Goal: Information Seeking & Learning: Learn about a topic

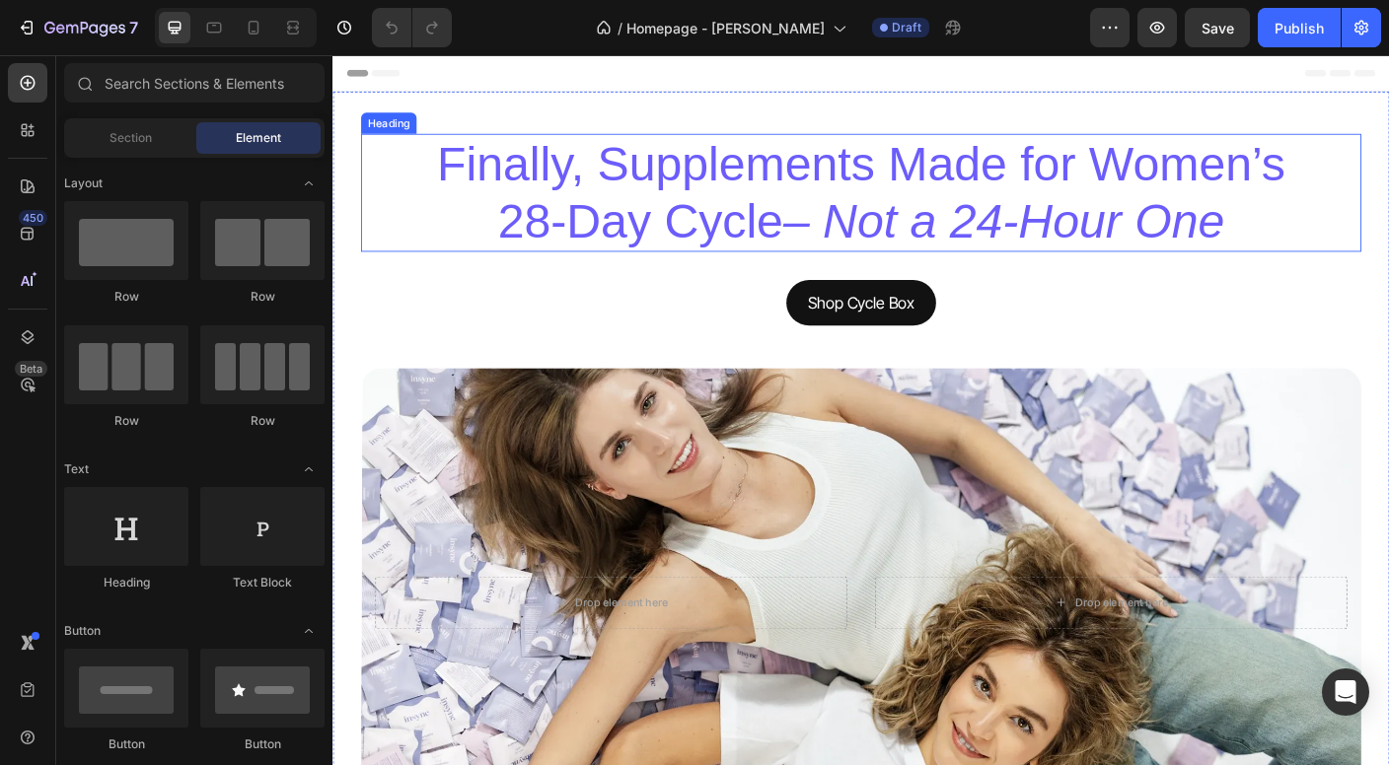
scroll to position [-1, 0]
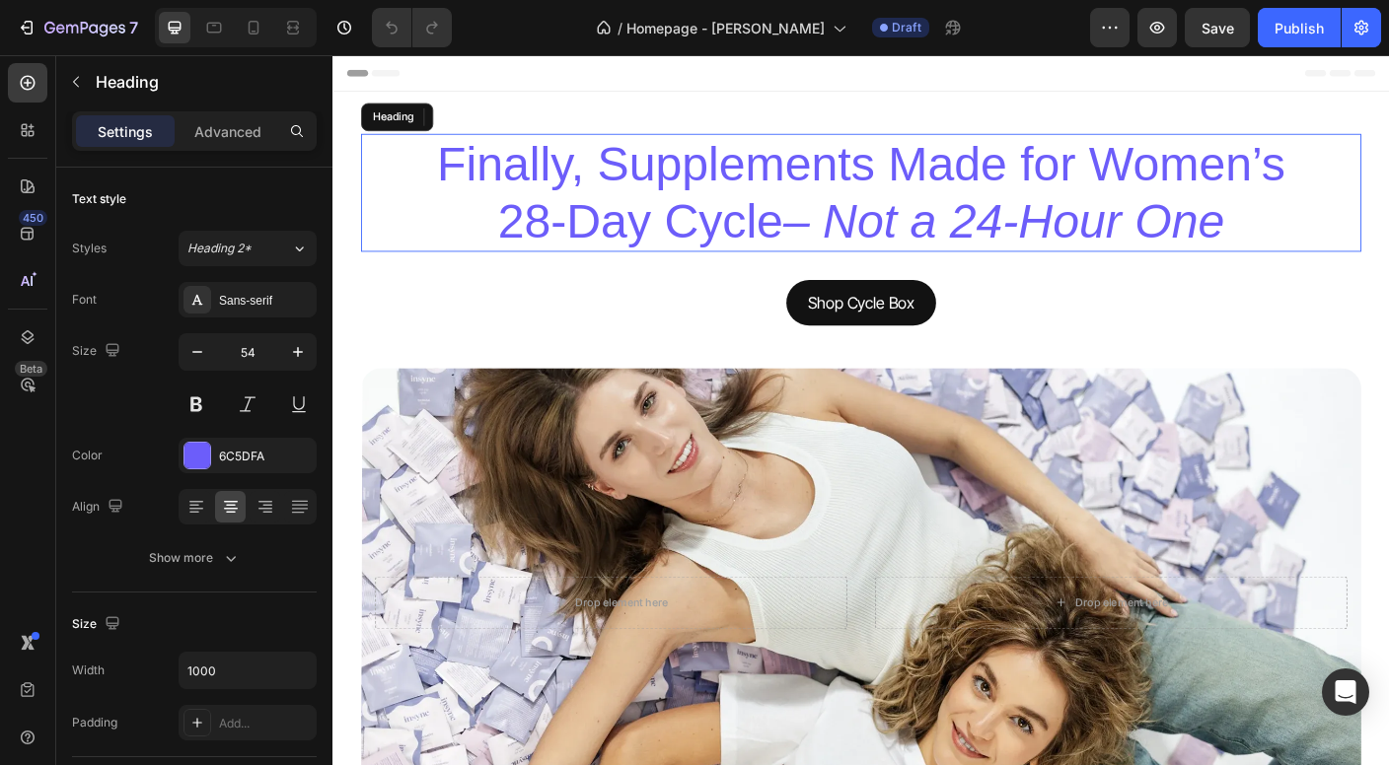
click at [849, 205] on h2 "Finally, Supplements Made for Women’s 28-Day Cycle – Not a 24-Hour One" at bounding box center [924, 209] width 986 height 132
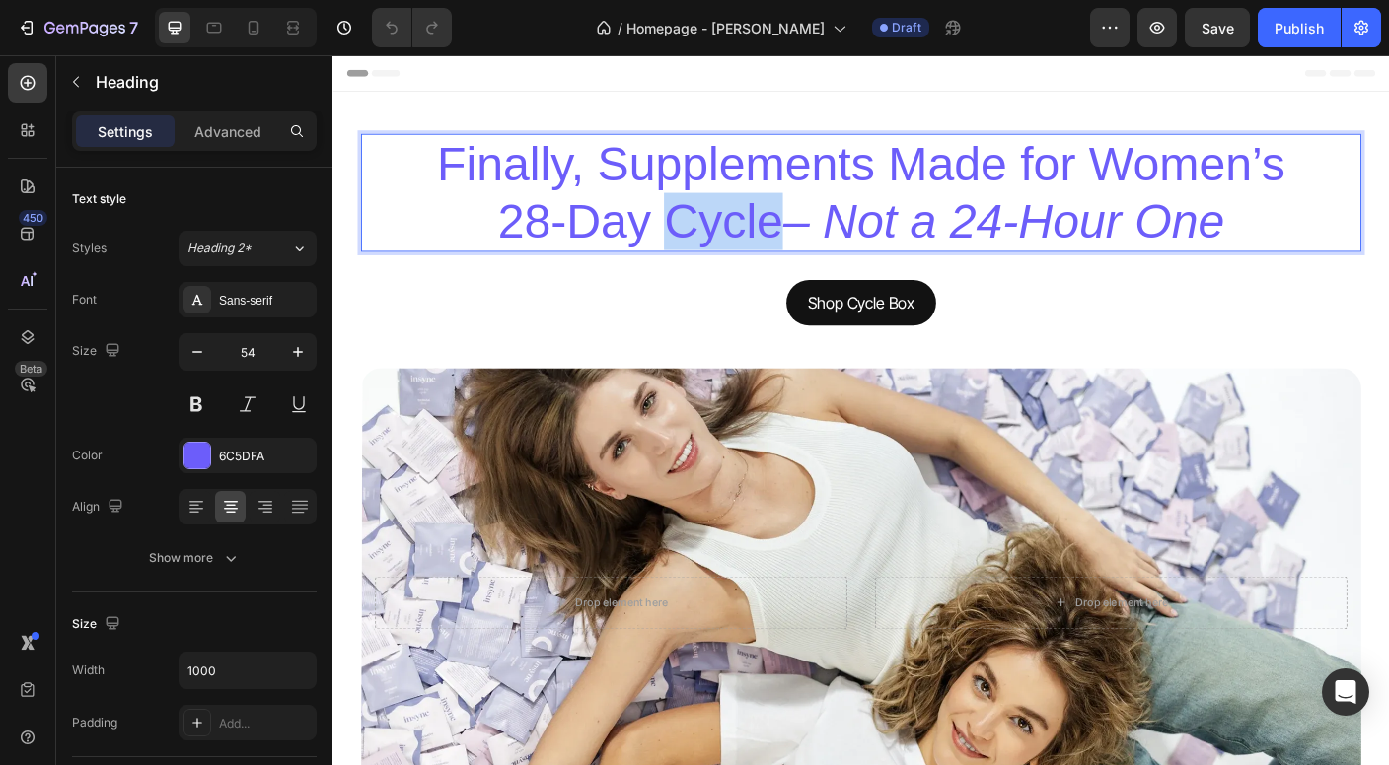
click at [799, 232] on p "Finally, Supplements Made for Women’s 28-Day Cycle – Not a 24-Hour One" at bounding box center [924, 209] width 982 height 128
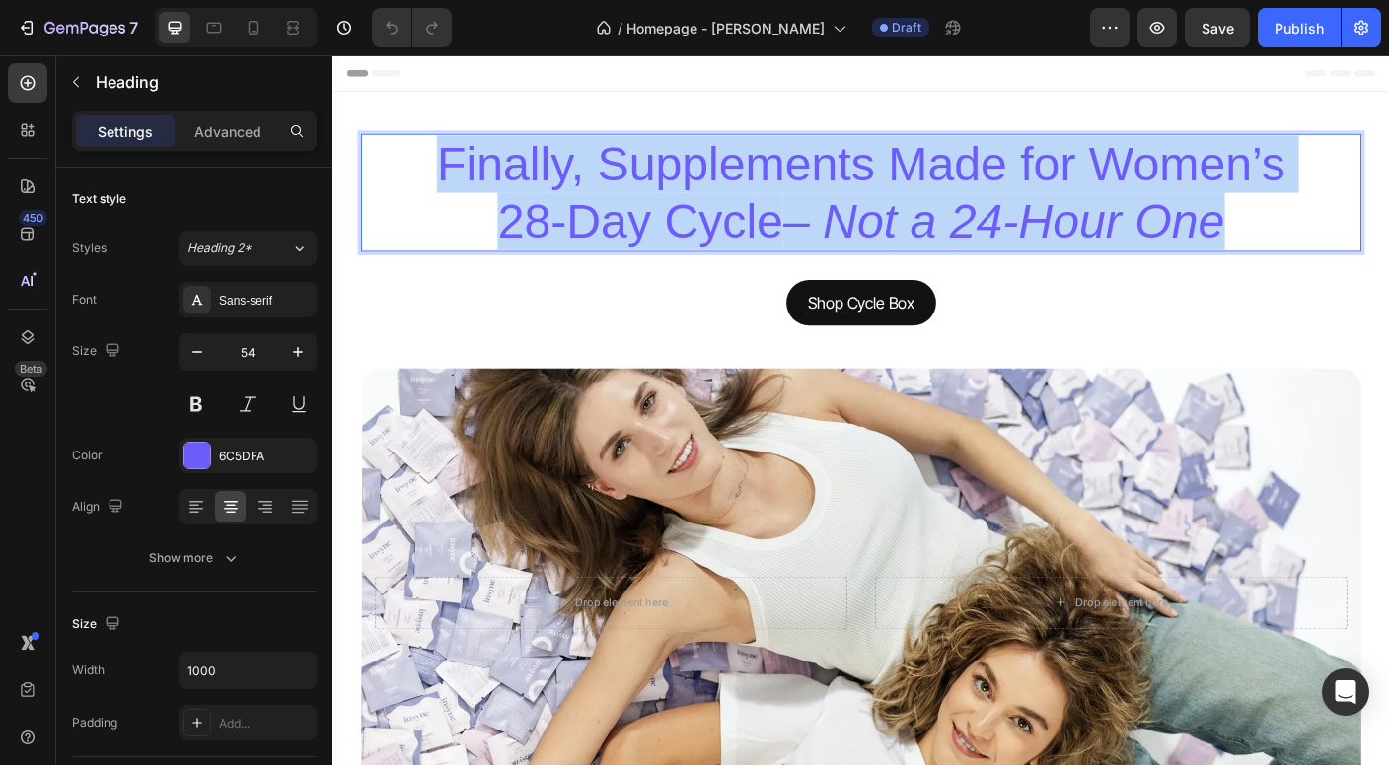
click at [799, 232] on p "Finally, Supplements Made for Women’s 28-Day Cycle – Not a 24-Hour One" at bounding box center [924, 209] width 982 height 128
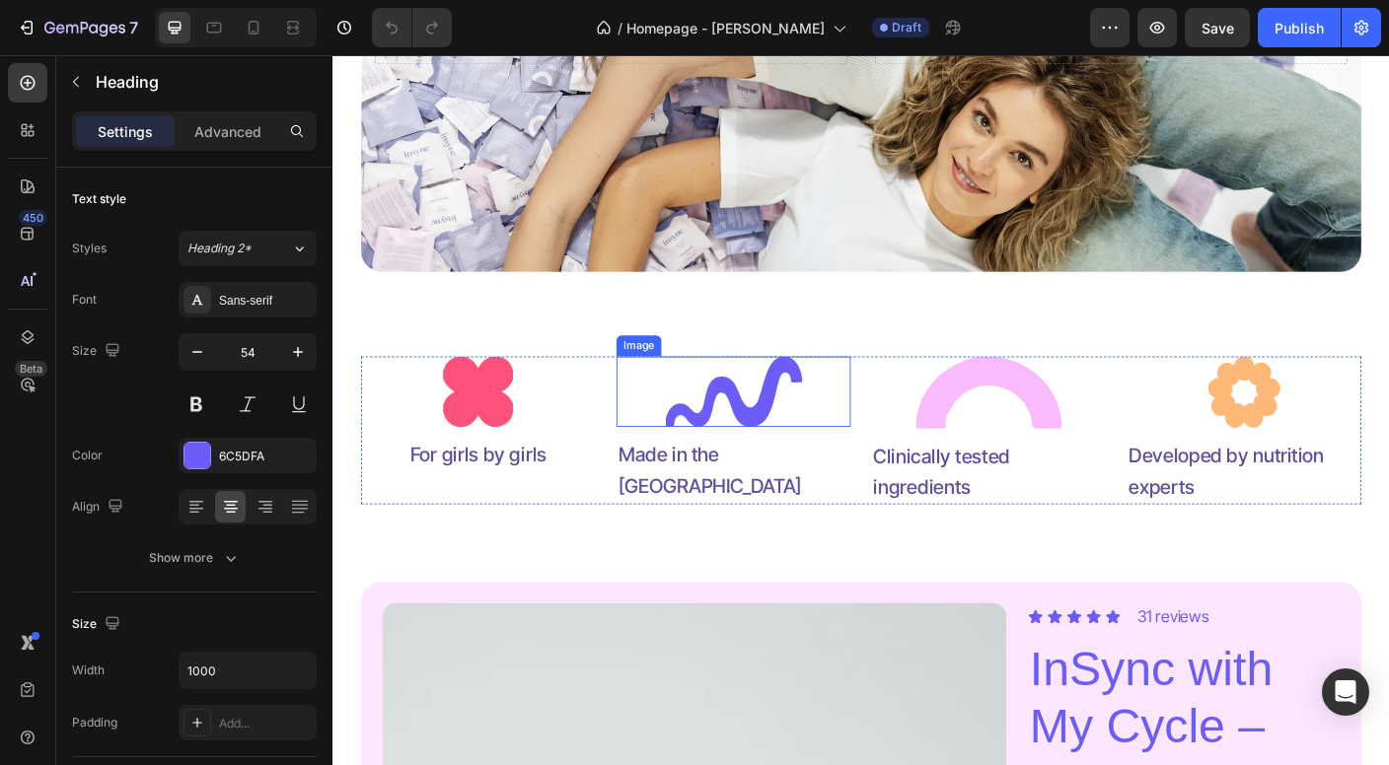
scroll to position [635, 0]
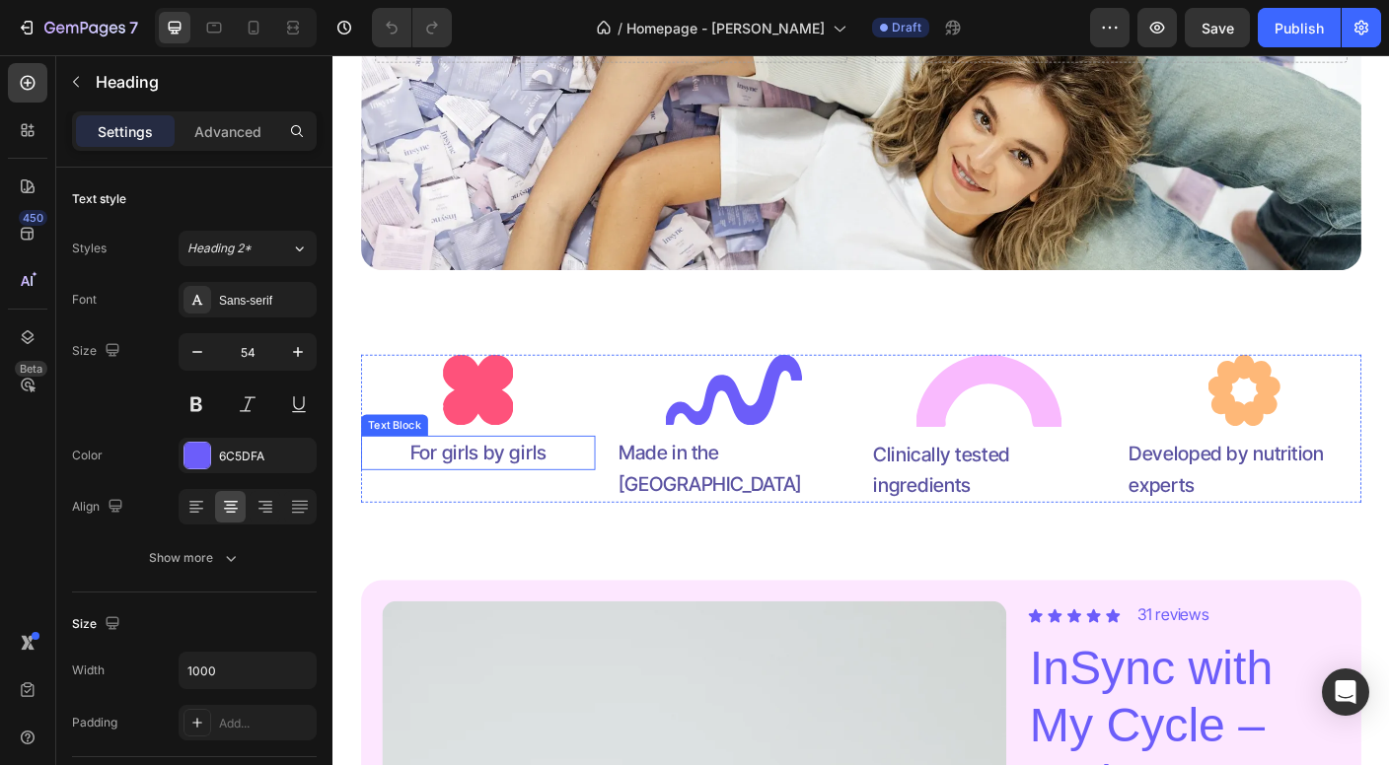
click at [561, 501] on p "For girls by girls" at bounding box center [495, 500] width 153 height 35
click at [553, 501] on p "For girls by girls" at bounding box center [495, 500] width 153 height 35
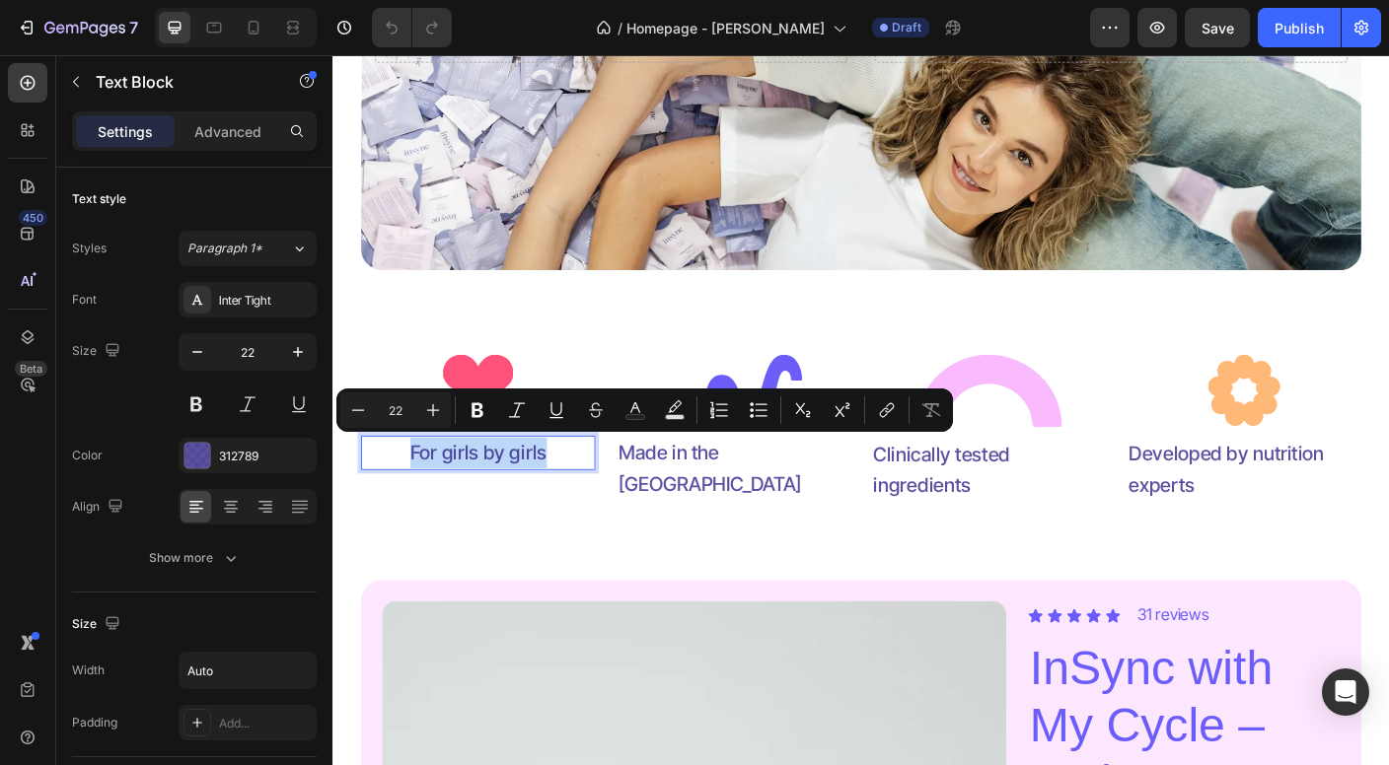
click at [553, 501] on p "For girls by girls" at bounding box center [495, 500] width 153 height 35
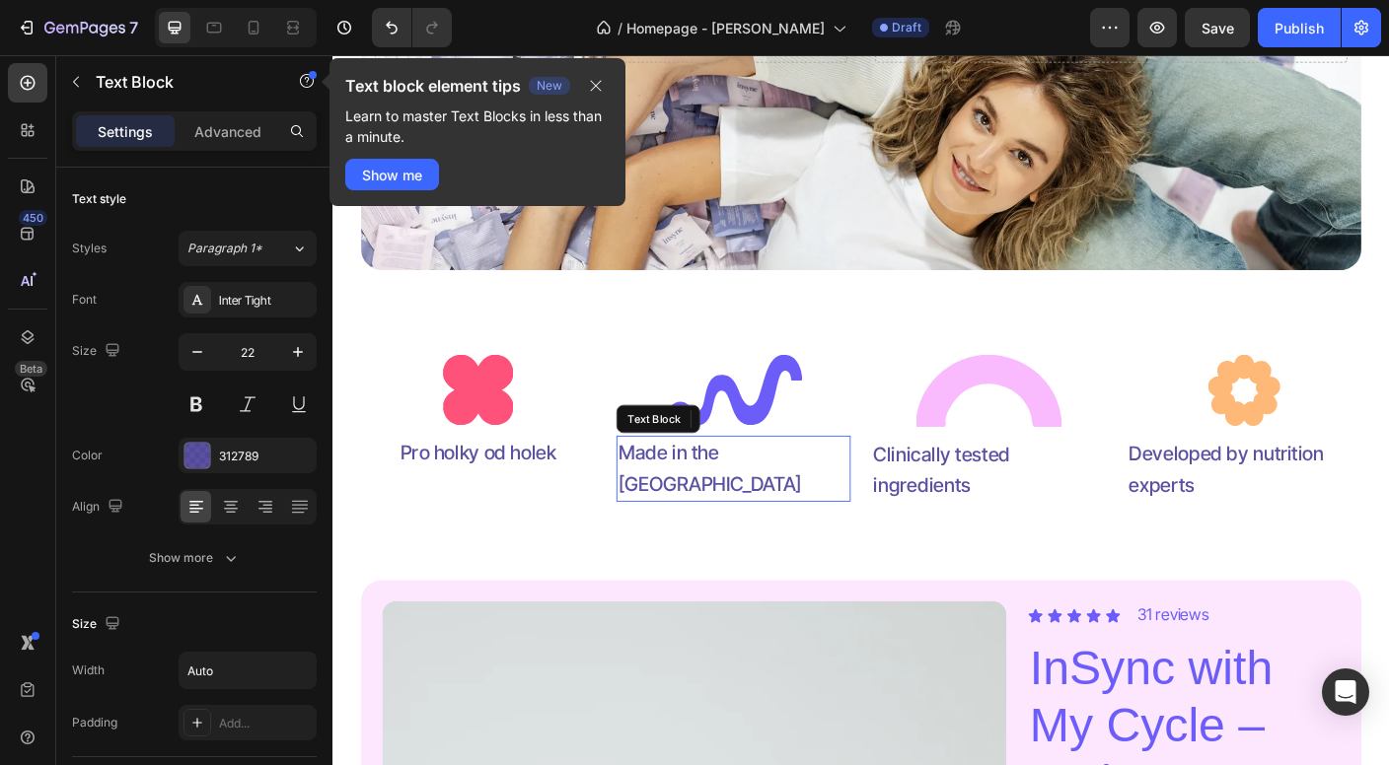
click at [687, 521] on p "Made in the [GEOGRAPHIC_DATA]" at bounding box center [781, 517] width 258 height 69
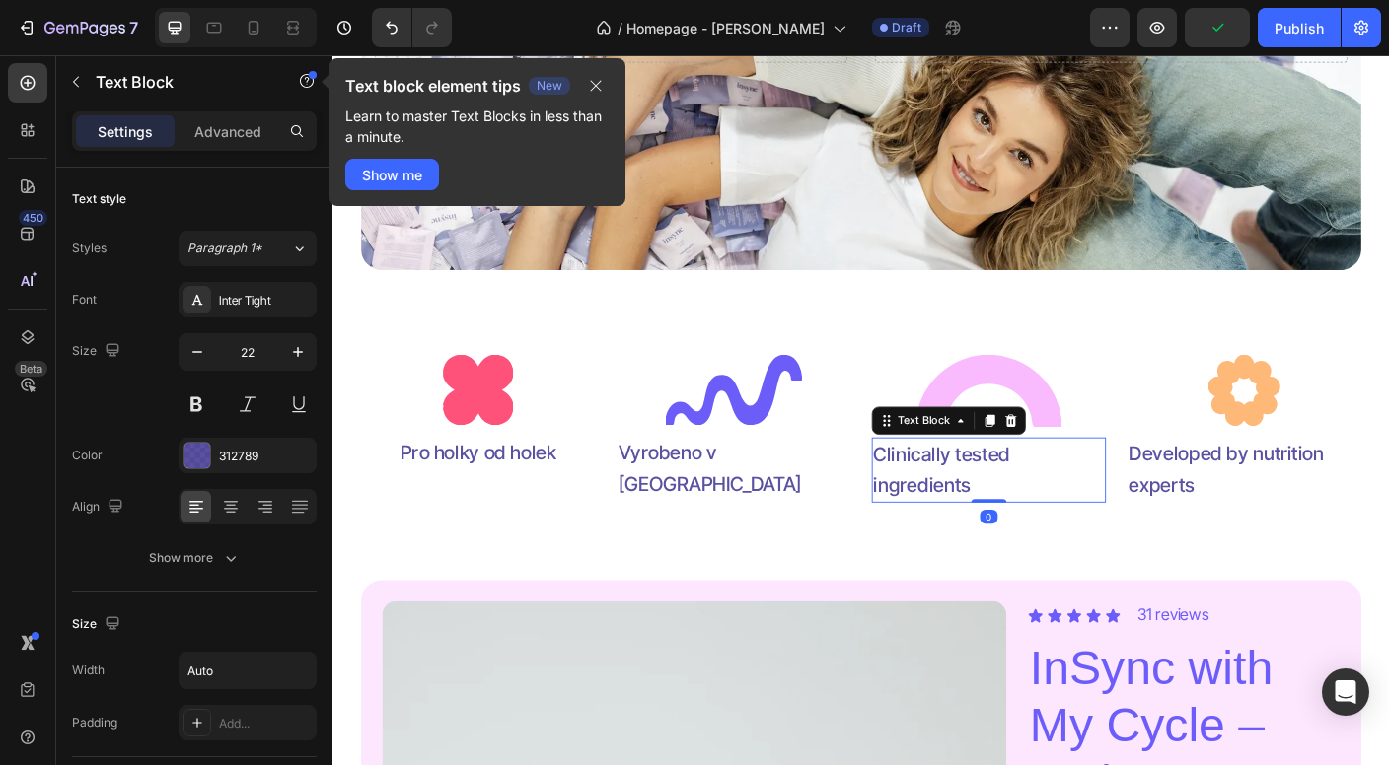
click at [1023, 501] on p "Clinically tested ingredients" at bounding box center [1067, 519] width 258 height 69
click at [1023, 502] on p "Clinically tested ingredients" at bounding box center [1067, 519] width 258 height 69
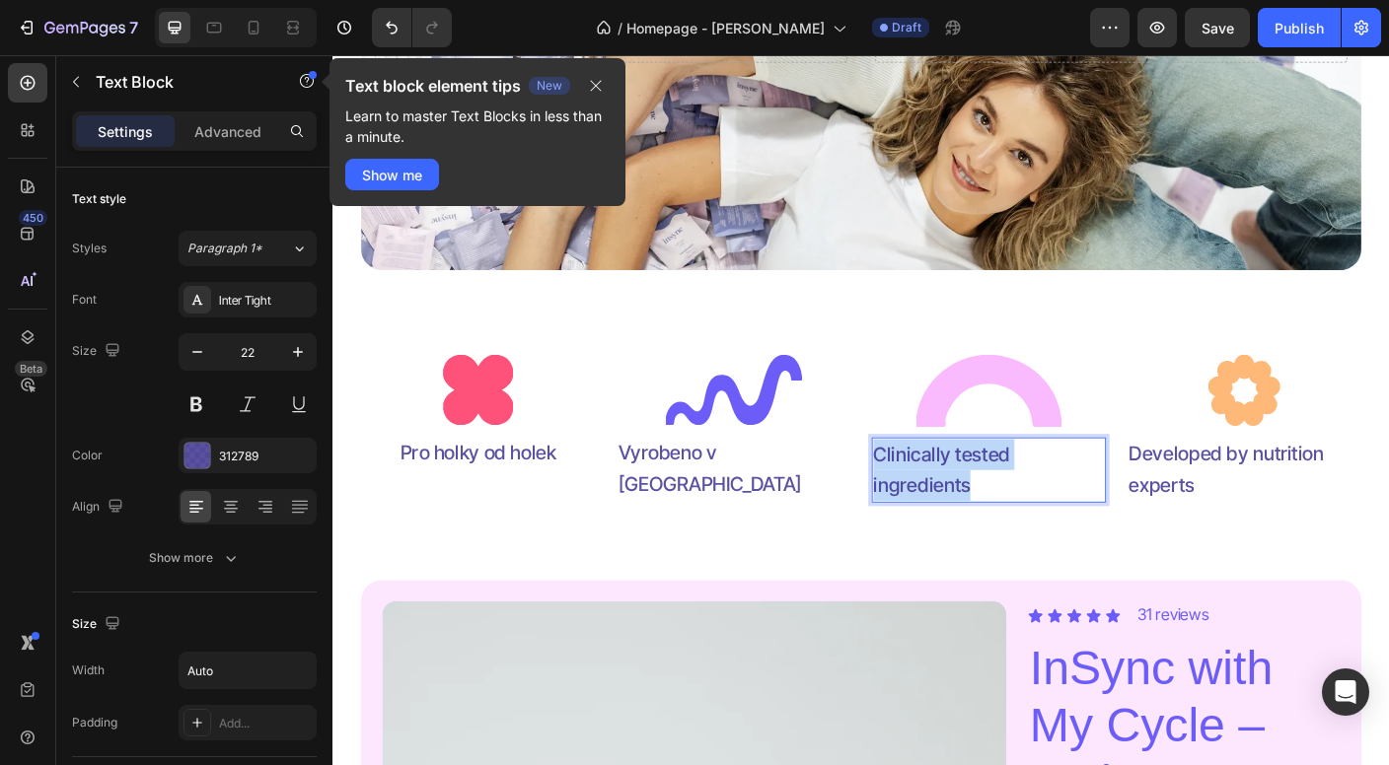
click at [1023, 502] on p "Clinically tested ingredients" at bounding box center [1067, 519] width 258 height 69
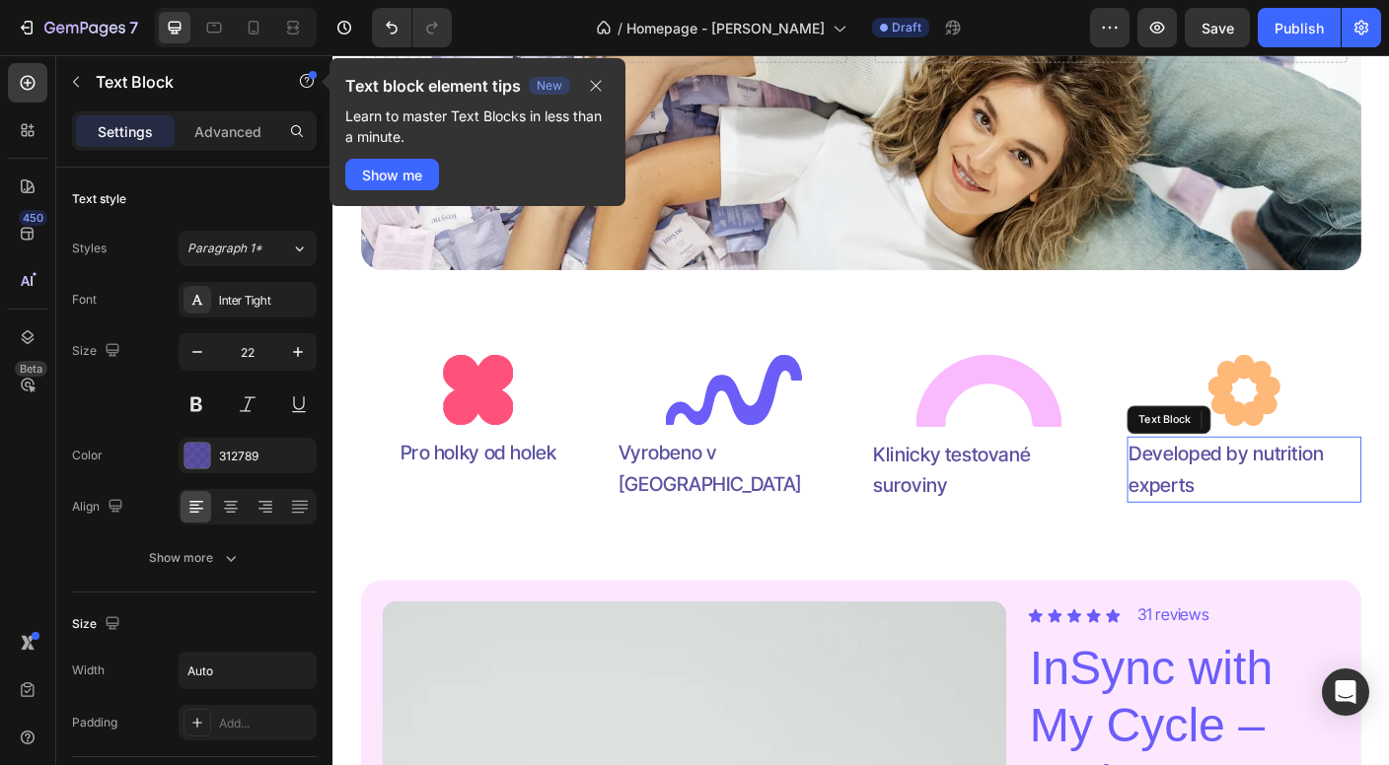
click at [1260, 523] on p "Developed by nutrition experts" at bounding box center [1353, 518] width 258 height 69
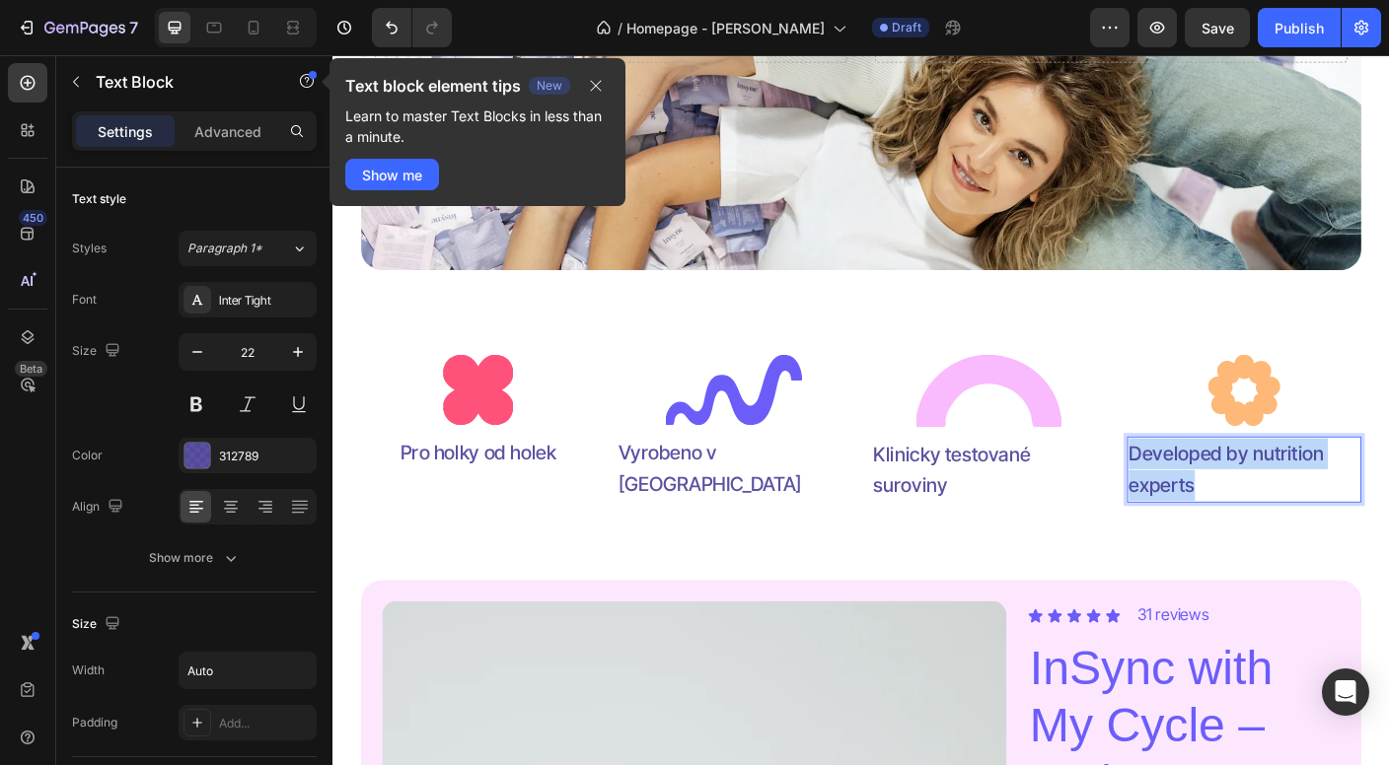
click at [1260, 523] on p "Developed by nutrition experts" at bounding box center [1353, 518] width 258 height 69
click at [1230, 538] on p "Vytvořeno s experty na výživu" at bounding box center [1353, 518] width 258 height 69
click at [1228, 540] on p "Vytvořeno s experty na výživu" at bounding box center [1353, 518] width 258 height 69
click at [1295, 540] on p "Vytvořeno s experty na výživu" at bounding box center [1353, 518] width 258 height 69
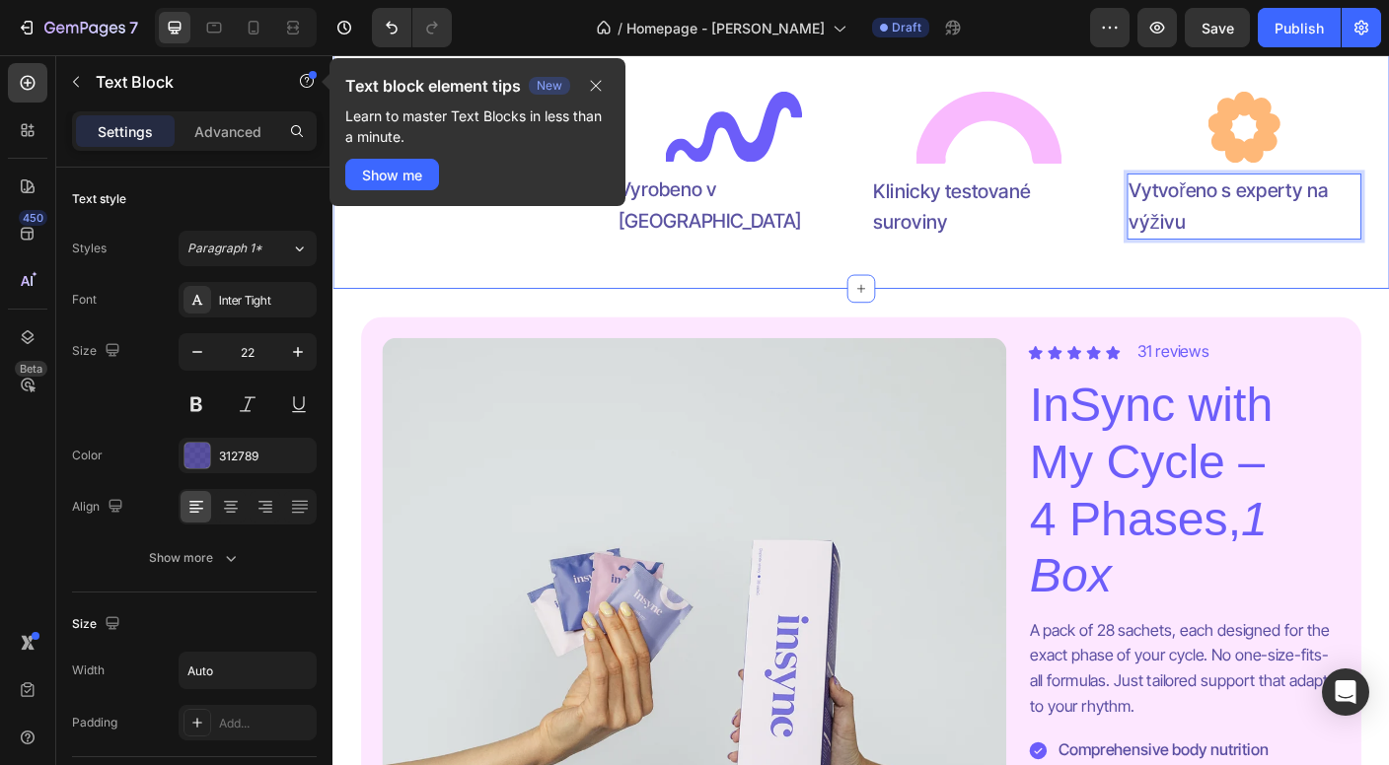
scroll to position [940, 0]
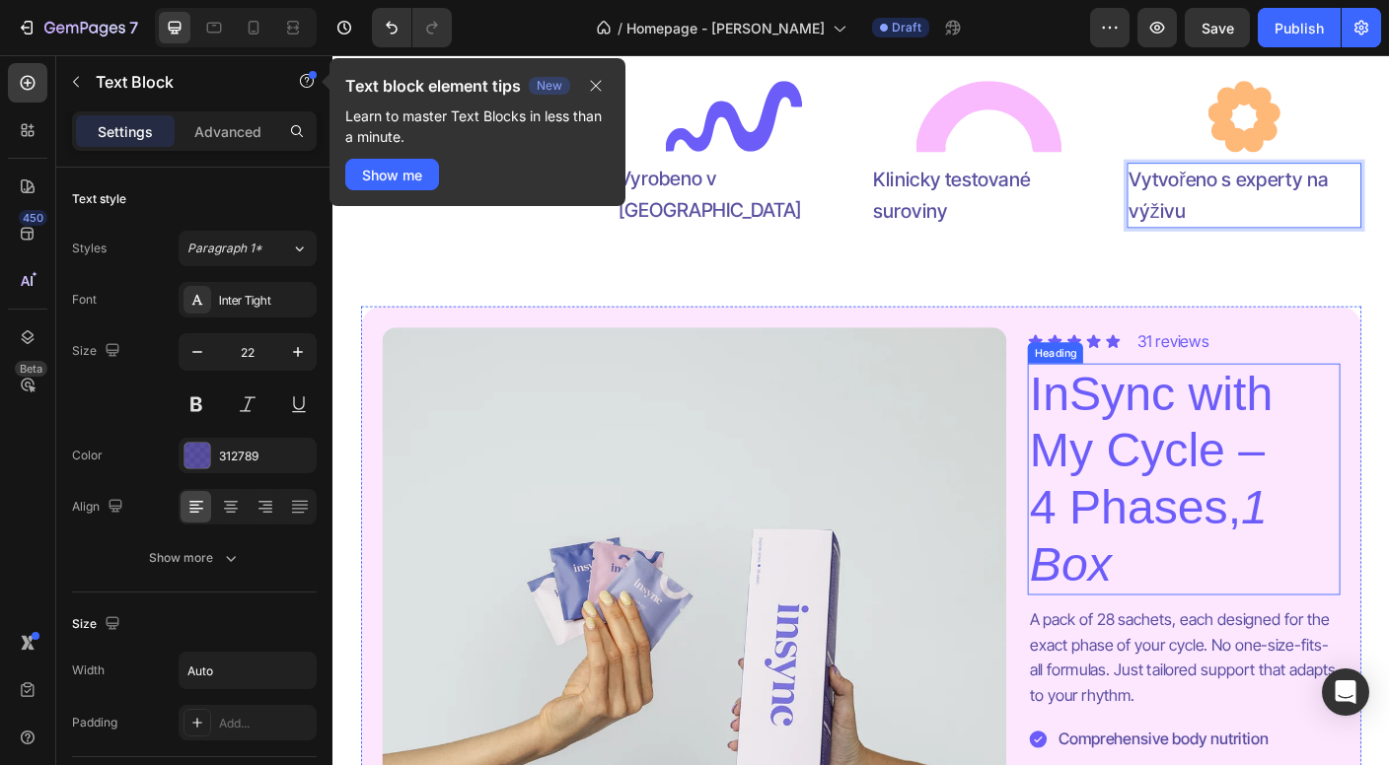
click at [1200, 477] on h2 "InSync with My Cycle – 4 Phases, 1 Box" at bounding box center [1286, 529] width 350 height 259
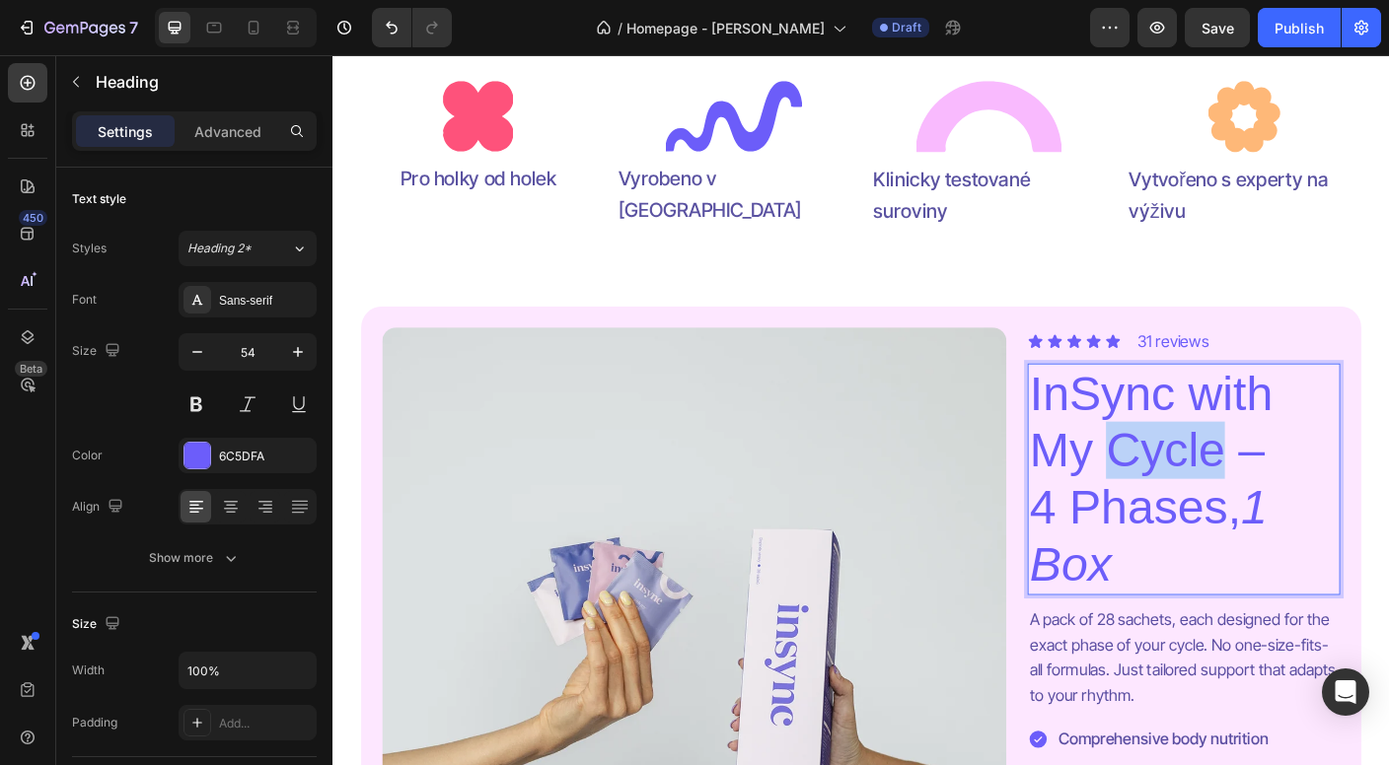
click at [1195, 493] on p "InSync with My Cycle – 4 Phases, 1 Box" at bounding box center [1286, 529] width 346 height 255
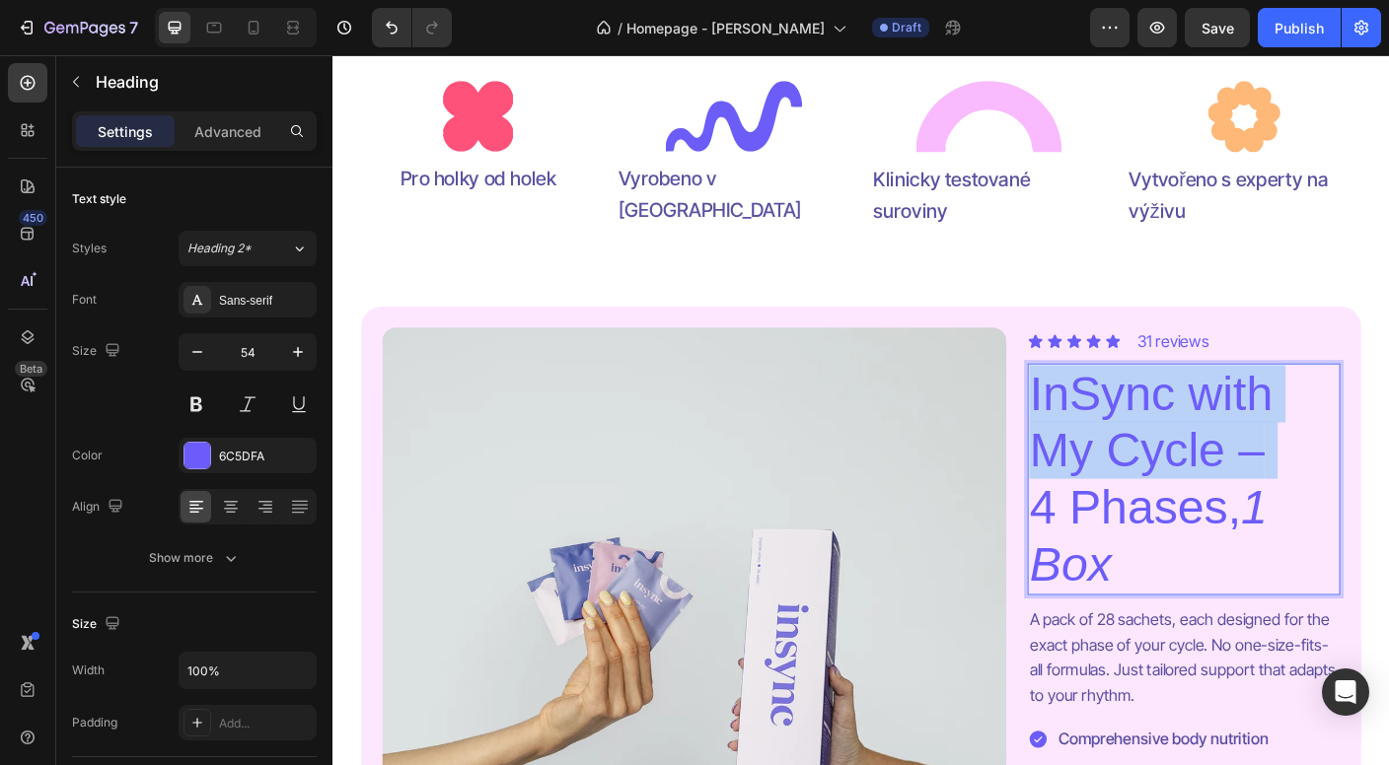
click at [1195, 493] on p "InSync with My Cycle – 4 Phases, 1 Box" at bounding box center [1286, 529] width 346 height 255
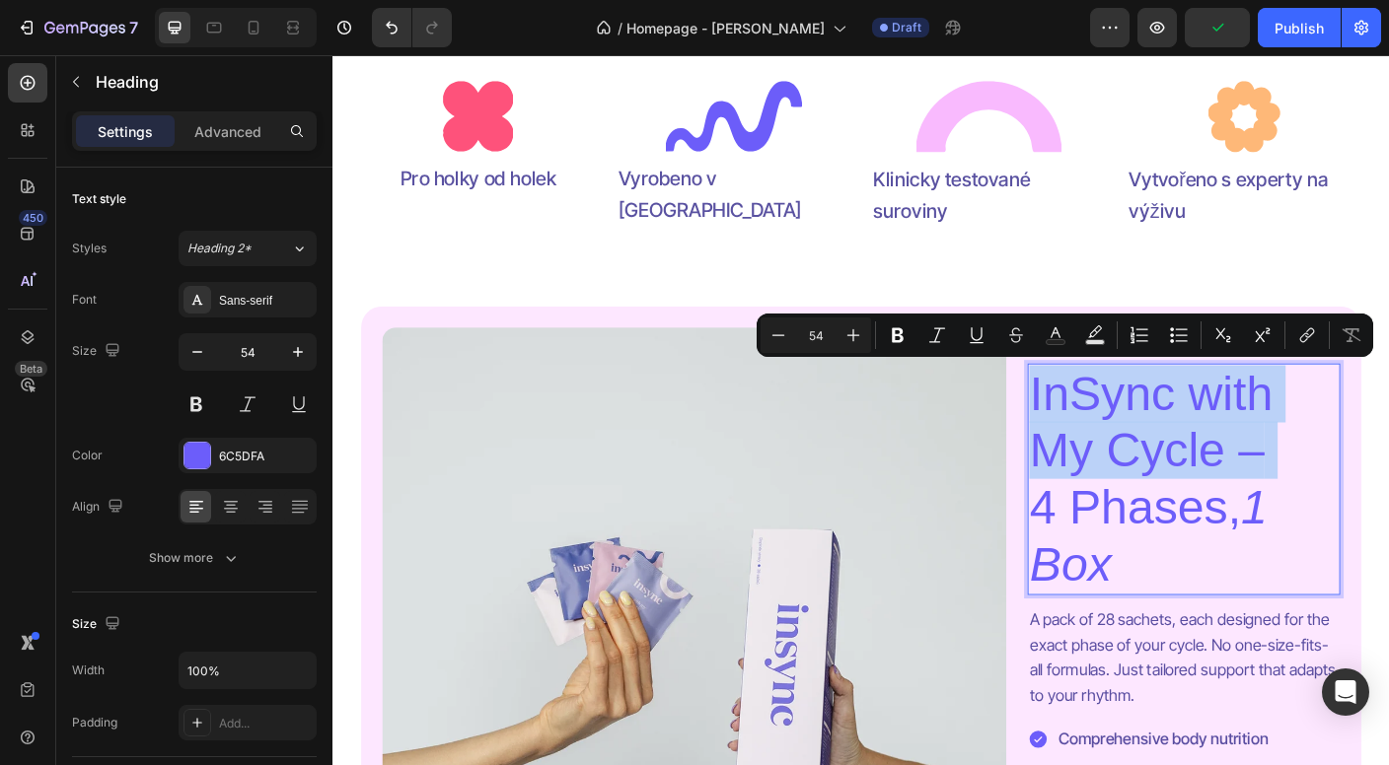
click at [1204, 570] on p "InSync with My Cycle – 4 Phases, 1 Box" at bounding box center [1286, 529] width 346 height 255
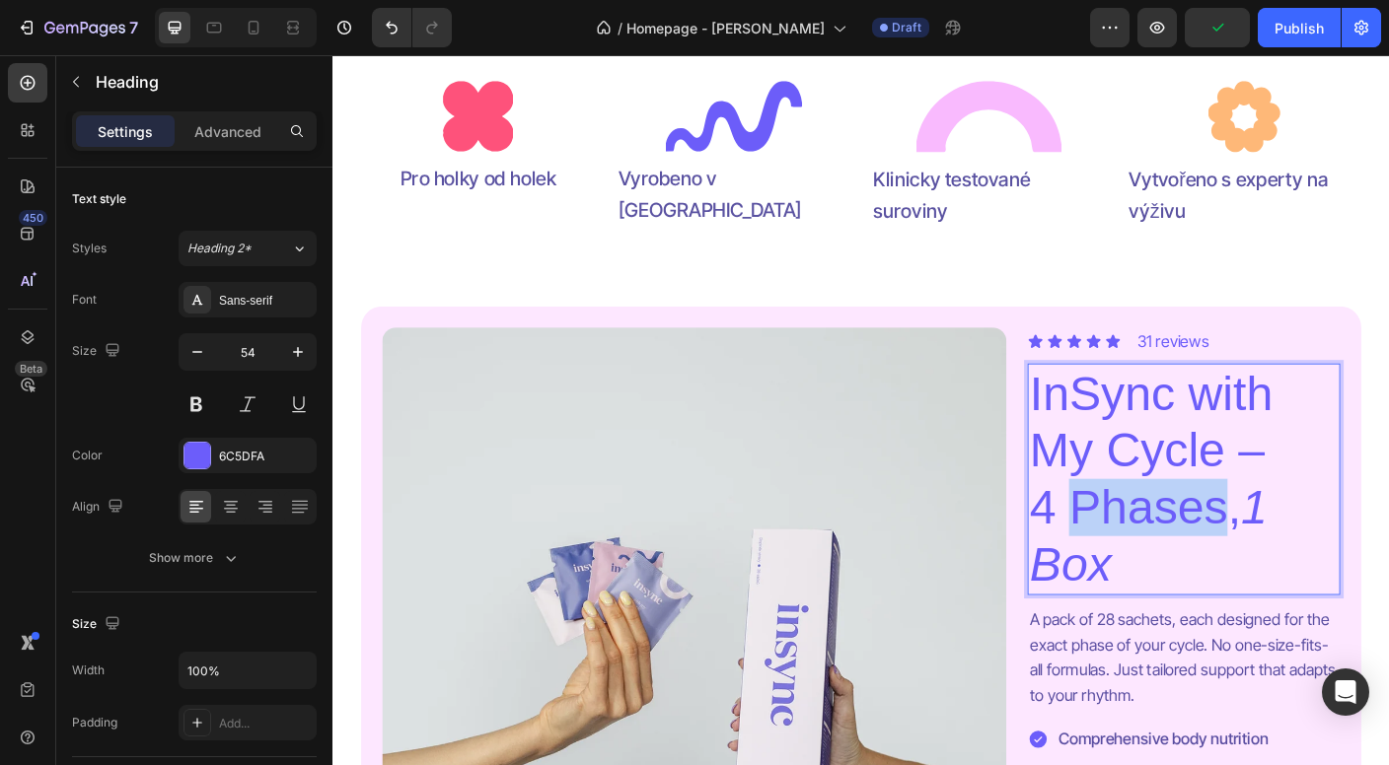
click at [1204, 570] on p "InSync with My Cycle – 4 Phases, 1 Box" at bounding box center [1286, 529] width 346 height 255
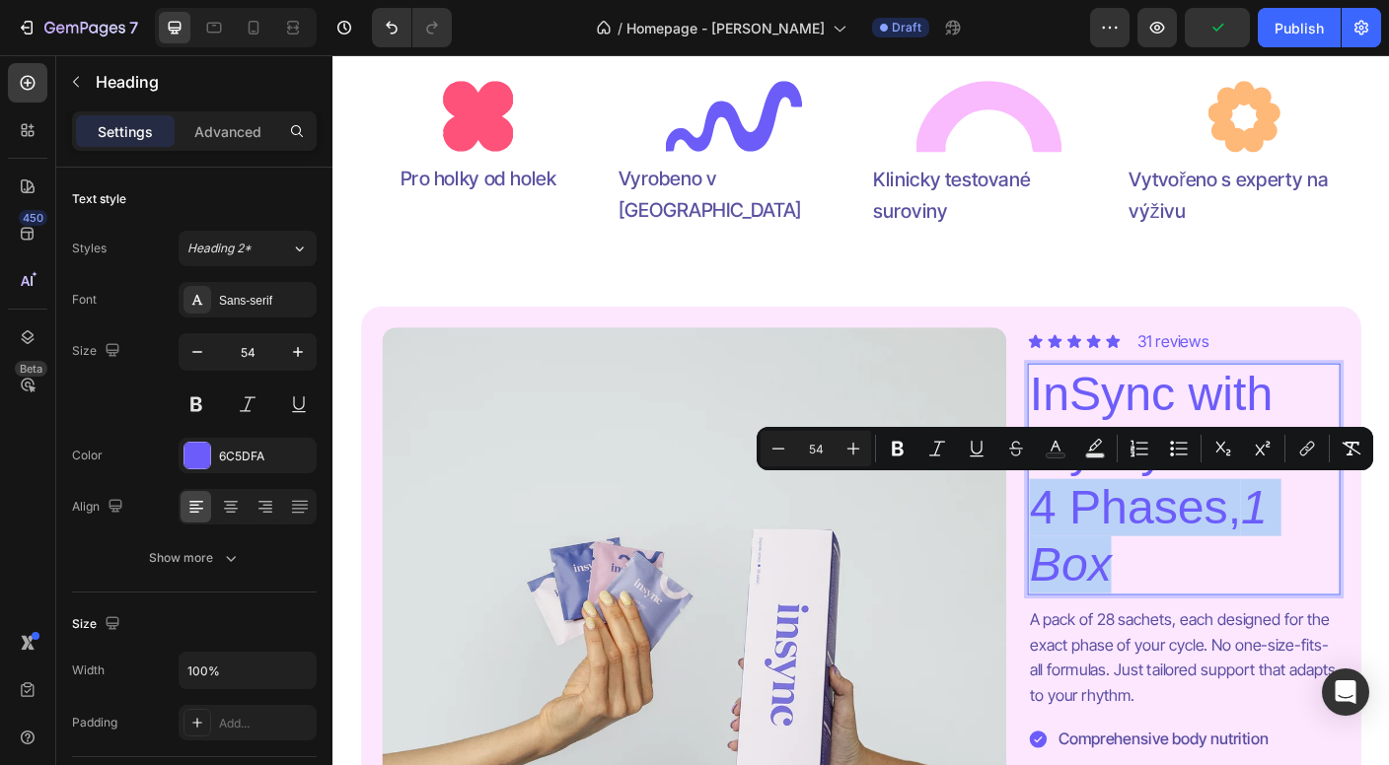
click at [1178, 562] on p "InSync with My Cycle – 4 Phases, 1 Box" at bounding box center [1286, 529] width 346 height 255
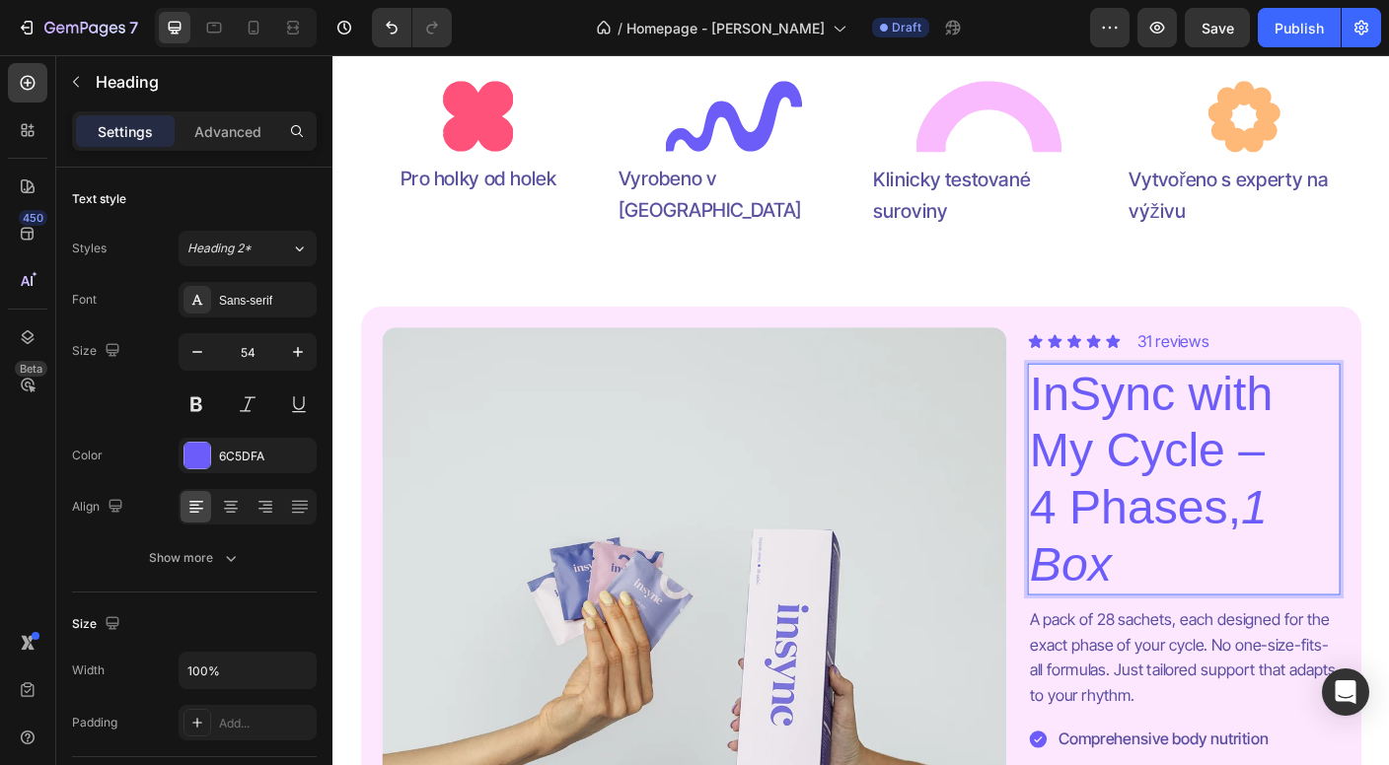
click at [1215, 557] on p "InSync with My Cycle – 4 Phases, 1 Box" at bounding box center [1286, 529] width 346 height 255
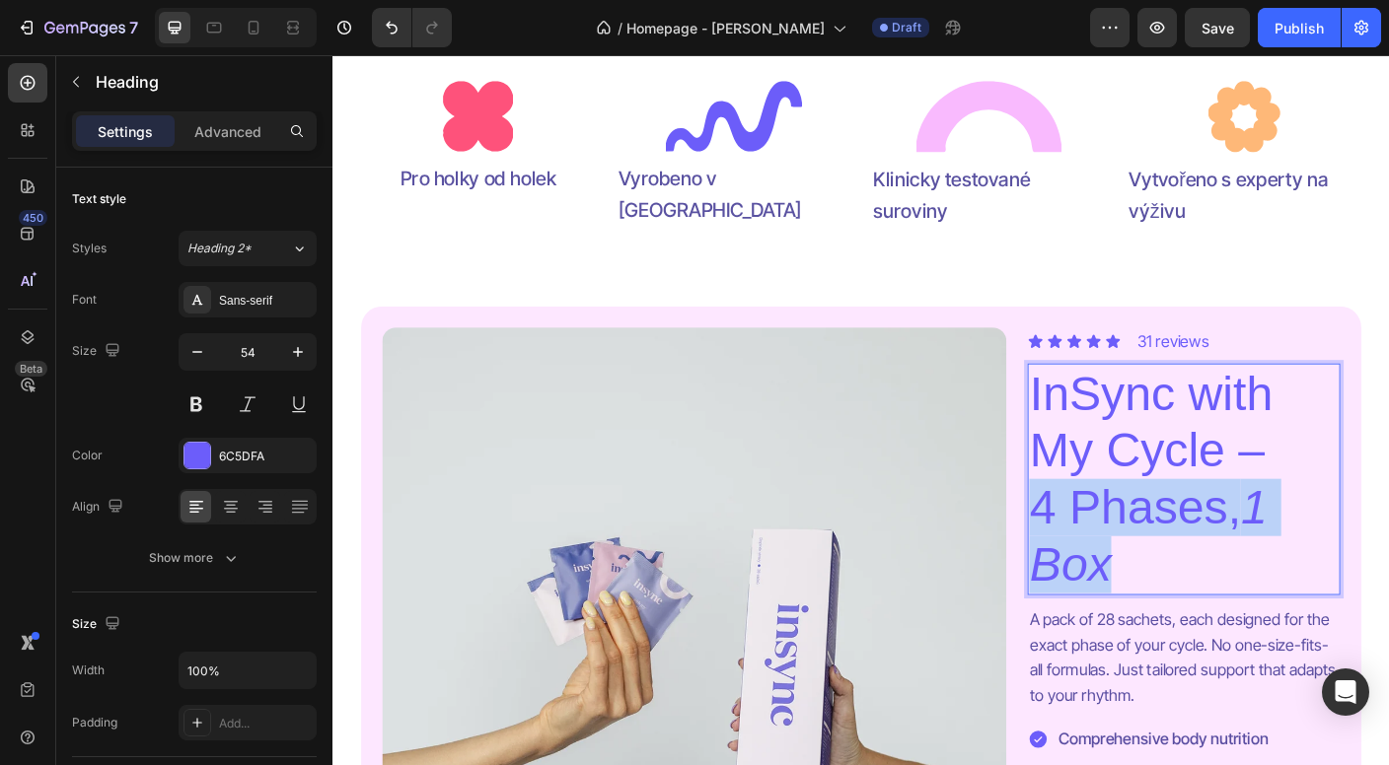
click at [1215, 557] on p "InSync with My Cycle – 4 Phases, 1 Box" at bounding box center [1286, 529] width 346 height 255
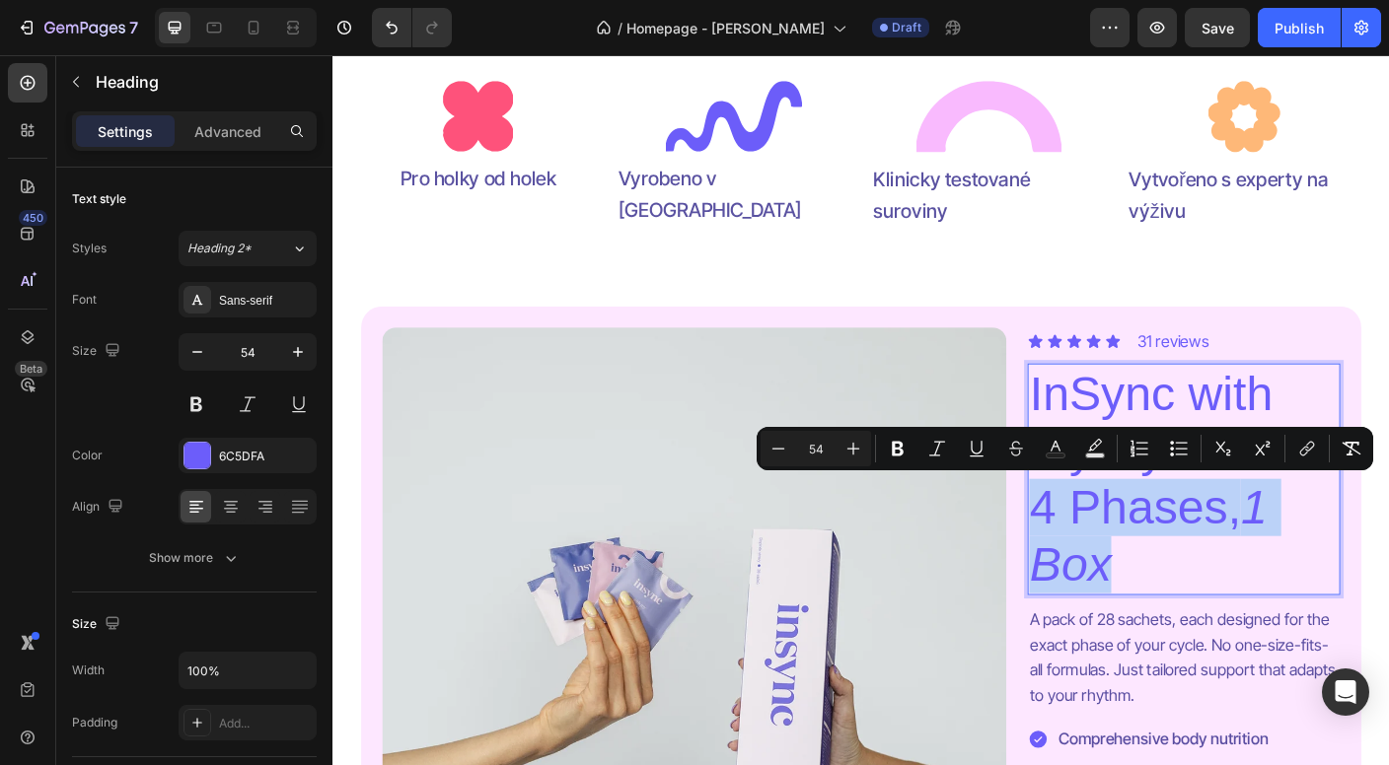
click at [1206, 558] on p "InSync with My Cycle – 4 Phases, 1 Box" at bounding box center [1286, 529] width 346 height 255
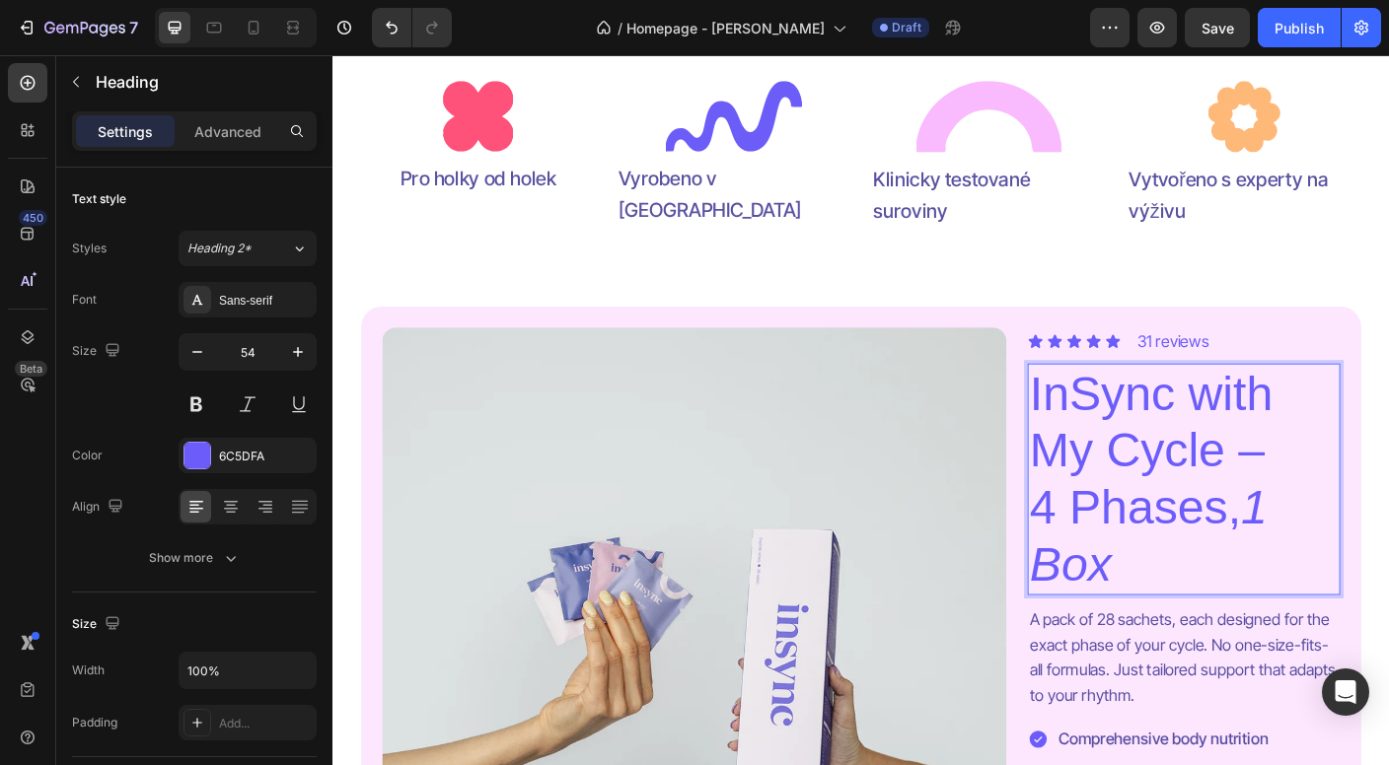
click at [1174, 558] on p "InSync with My Cycle – 4 Phases, 1 Box" at bounding box center [1286, 529] width 346 height 255
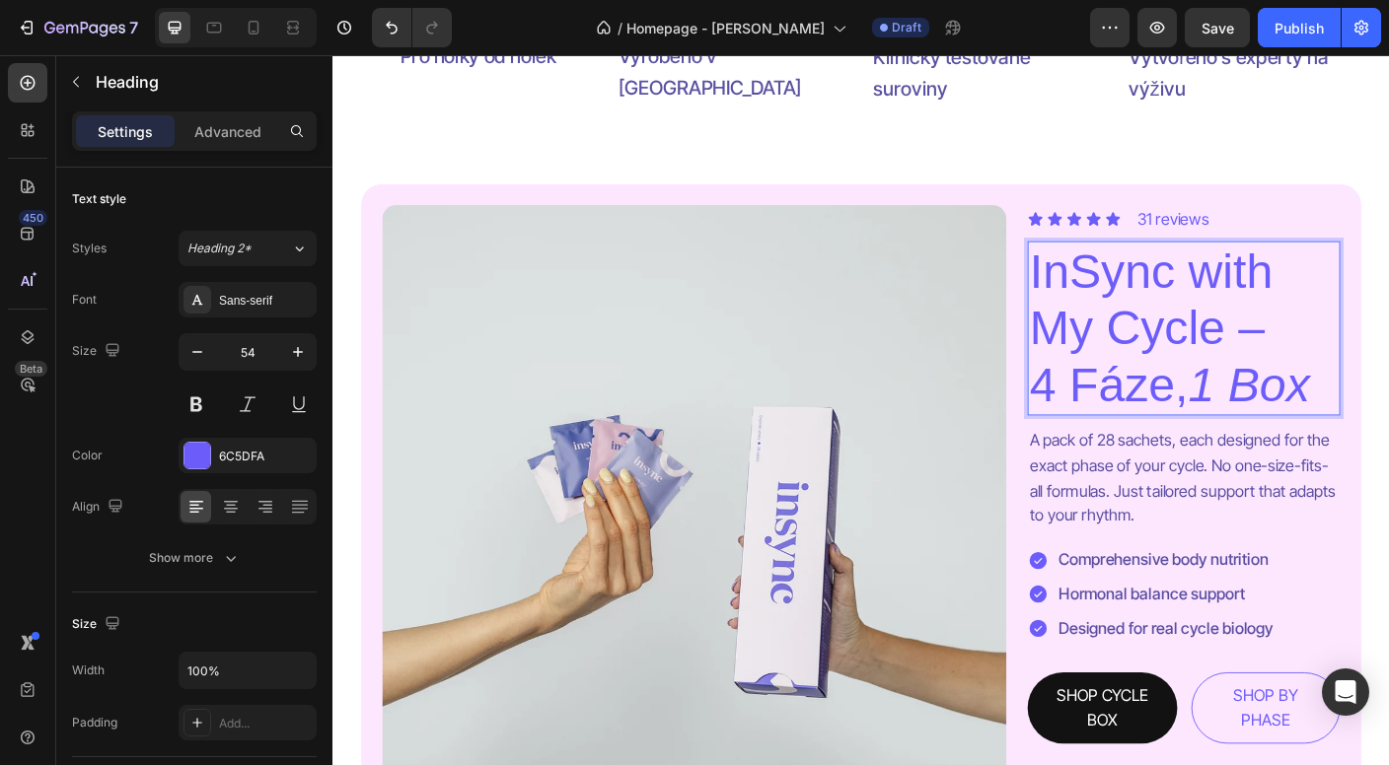
scroll to position [1149, 0]
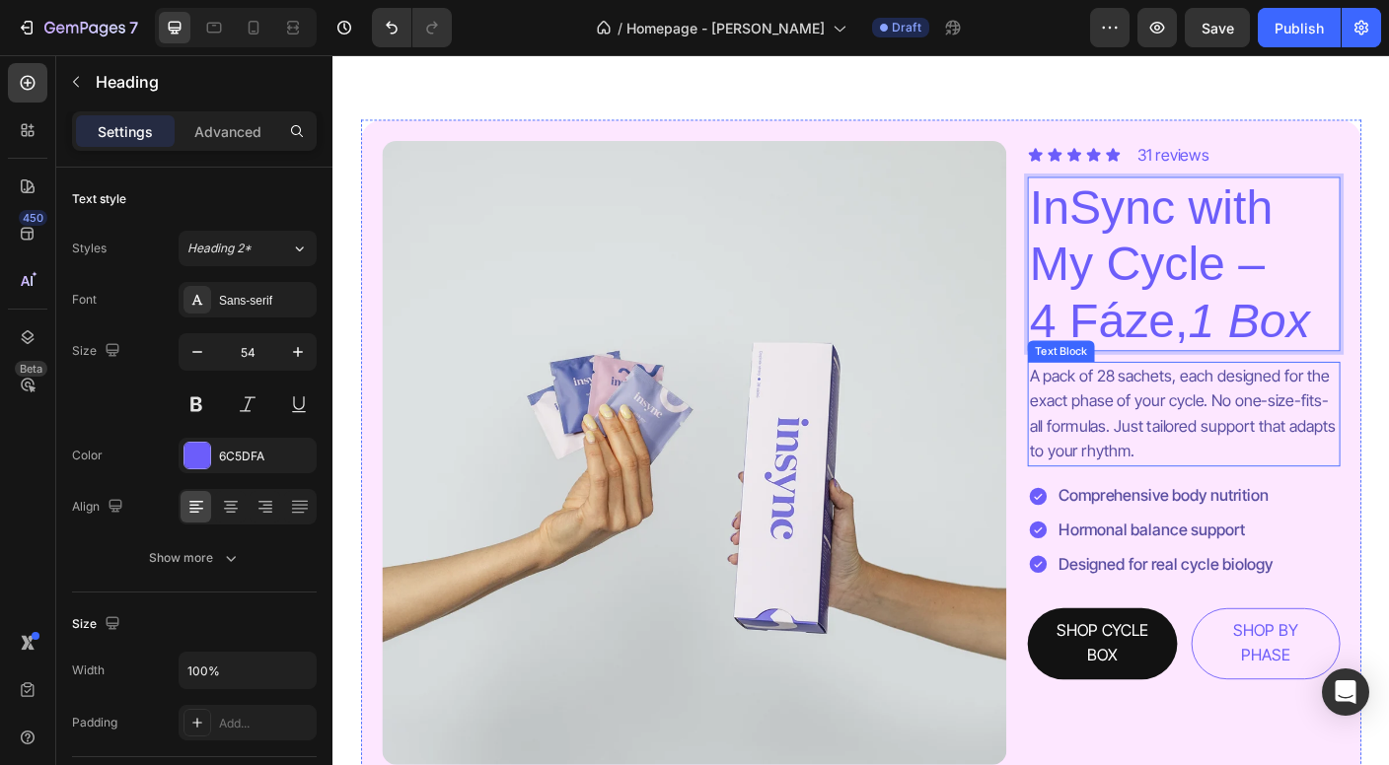
click at [1264, 434] on p "A pack of 28 sachets, each designed for the exact phase of your cycle. No one-s…" at bounding box center [1286, 456] width 346 height 113
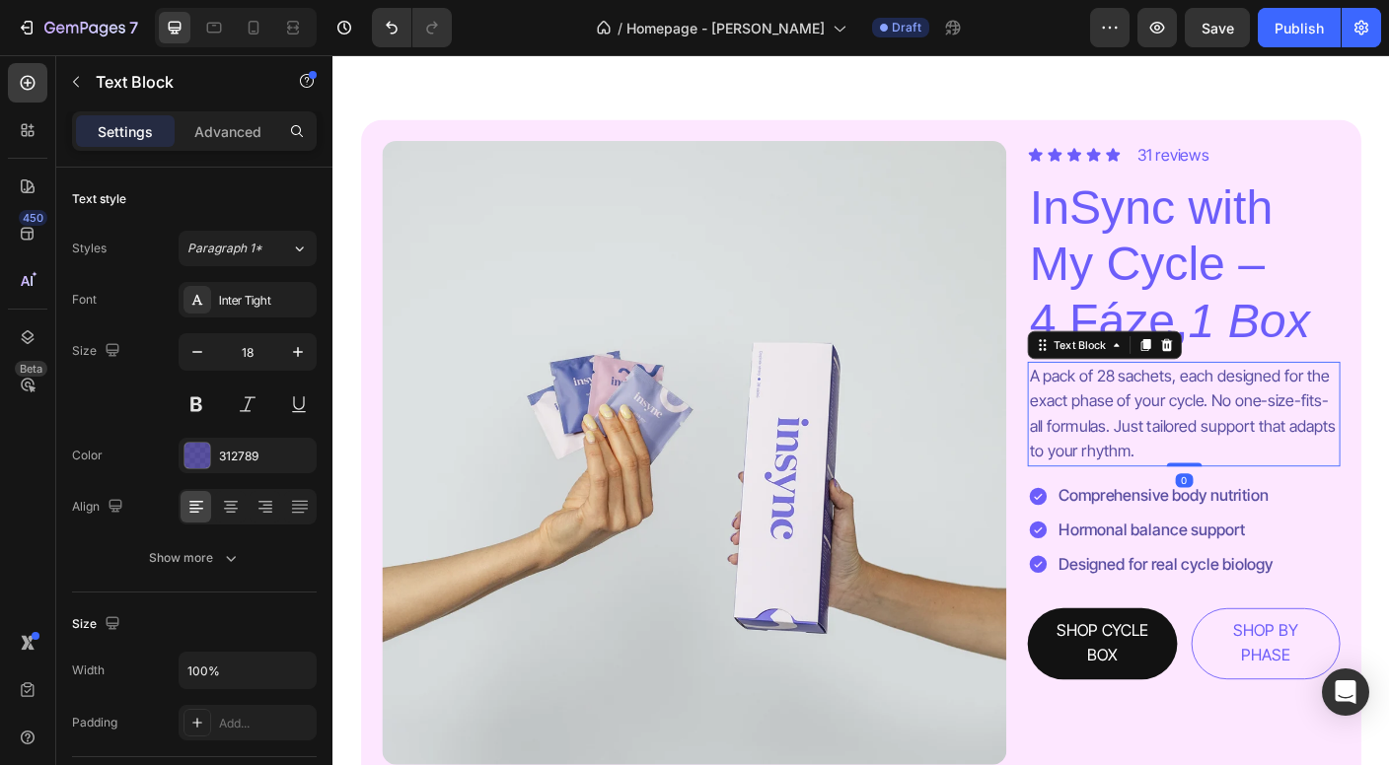
click at [1264, 434] on p "A pack of 28 sachets, each designed for the exact phase of your cycle. No one-s…" at bounding box center [1286, 456] width 346 height 113
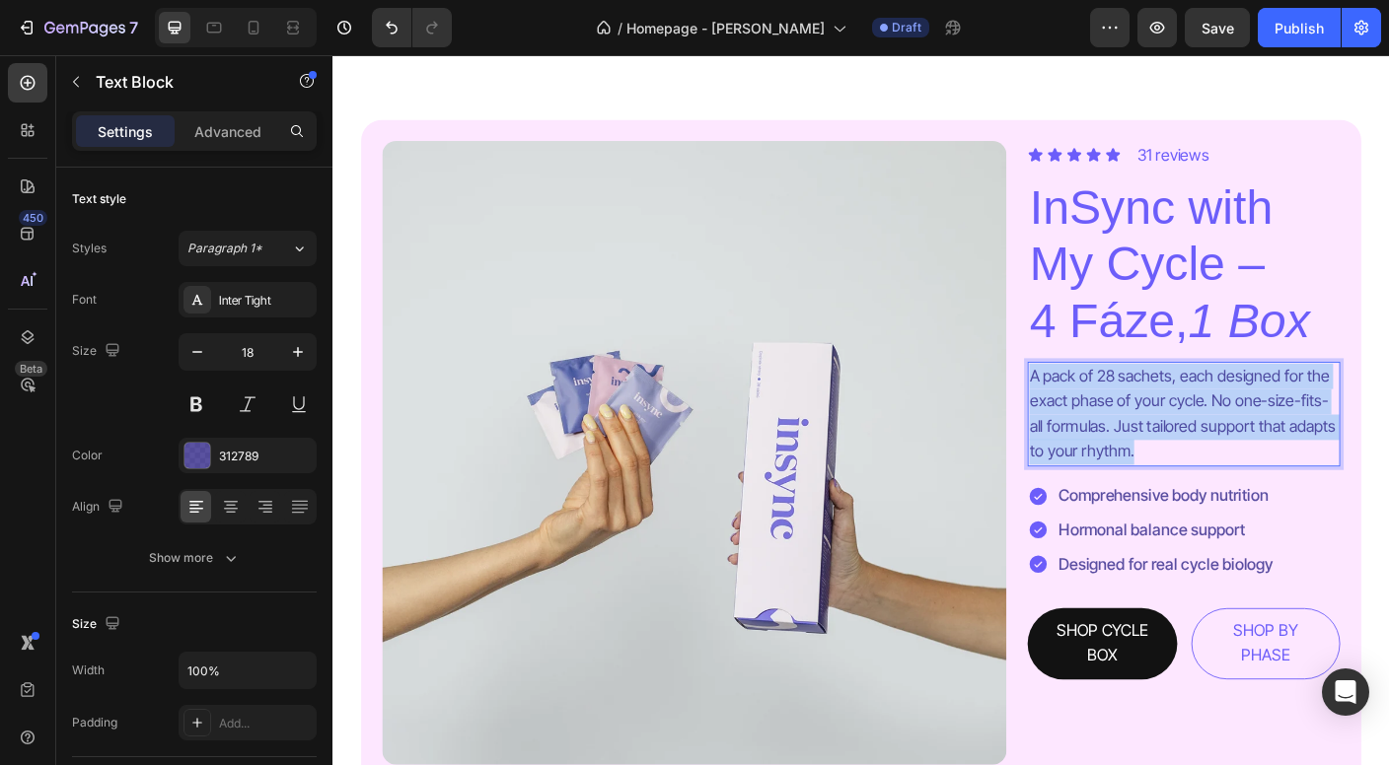
click at [1264, 434] on p "A pack of 28 sachets, each designed for the exact phase of your cycle. No one-s…" at bounding box center [1286, 456] width 346 height 113
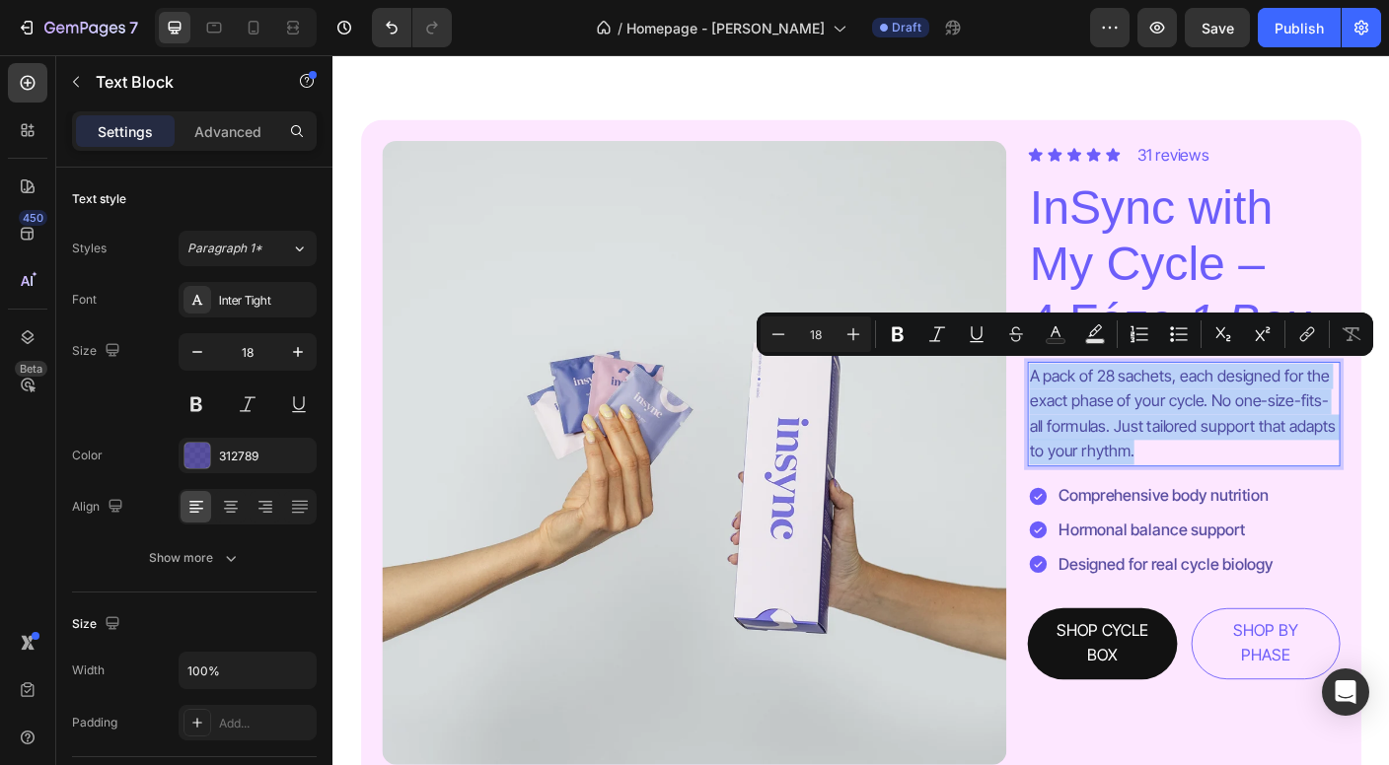
copy p "A pack of 28 sachets, each designed for the exact phase of your cycle. No one-s…"
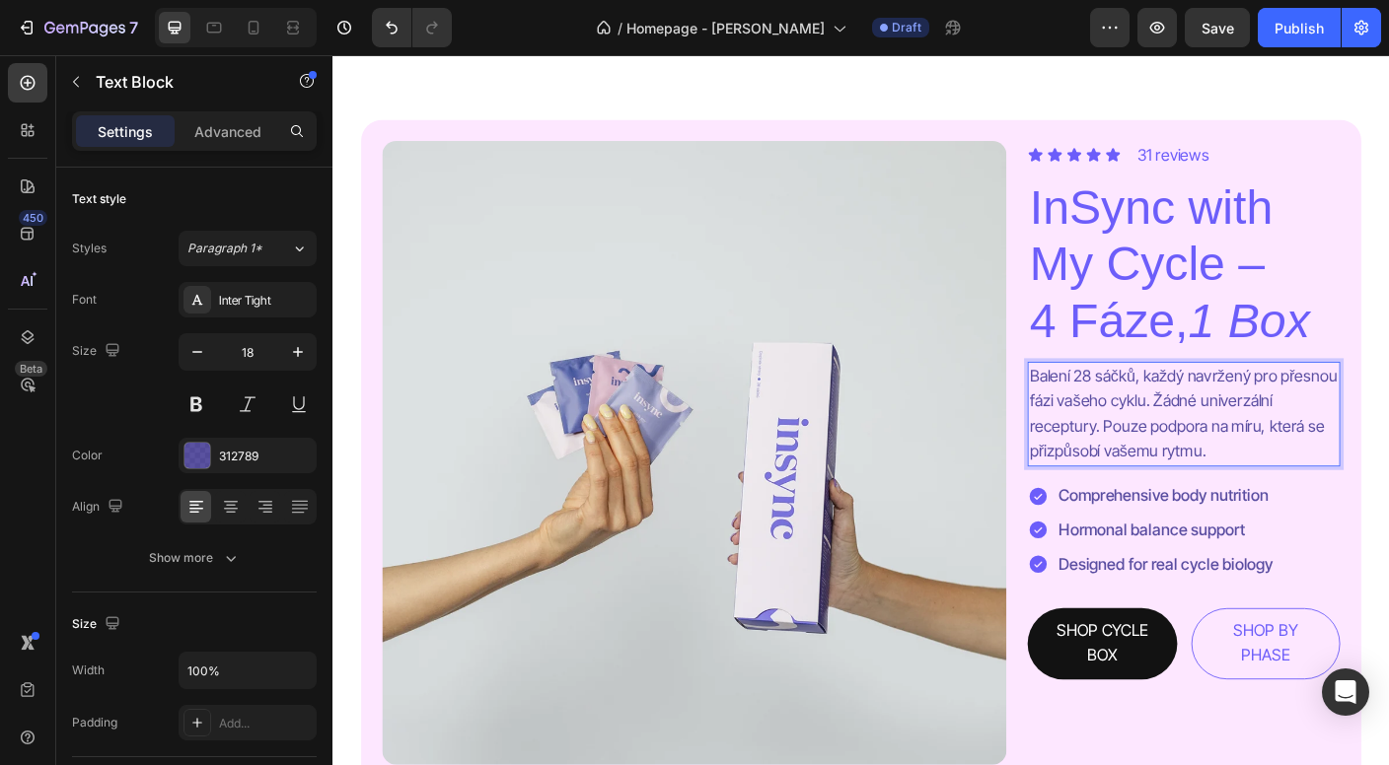
click at [1388, 407] on p "Balení 28 sáčků, každý navržený pro přesnou fázi vašeho cyklu. Žádné univerzáln…" at bounding box center [1286, 456] width 346 height 113
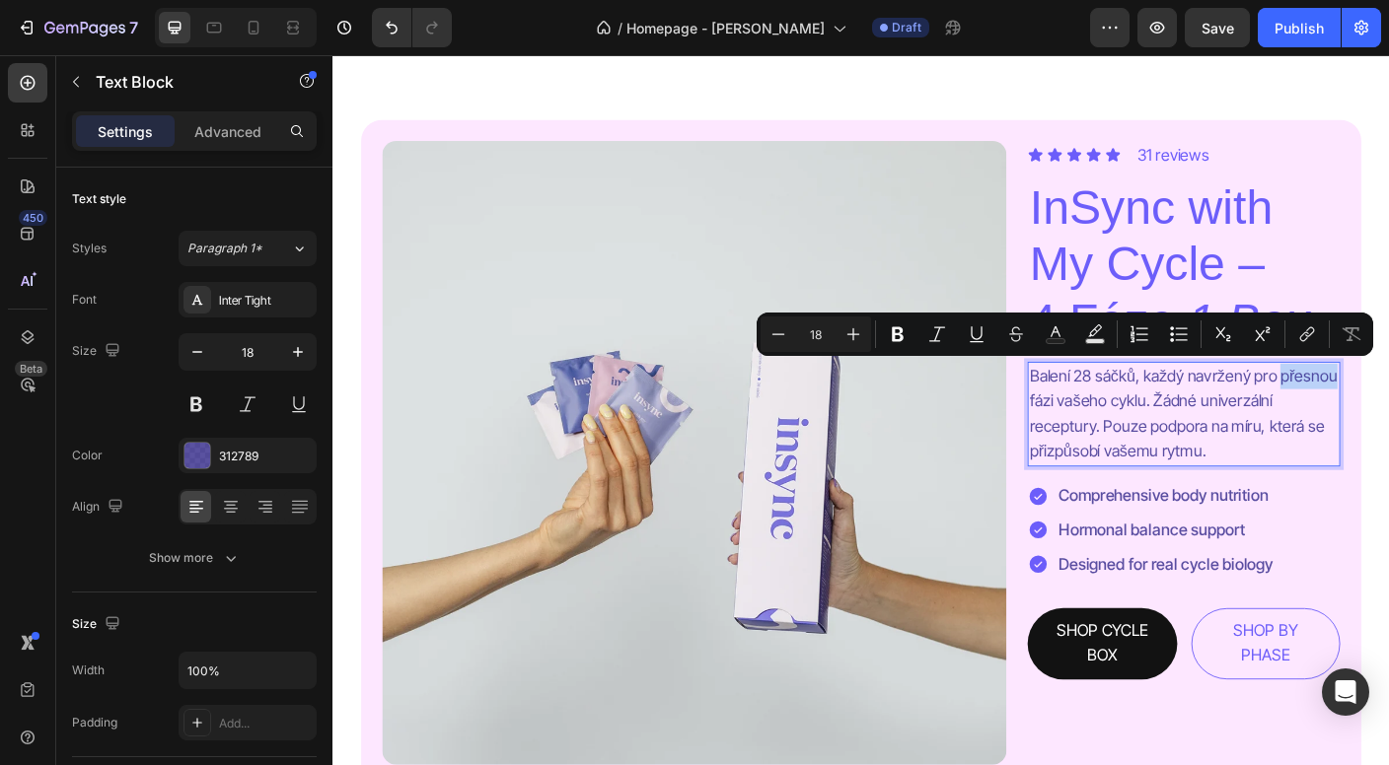
drag, startPoint x: 1398, startPoint y: 409, endPoint x: 1456, endPoint y: 410, distance: 58.2
click at [1388, 410] on p "Balení 28 sáčků, každý navržený pro přesnou fázi vašeho cyklu. Žádné univerzáln…" at bounding box center [1286, 456] width 346 height 113
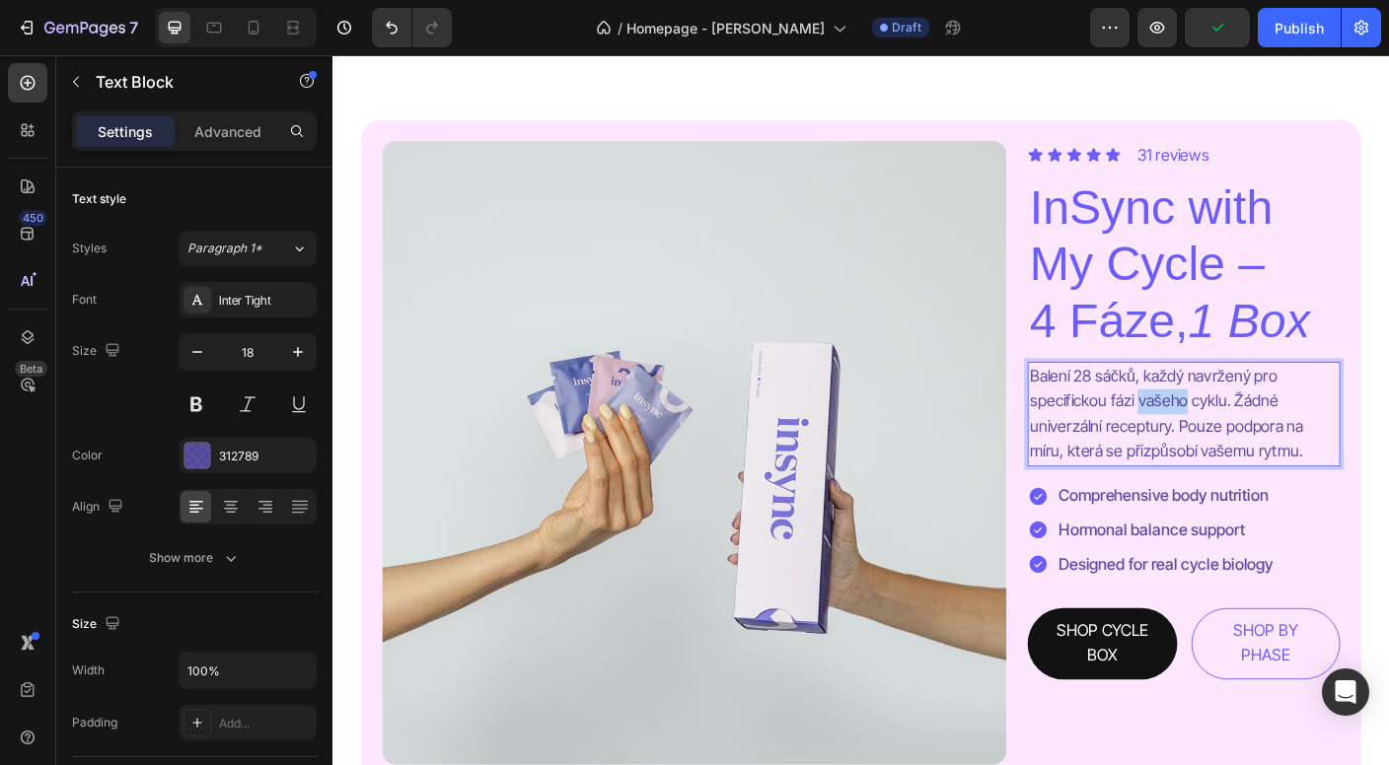
drag, startPoint x: 1290, startPoint y: 446, endPoint x: 1237, endPoint y: 440, distance: 53.6
click at [1237, 440] on p "Balení 28 sáčků, každý navržený pro specifickou fázi vašeho cyklu. Žádné univer…" at bounding box center [1286, 456] width 346 height 113
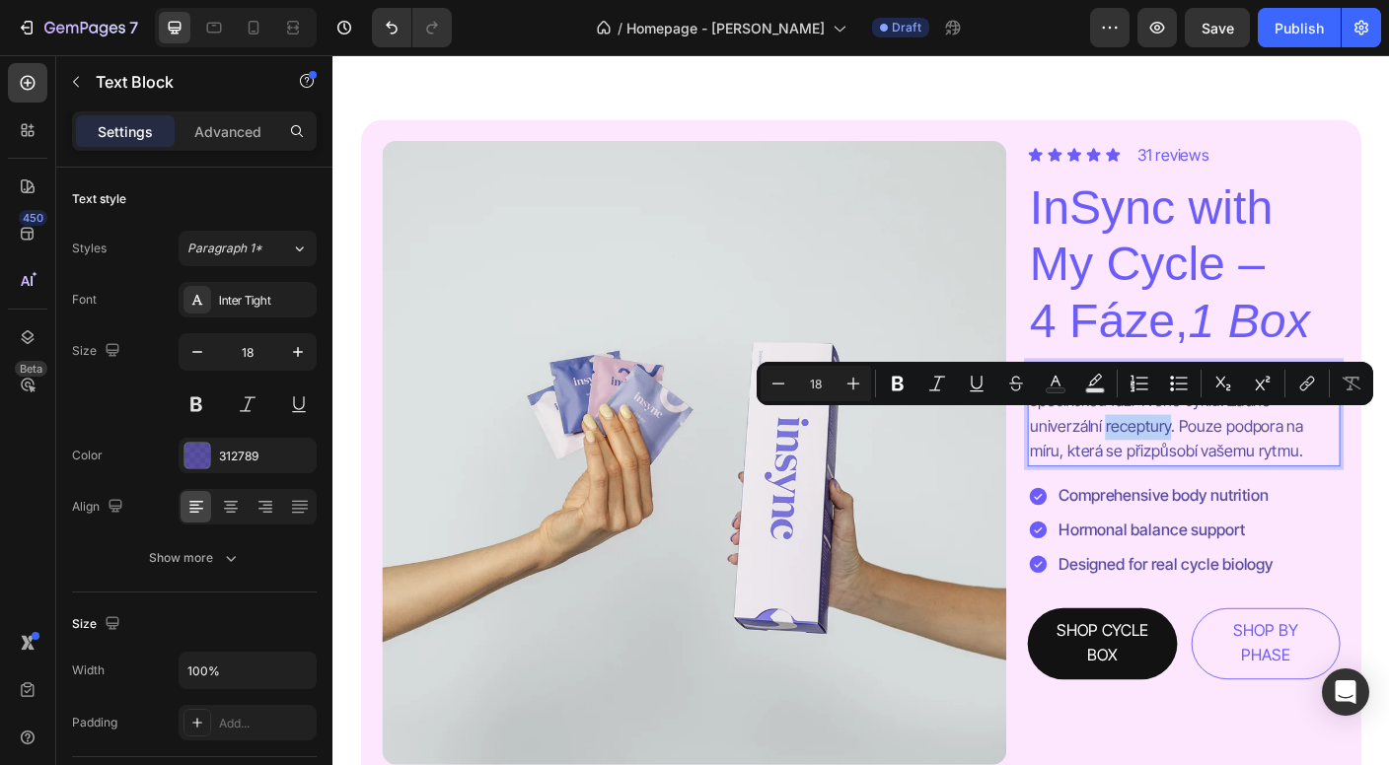
drag, startPoint x: 1268, startPoint y: 468, endPoint x: 1198, endPoint y: 471, distance: 70.1
click at [1198, 471] on p "Balení 28 sáčků, každý navržený pro specifickou fázi Tvého cyklu. Žádné univerz…" at bounding box center [1286, 456] width 346 height 113
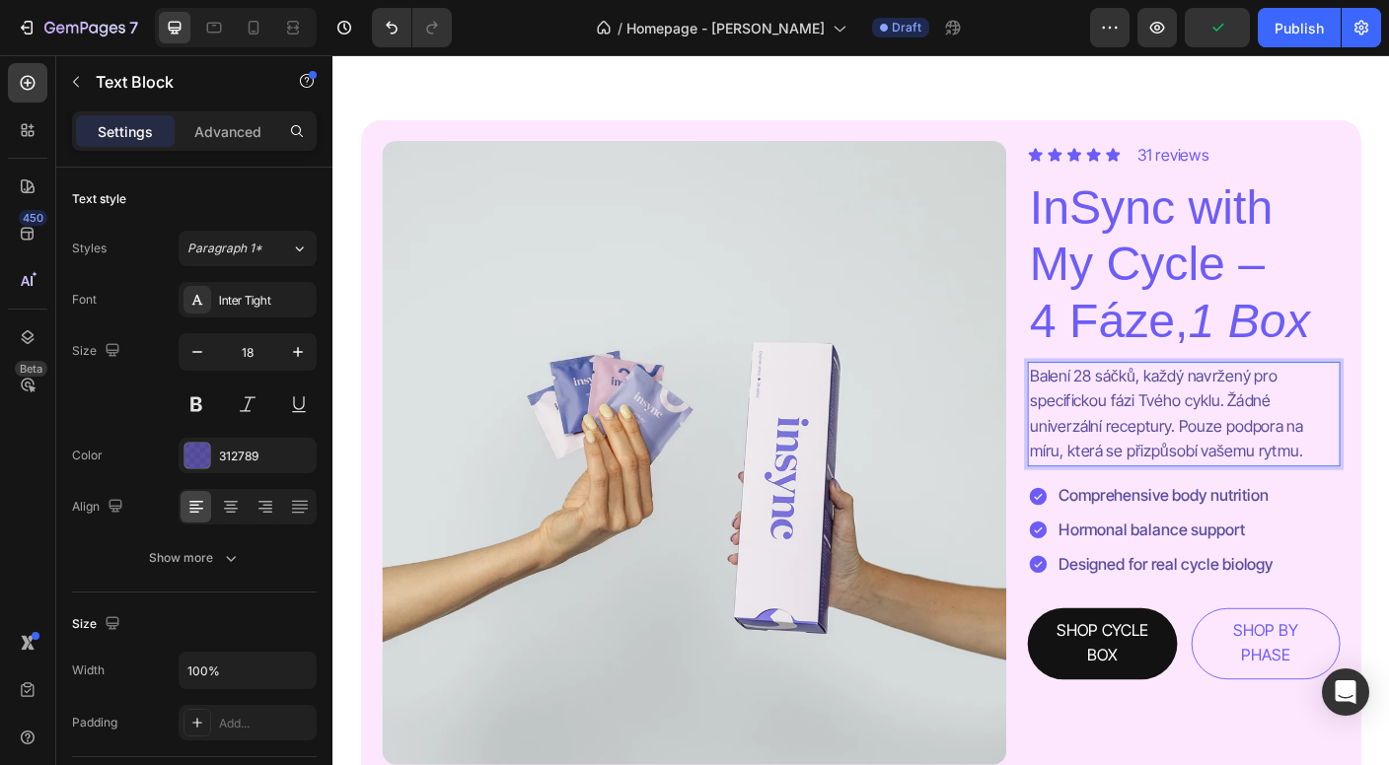
click at [1341, 495] on p "Balení 28 sáčků, každý navržený pro specifickou fázi Tvého cyklu. Žádné univerz…" at bounding box center [1286, 456] width 346 height 113
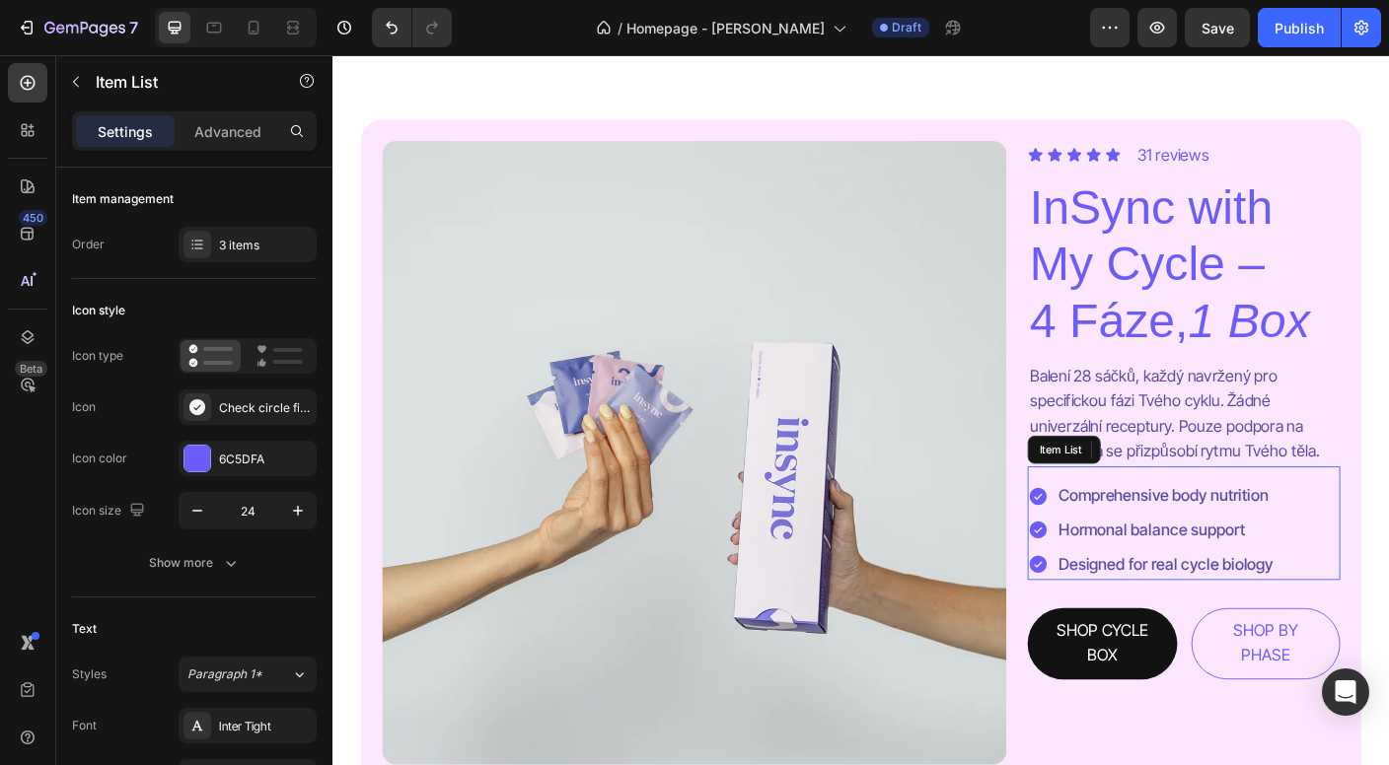
click at [1216, 543] on p "Comprehensive body nutrition" at bounding box center [1265, 549] width 240 height 29
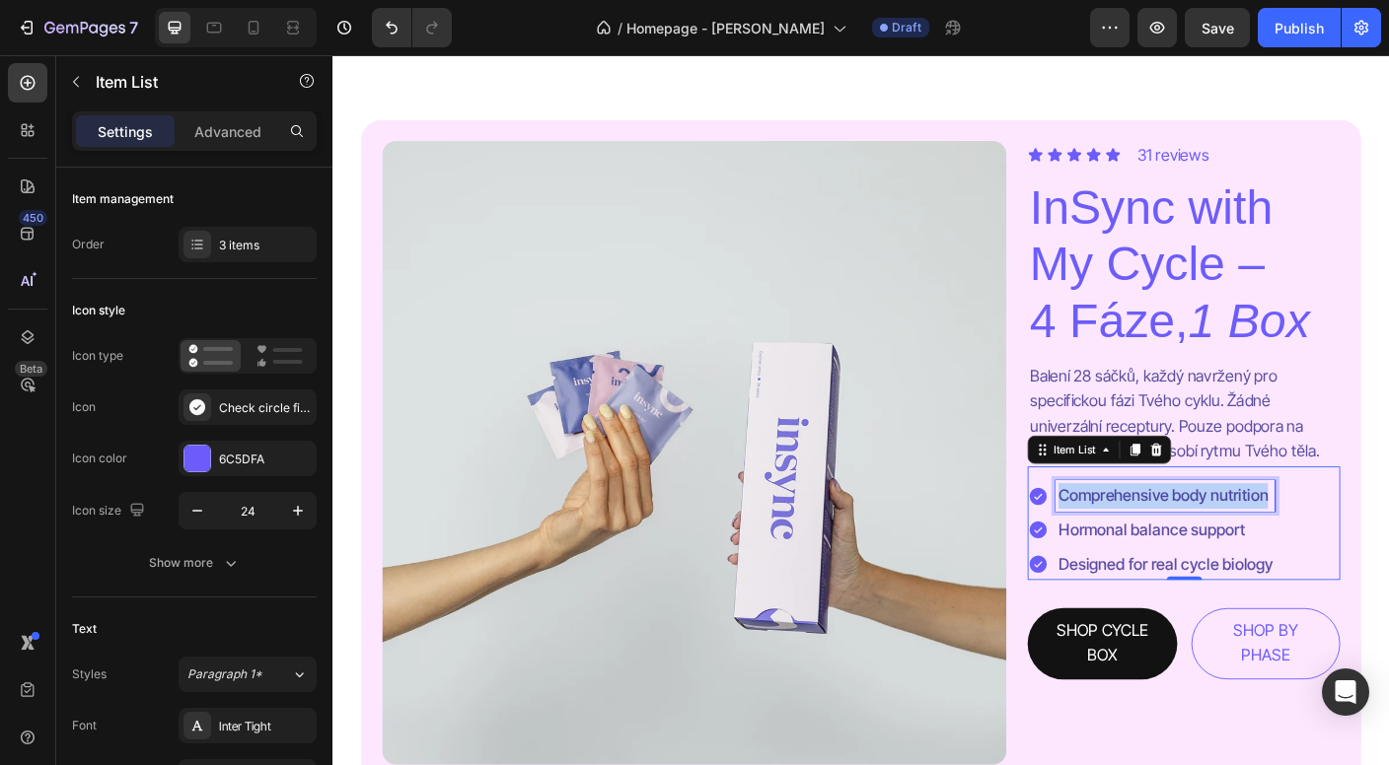
click at [1216, 543] on p "Comprehensive body nutrition" at bounding box center [1265, 549] width 240 height 29
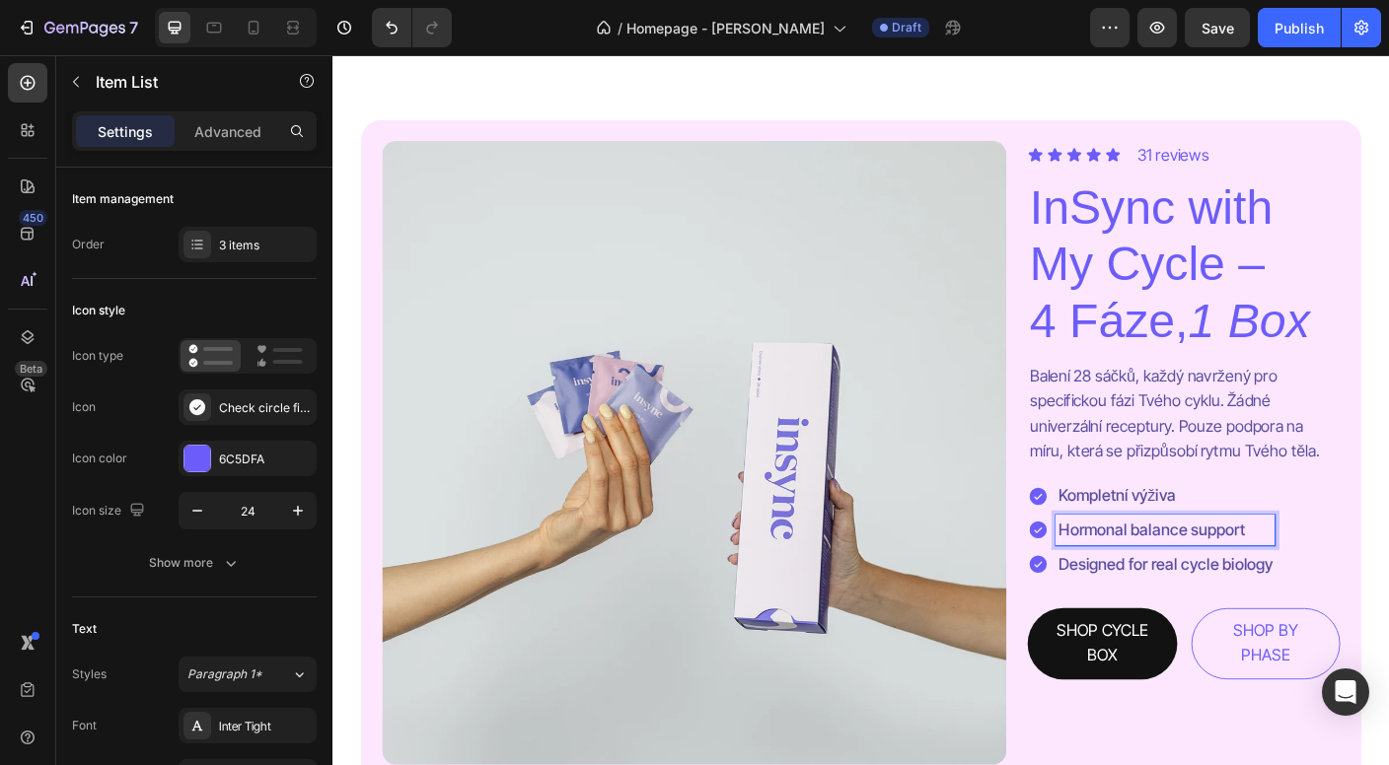
click at [1211, 573] on p "Hormonal balance support" at bounding box center [1265, 587] width 240 height 29
click at [1198, 612] on p "Designed for real cycle biology" at bounding box center [1267, 626] width 244 height 29
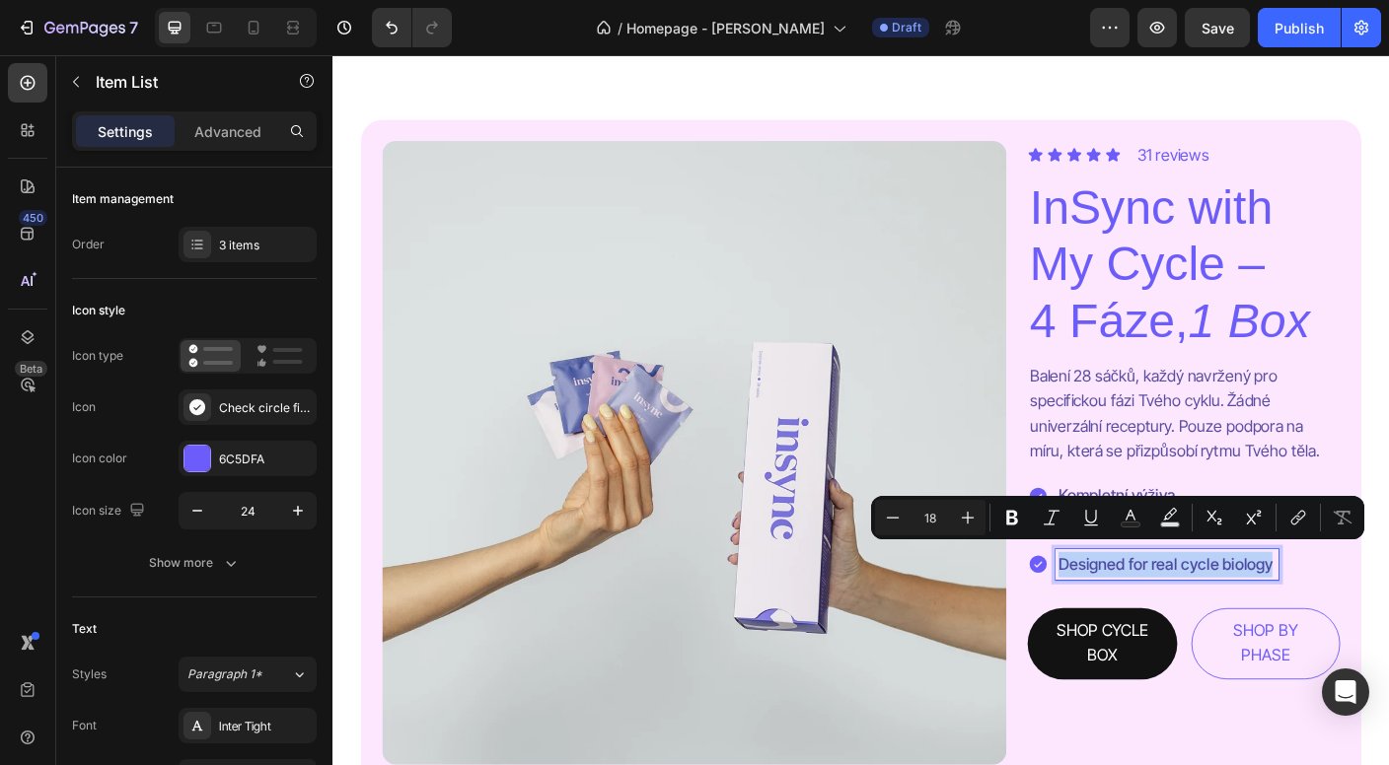
click at [1198, 612] on p "Designed for real cycle biology" at bounding box center [1267, 626] width 244 height 29
copy p "Designed for real cycle biology"
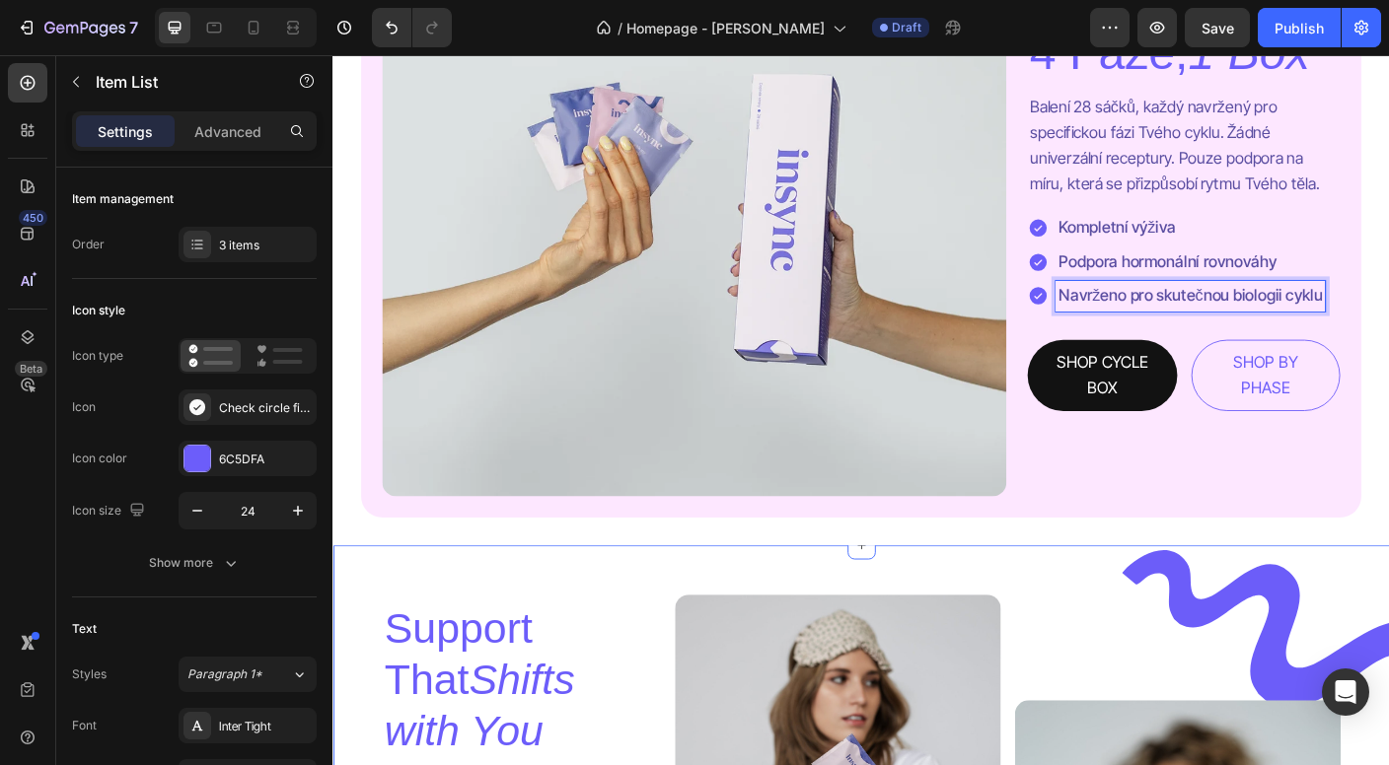
scroll to position [1460, 0]
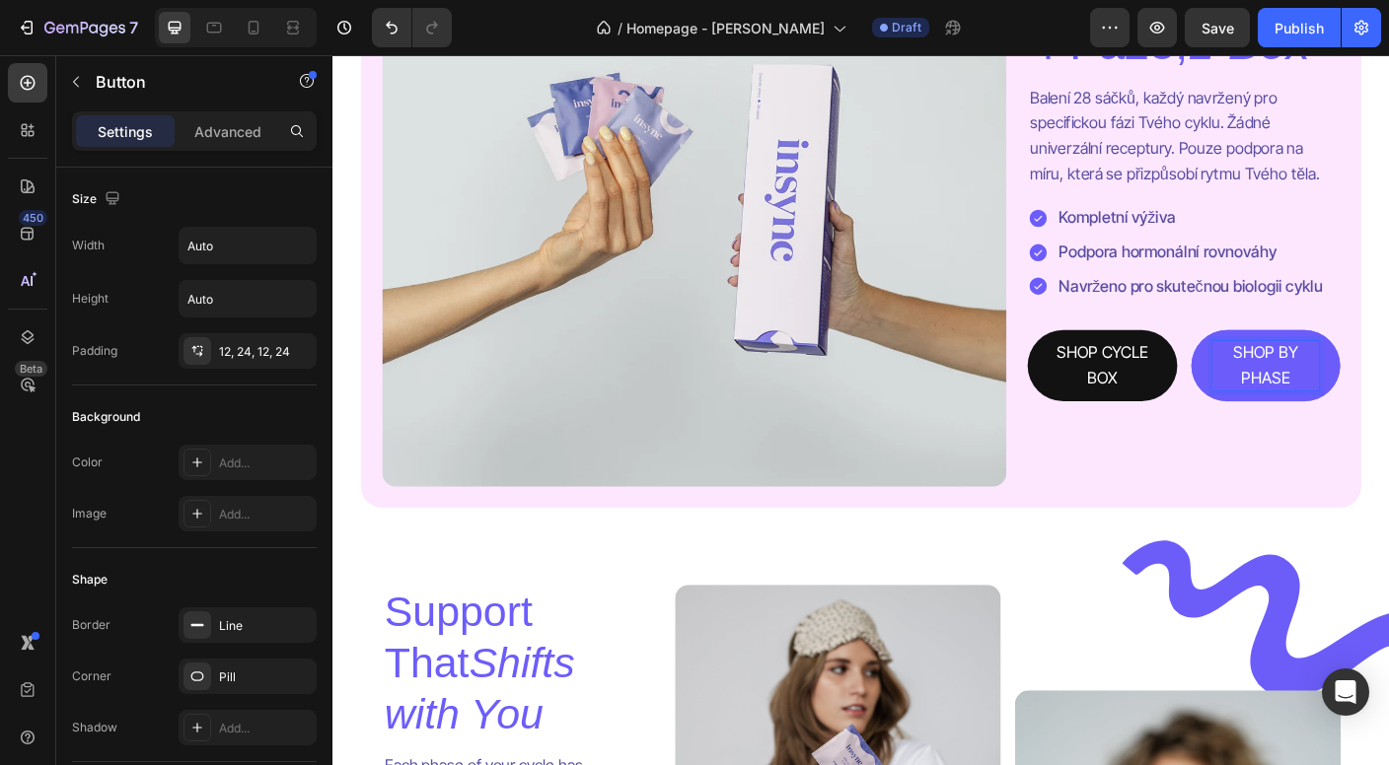
click at [1356, 403] on p "SHOP BY PHASE" at bounding box center [1377, 403] width 119 height 57
click at [1357, 402] on p "SHOP BY PHASE" at bounding box center [1377, 403] width 119 height 57
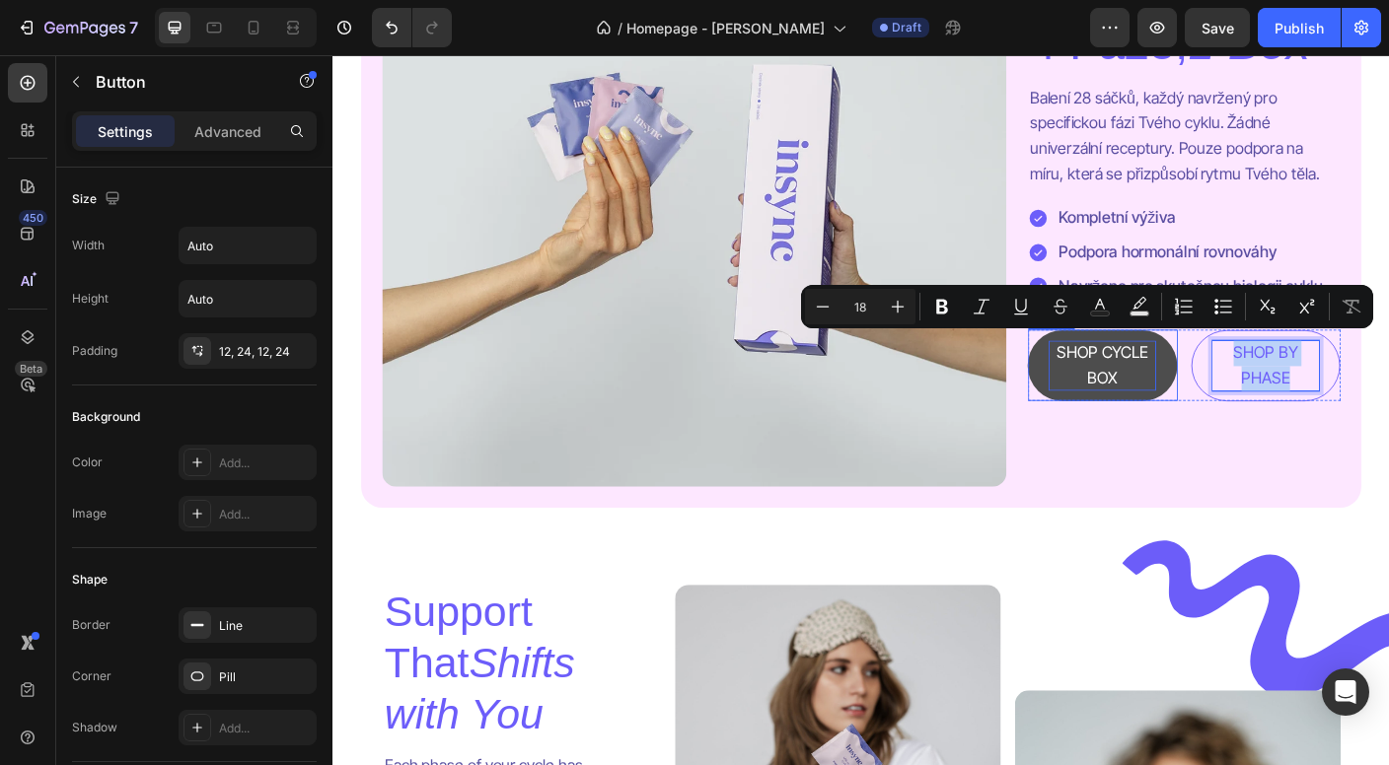
click at [1212, 400] on p "SHOP CYCLE BOX" at bounding box center [1193, 403] width 119 height 57
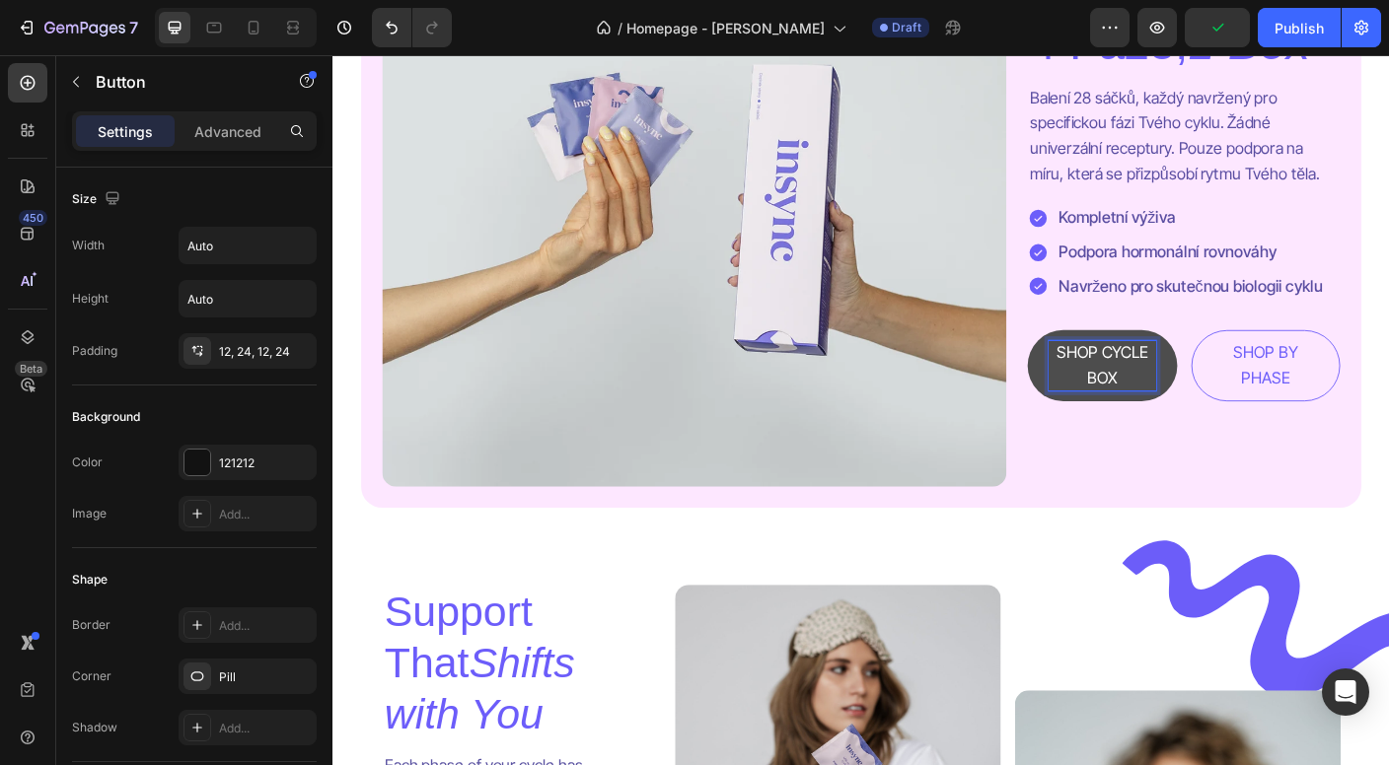
click at [1186, 396] on p "SHOP CYCLE BOX" at bounding box center [1193, 403] width 119 height 57
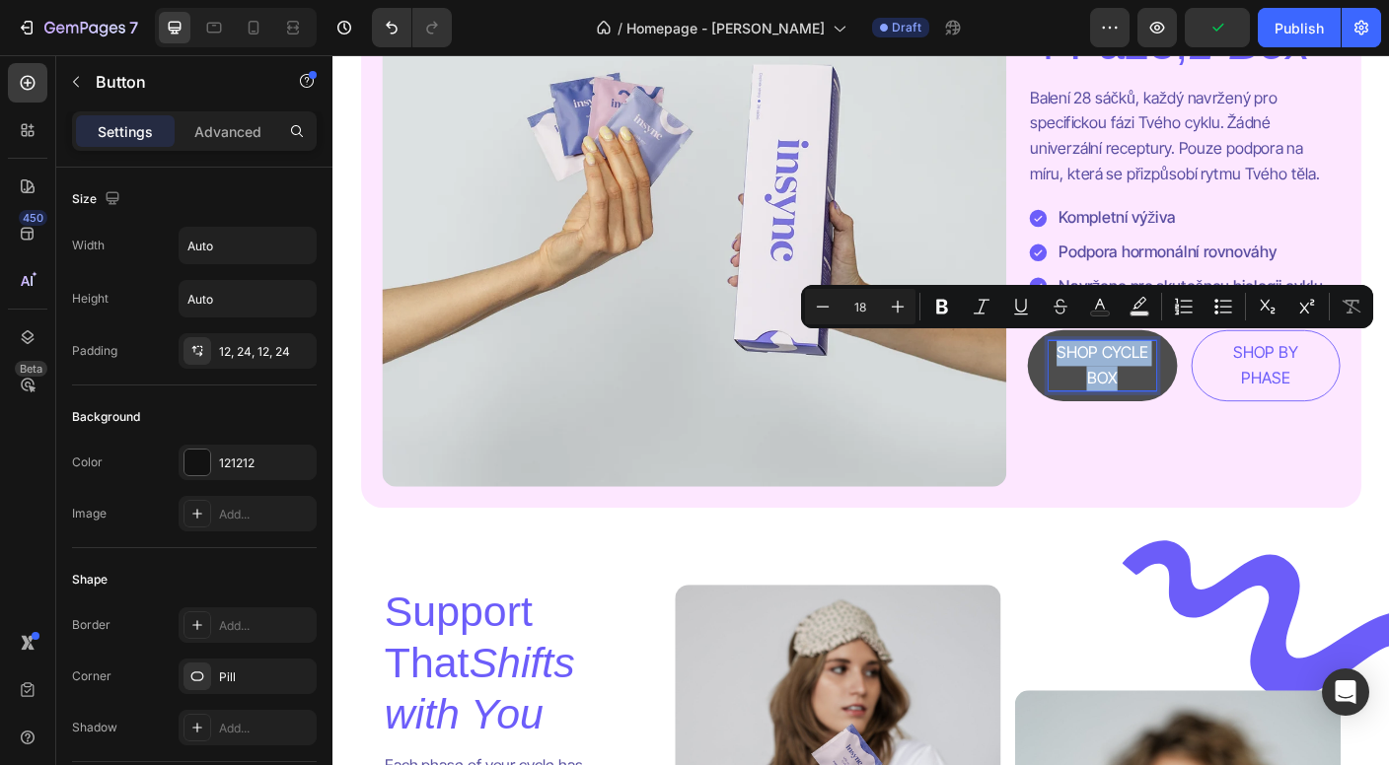
click at [1185, 396] on p "SHOP CYCLE BOX" at bounding box center [1193, 403] width 119 height 57
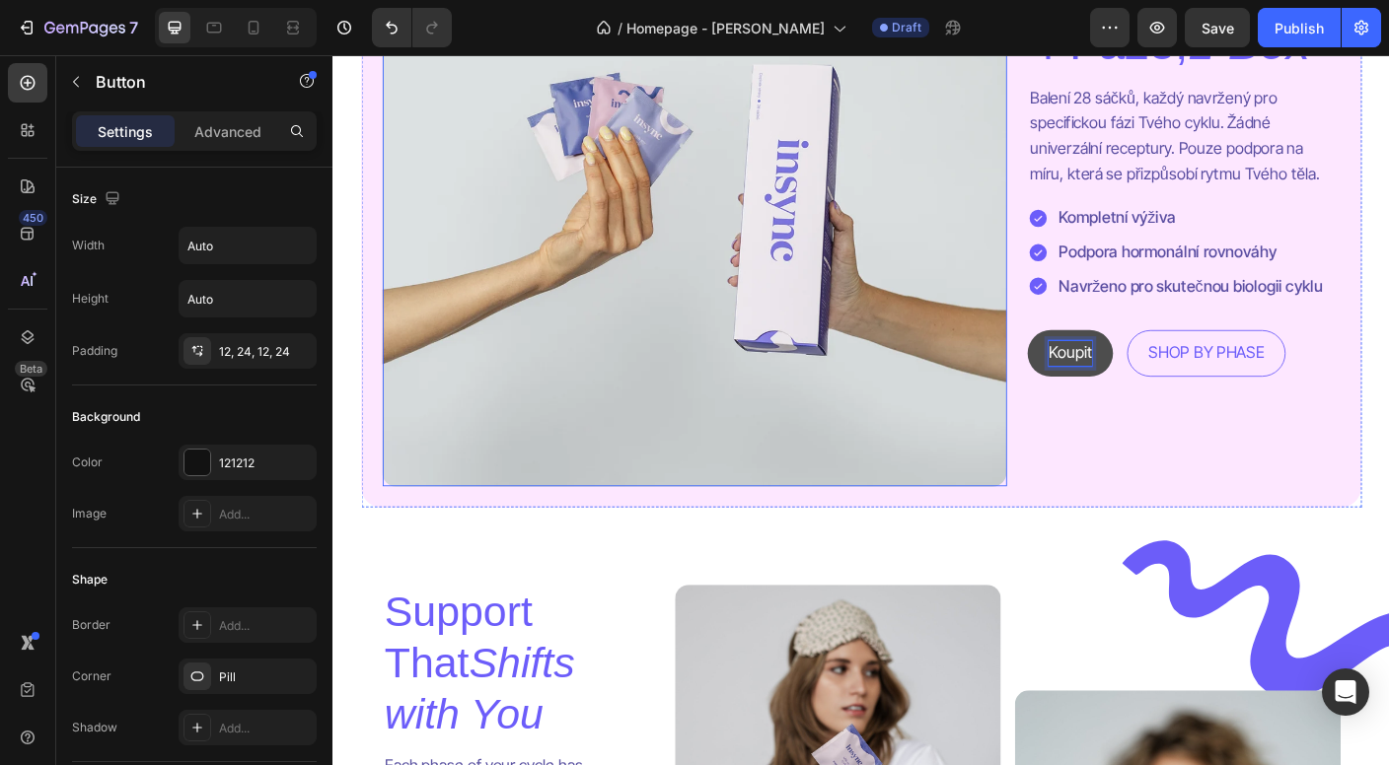
click at [1160, 380] on button "Koupit" at bounding box center [1159, 389] width 96 height 52
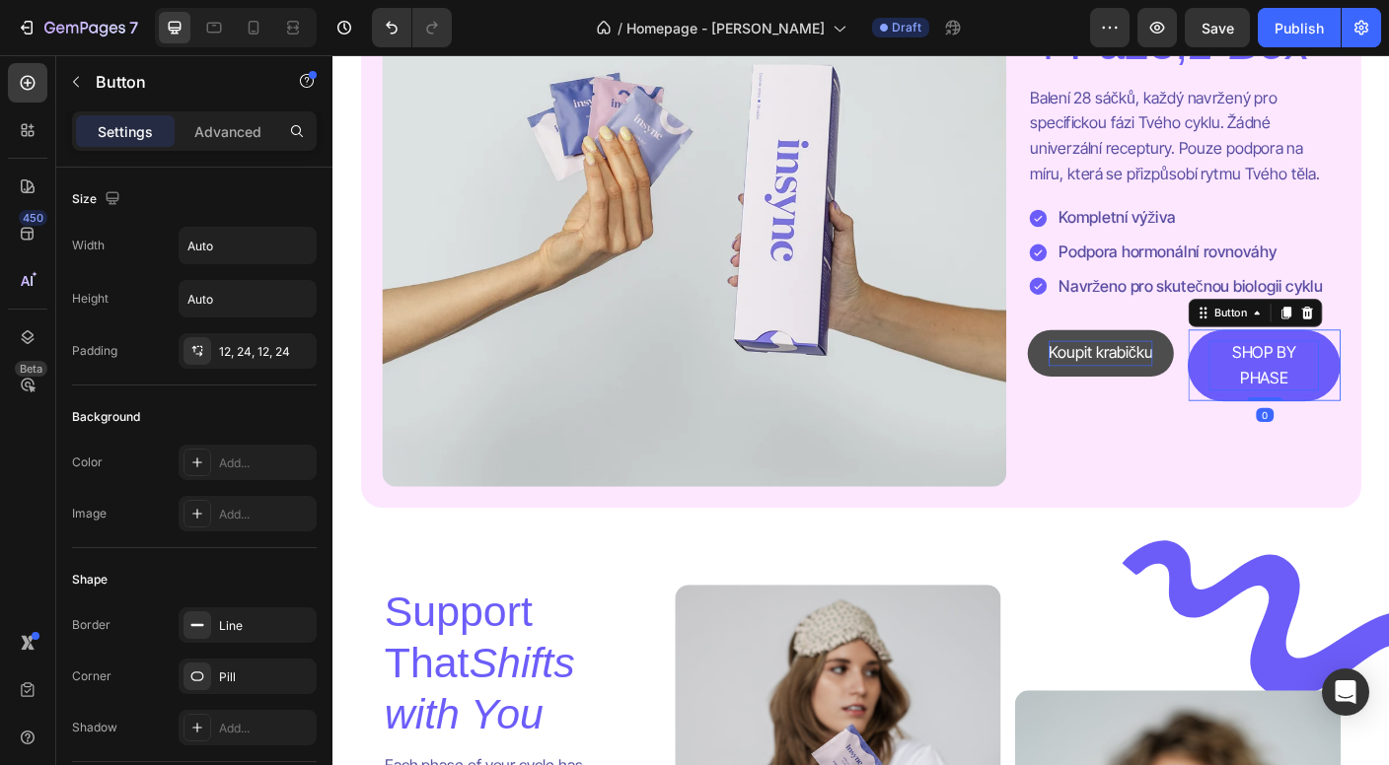
click at [1350, 403] on p "SHOP BY PHASE" at bounding box center [1375, 403] width 123 height 57
click at [1358, 398] on p "SHOP BY PHASE" at bounding box center [1375, 403] width 123 height 57
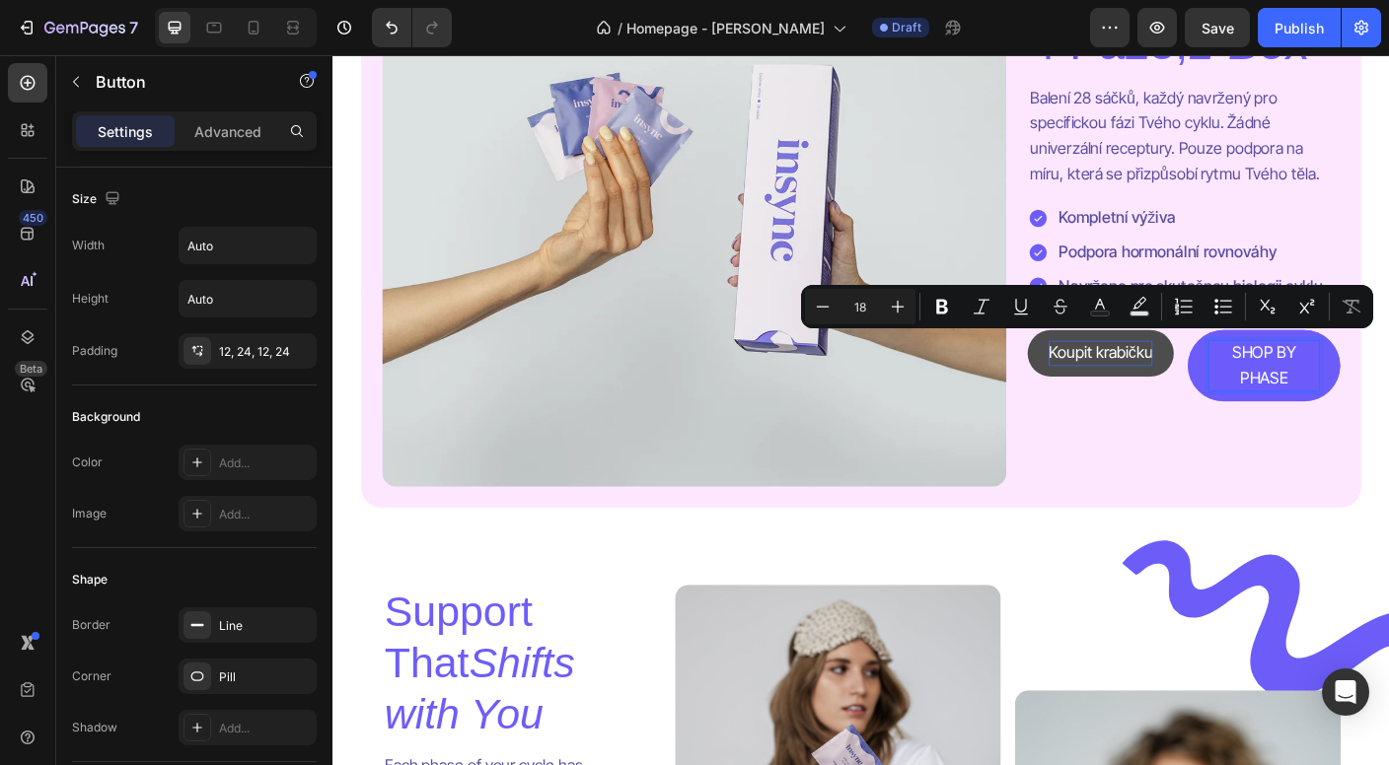
click at [1358, 395] on p "SHOP BY PHASE" at bounding box center [1375, 403] width 123 height 57
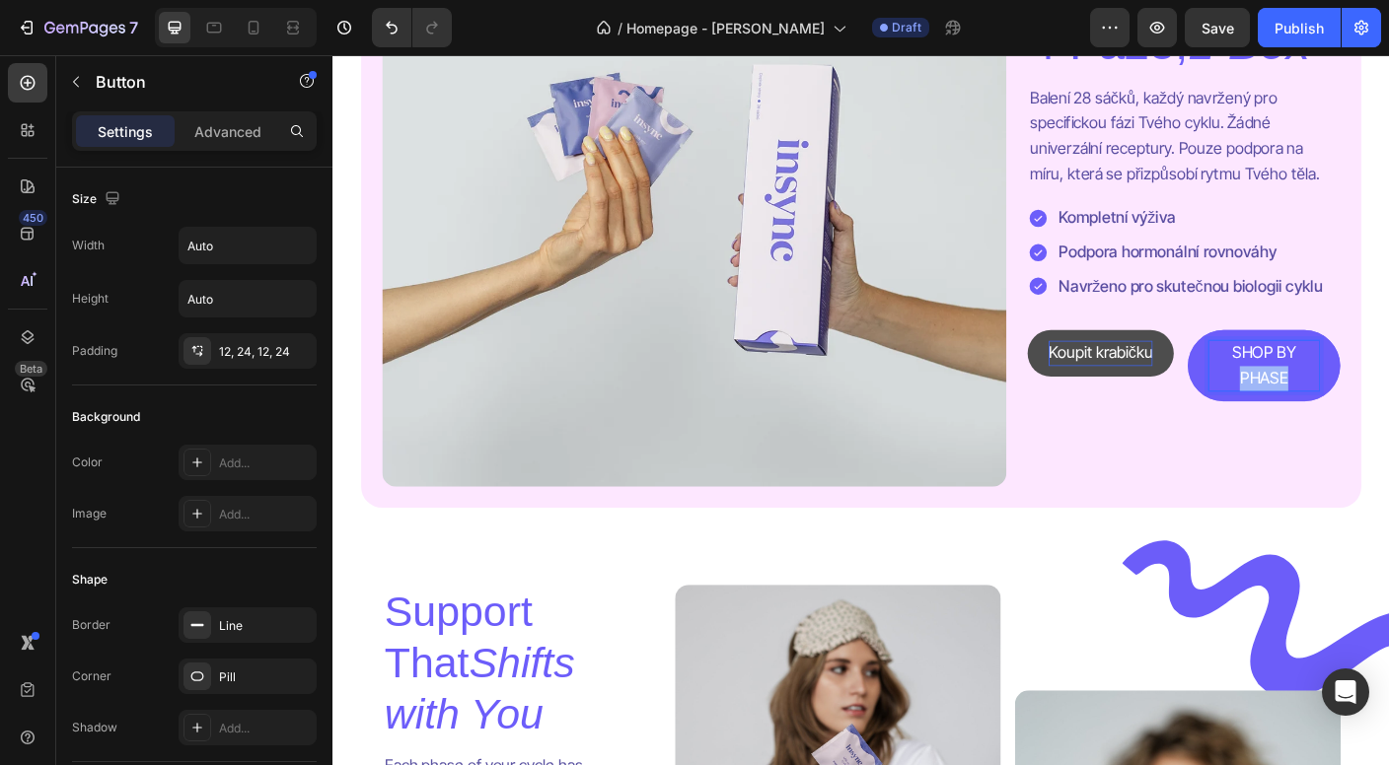
click at [1358, 395] on p "SHOP BY PHASE" at bounding box center [1375, 403] width 123 height 57
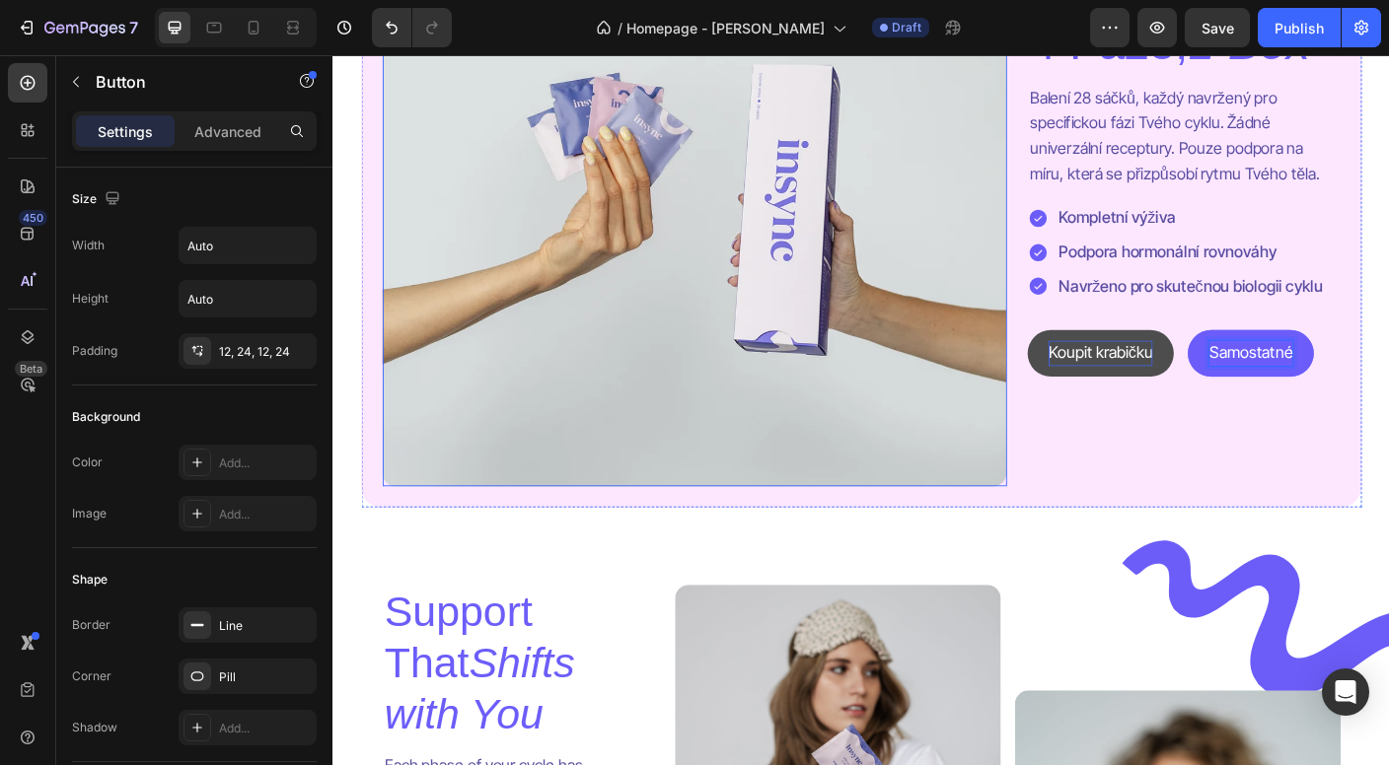
click at [1362, 380] on button "Samostatné" at bounding box center [1360, 389] width 141 height 52
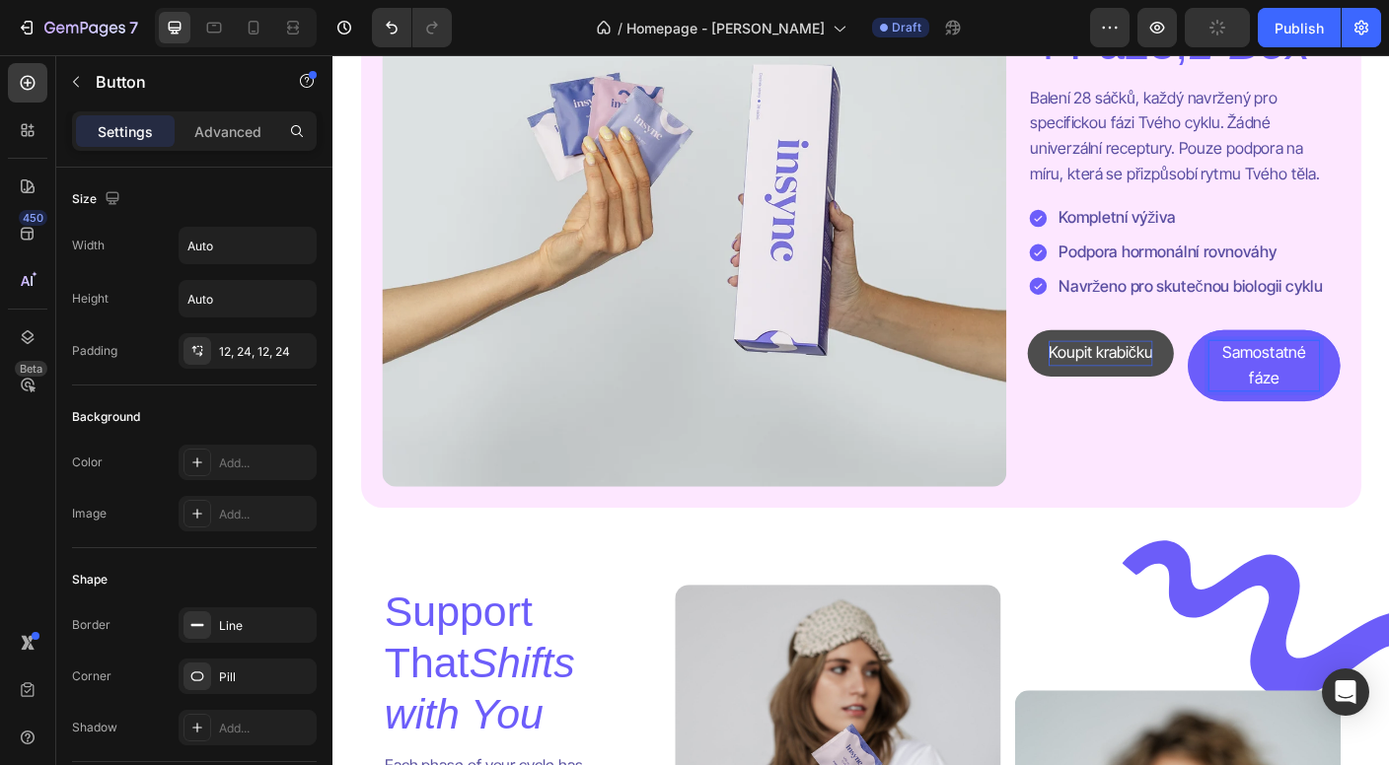
click at [1342, 387] on p "Samostatné fáze" at bounding box center [1375, 403] width 123 height 57
click at [1342, 379] on p "Samostatné fáze" at bounding box center [1375, 403] width 123 height 57
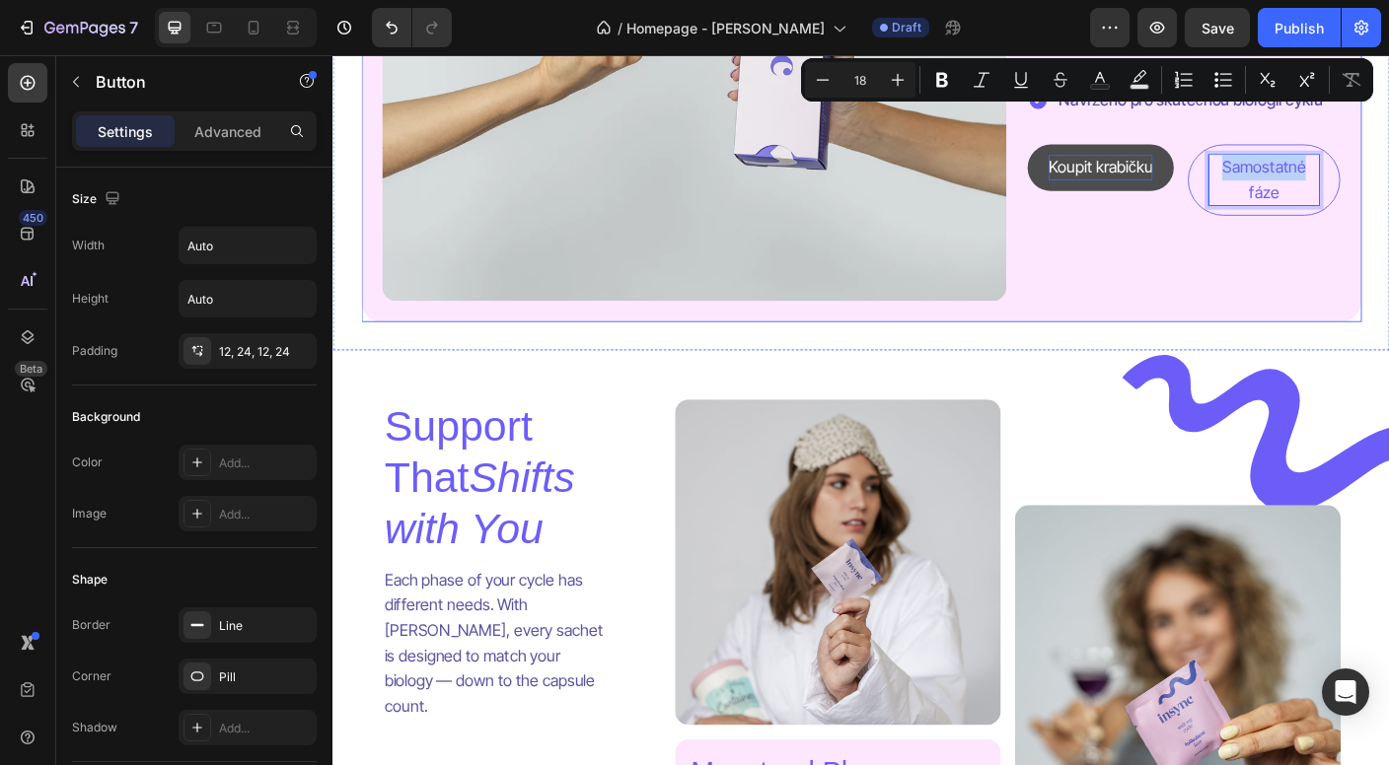
scroll to position [1853, 0]
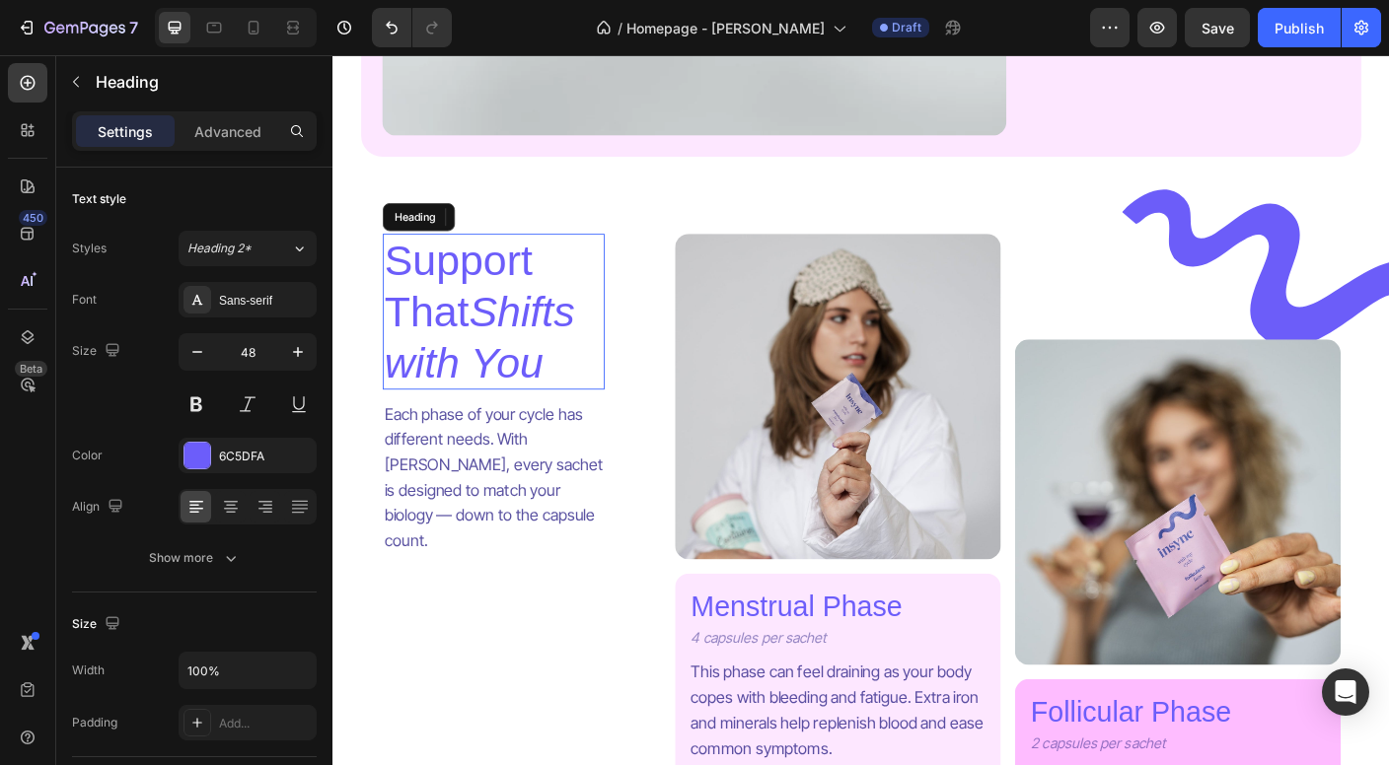
click at [522, 378] on icon "Shifts with You" at bounding box center [496, 371] width 213 height 109
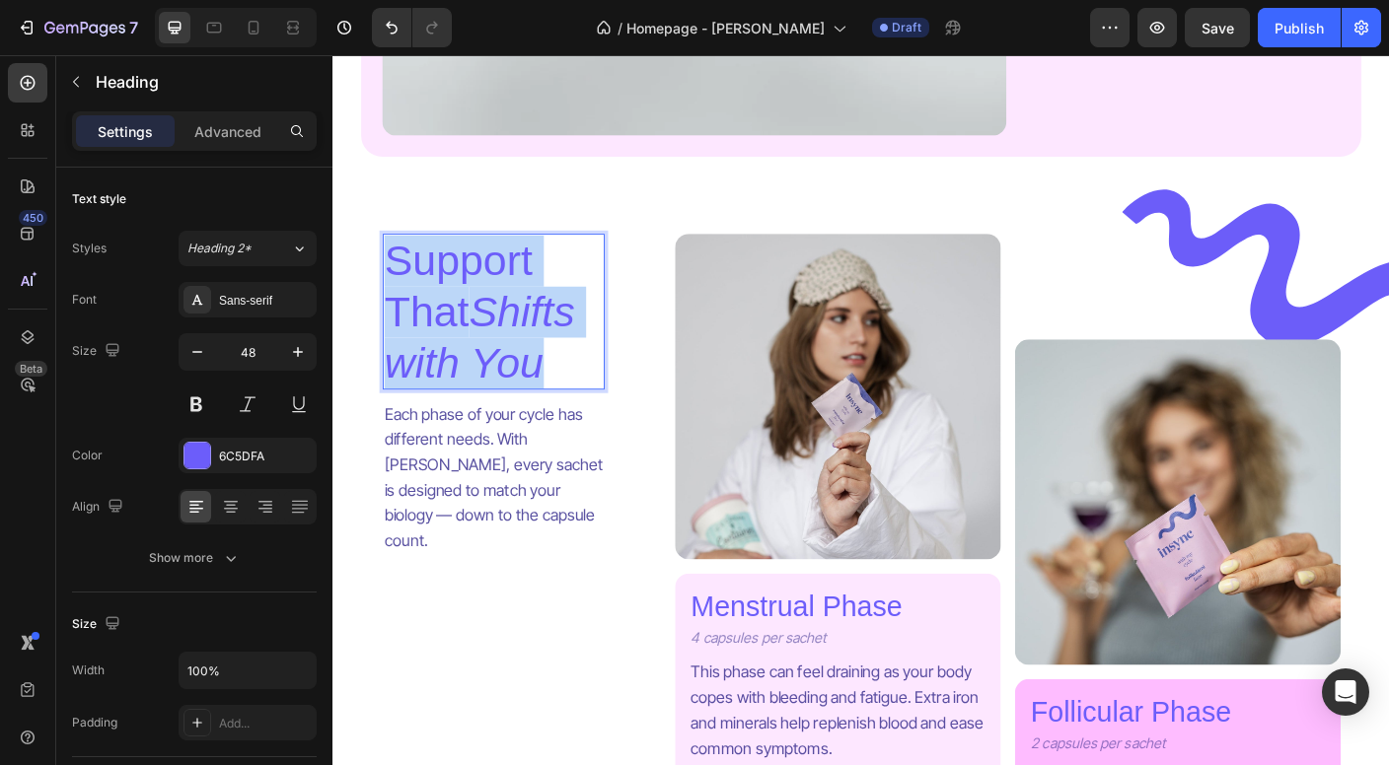
click at [522, 378] on icon "Shifts with You" at bounding box center [496, 371] width 213 height 109
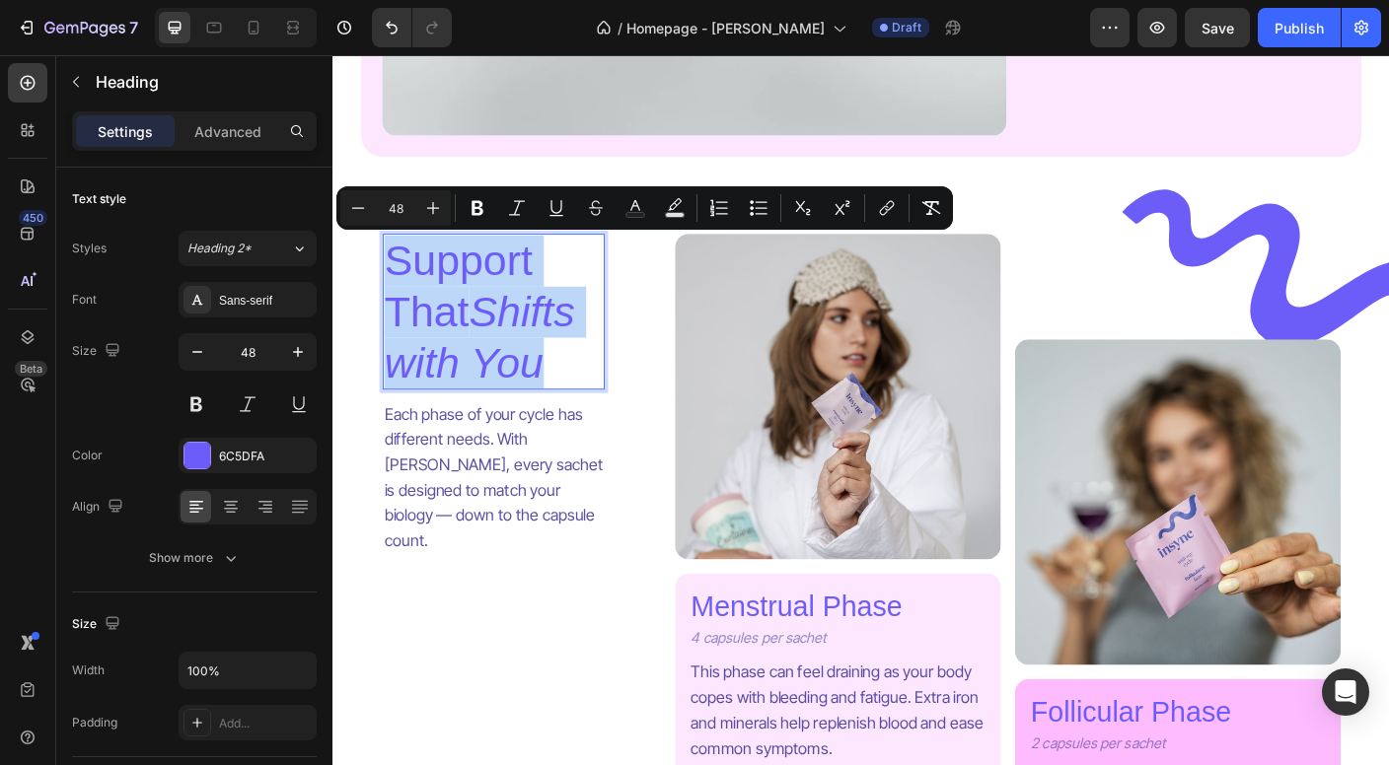
click at [464, 302] on p "Support That Shifts with You" at bounding box center [512, 342] width 245 height 171
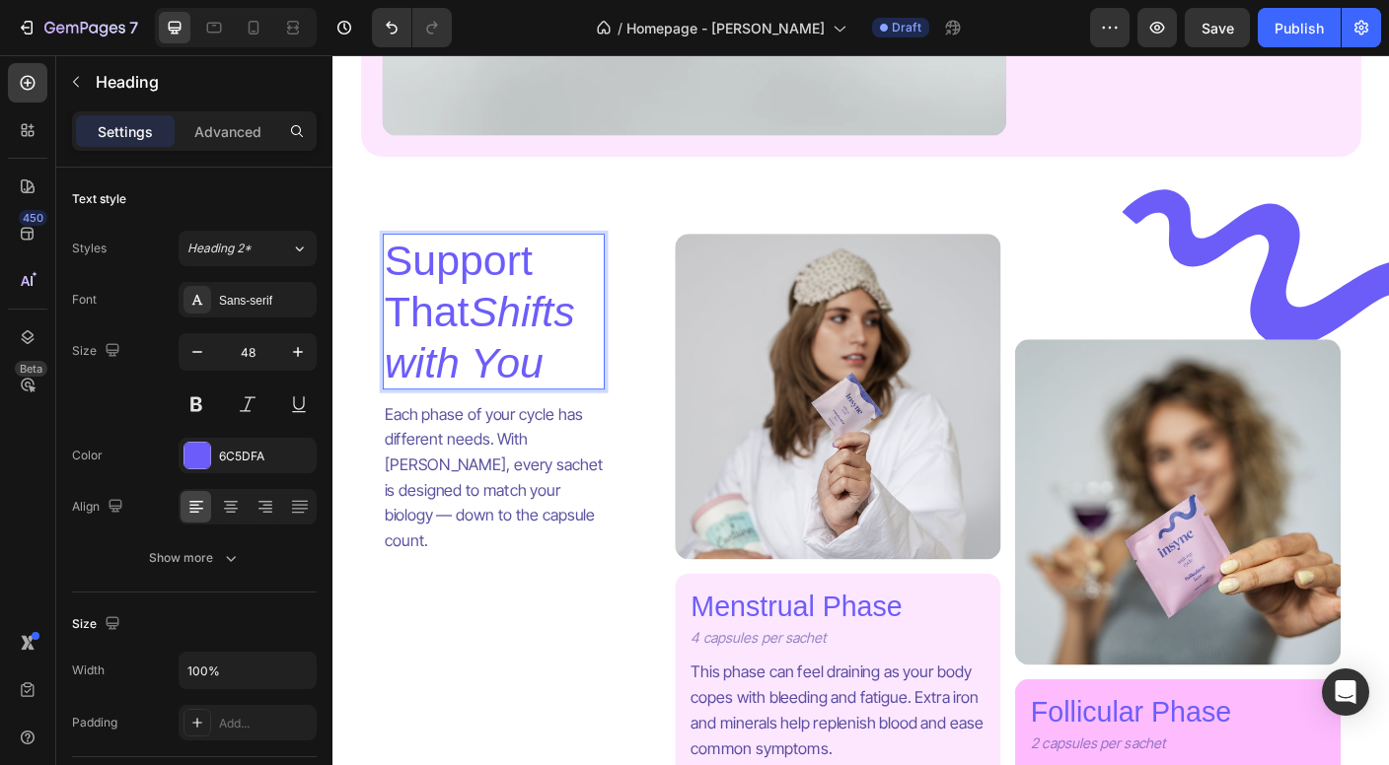
click at [459, 300] on p "Support That Shifts with You" at bounding box center [512, 342] width 245 height 171
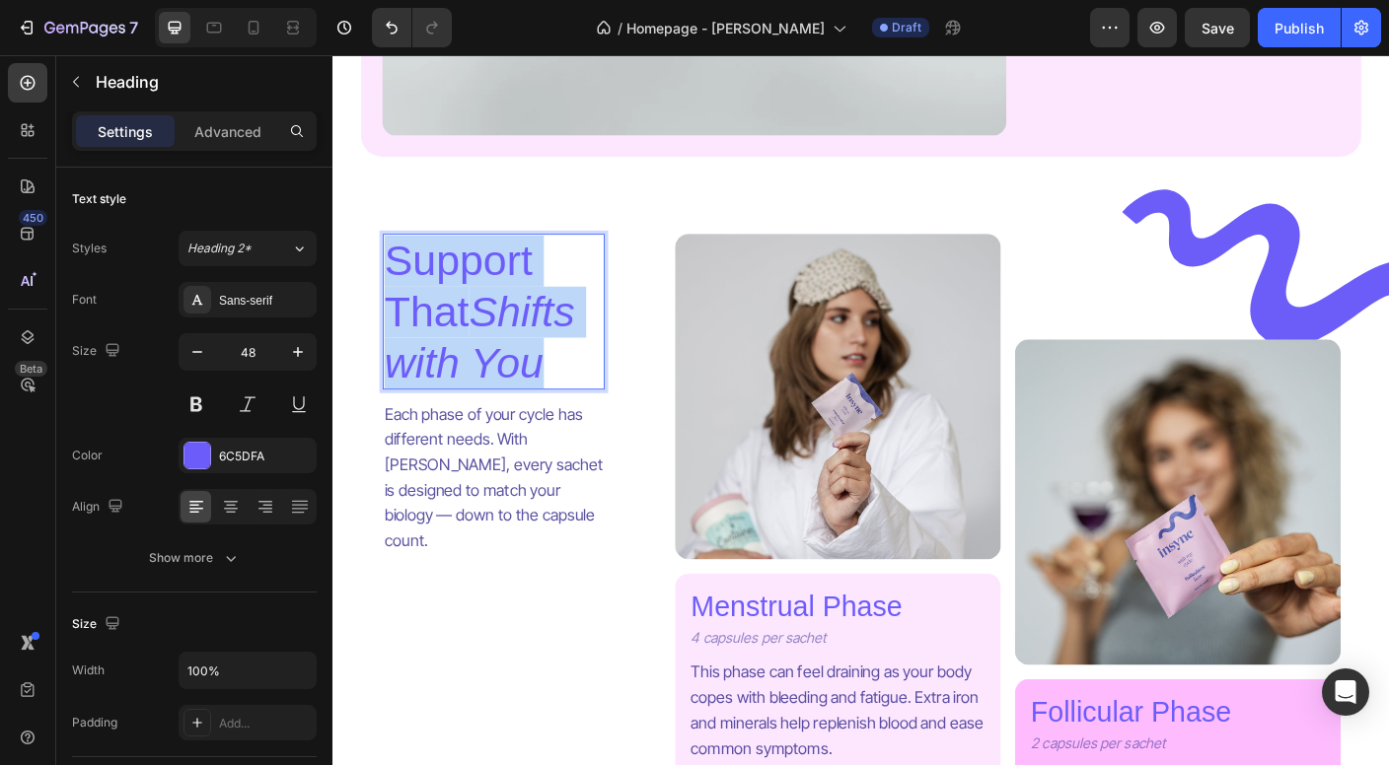
click at [459, 300] on p "Support That Shifts with You" at bounding box center [512, 342] width 245 height 171
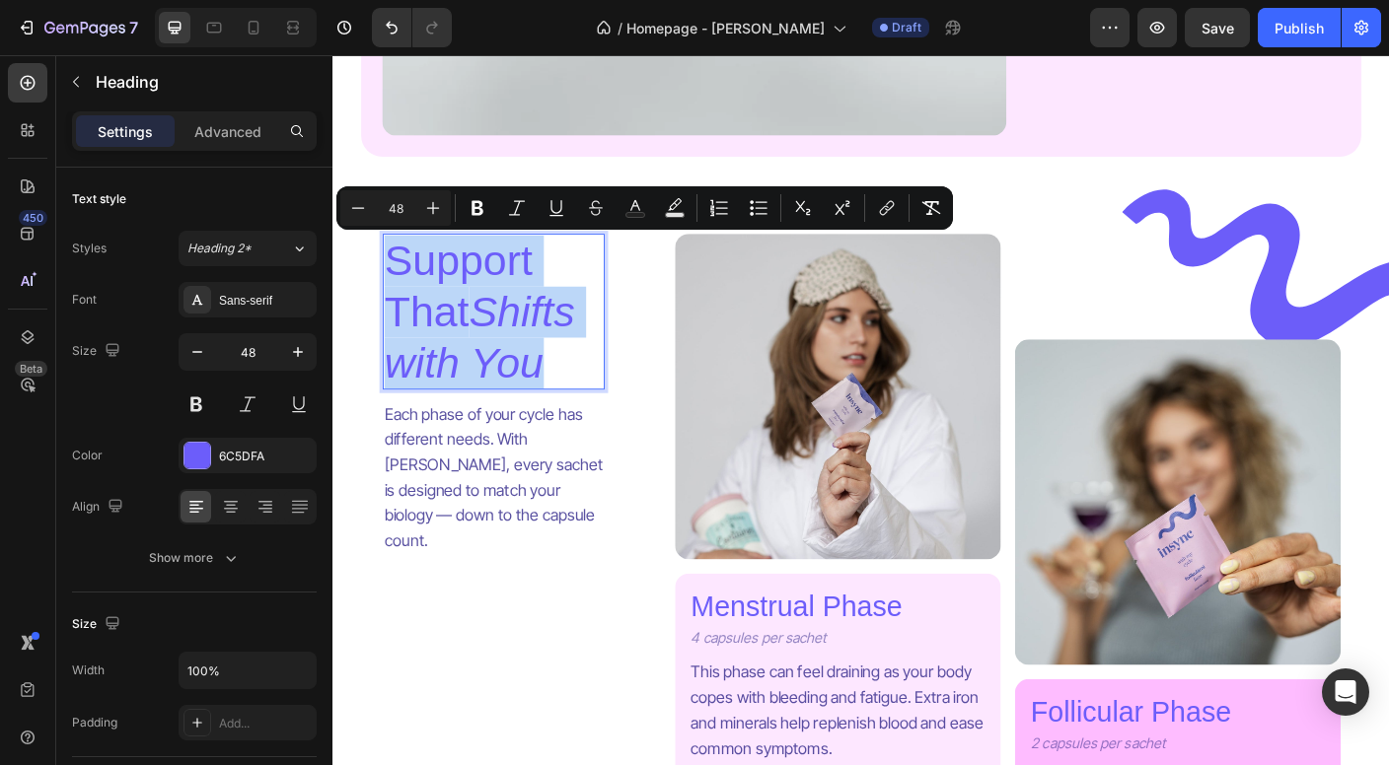
click at [456, 295] on p "Support That Shifts with You" at bounding box center [512, 342] width 245 height 171
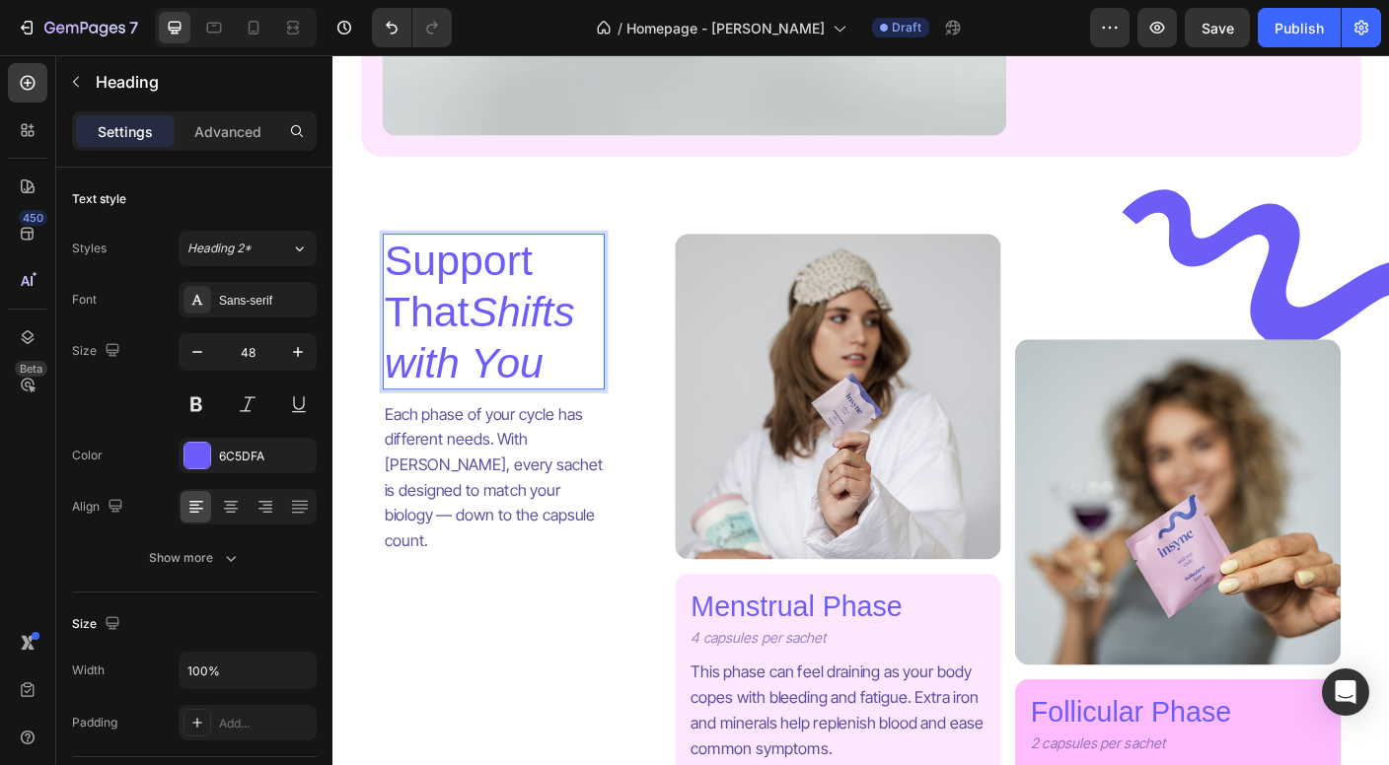
click at [455, 294] on p "Support That Shifts with You" at bounding box center [512, 342] width 245 height 171
click at [456, 339] on p "Podpora That Shifts with You" at bounding box center [512, 342] width 245 height 171
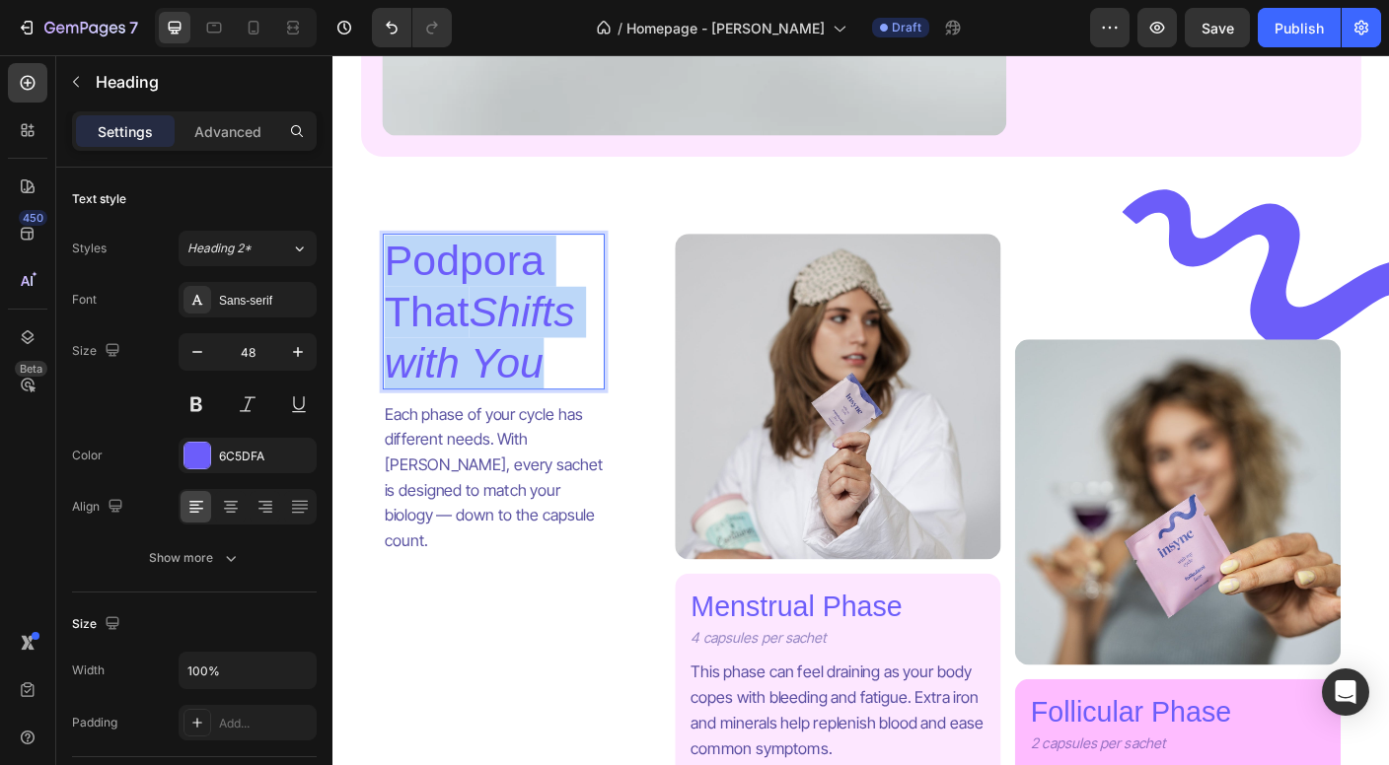
click at [456, 339] on p "Podpora That Shifts with You" at bounding box center [512, 342] width 245 height 171
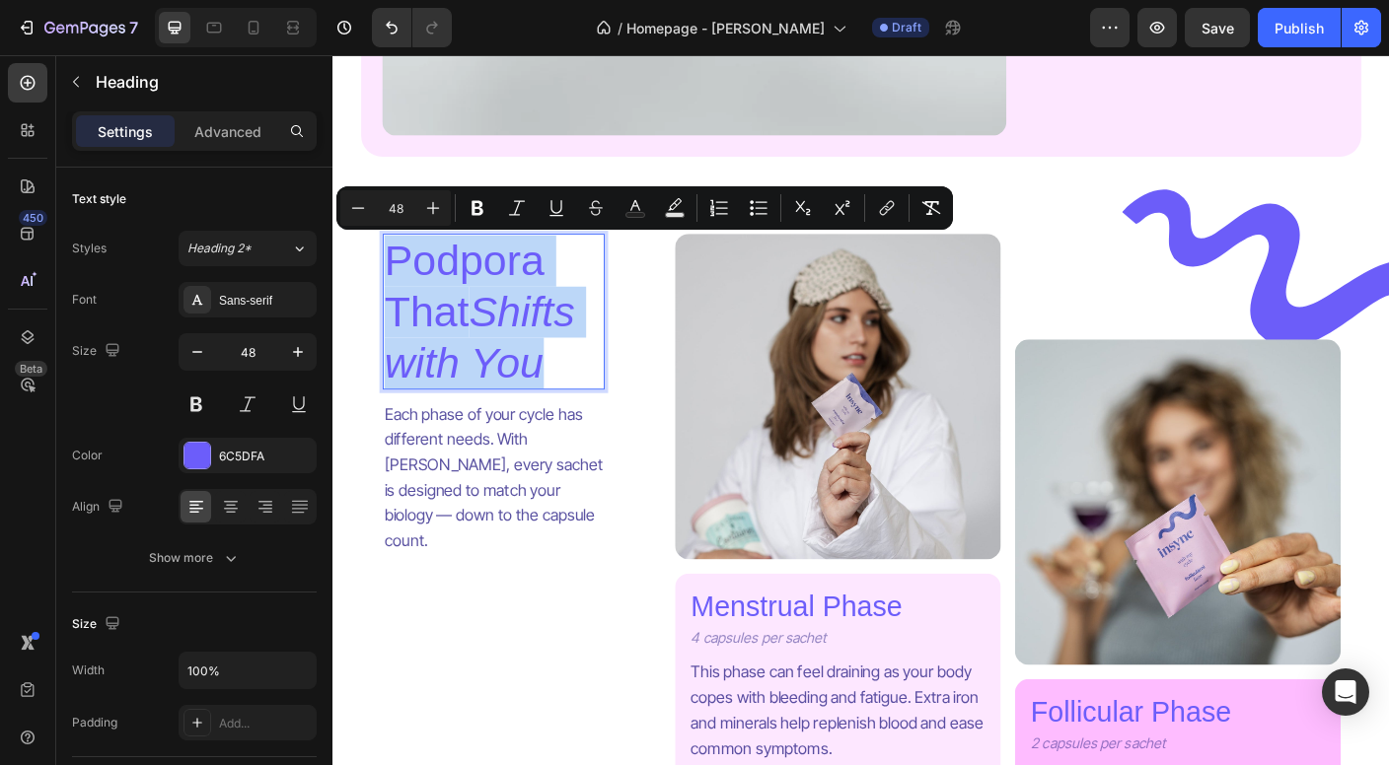
click at [455, 339] on p "Podpora That Shifts with You" at bounding box center [512, 342] width 245 height 171
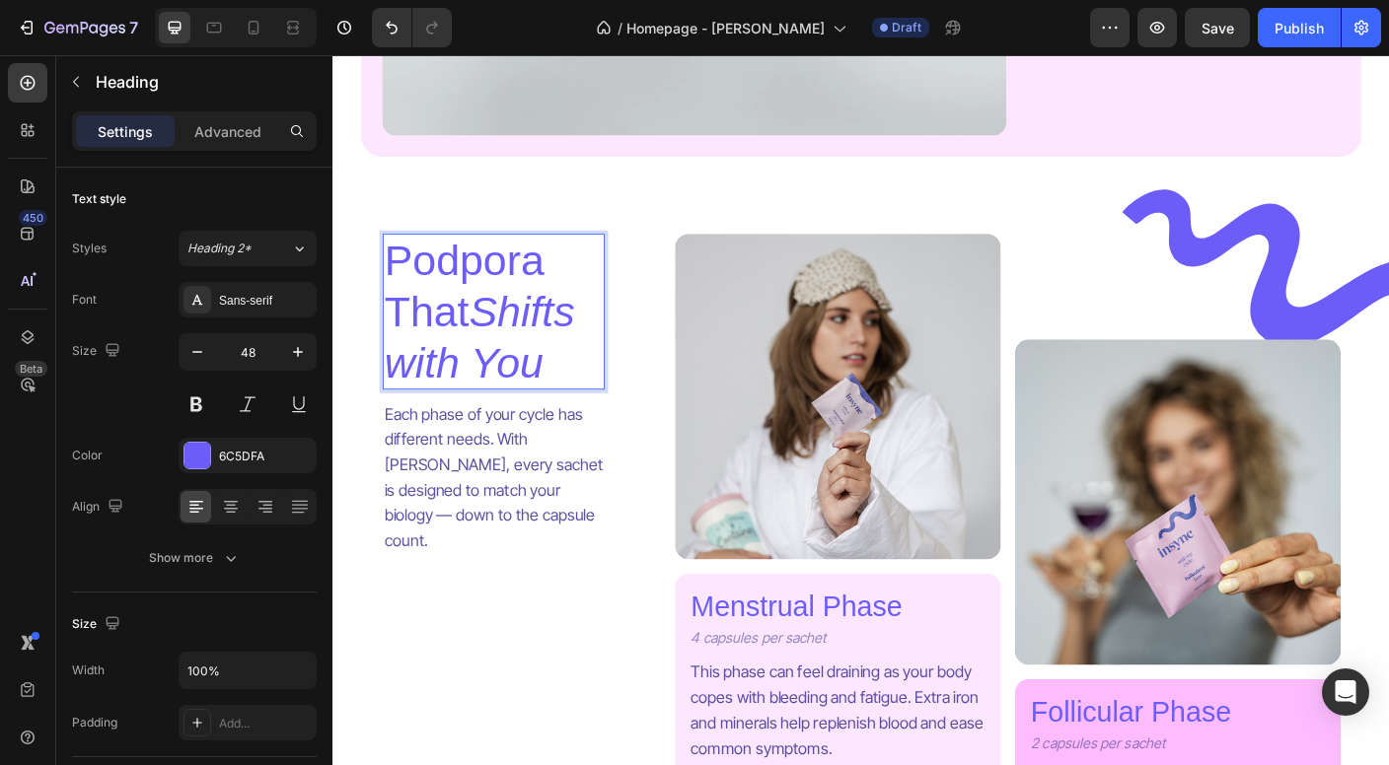
click at [446, 352] on p "Podpora That Shifts with You" at bounding box center [512, 342] width 245 height 171
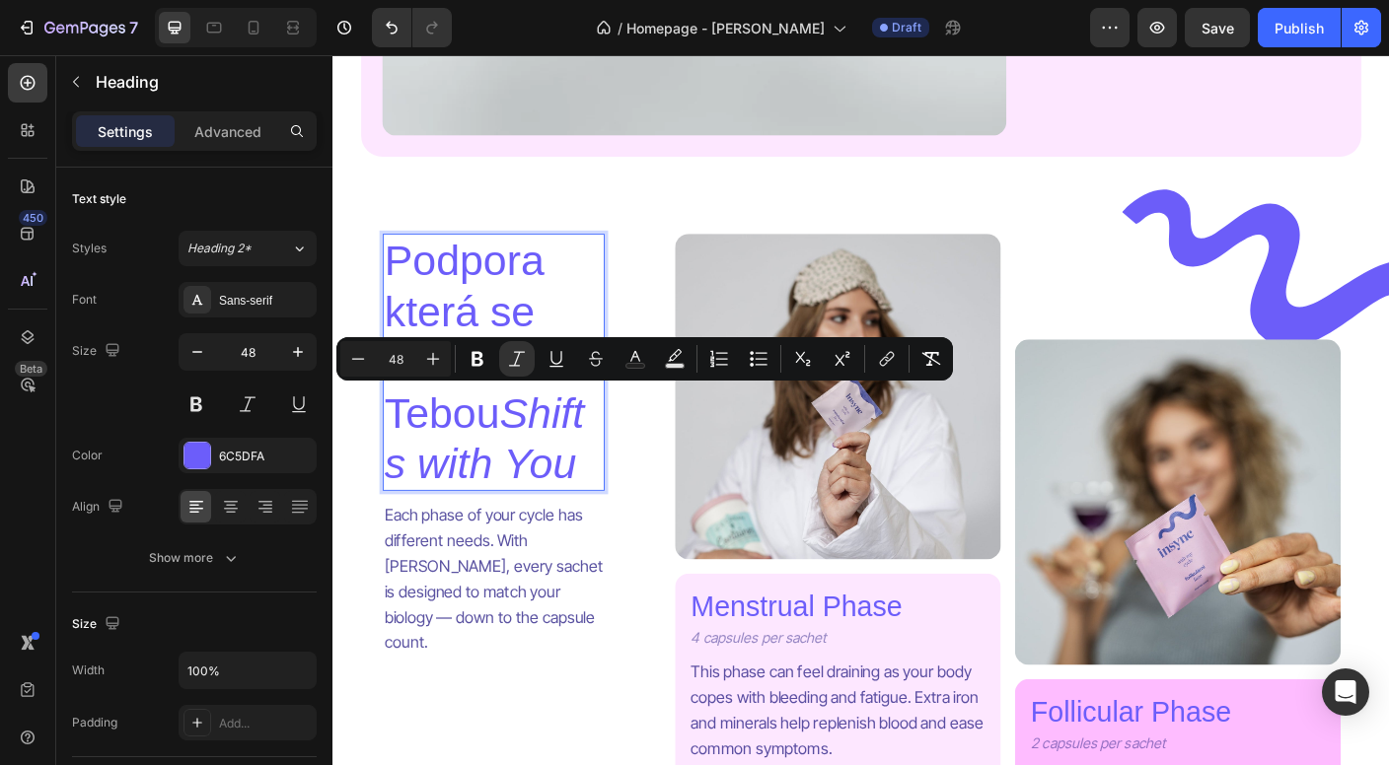
drag, startPoint x: 468, startPoint y: 572, endPoint x: 391, endPoint y: 530, distance: 87.8
click at [391, 530] on icon "Shifts with You" at bounding box center [502, 484] width 224 height 109
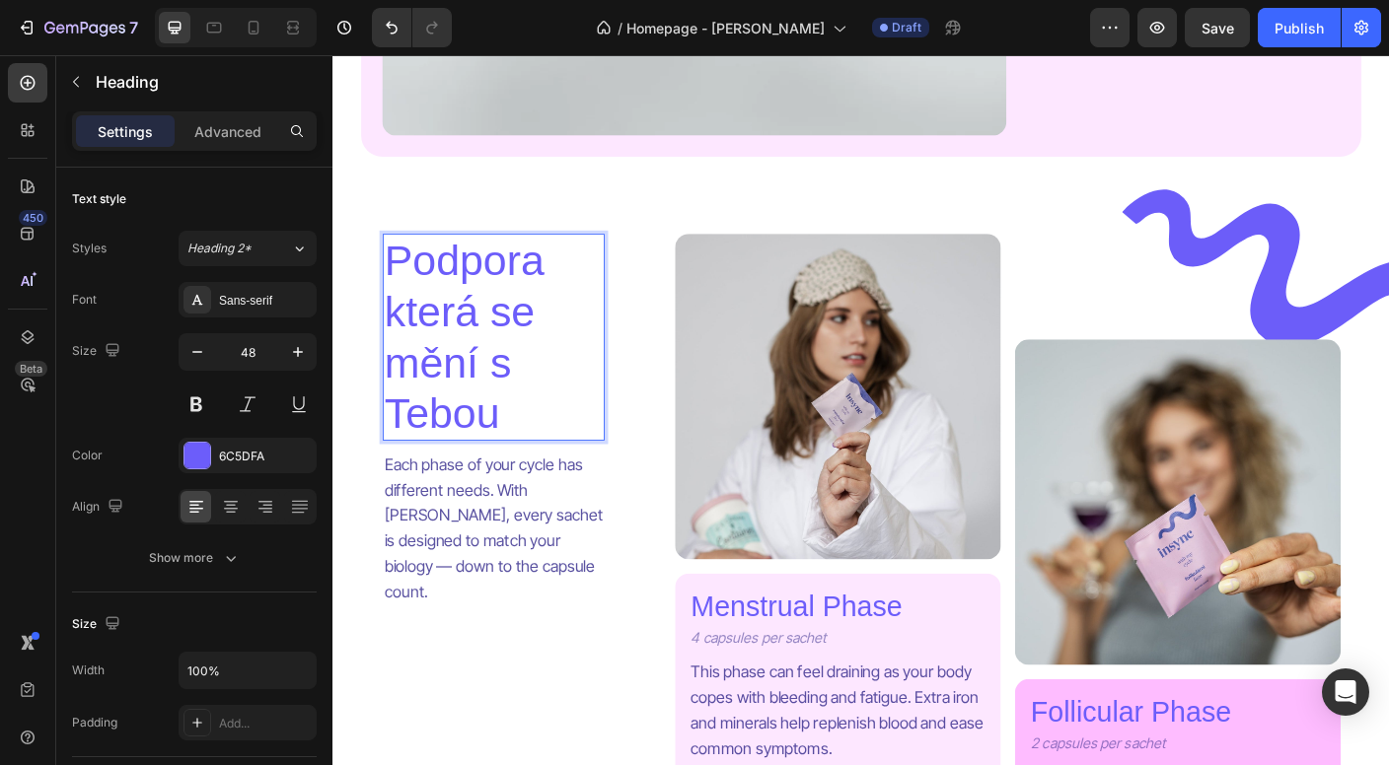
click at [397, 450] on p "Podpora která se mění s Tebou" at bounding box center [512, 370] width 245 height 227
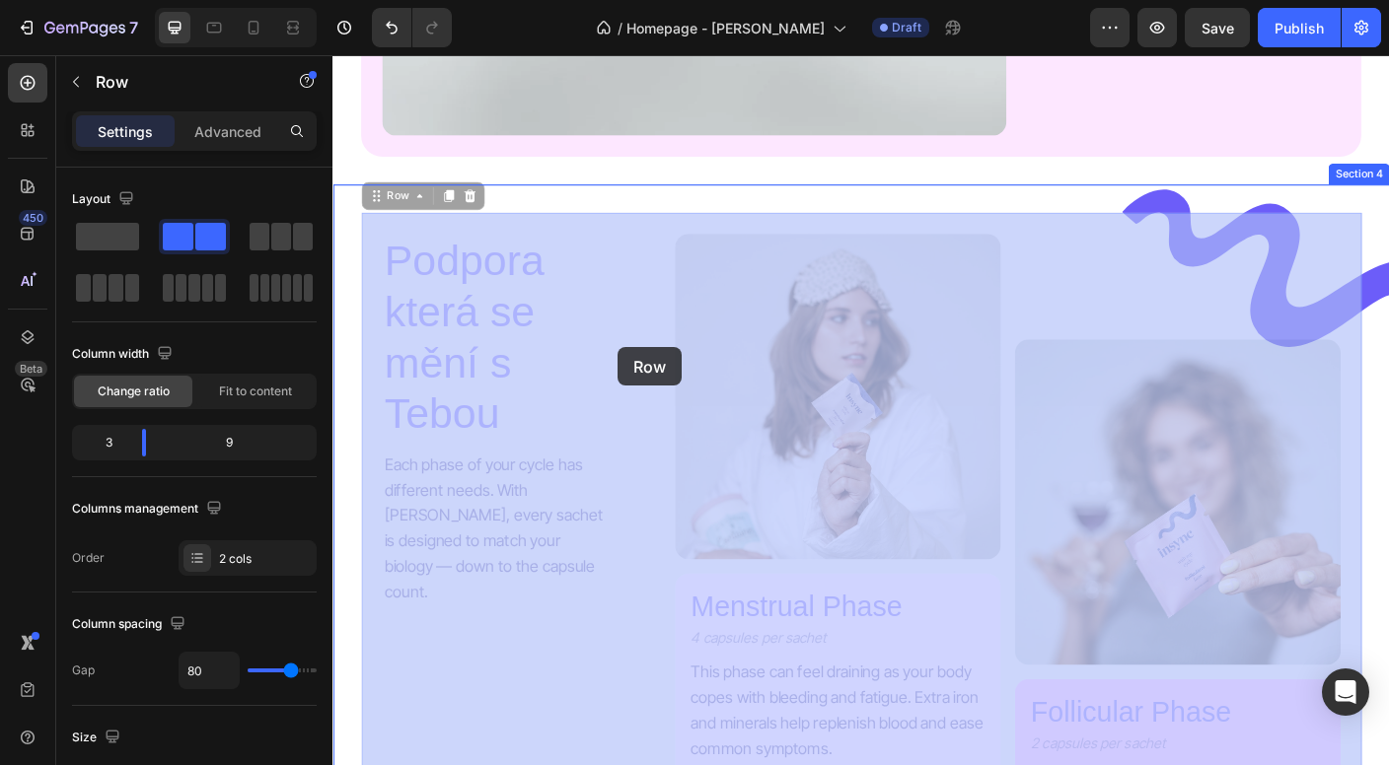
drag, startPoint x: 636, startPoint y: 383, endPoint x: 652, endPoint y: 383, distance: 15.8
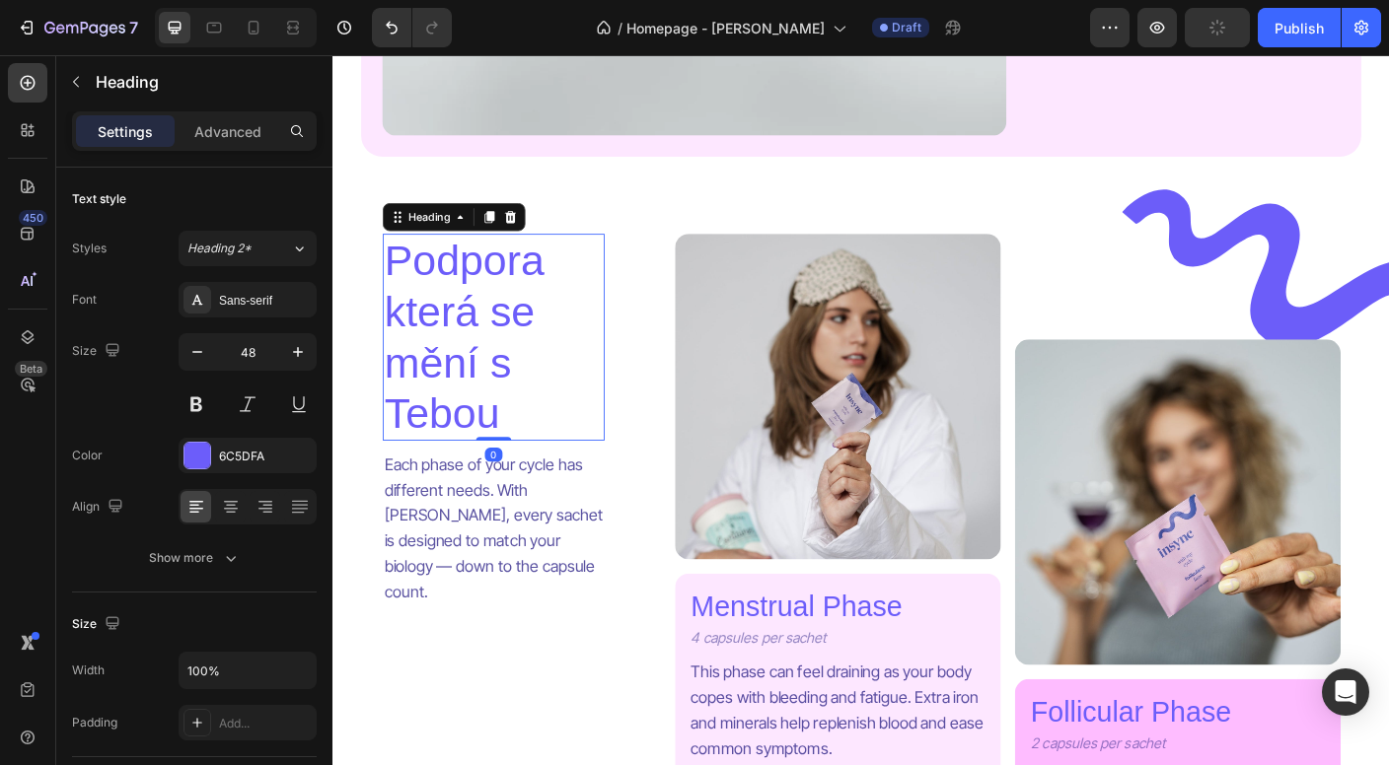
click at [558, 383] on p "Podpora která se mění s Tebou" at bounding box center [512, 370] width 245 height 227
click at [586, 369] on p "Podpora která se mění s Tebou" at bounding box center [512, 370] width 245 height 227
click at [586, 373] on p "Podpora která se mění s Tebou" at bounding box center [512, 370] width 245 height 227
click at [579, 457] on p "Podpora která se mění s Tebou" at bounding box center [512, 370] width 245 height 227
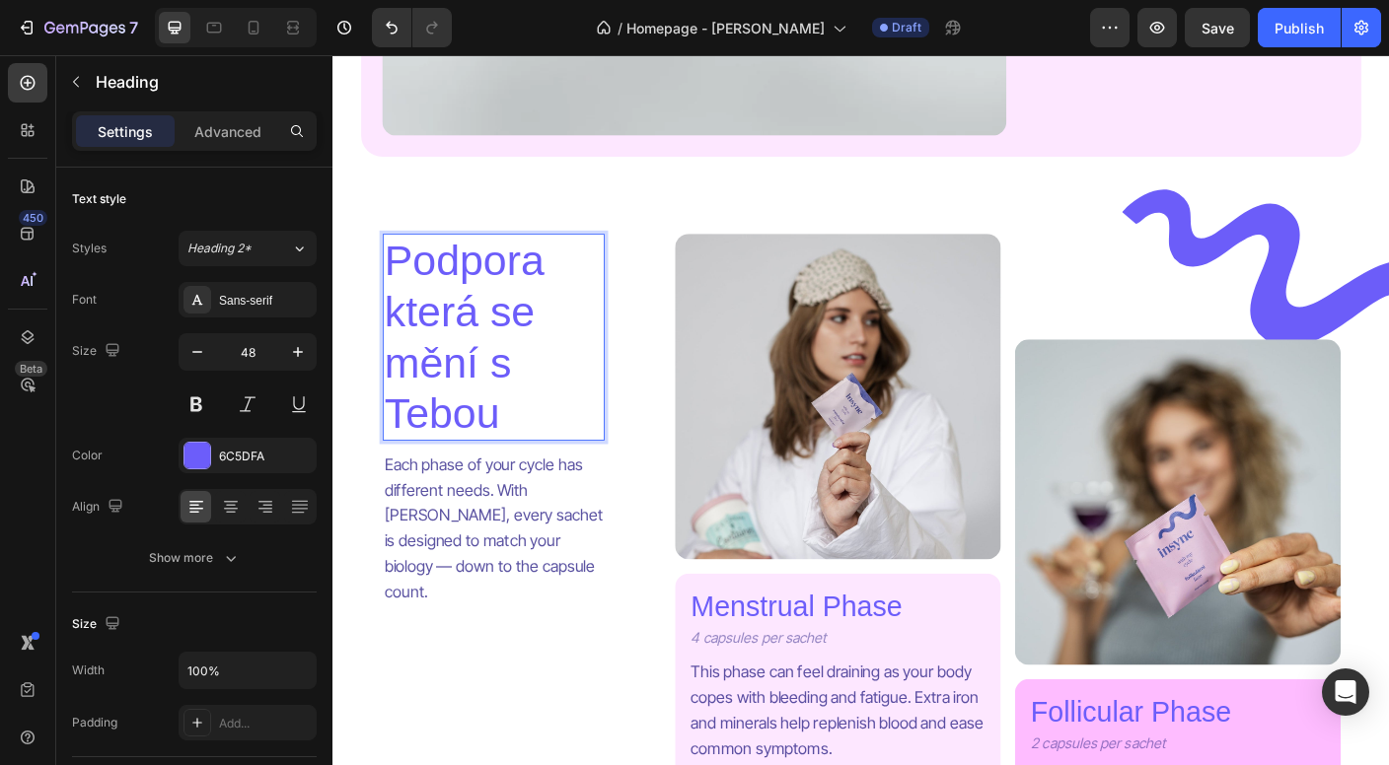
click at [527, 484] on h2 "Podpora která se mění s Tebou" at bounding box center [512, 370] width 249 height 231
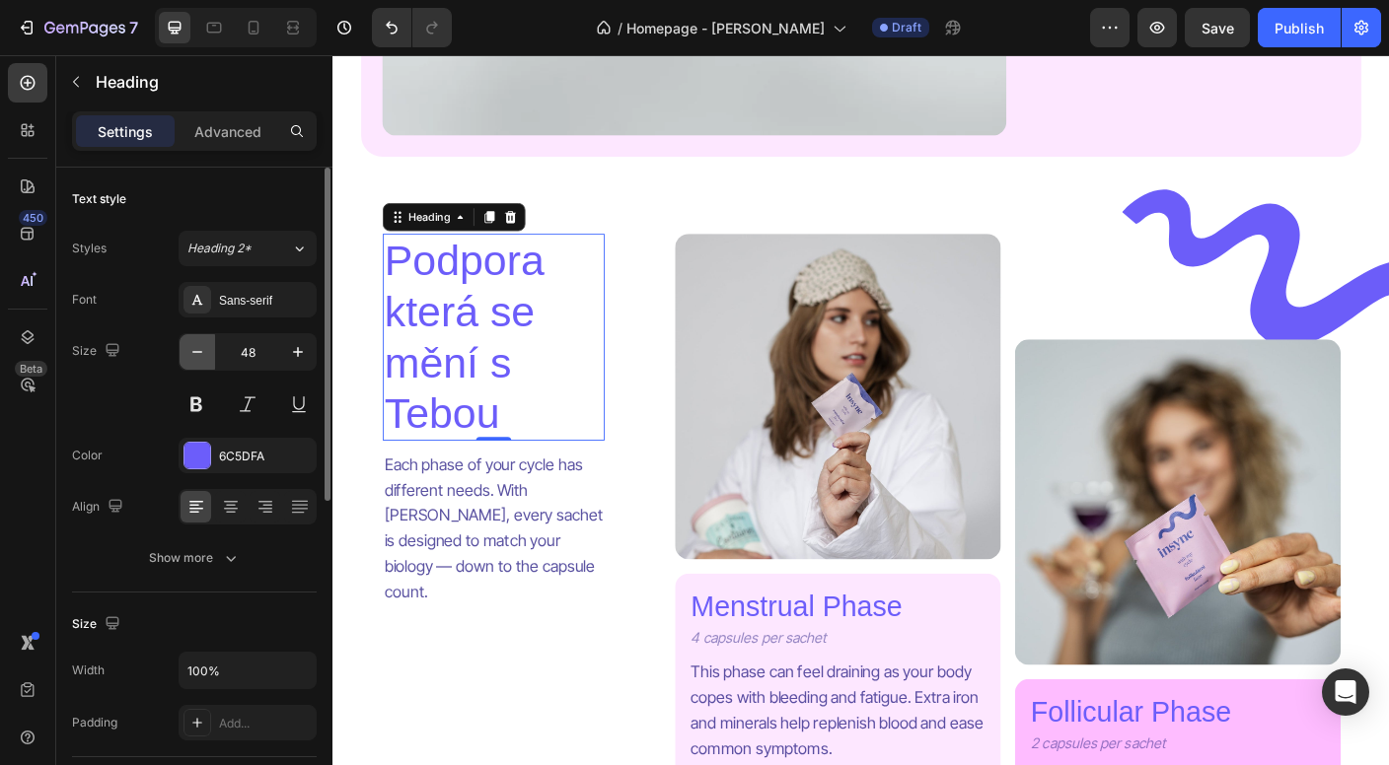
click at [203, 355] on icon "button" at bounding box center [197, 352] width 20 height 20
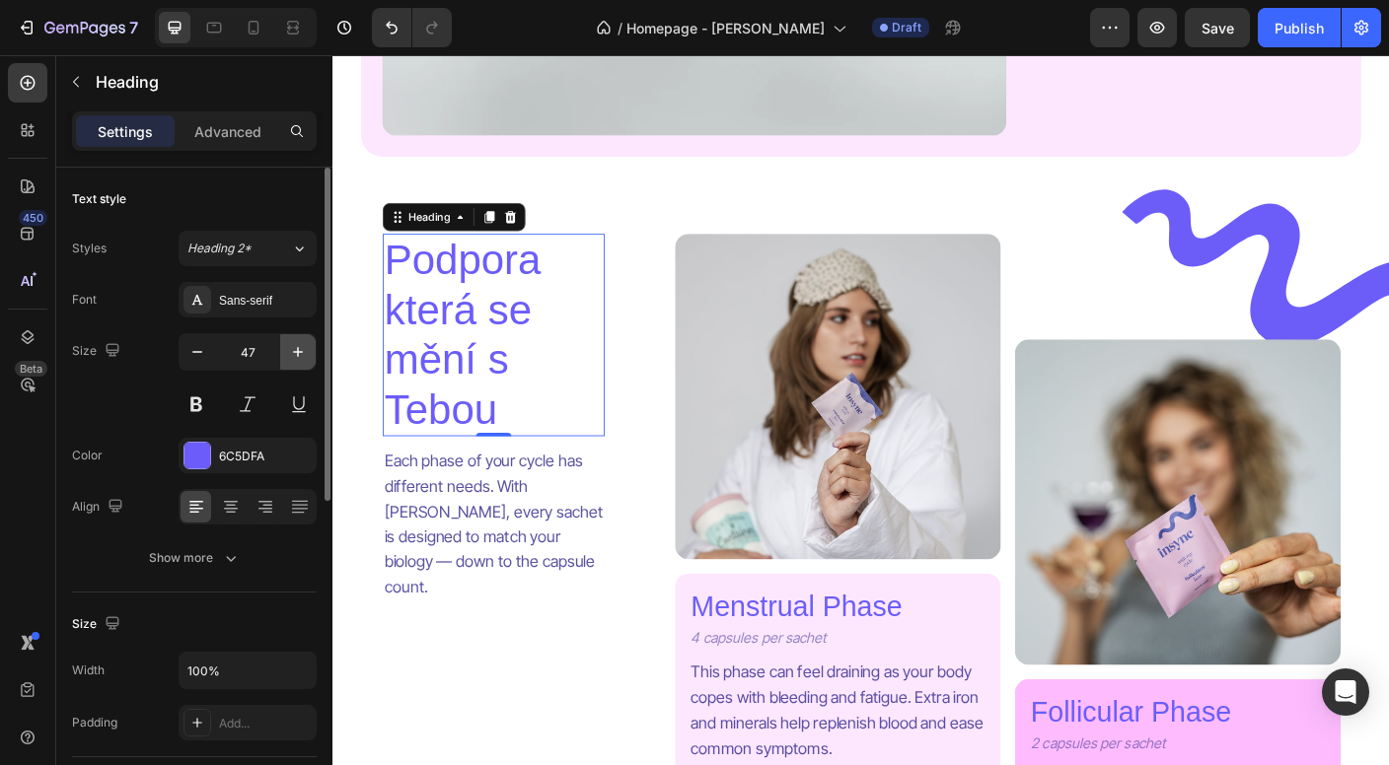
click at [295, 359] on icon "button" at bounding box center [298, 352] width 20 height 20
type input "49"
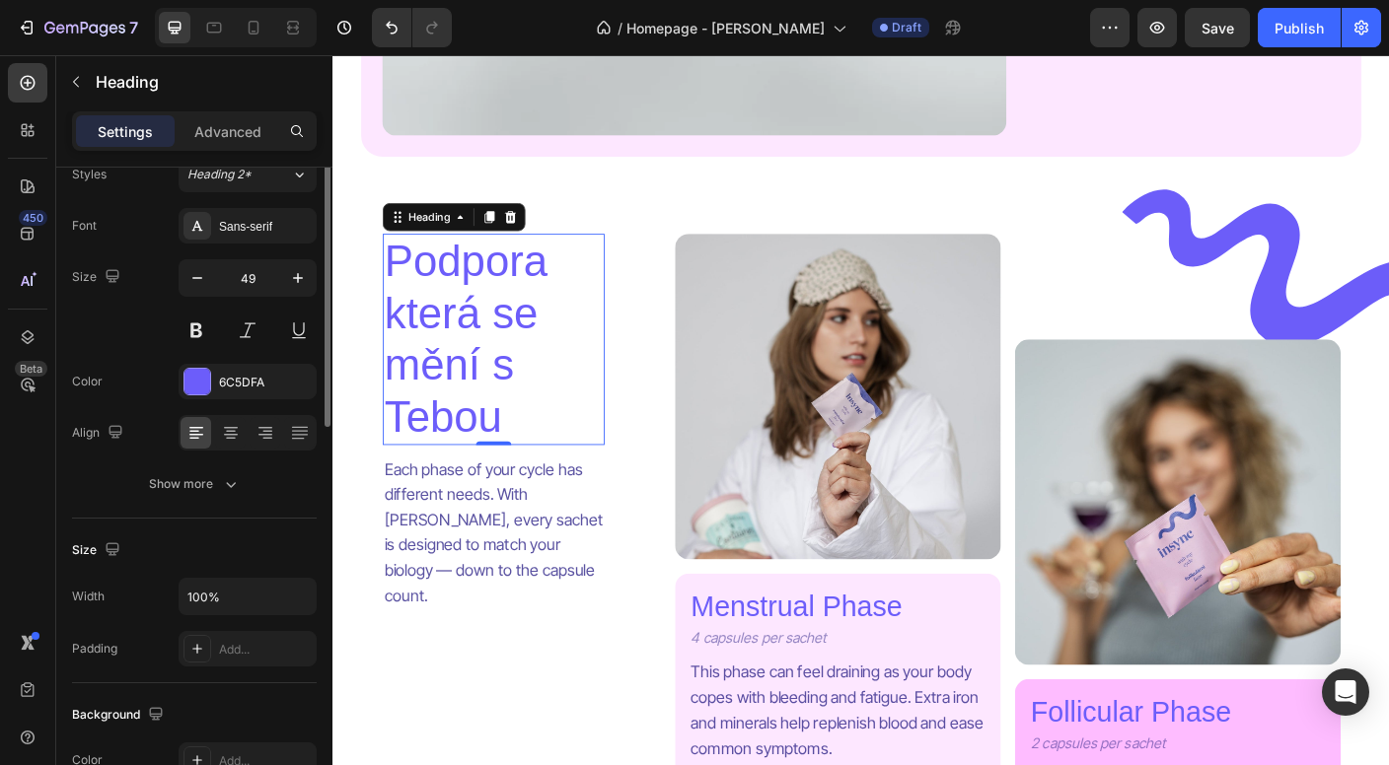
scroll to position [0, 0]
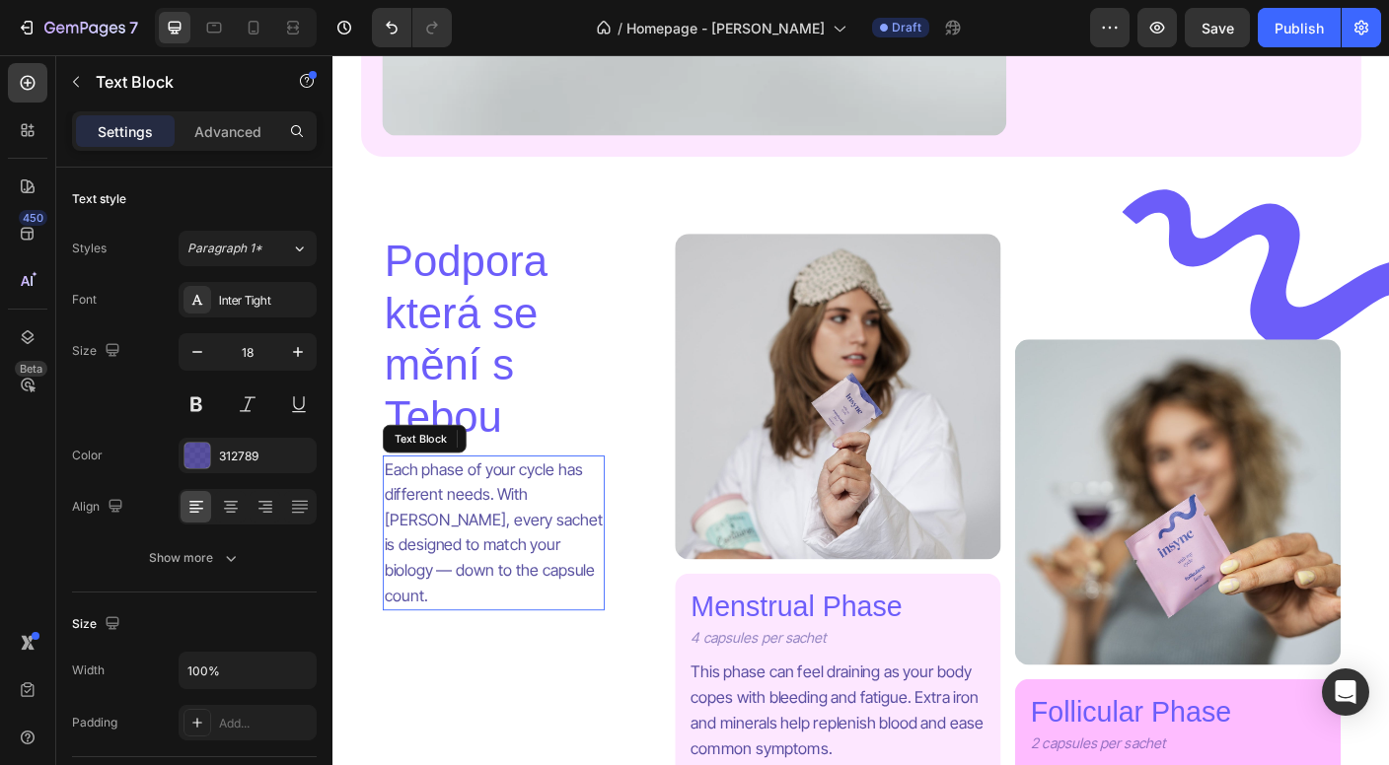
click at [495, 523] on p "Each phase of your cycle has different needs. With [PERSON_NAME], every sachet …" at bounding box center [512, 591] width 245 height 171
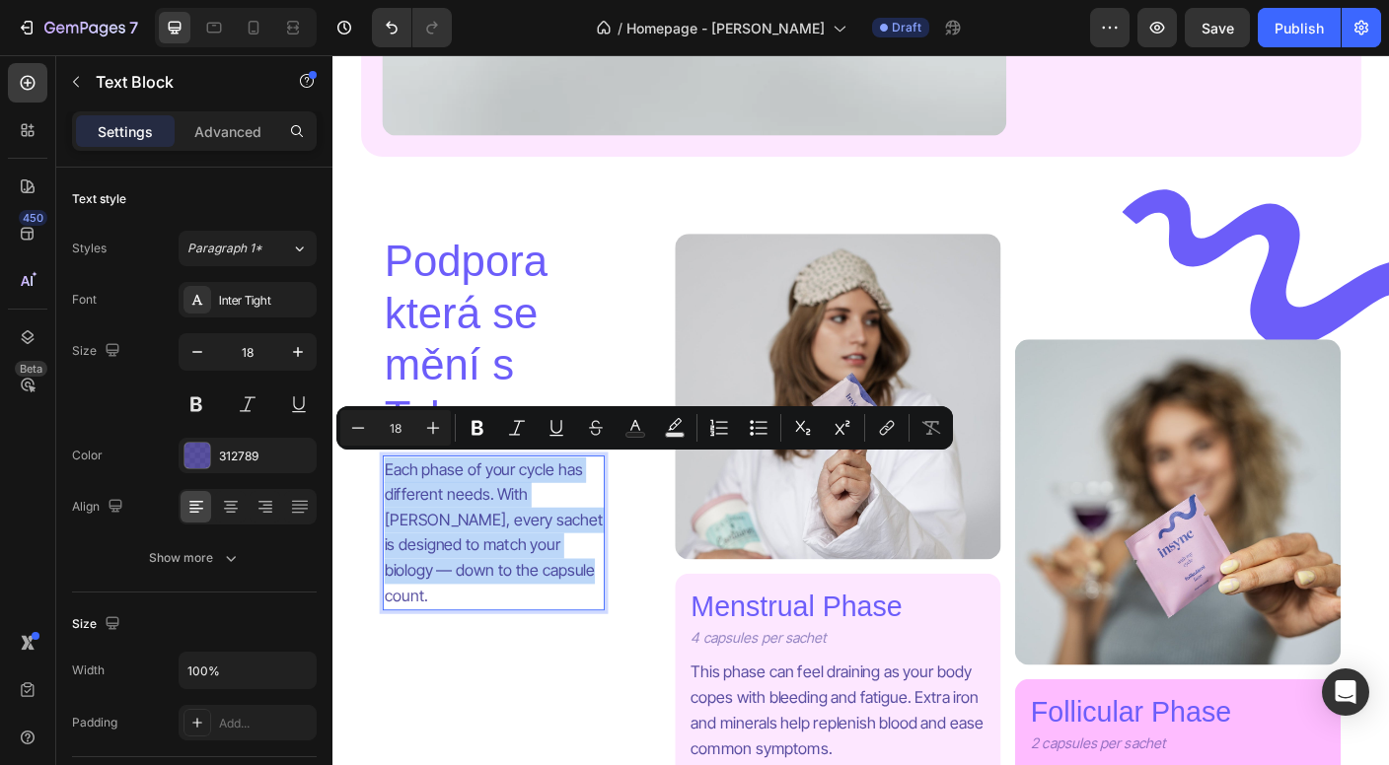
click at [495, 523] on p "Each phase of your cycle has different needs. With [PERSON_NAME], every sachet …" at bounding box center [512, 591] width 245 height 171
copy p "Each phase of your cycle has different needs. With [PERSON_NAME], every sachet …"
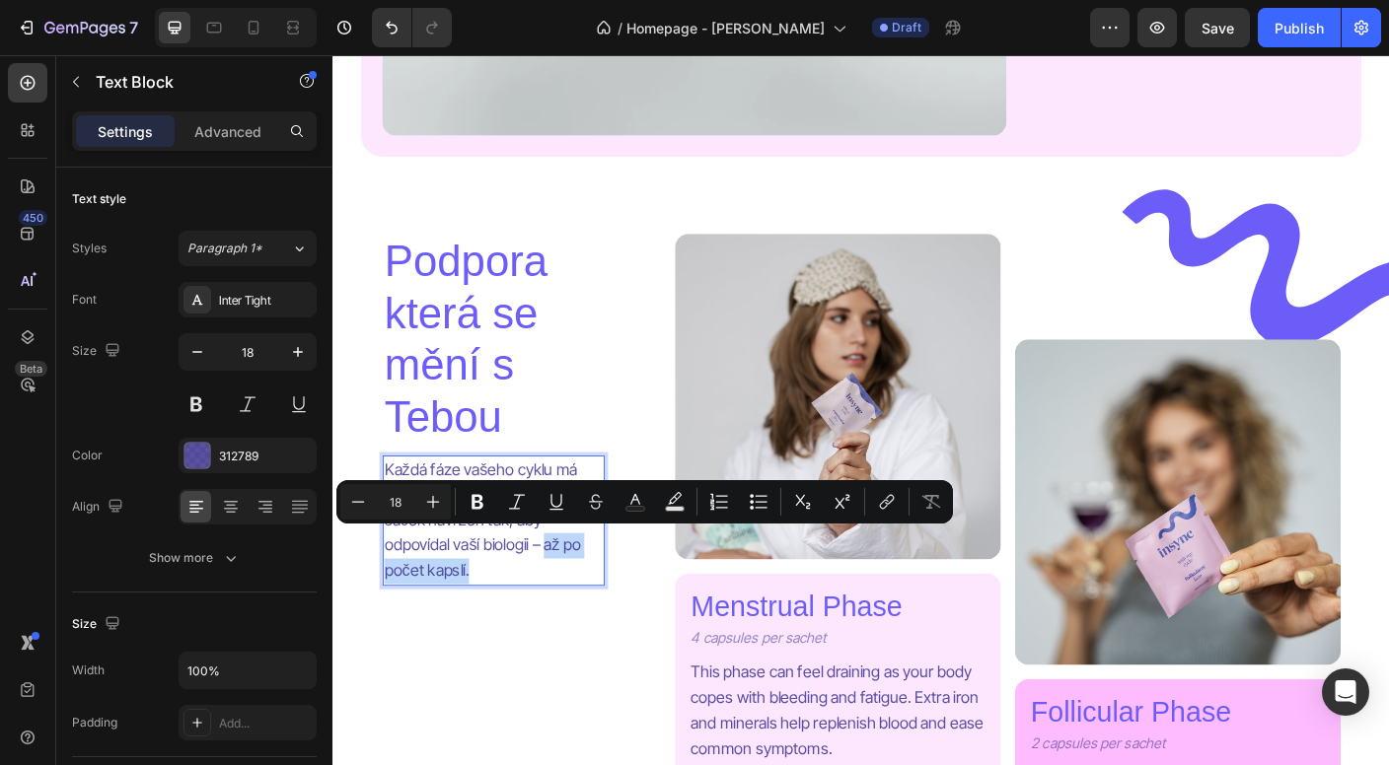
drag, startPoint x: 484, startPoint y: 625, endPoint x: 570, endPoint y: 602, distance: 89.0
click at [570, 602] on p "Každá fáze vašeho cyklu má jiné potřeby. U InSync je každý sáček navržen tak, a…" at bounding box center [512, 577] width 245 height 142
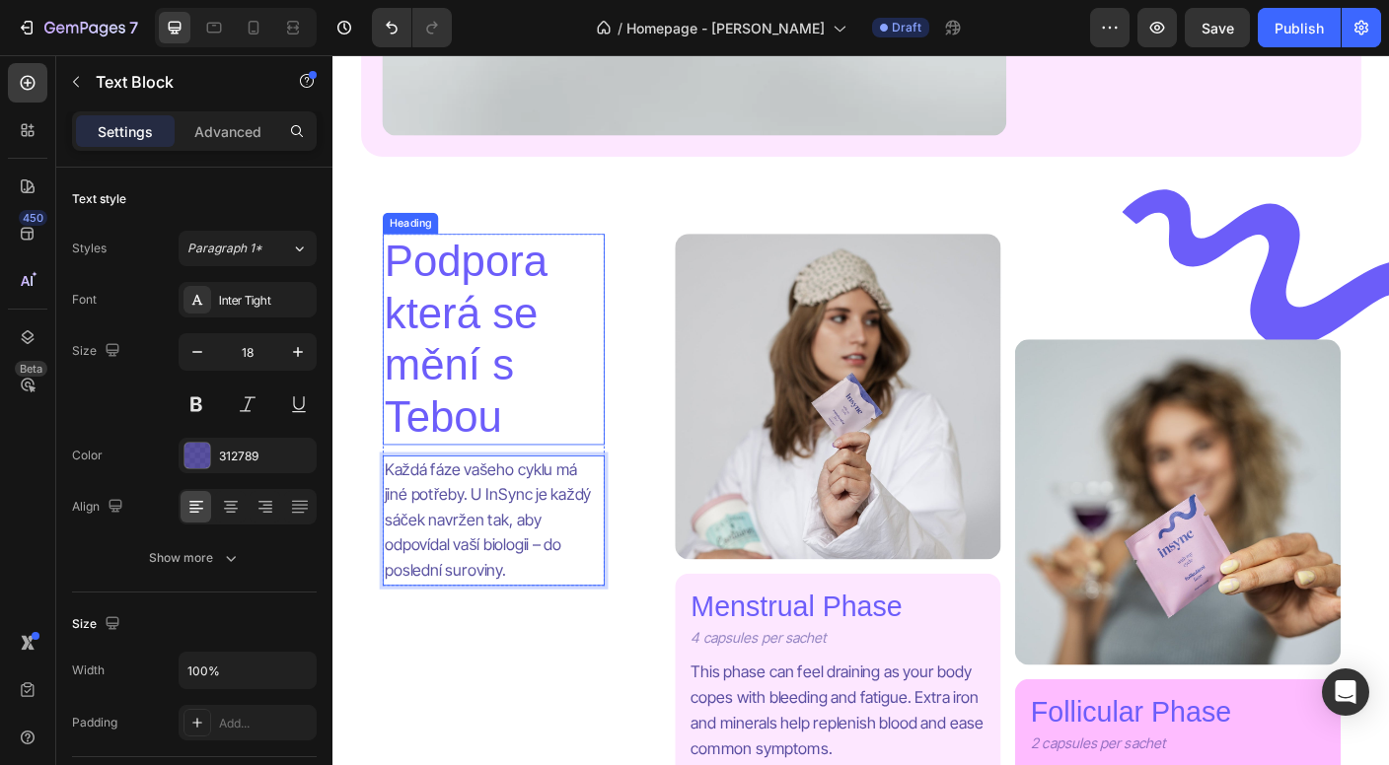
click at [477, 339] on p "Podpora která se mění s Tebou" at bounding box center [512, 373] width 245 height 232
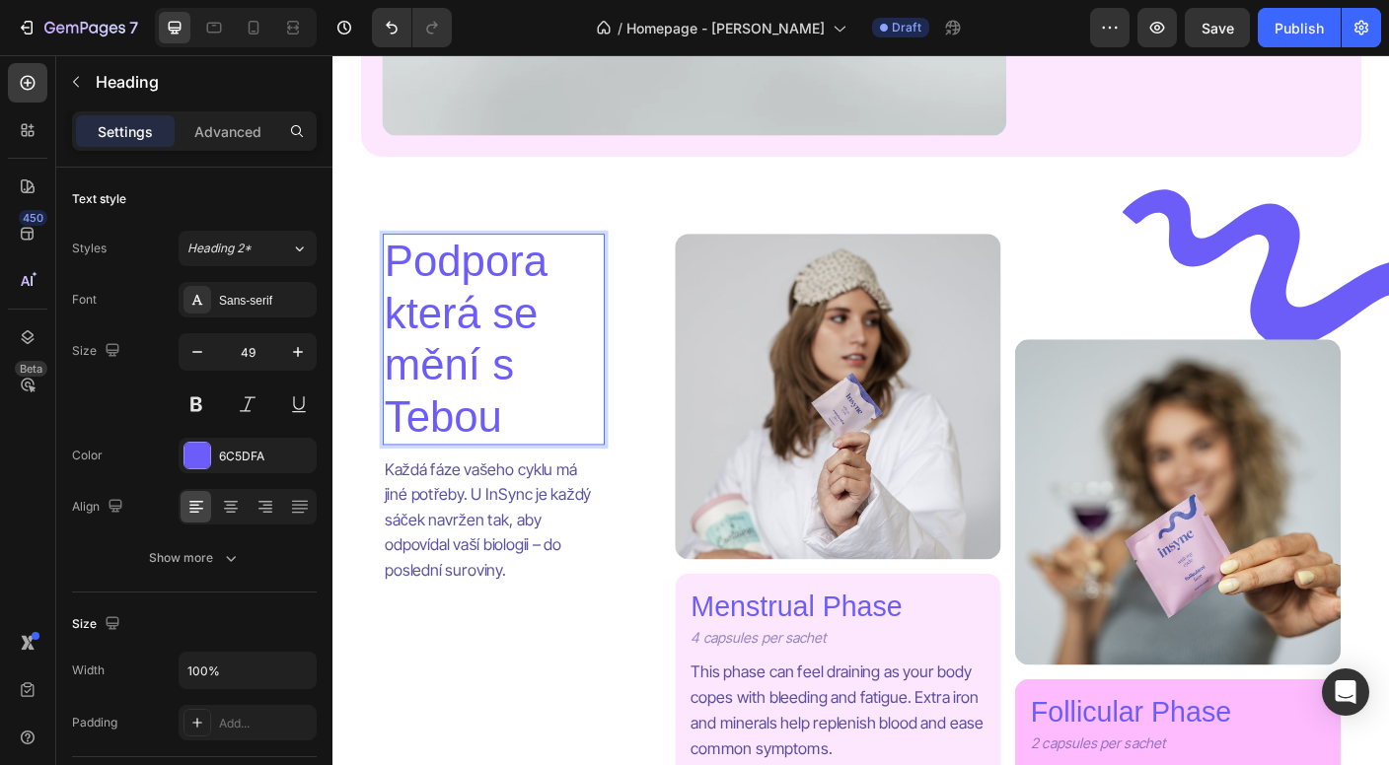
click at [477, 339] on p "Podpora která se mění s Tebou" at bounding box center [512, 373] width 245 height 232
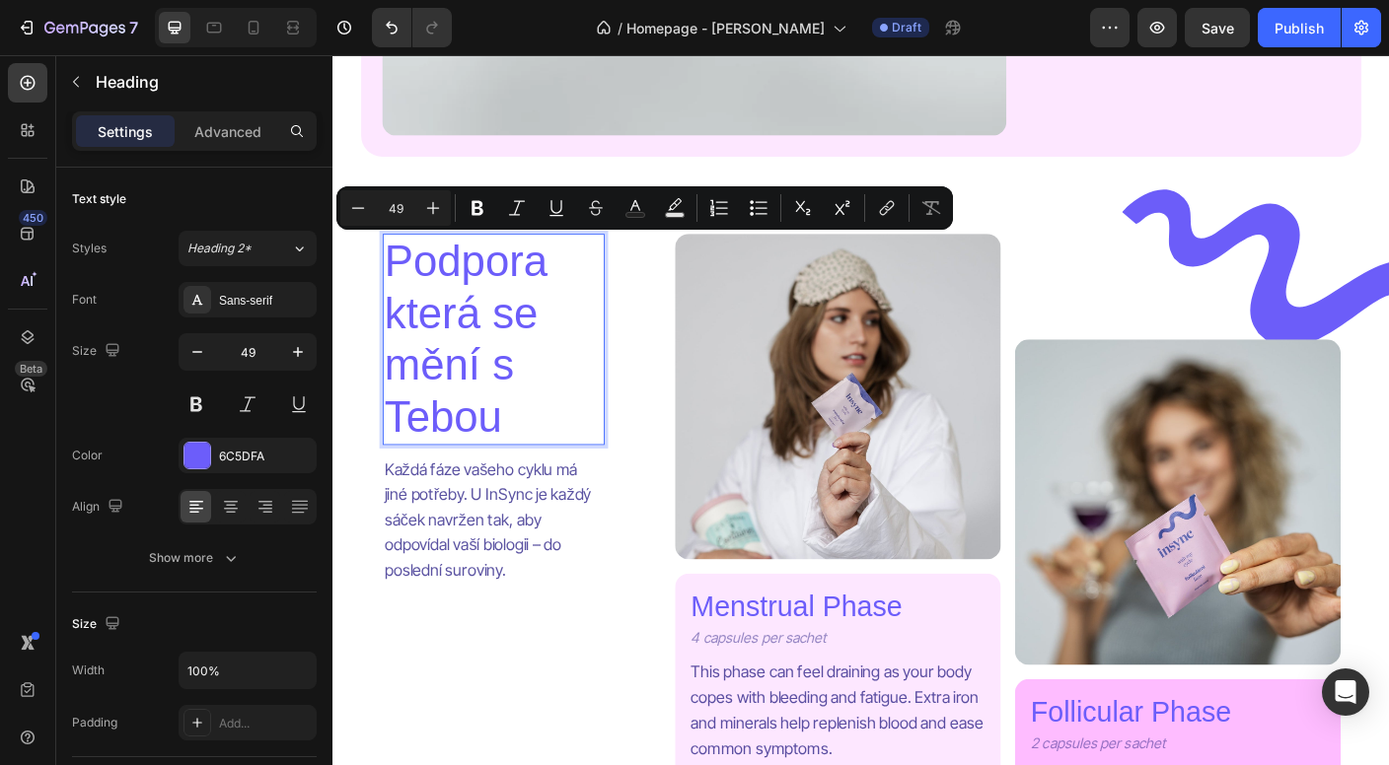
click at [478, 340] on p "Podpora která se mění s Tebou" at bounding box center [512, 373] width 245 height 232
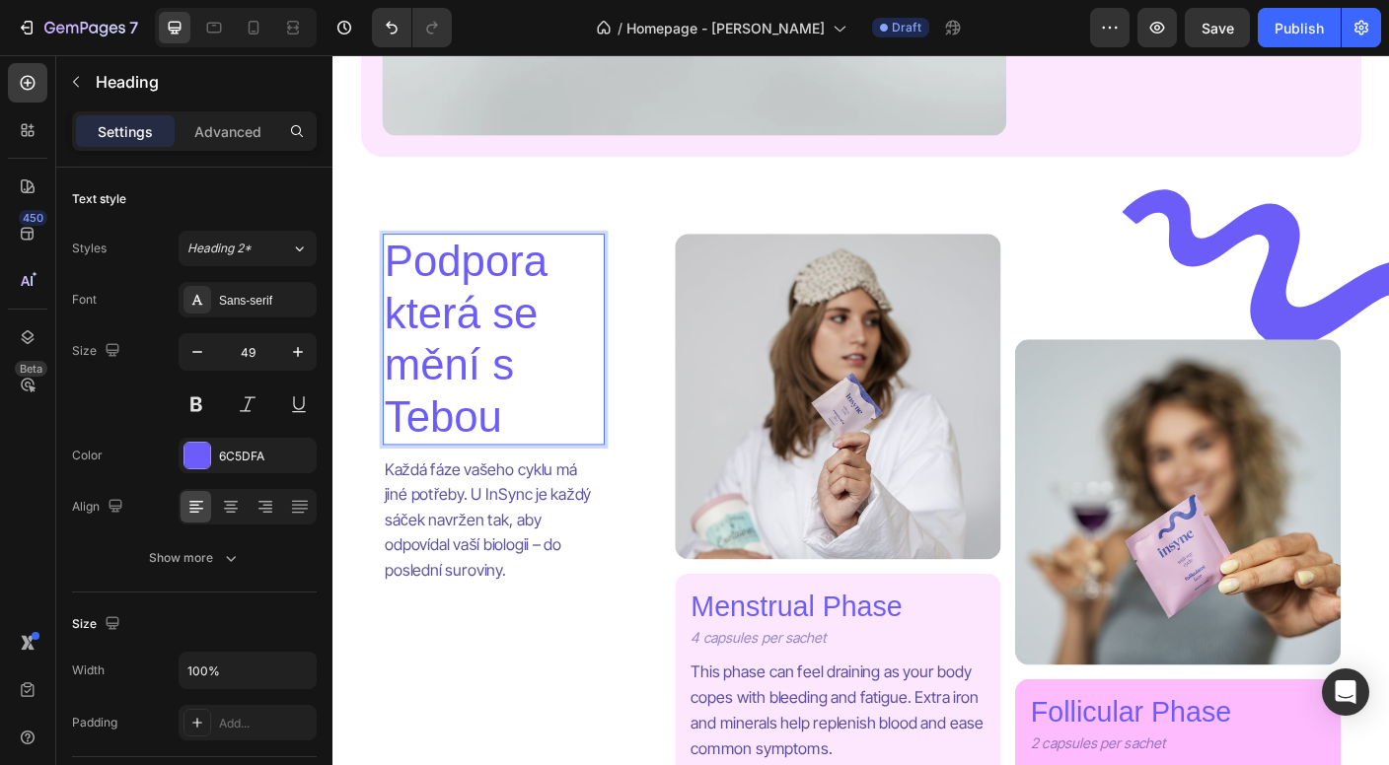
click at [482, 355] on p "Podpora která se mění s Tebou" at bounding box center [512, 373] width 245 height 232
click at [556, 350] on p "Podpora která se mění s Tebou" at bounding box center [512, 373] width 245 height 232
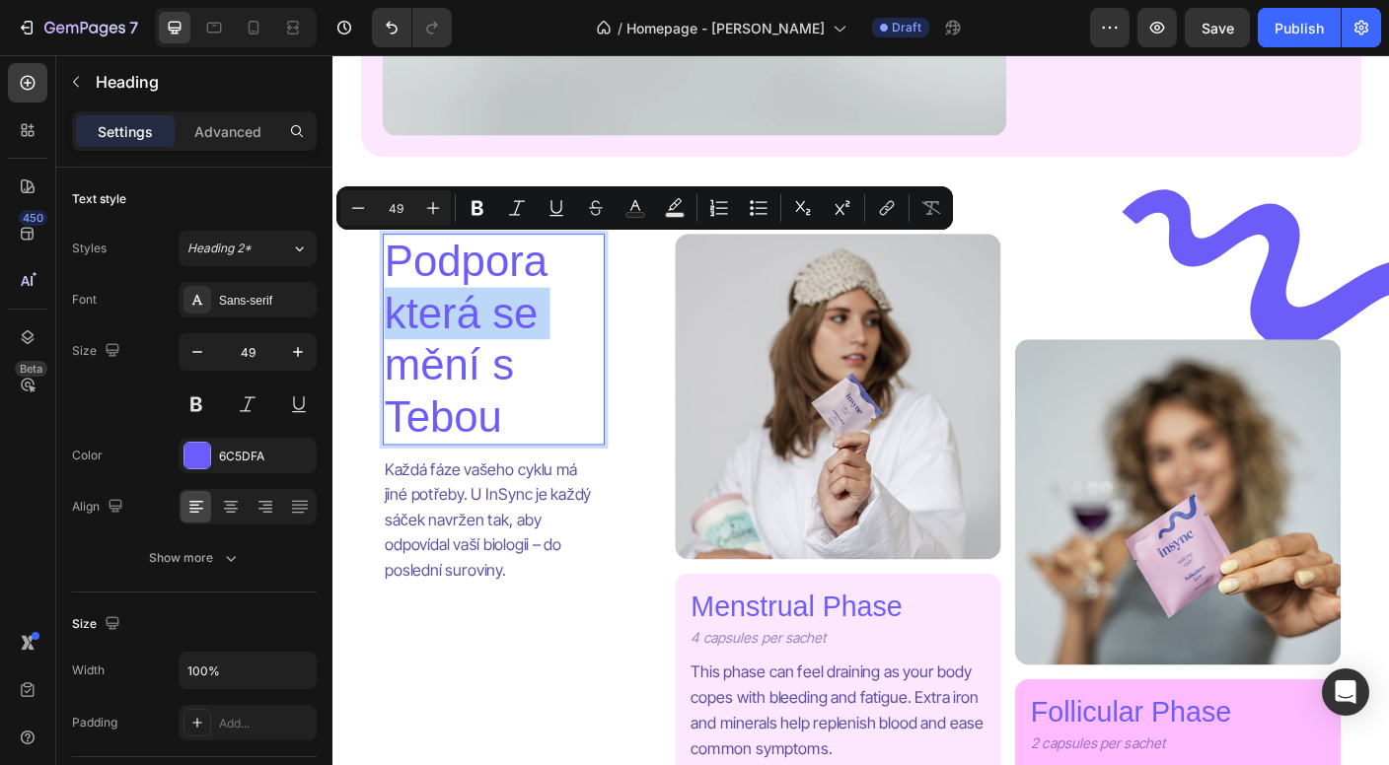
drag, startPoint x: 556, startPoint y: 350, endPoint x: 395, endPoint y: 349, distance: 161.8
click at [395, 349] on p "Podpora která se mění s Tebou" at bounding box center [512, 373] width 245 height 232
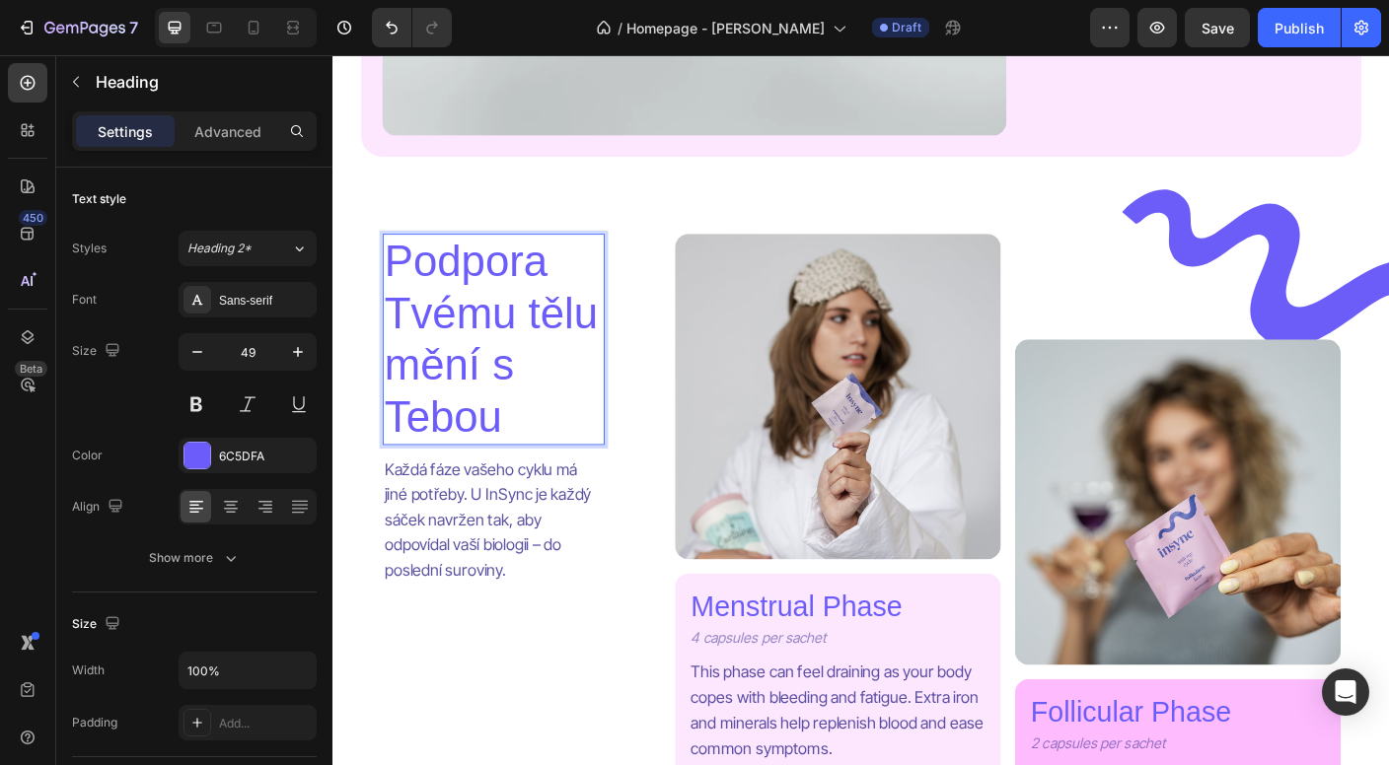
click at [397, 331] on p "Podpora Tvému tělu mění s Tebou" at bounding box center [512, 373] width 245 height 232
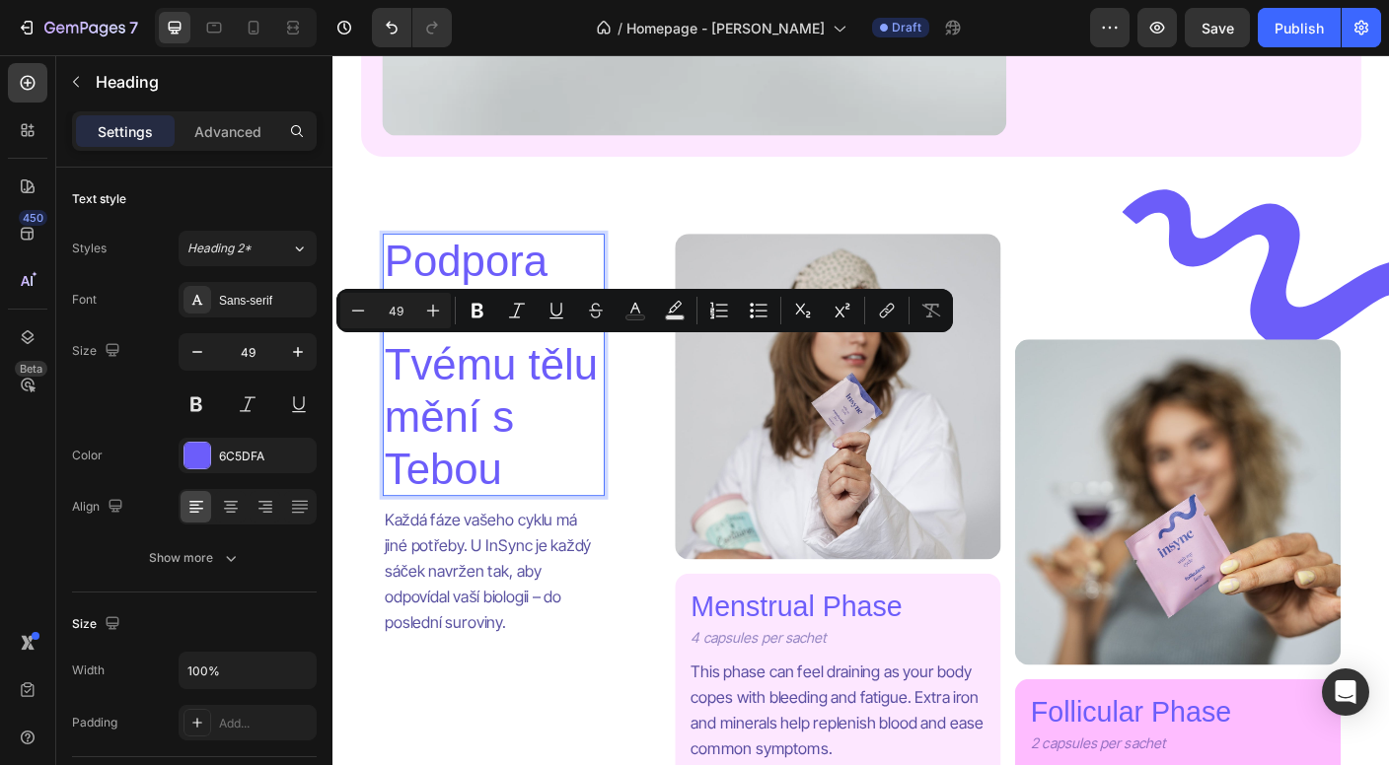
drag, startPoint x: 540, startPoint y: 533, endPoint x: 388, endPoint y: 465, distance: 167.3
click at [388, 465] on h2 "Podpora na míru Tvému tělu mění s Tebou" at bounding box center [512, 402] width 249 height 294
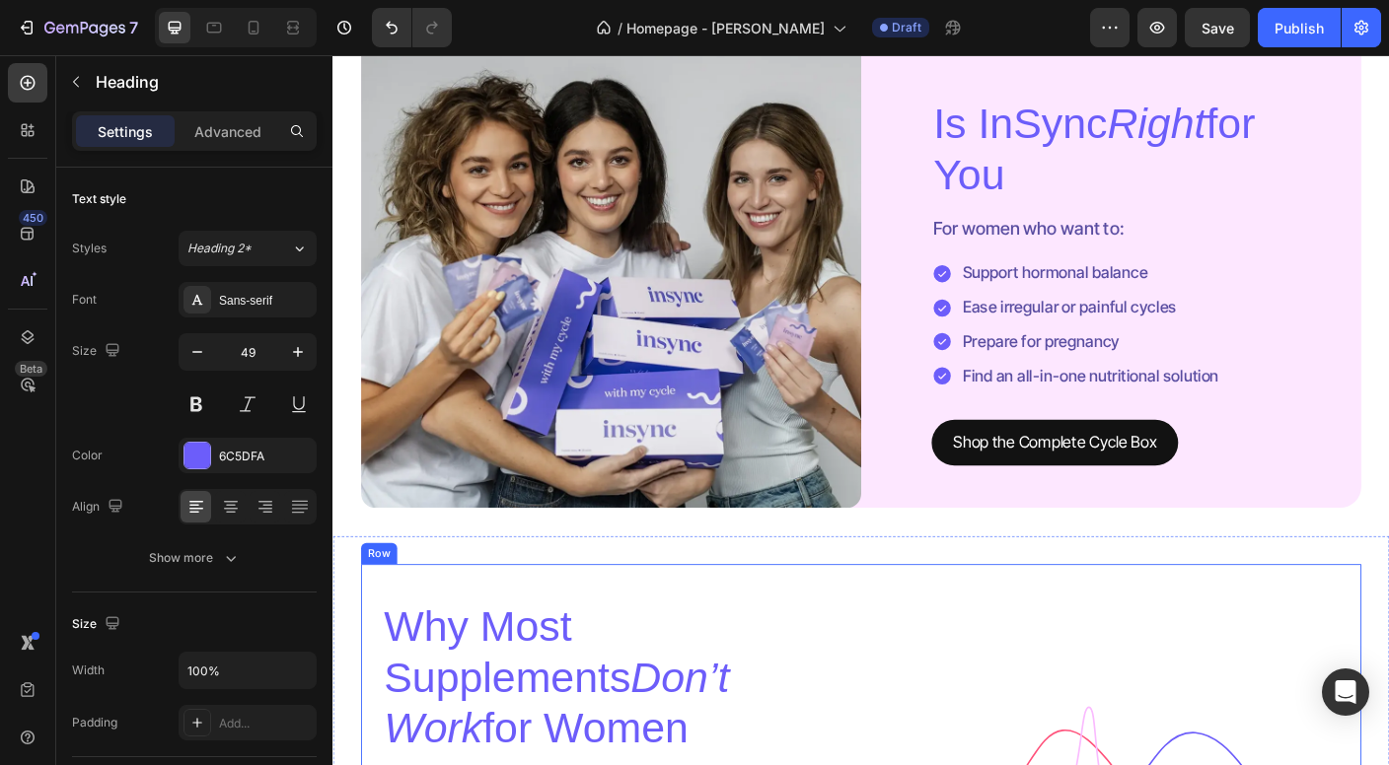
scroll to position [3683, 0]
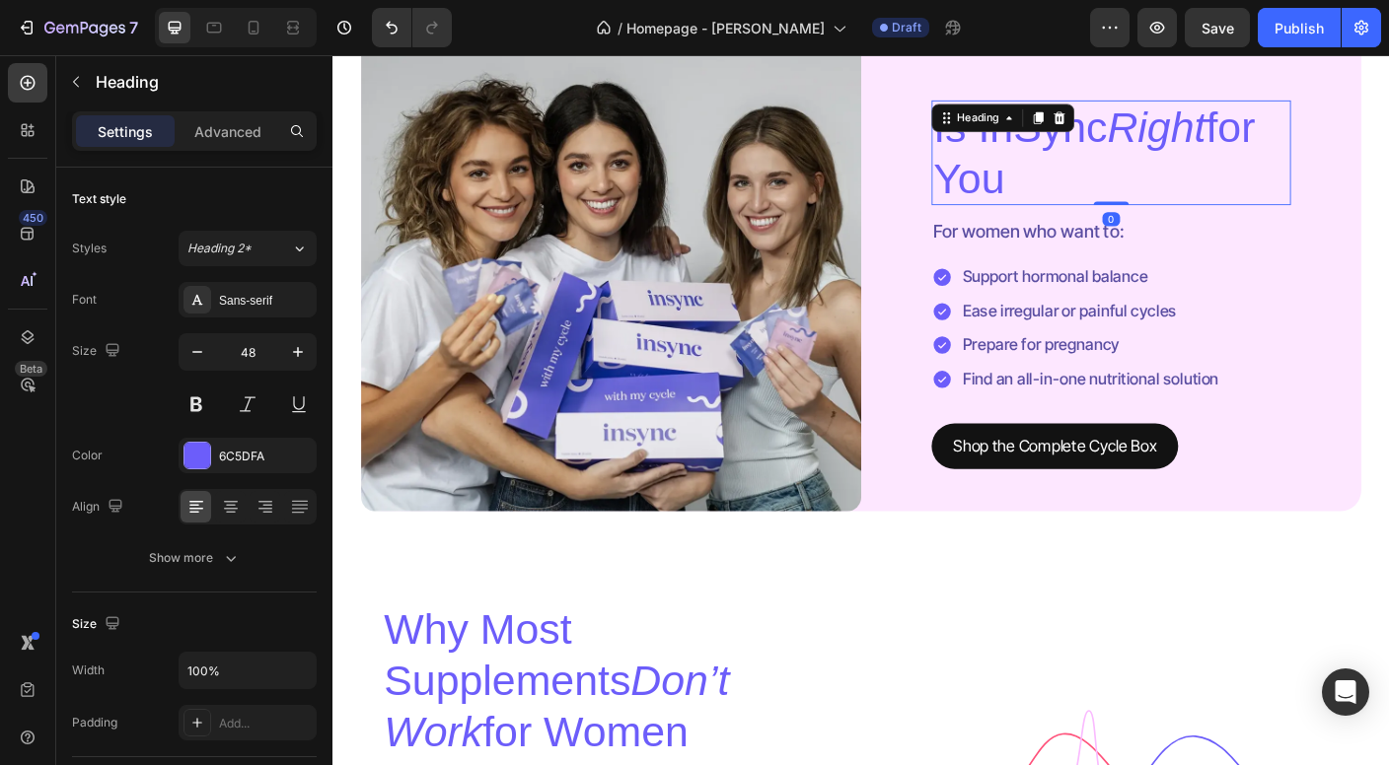
click at [1064, 193] on h2 "Is InSync Right for You" at bounding box center [1204, 164] width 402 height 117
click at [1064, 193] on p "Is InSync Right for You" at bounding box center [1204, 164] width 398 height 113
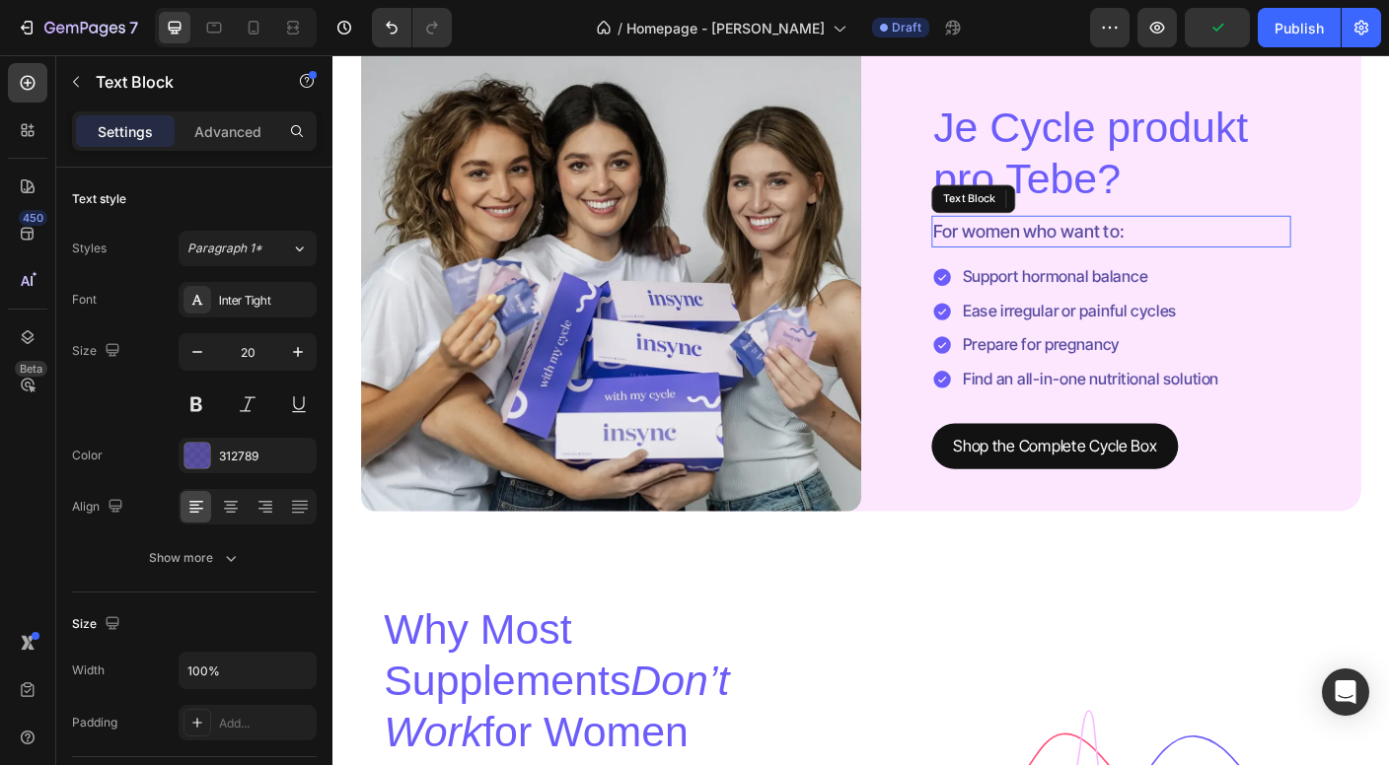
click at [1082, 262] on p "For women who want to:" at bounding box center [1204, 253] width 398 height 32
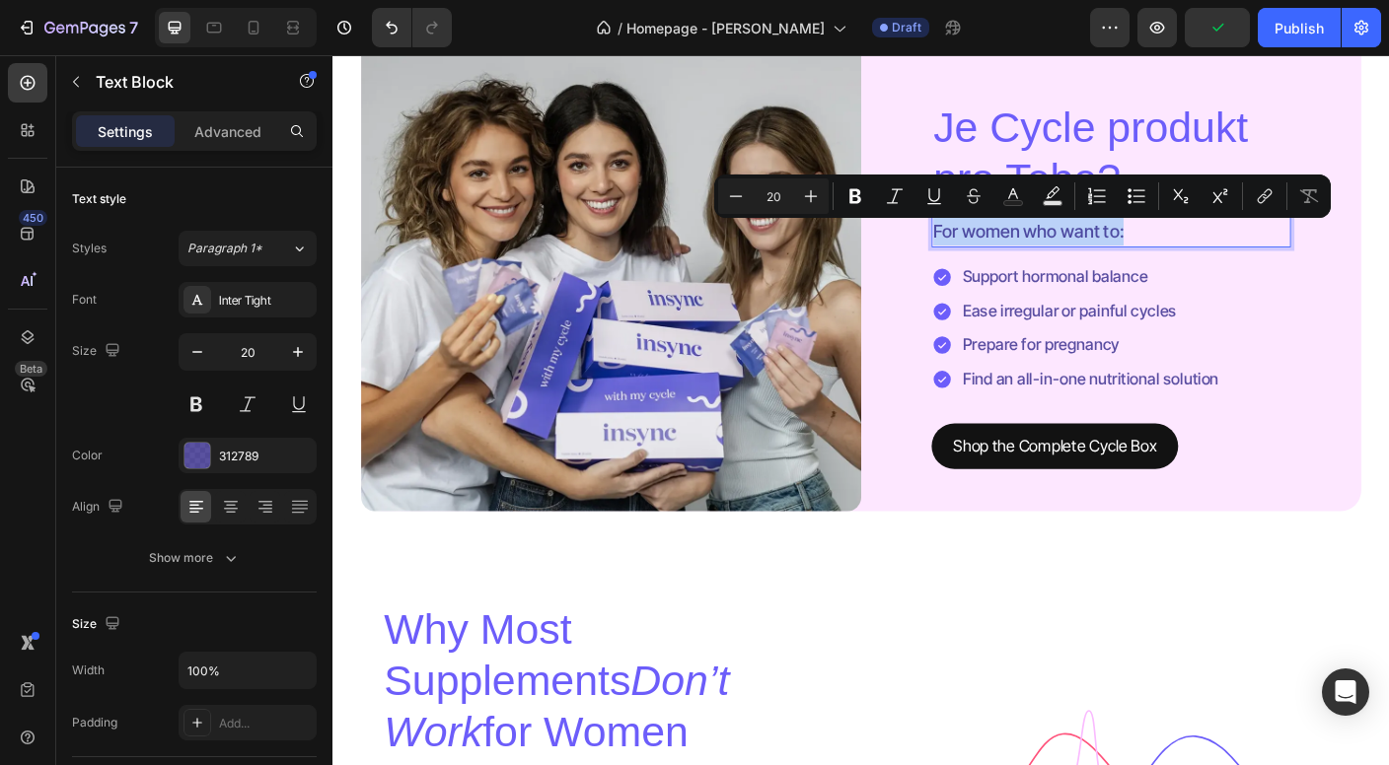
click at [1082, 262] on p "For women who want to:" at bounding box center [1204, 253] width 398 height 32
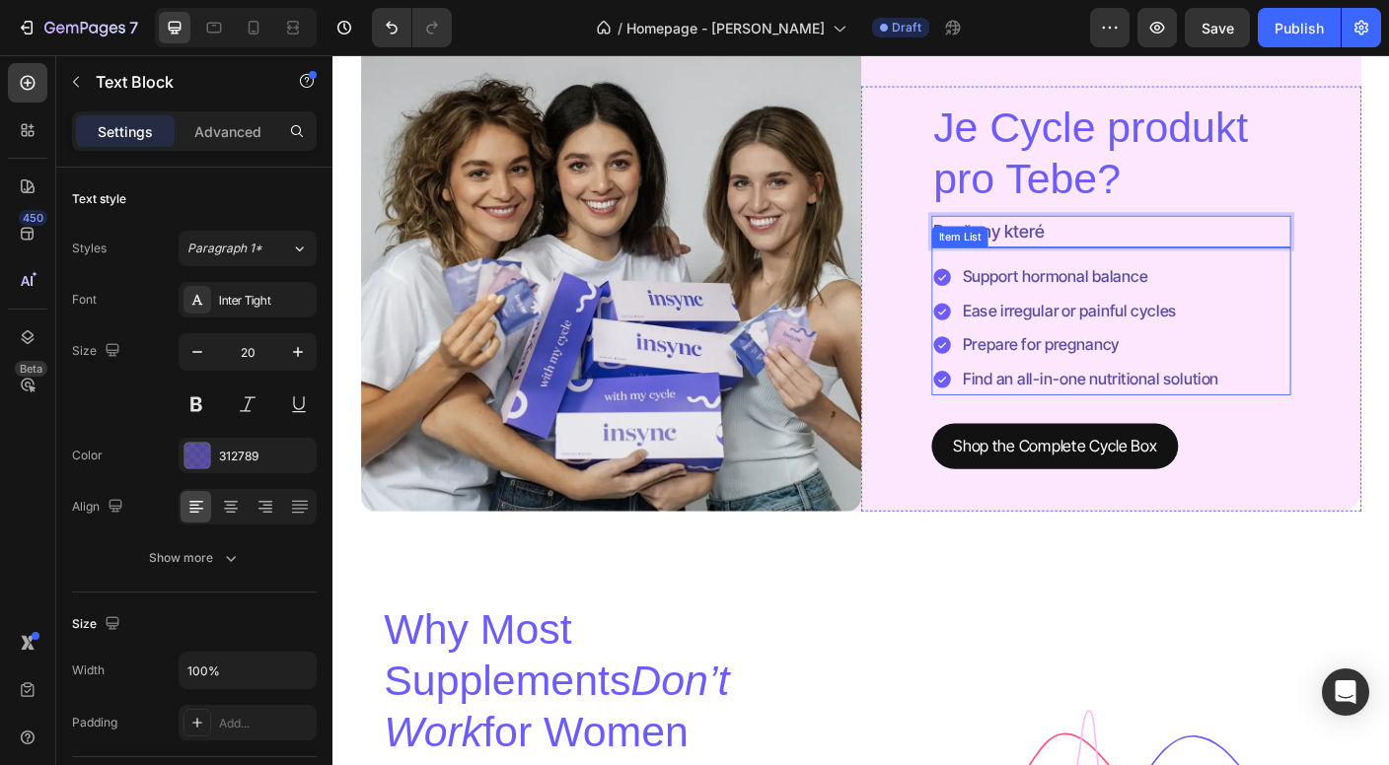
click at [1013, 258] on div "Item List" at bounding box center [1034, 259] width 55 height 18
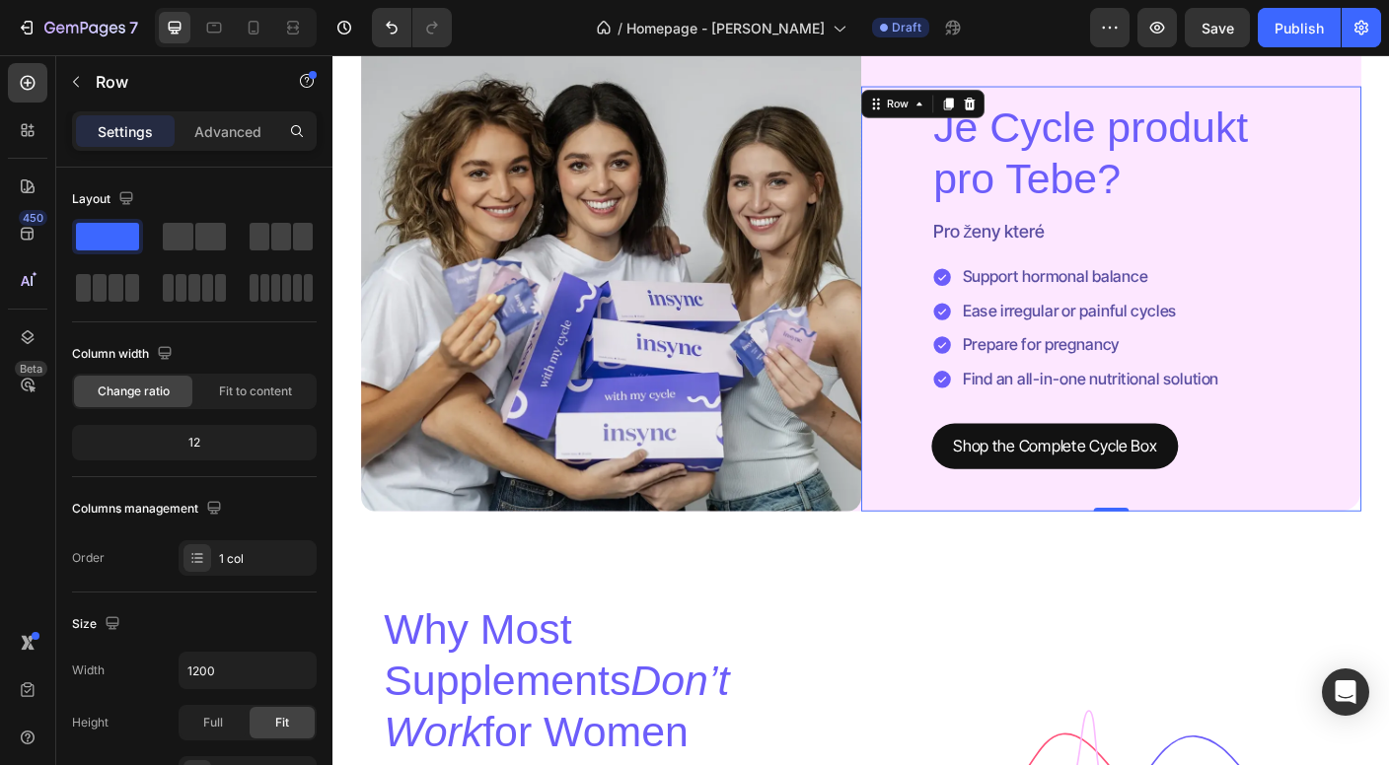
click at [984, 269] on div "Je Cycle produkt pro Tebe? Heading Pro ženy které Text Block Support hormonal b…" at bounding box center [1204, 328] width 560 height 476
click at [1015, 262] on p "Pro ženy které" at bounding box center [1204, 253] width 398 height 32
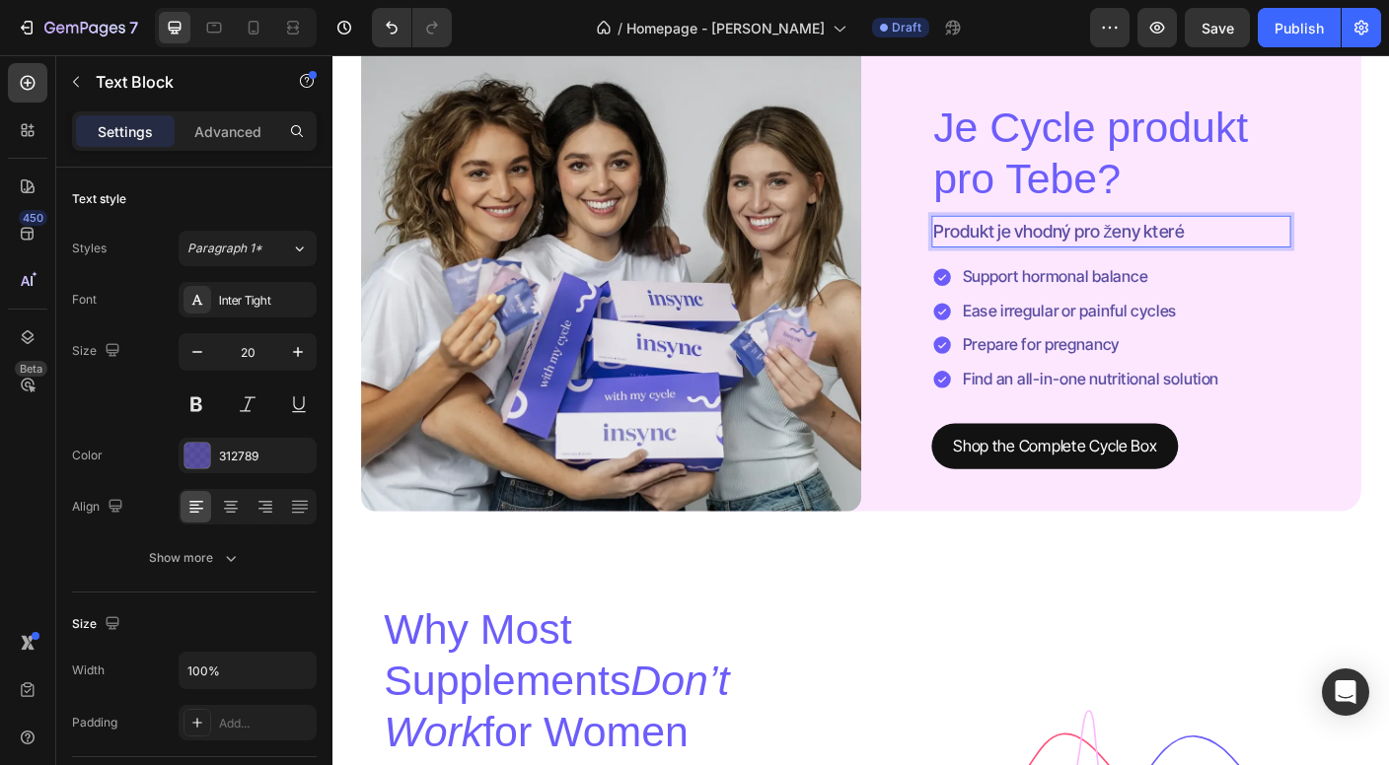
click at [1274, 252] on p "Produkt je vhodný pro ženy které" at bounding box center [1204, 253] width 398 height 32
click at [1293, 258] on p "Produkt je vhodný pro ženy které" at bounding box center [1204, 253] width 398 height 32
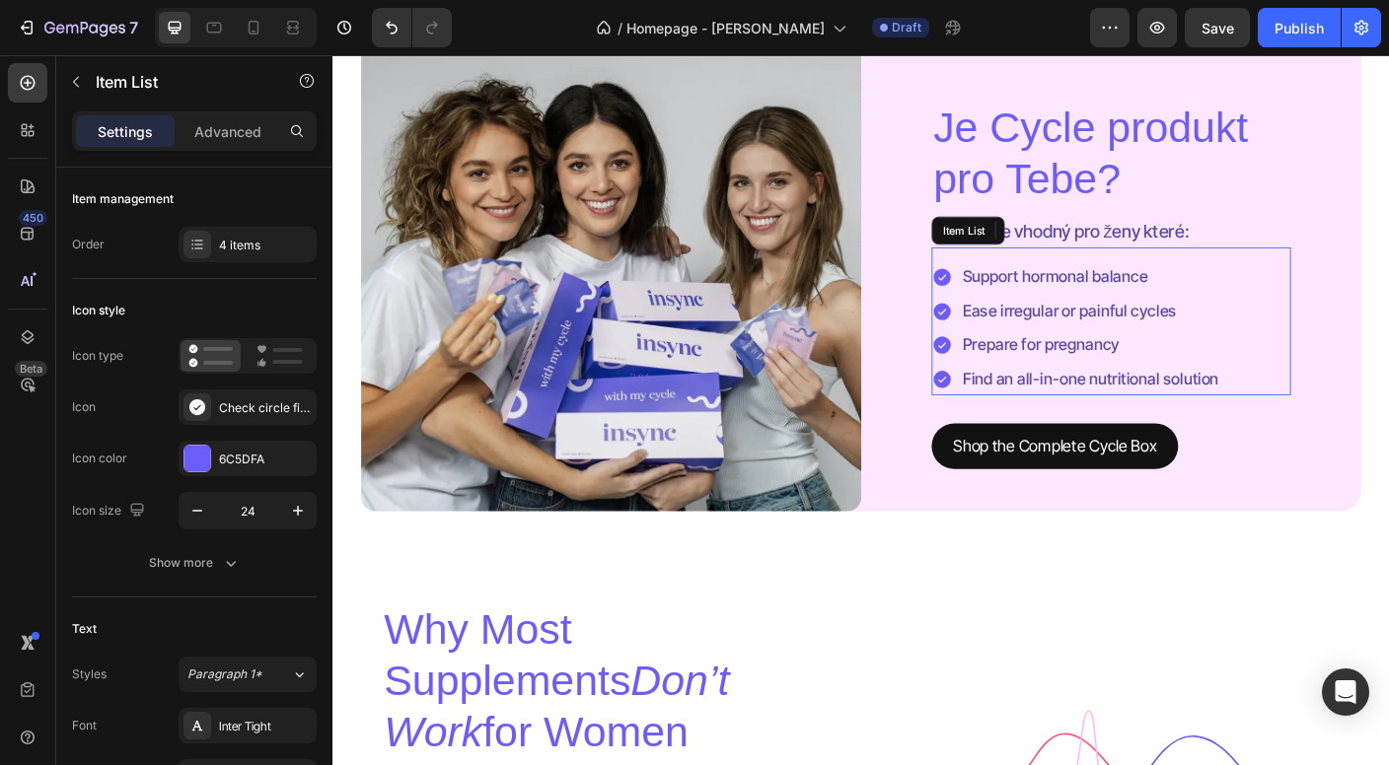
click at [1168, 300] on p "Support hormonal balance" at bounding box center [1181, 303] width 287 height 29
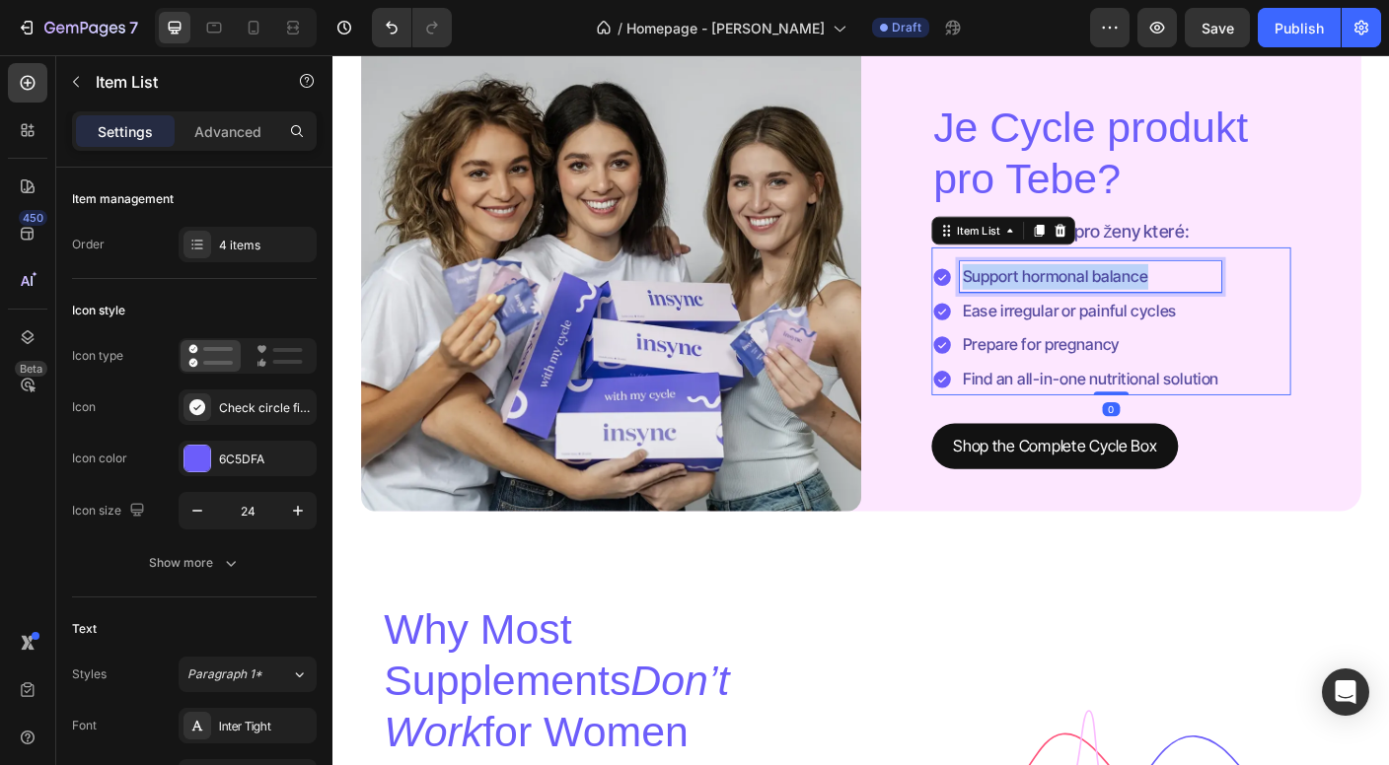
click at [1168, 300] on p "Support hormonal balance" at bounding box center [1181, 303] width 287 height 29
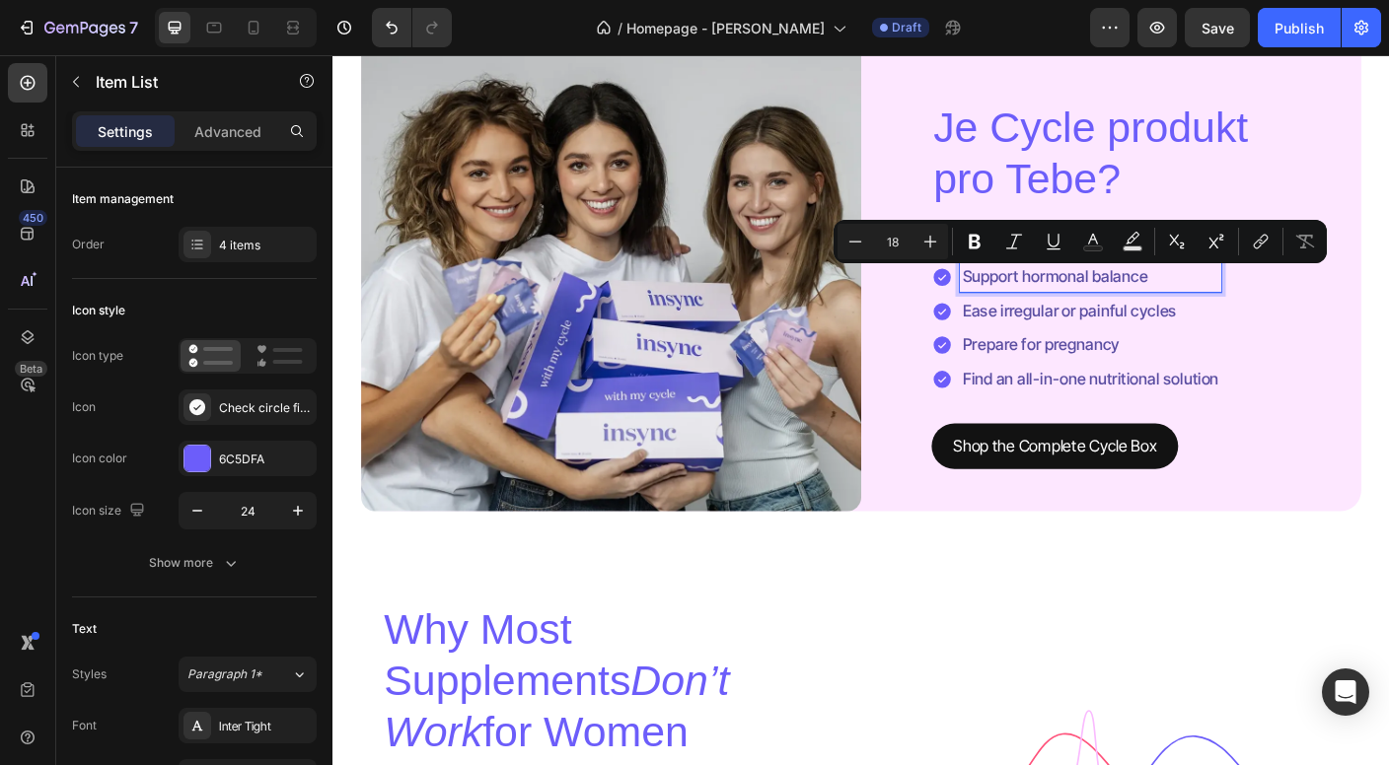
click at [1202, 356] on p "Ease irregular or painful cycles" at bounding box center [1181, 341] width 287 height 29
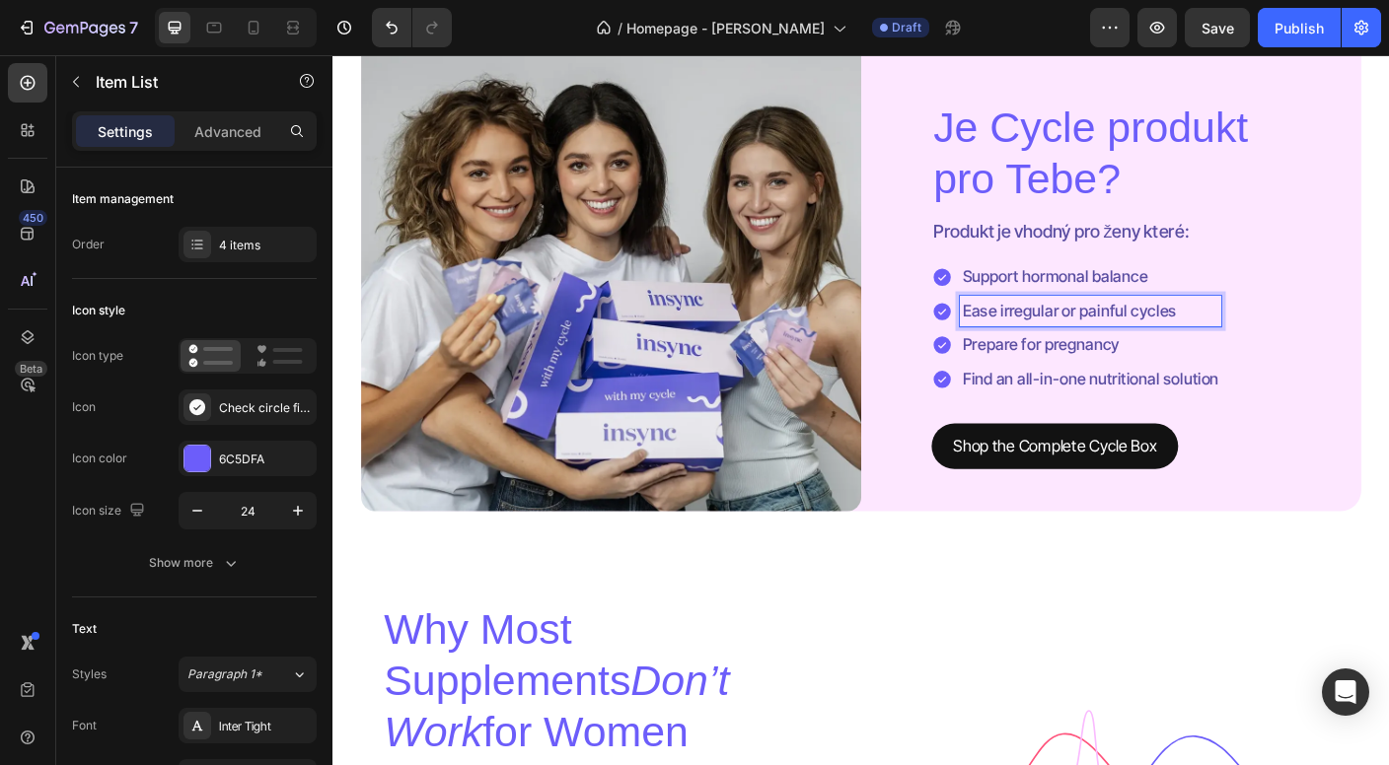
click at [1188, 314] on p "Support hormonal balance" at bounding box center [1181, 303] width 287 height 29
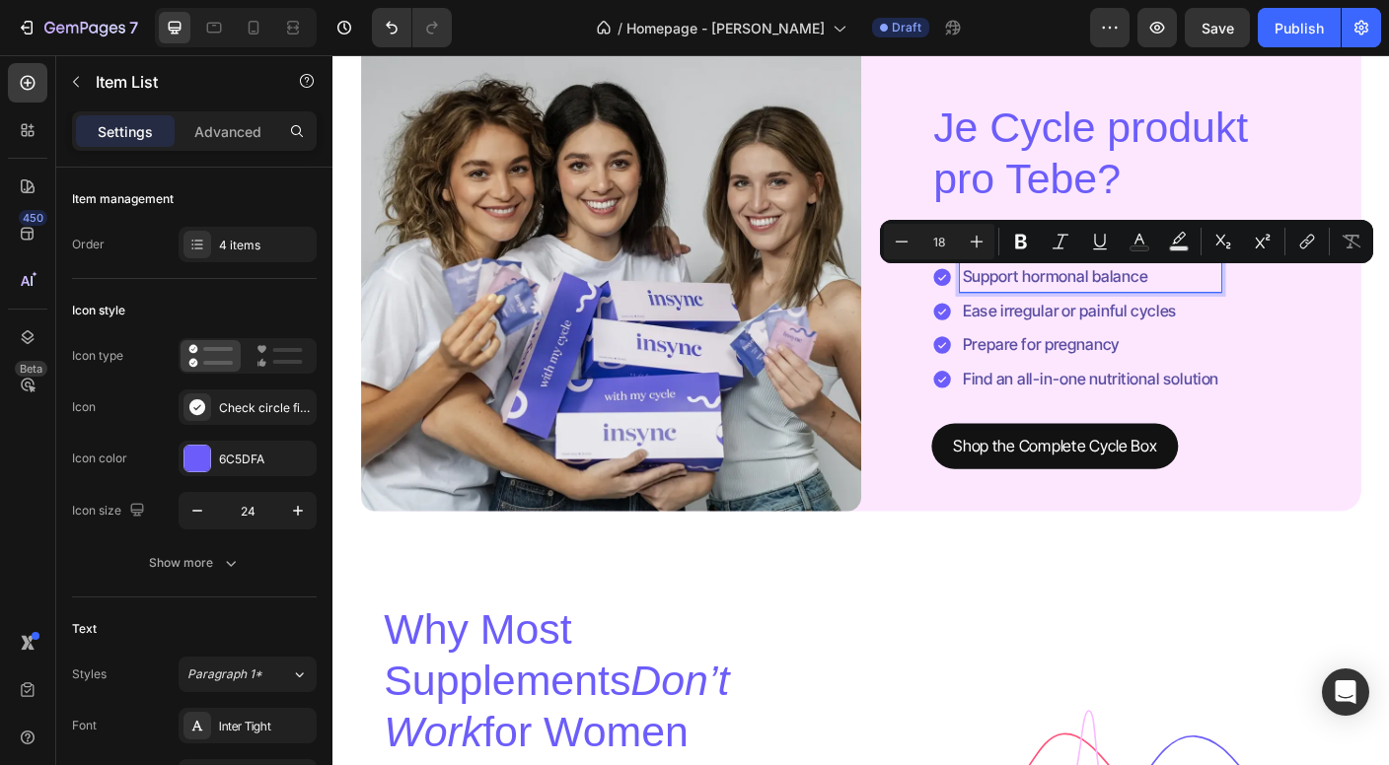
click at [1188, 314] on p "Support hormonal balance" at bounding box center [1181, 303] width 287 height 29
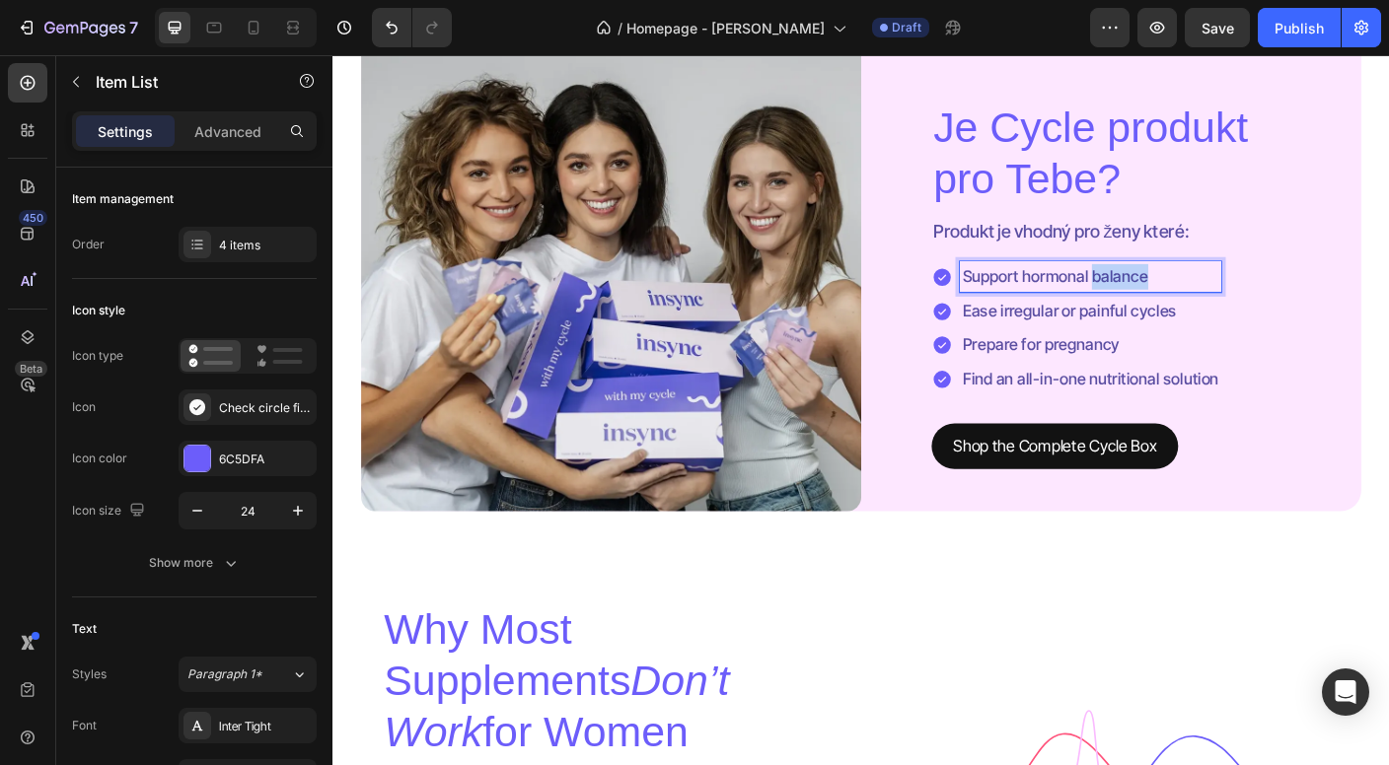
click at [1188, 314] on p "Support hormonal balance" at bounding box center [1181, 303] width 287 height 29
click at [1265, 252] on p "Produkt je vhodný pro ženy které:" at bounding box center [1204, 253] width 398 height 32
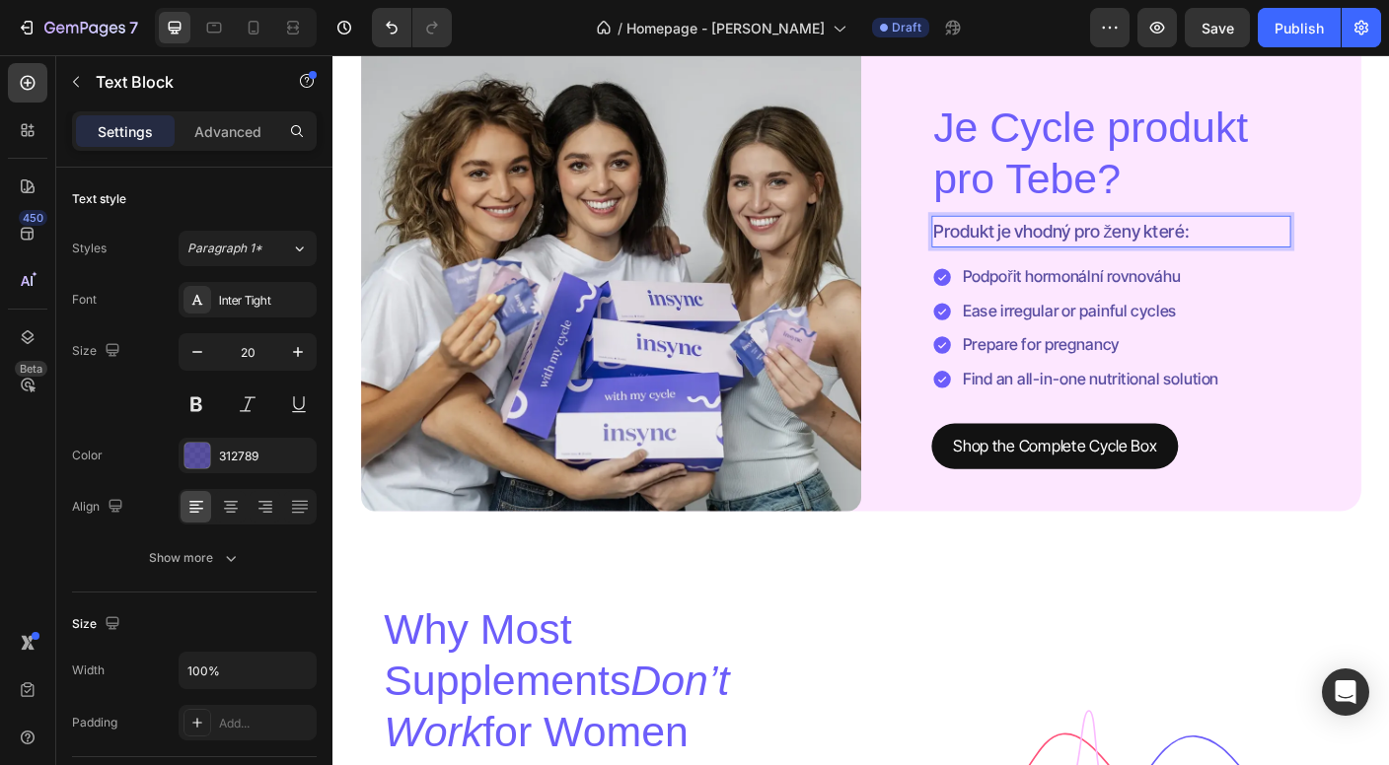
click at [1288, 259] on p "Produkt je vhodný pro ženy které:" at bounding box center [1204, 253] width 398 height 32
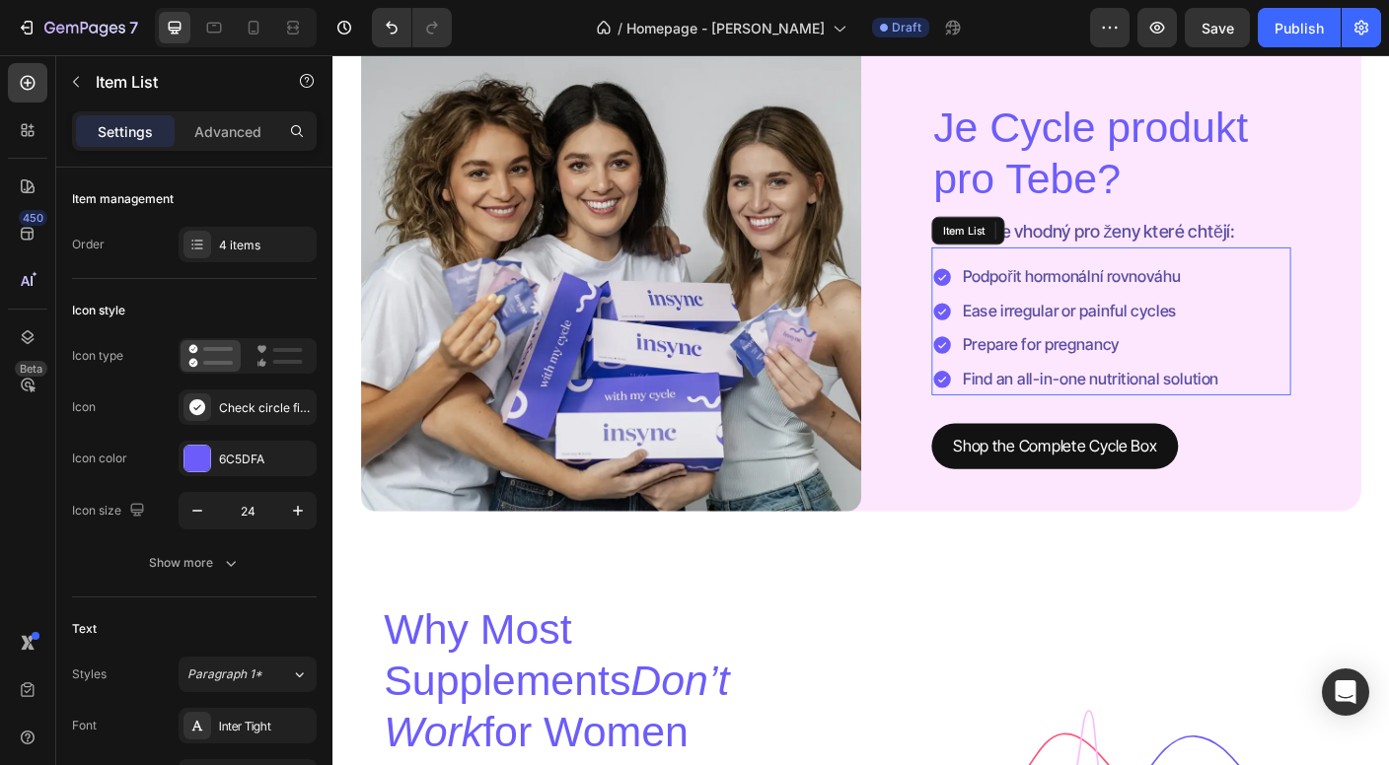
click at [1186, 346] on p "Ease irregular or painful cycles" at bounding box center [1181, 341] width 287 height 29
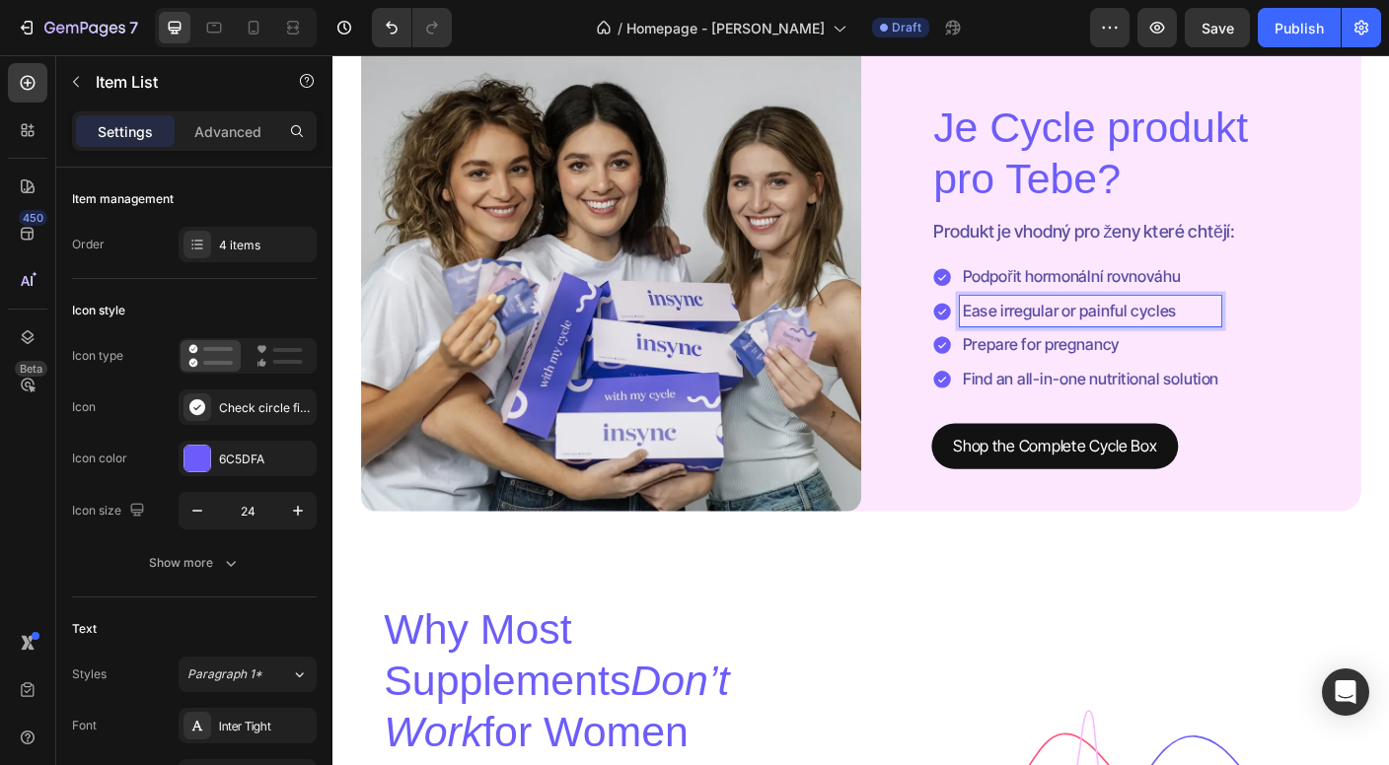
click at [1186, 346] on p "Ease irregular or painful cycles" at bounding box center [1181, 341] width 287 height 29
click at [1209, 380] on p "Prepare for pregnancy" at bounding box center [1181, 380] width 287 height 29
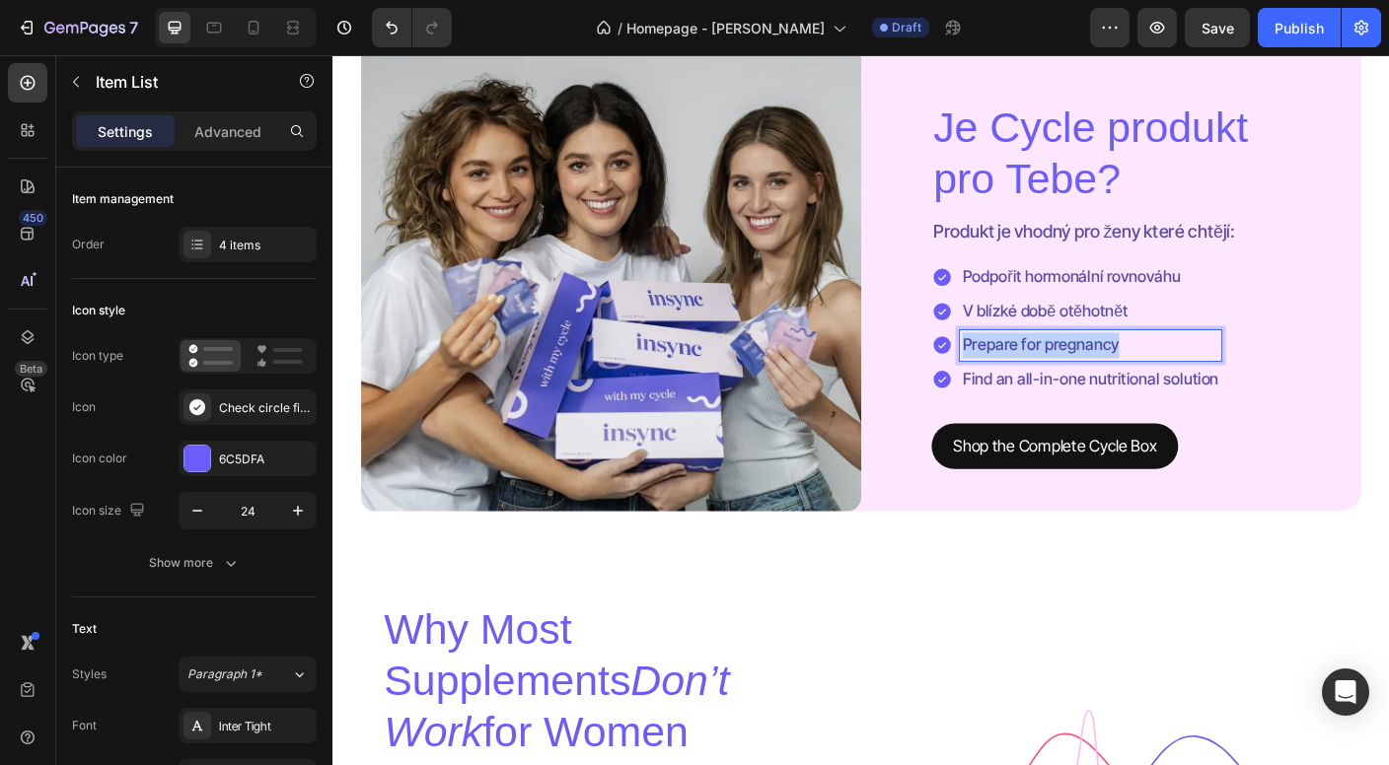
click at [1209, 380] on p "Prepare for pregnancy" at bounding box center [1181, 380] width 287 height 29
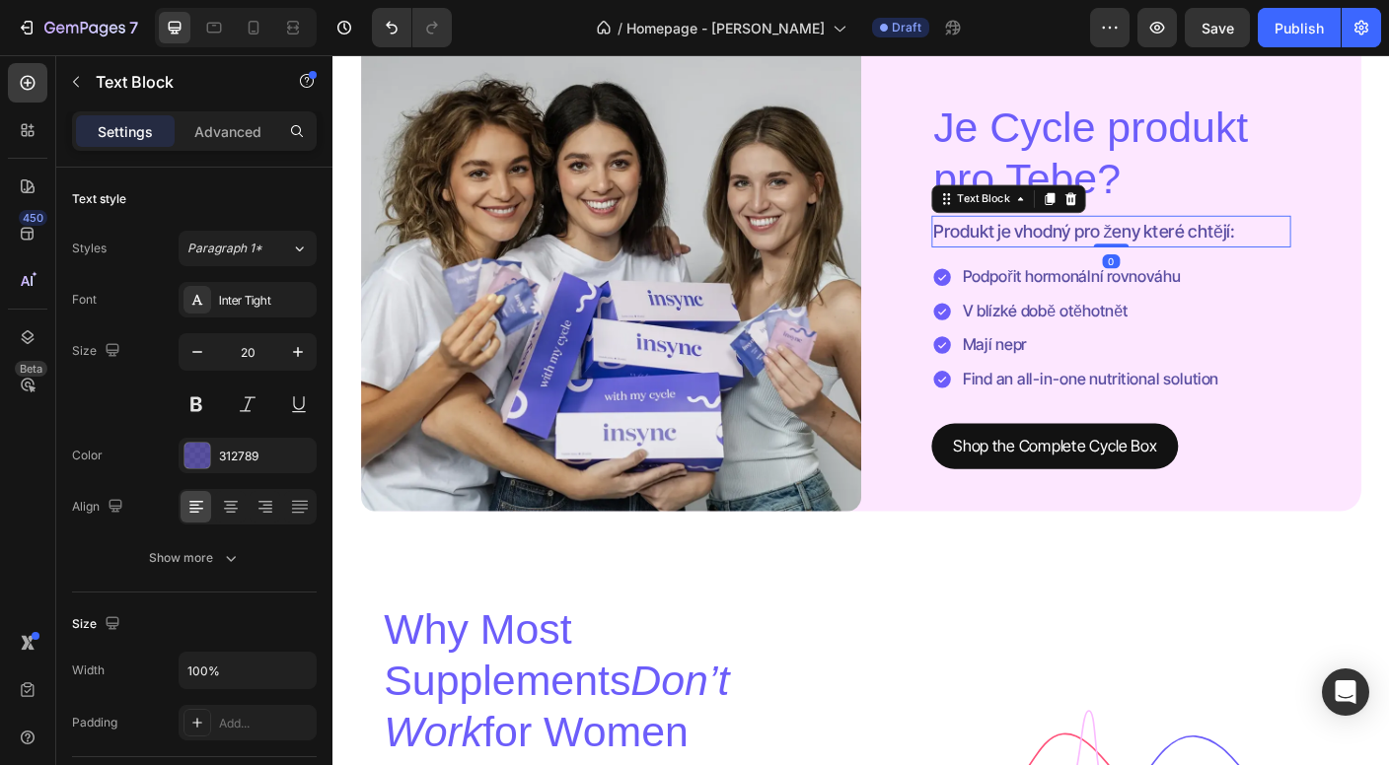
click at [1331, 257] on p "Produkt je vhodný pro ženy které chtějí:" at bounding box center [1204, 253] width 398 height 32
click at [1342, 257] on p "Produkt je vhodný pro ženy které chtějí:" at bounding box center [1204, 253] width 398 height 32
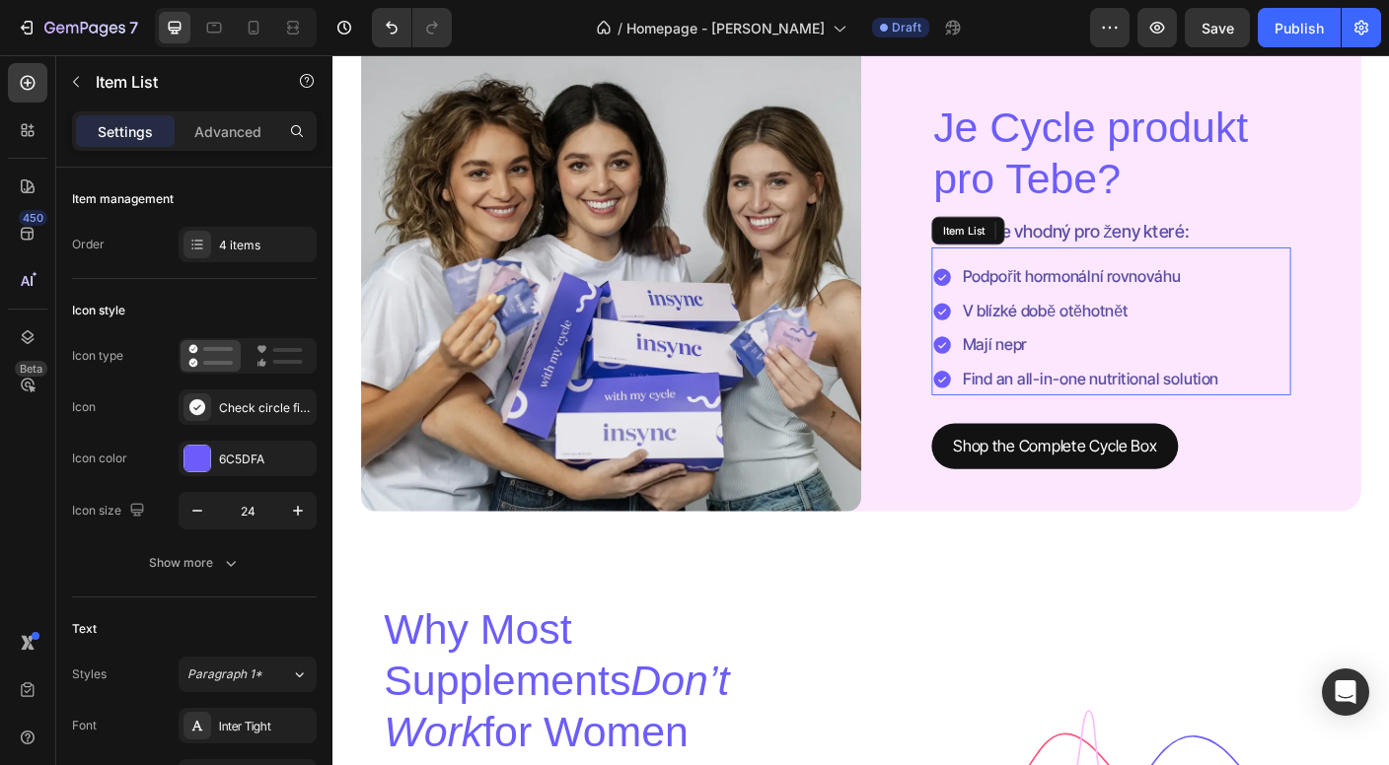
click at [1042, 313] on p "Podpořit hormonální rovnováhu" at bounding box center [1181, 303] width 287 height 29
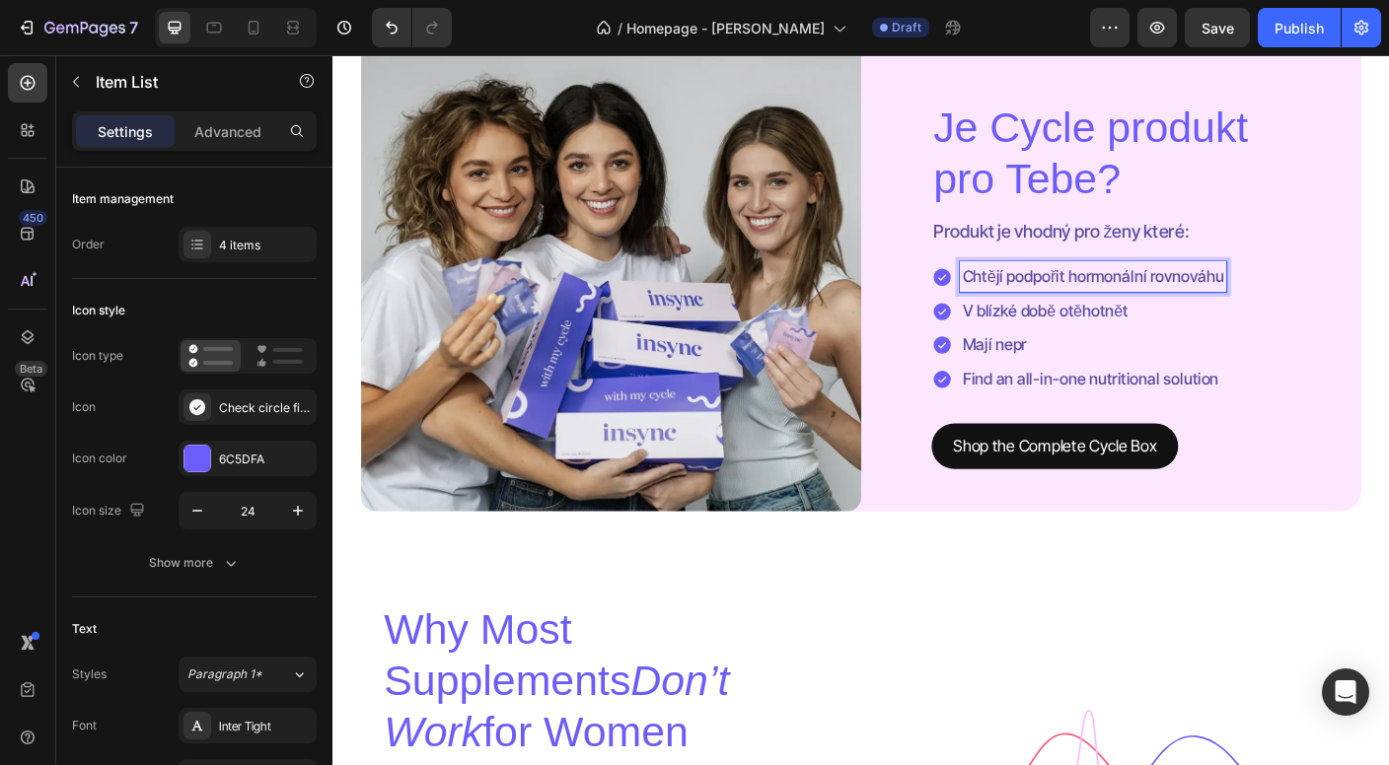
click at [1098, 345] on p "V blízké době otěhotnět" at bounding box center [1184, 341] width 293 height 29
click at [1141, 343] on p "V blízké době otěhotnět" at bounding box center [1184, 341] width 293 height 29
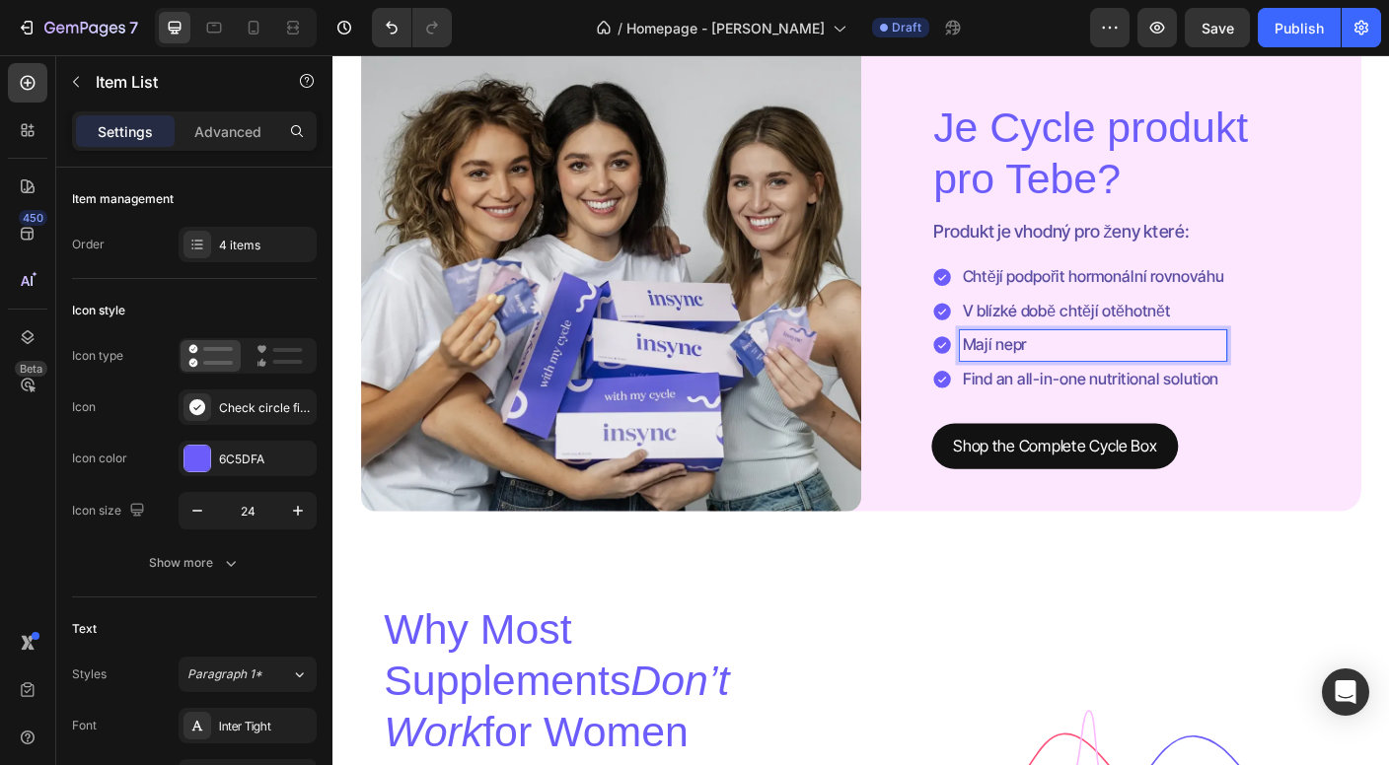
click at [1097, 388] on p "Mají nepr" at bounding box center [1184, 380] width 293 height 29
click at [1115, 388] on p "Mají nepr" at bounding box center [1184, 380] width 293 height 29
click at [1138, 425] on p "Find an all-in-one nutritional solution" at bounding box center [1184, 418] width 293 height 29
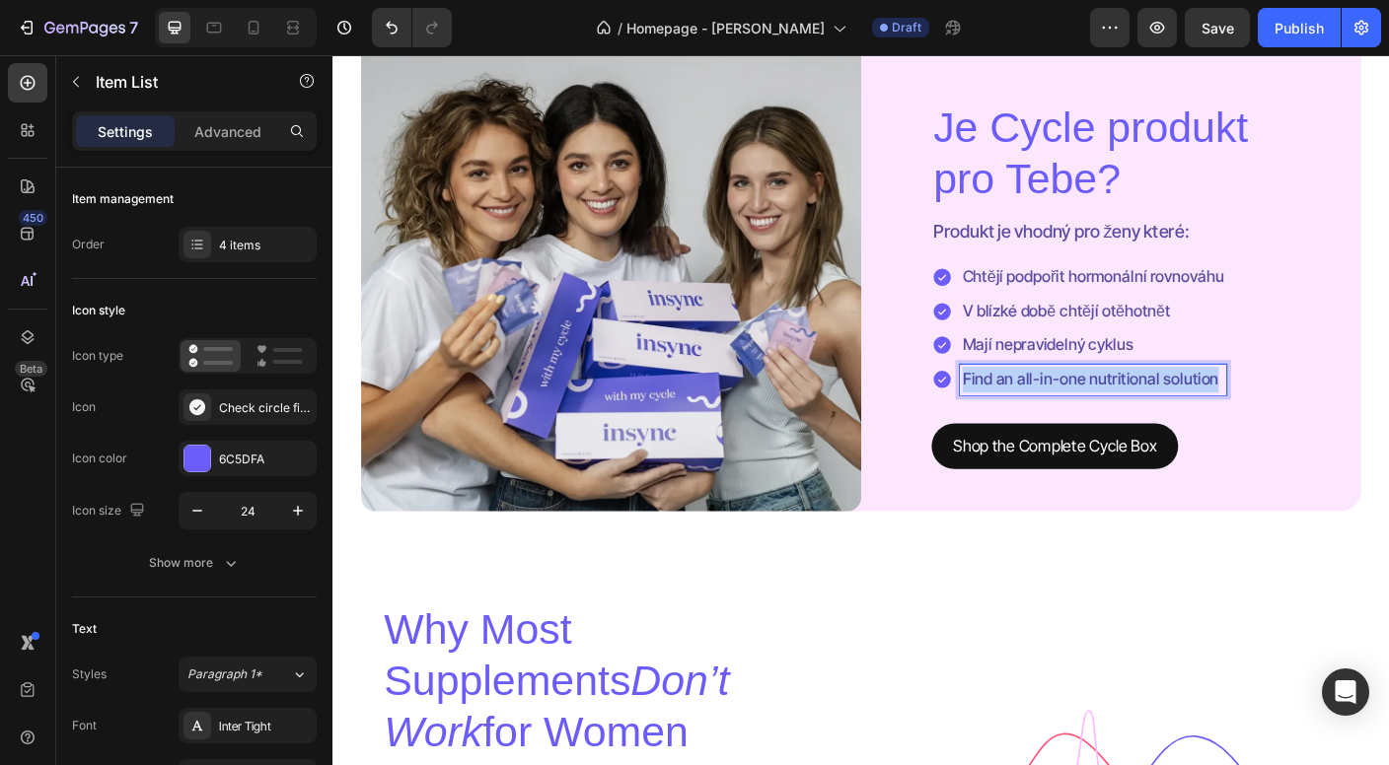
click at [1138, 425] on p "Find an all-in-one nutritional solution" at bounding box center [1184, 418] width 293 height 29
click at [1054, 419] on p "CHtějí komplexní řešení" at bounding box center [1184, 418] width 293 height 29
click at [1225, 421] on p "Chtějí komplexní řešení" at bounding box center [1184, 418] width 293 height 29
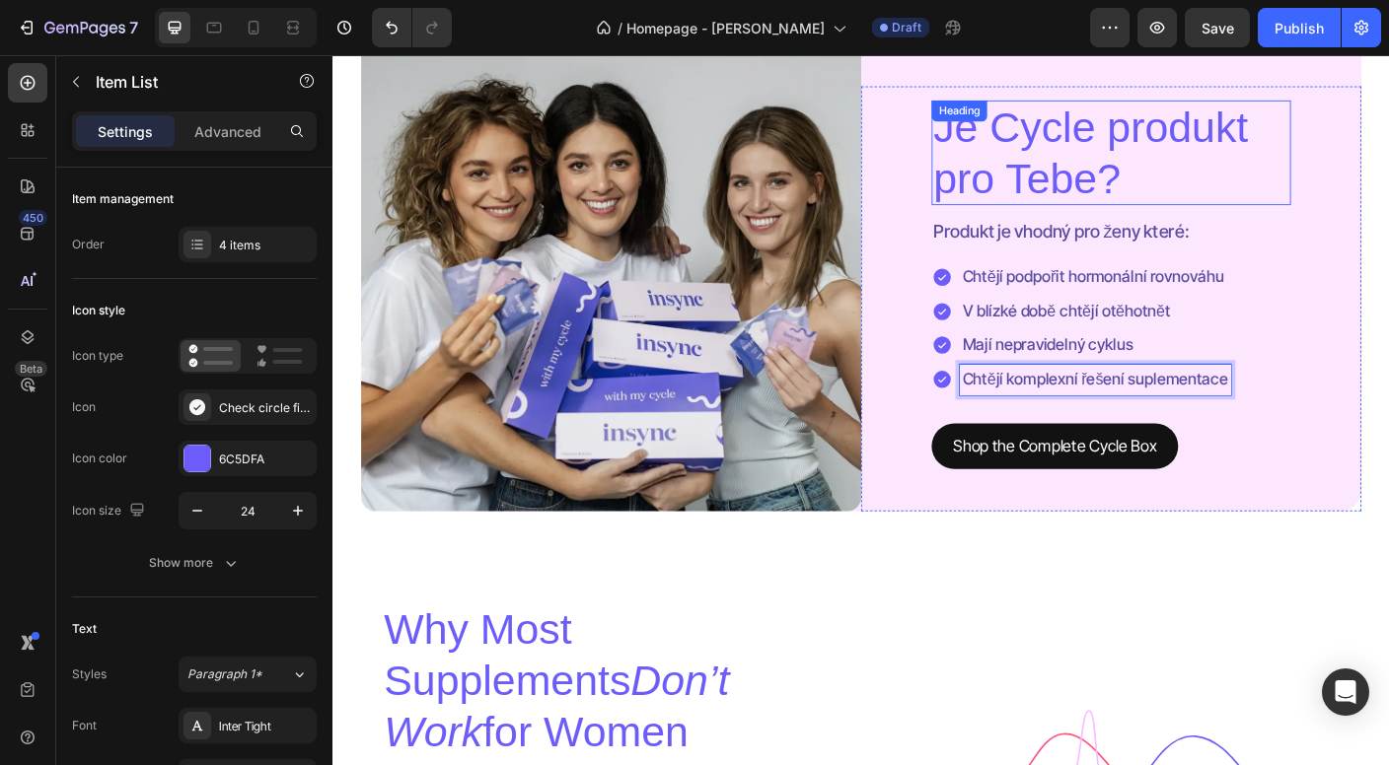
click at [1079, 148] on p "Je Cycle produkt pro Tebe?" at bounding box center [1204, 164] width 398 height 113
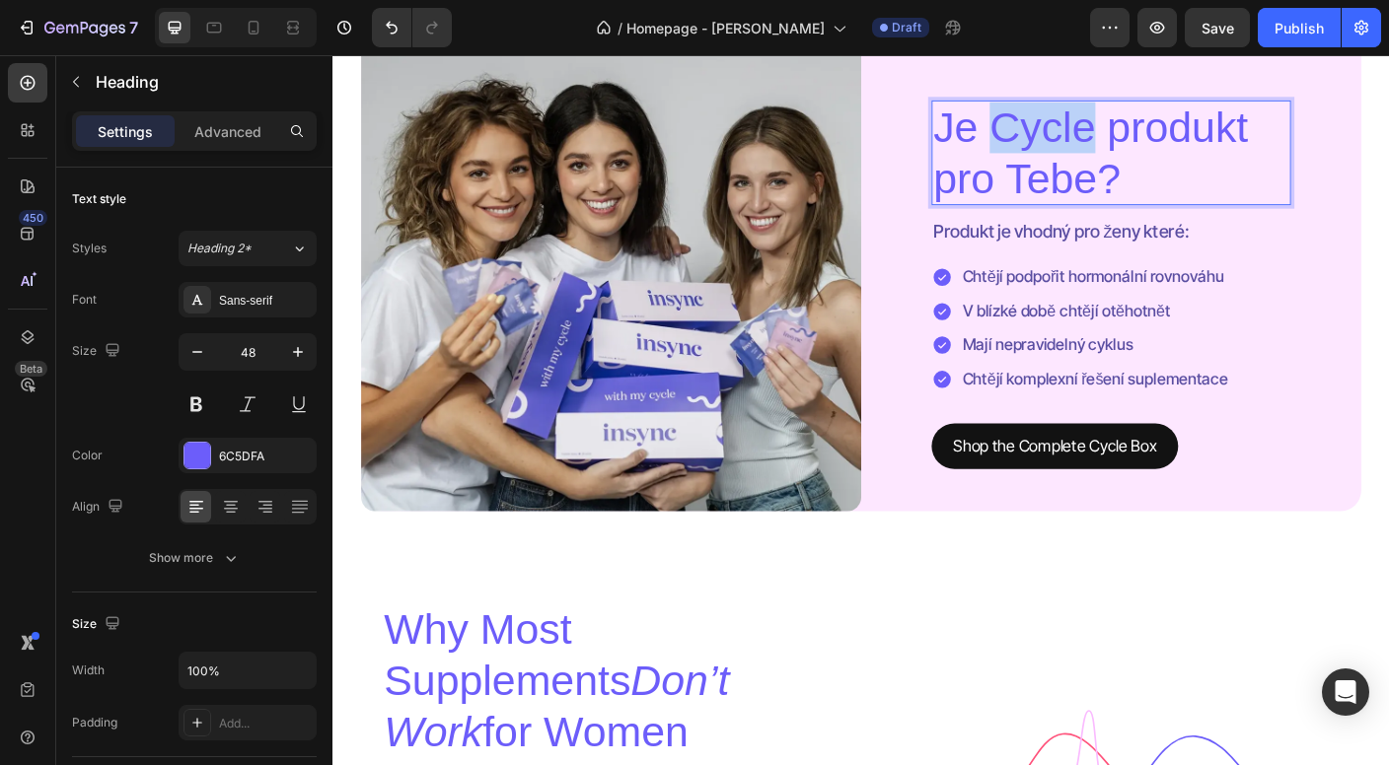
click at [1073, 148] on p "Je Cycle produkt pro Tebe?" at bounding box center [1204, 164] width 398 height 113
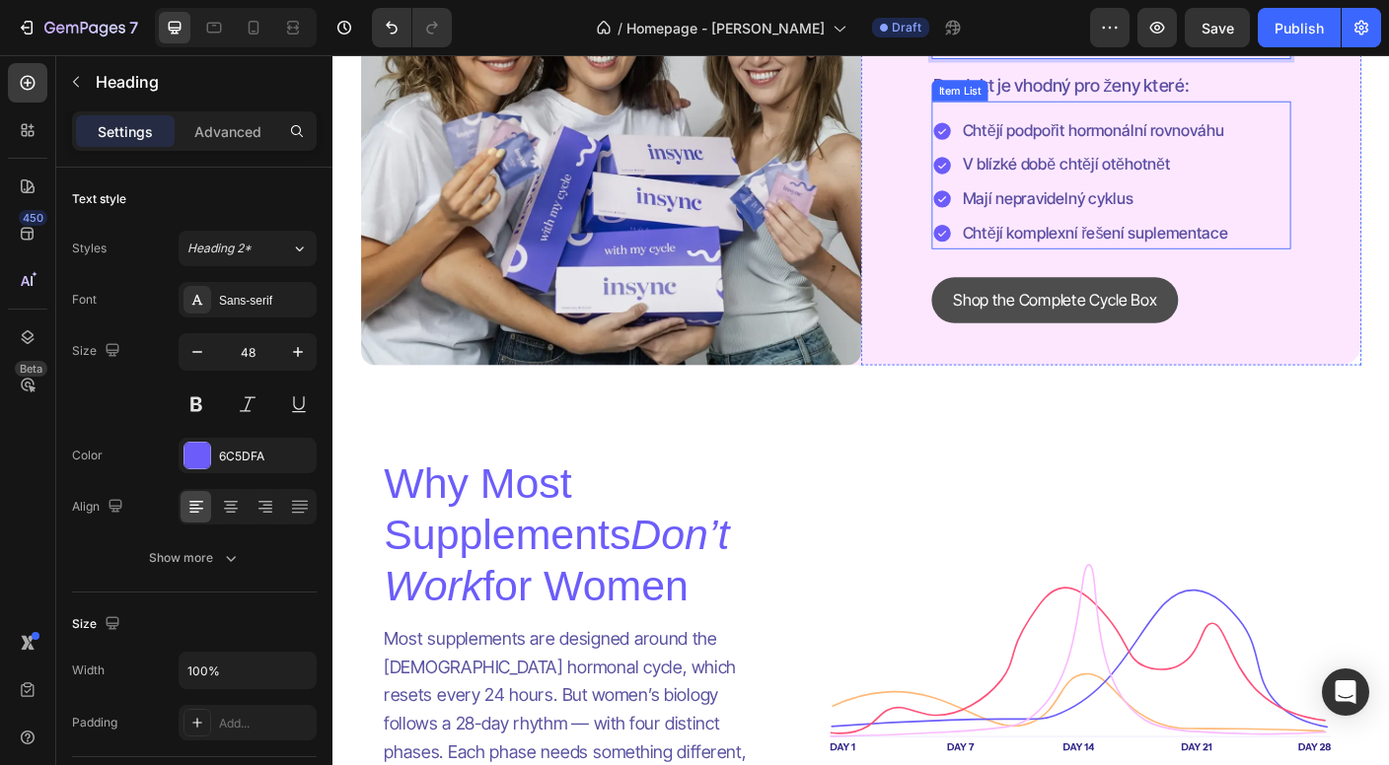
scroll to position [3851, 0]
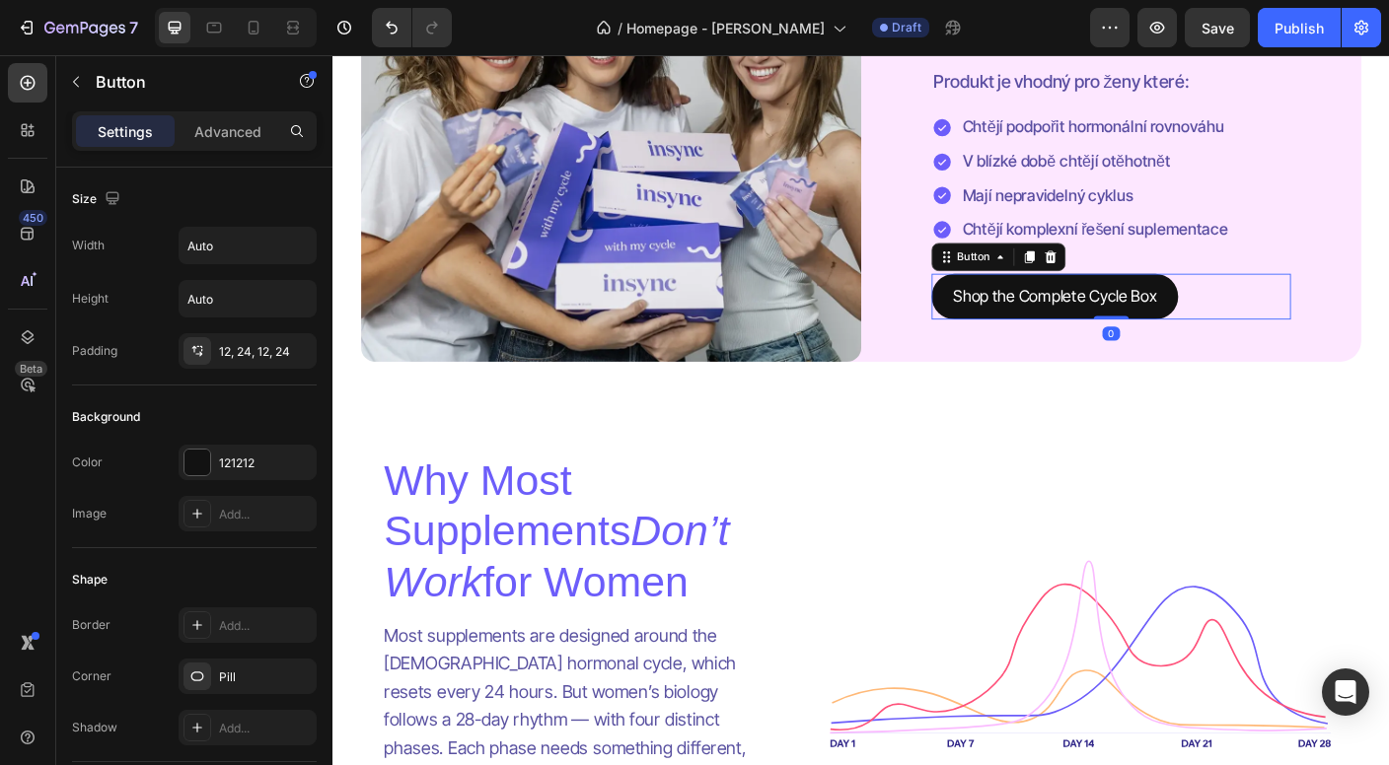
click at [1284, 324] on div "Shop the Complete Cycle Box Button 0" at bounding box center [1204, 326] width 402 height 52
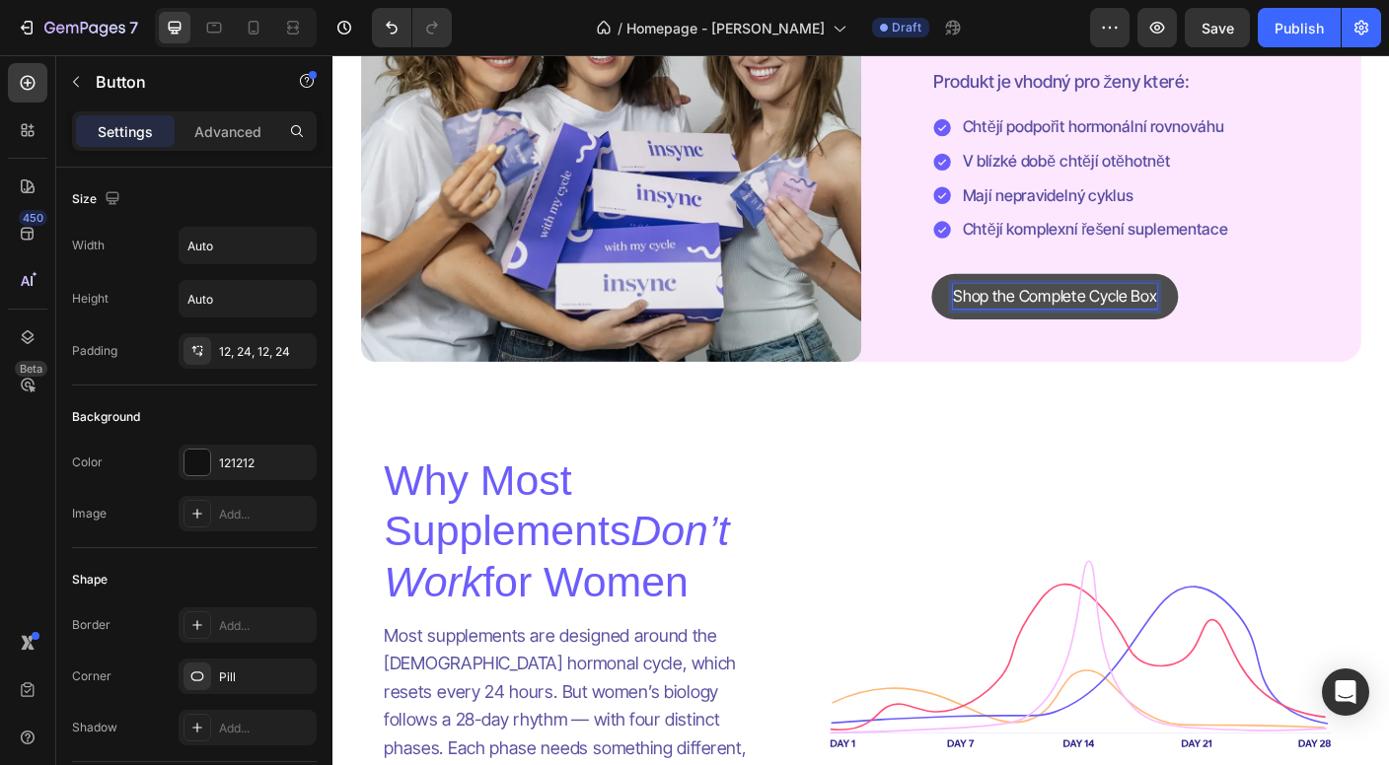
click at [1232, 324] on p "Shop the Complete Cycle Box" at bounding box center [1141, 326] width 229 height 29
click at [1045, 324] on button "Chci" at bounding box center [1043, 326] width 81 height 52
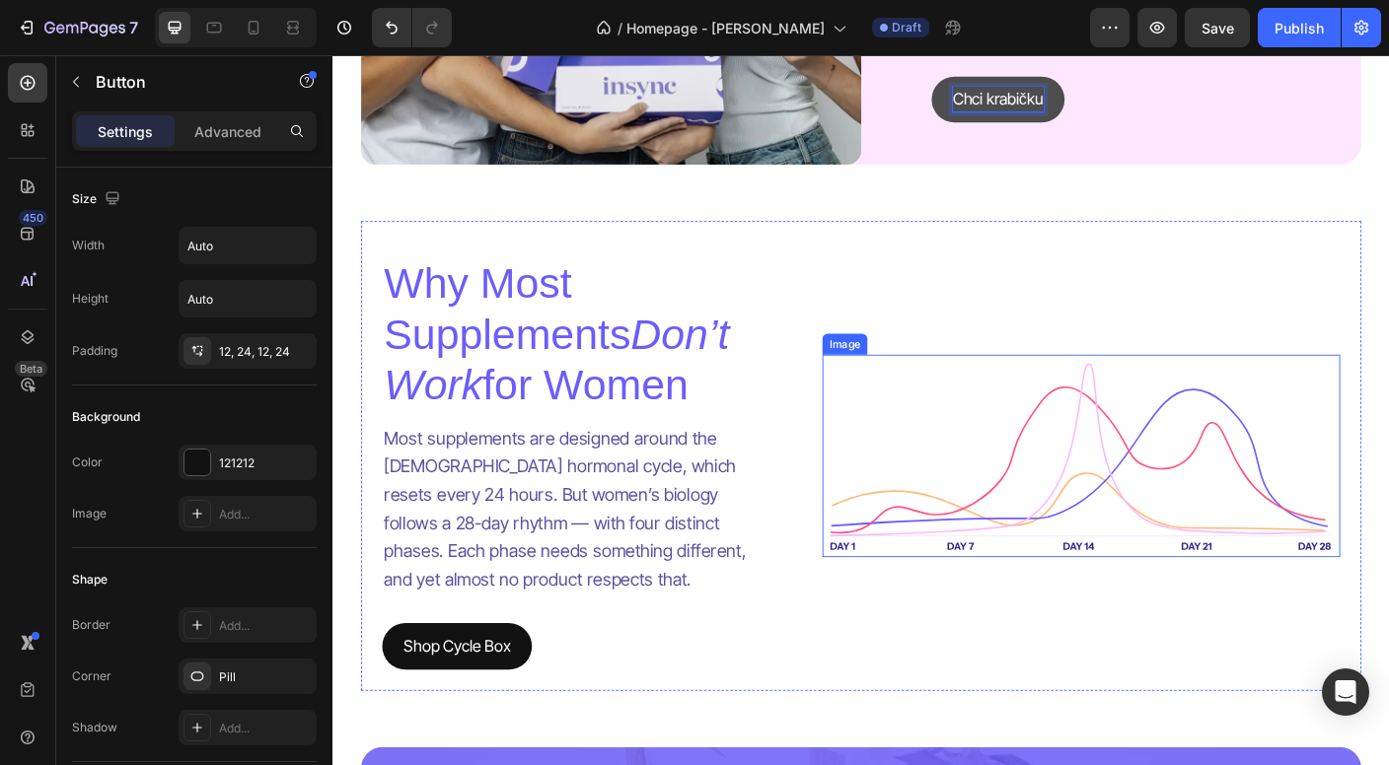
scroll to position [4079, 0]
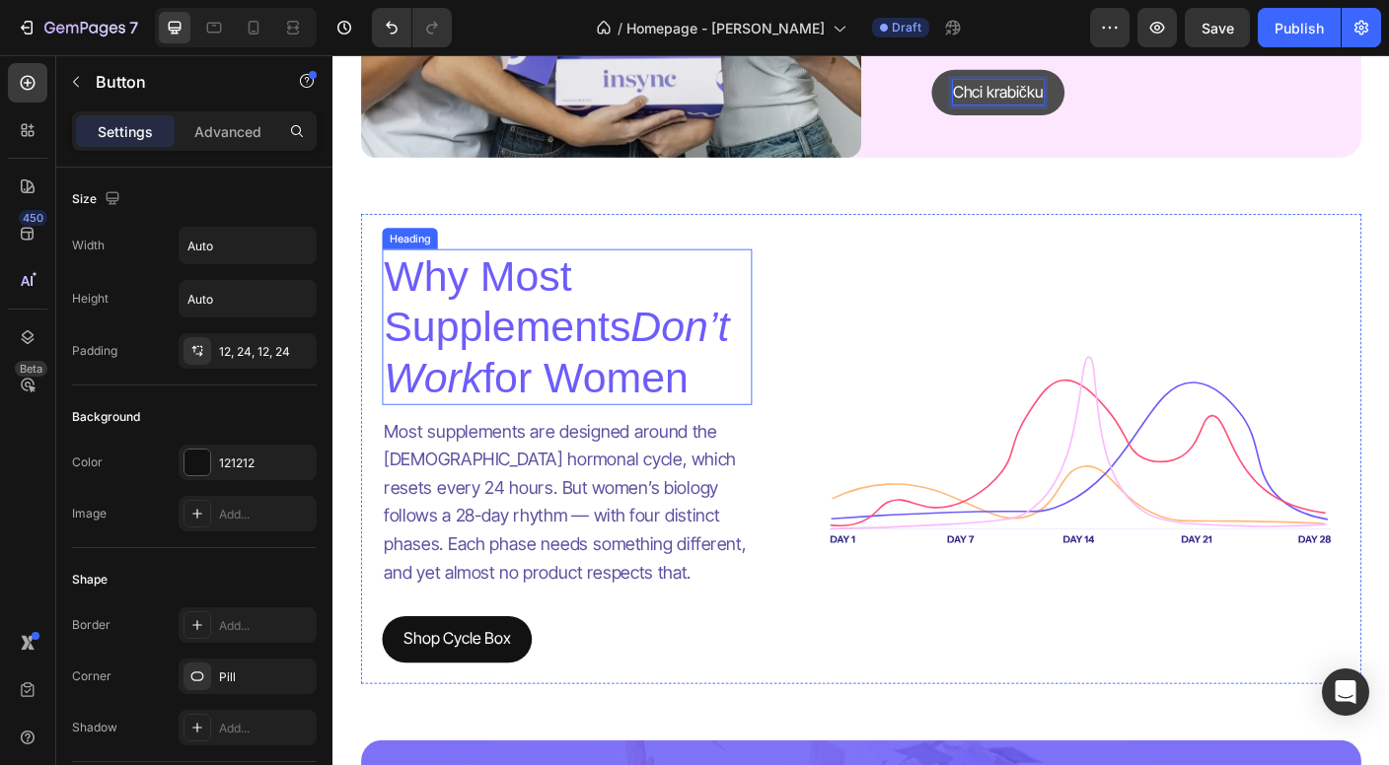
click at [589, 422] on h2 "Why Most Supplements Don’t Work for Women" at bounding box center [595, 359] width 414 height 175
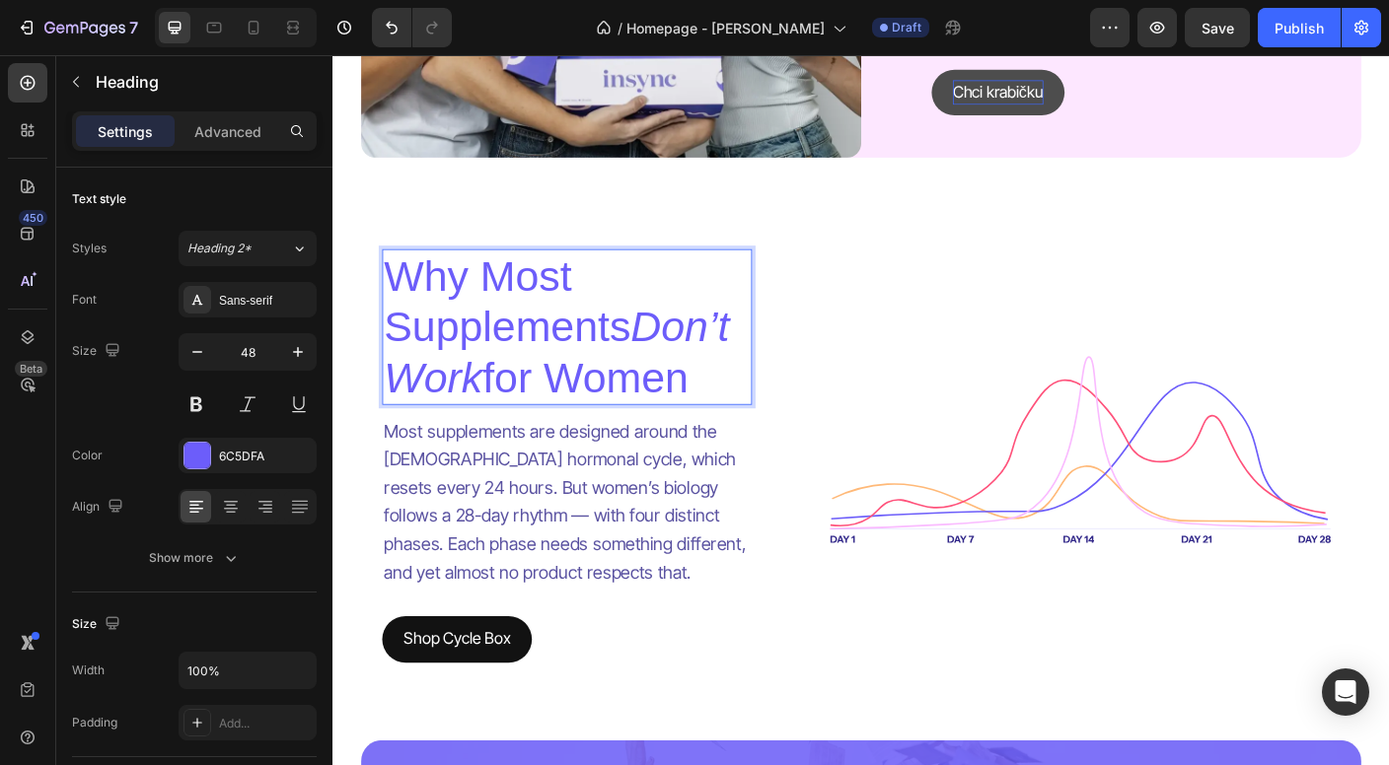
click at [589, 422] on p "Why Most Supplements Don’t Work for Women" at bounding box center [595, 359] width 410 height 171
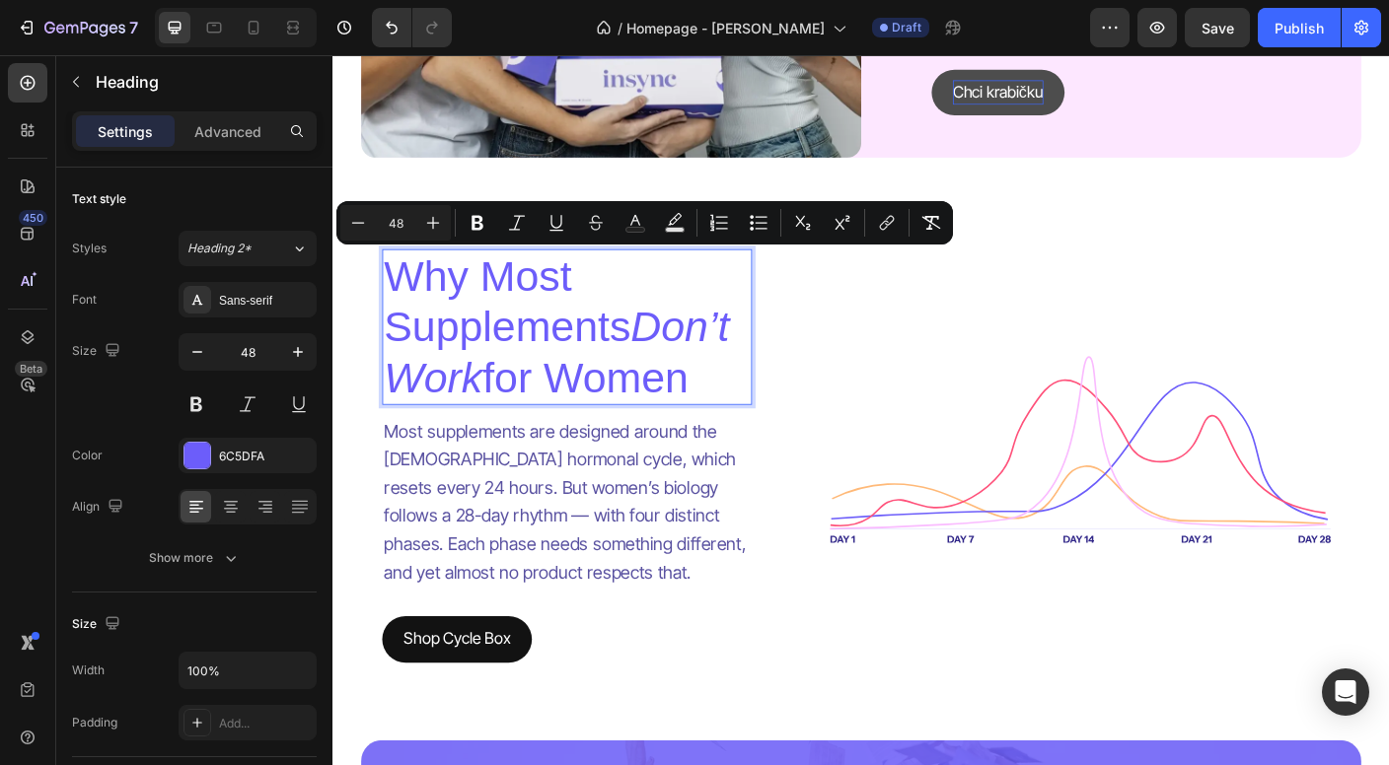
copy p "Why Most Supplements Don’t Work for Women"
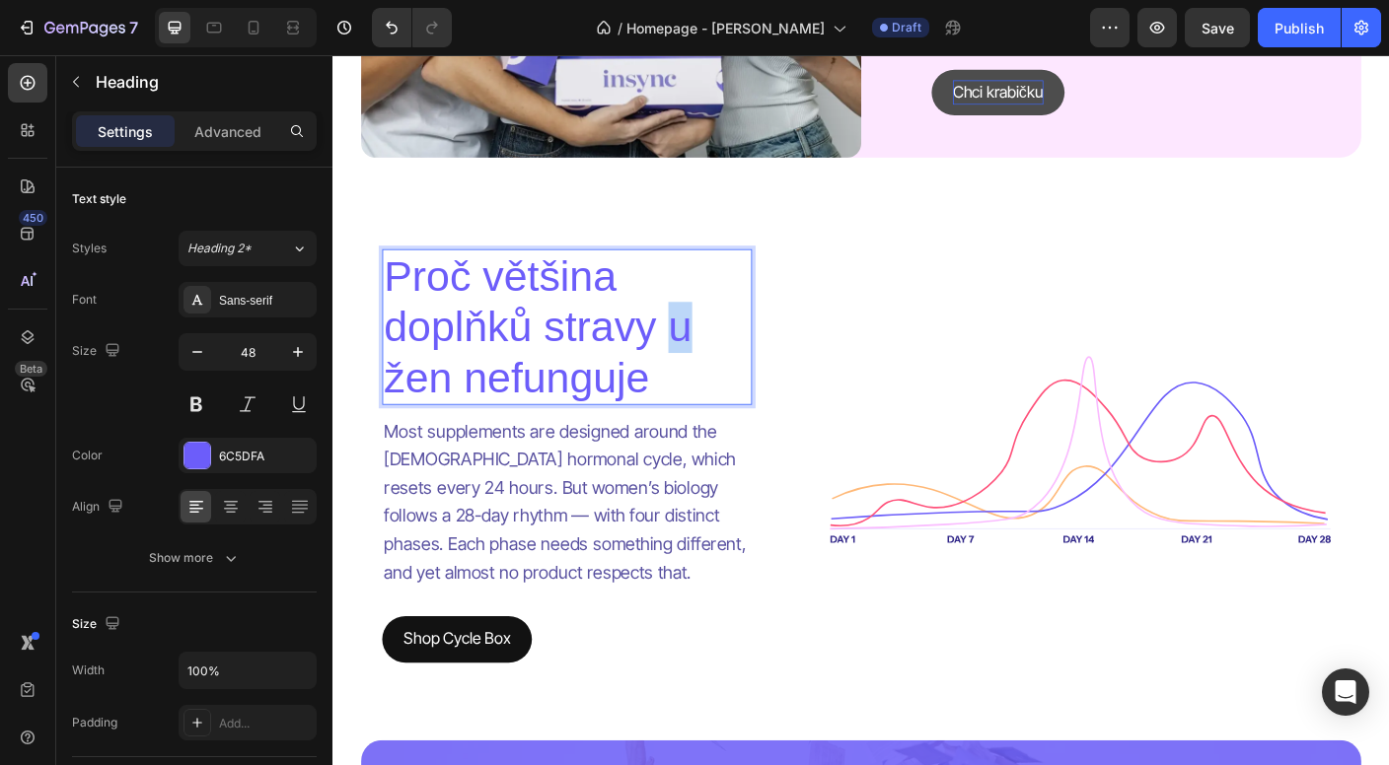
click at [715, 367] on p "Proč většina doplňků stravy u žen nefunguje" at bounding box center [595, 359] width 410 height 171
click at [464, 425] on p "Proč většina doplňků stravy pro žen nefunguje" at bounding box center [595, 359] width 410 height 171
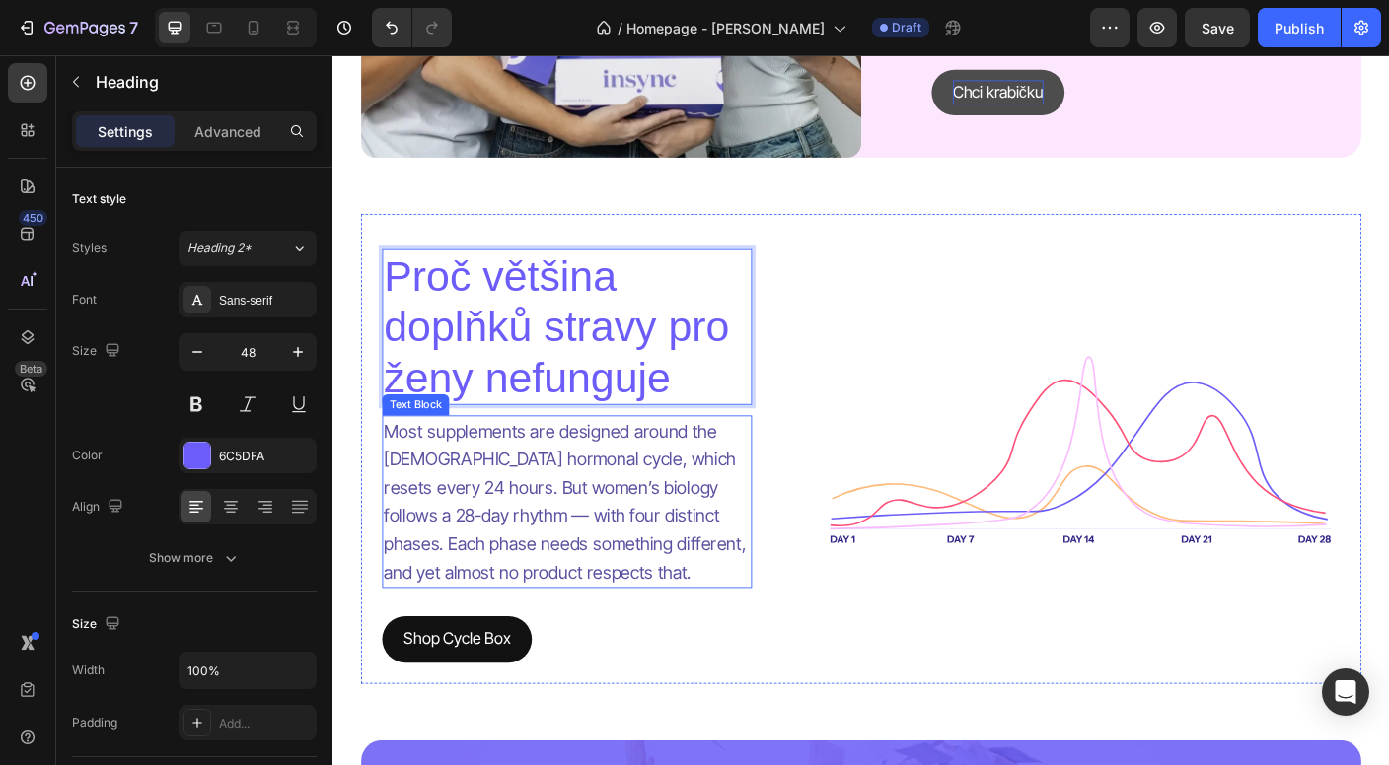
click at [538, 550] on p "Most supplements are designed around the [DEMOGRAPHIC_DATA] hormonal cycle, whi…" at bounding box center [595, 555] width 410 height 189
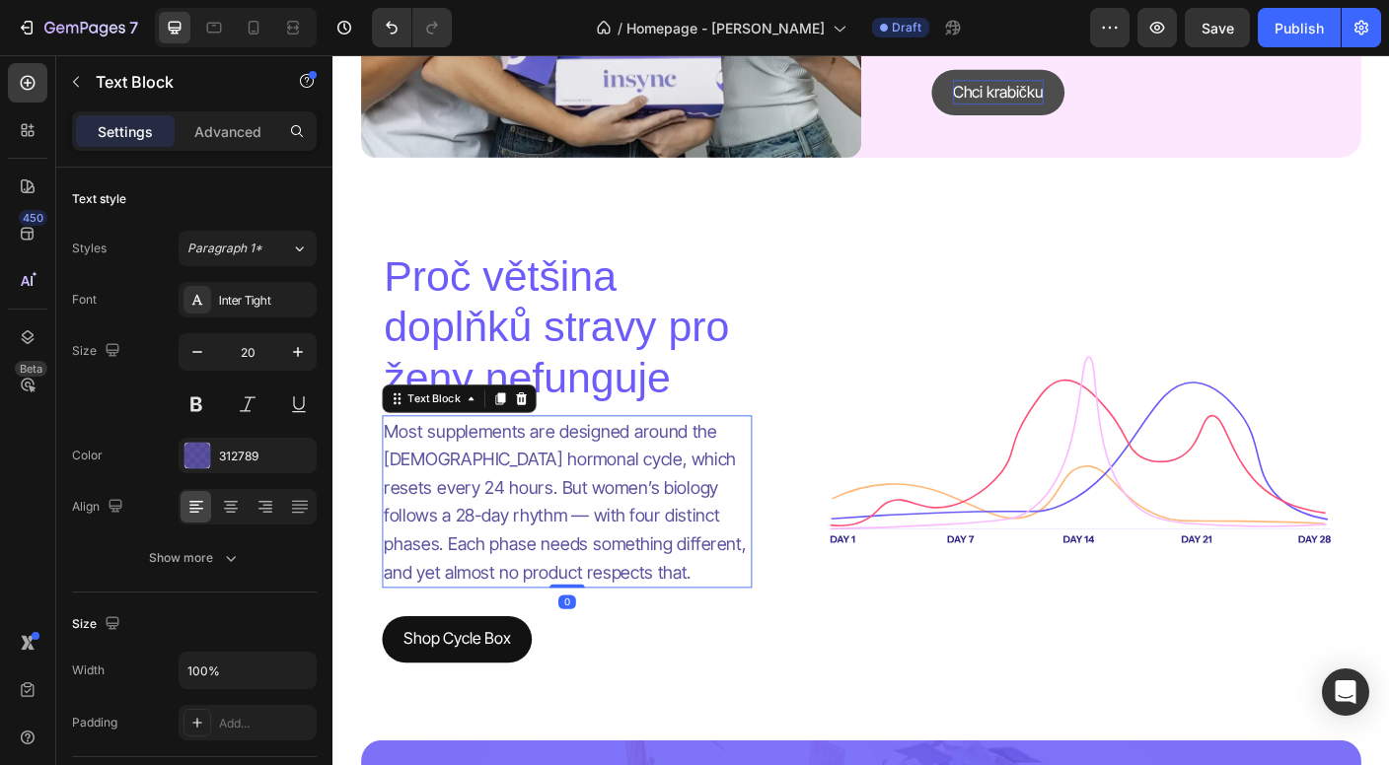
click at [538, 550] on p "Most supplements are designed around the [DEMOGRAPHIC_DATA] hormonal cycle, whi…" at bounding box center [595, 555] width 410 height 189
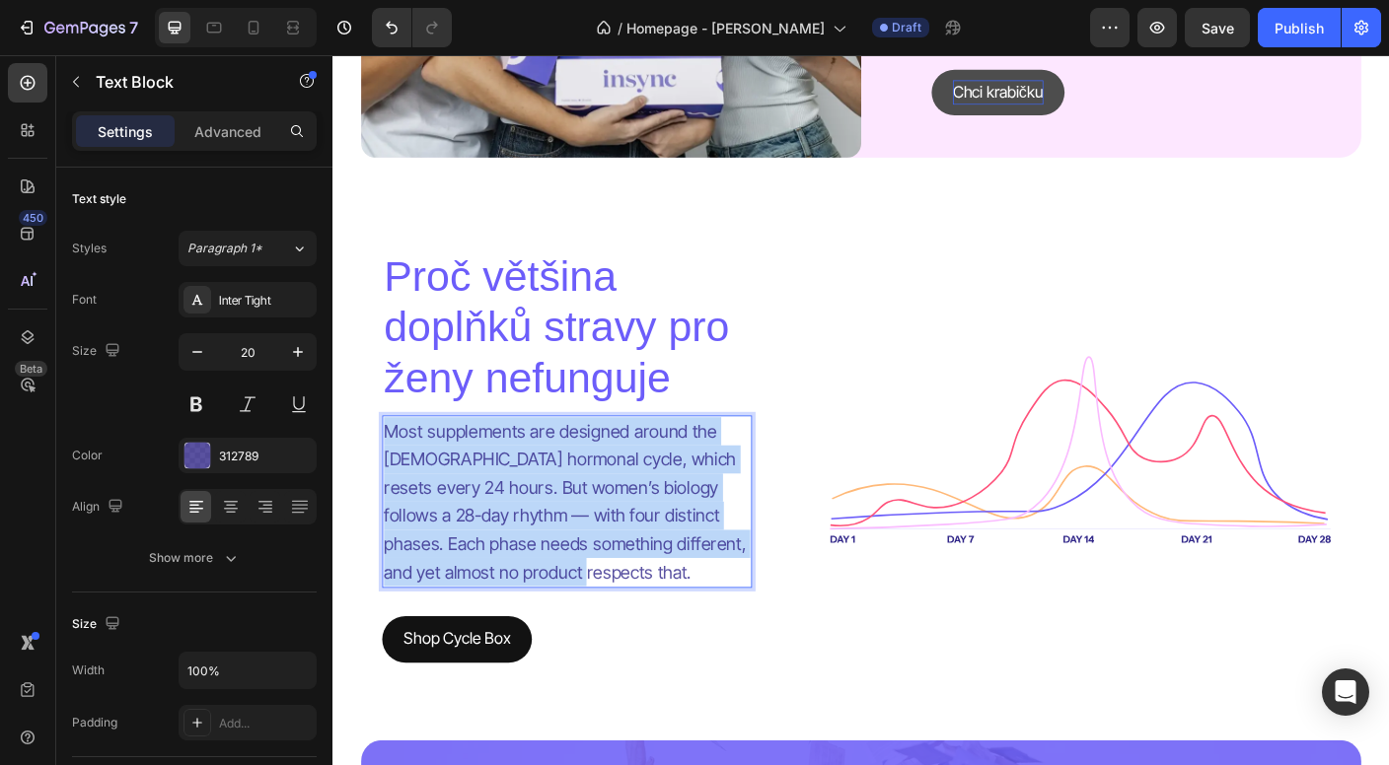
click at [538, 550] on p "Most supplements are designed around the [DEMOGRAPHIC_DATA] hormonal cycle, whi…" at bounding box center [595, 555] width 410 height 189
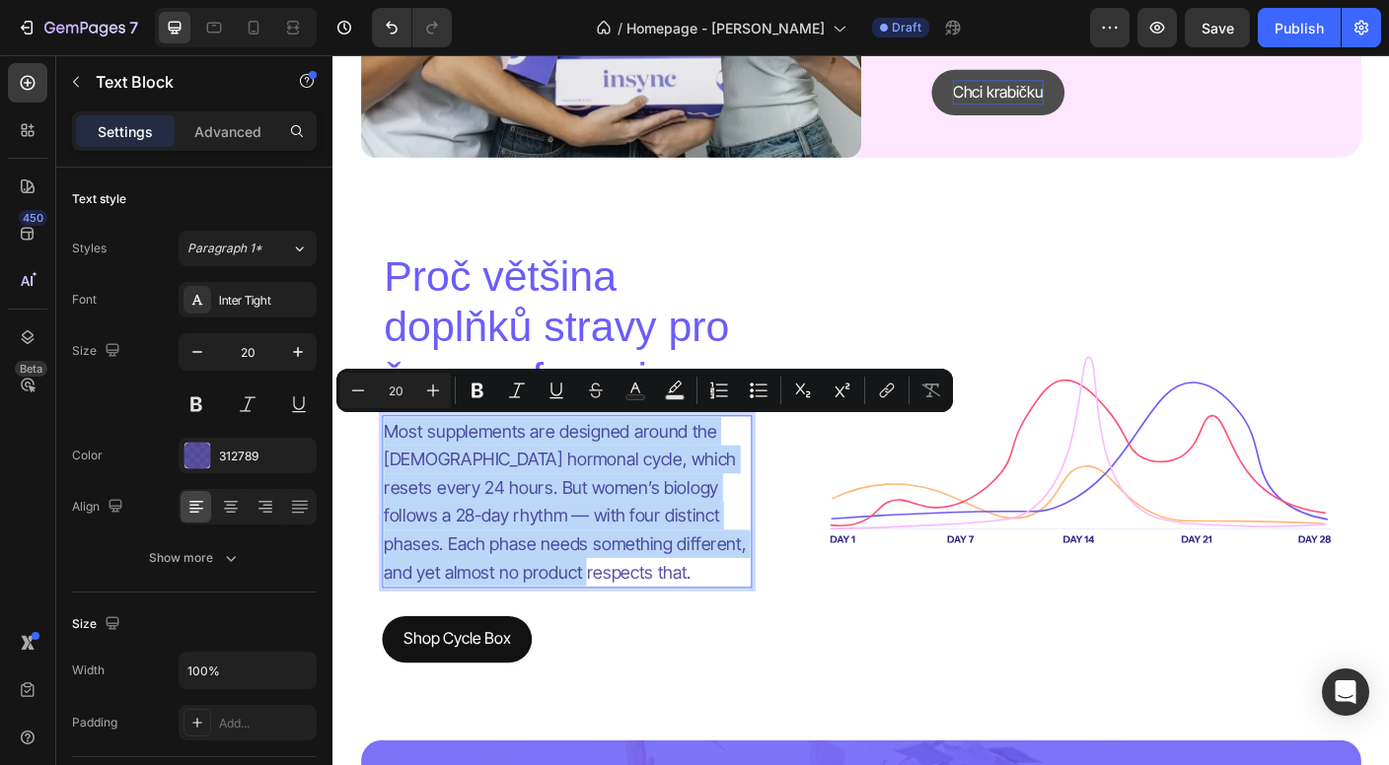
copy p "Most supplements are designed around the [DEMOGRAPHIC_DATA] hormonal cycle, whi…"
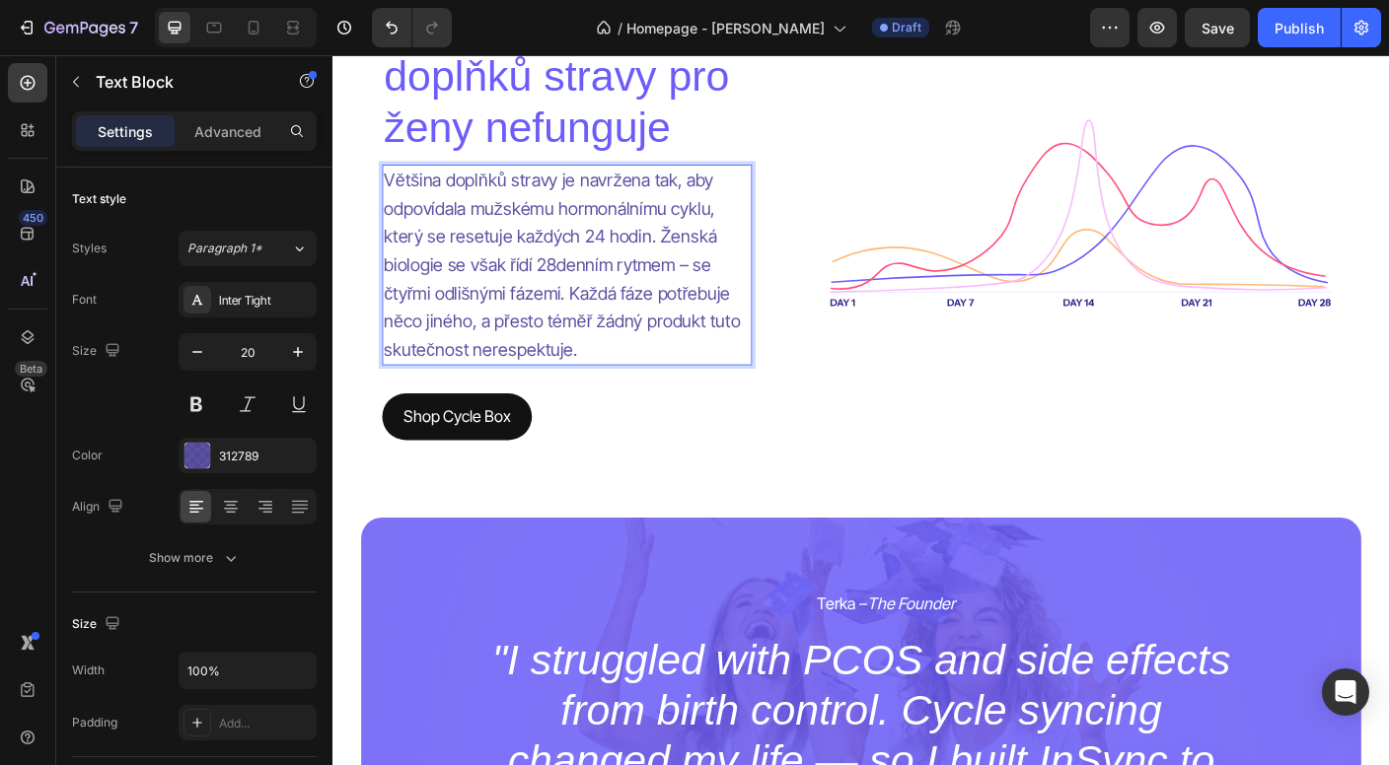
scroll to position [4389, 0]
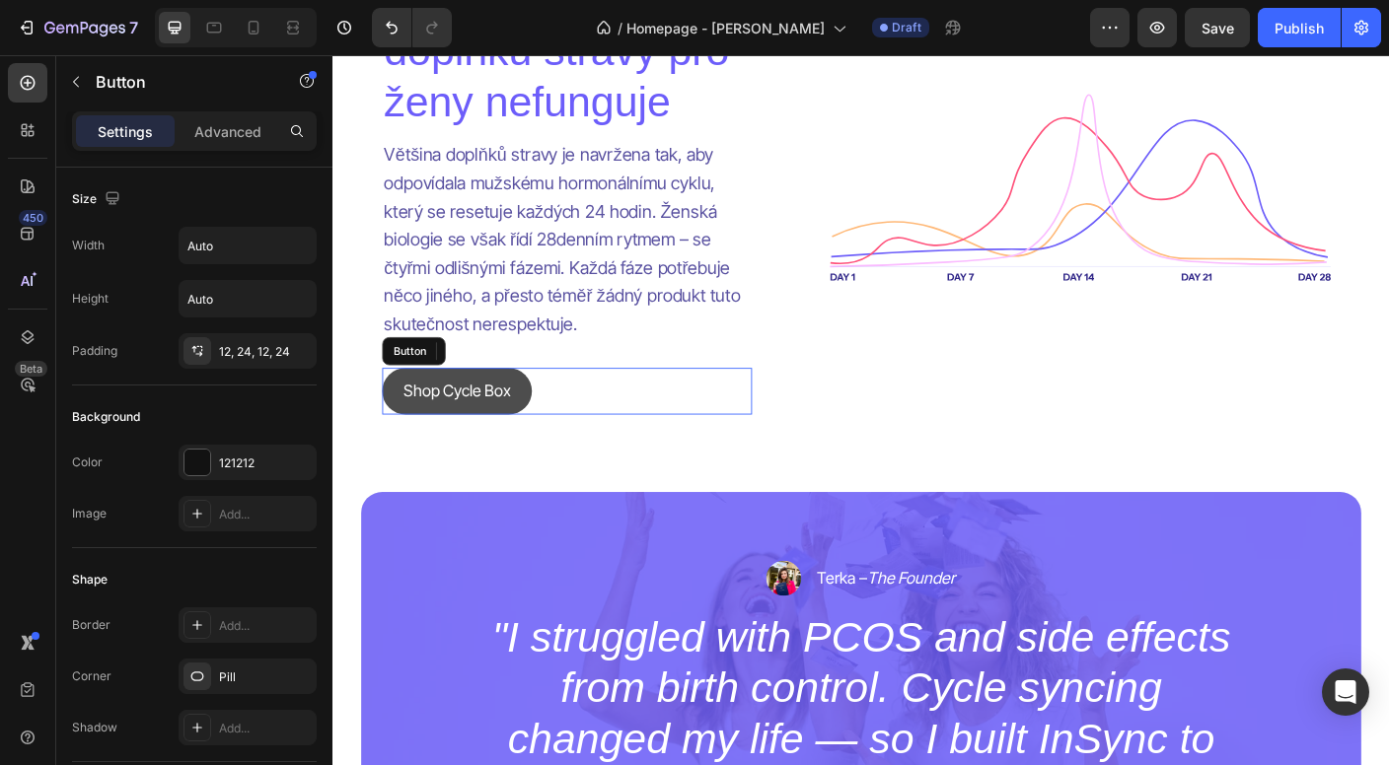
click at [499, 448] on button "Shop Cycle Box" at bounding box center [472, 431] width 168 height 52
click at [489, 430] on p "Shop Cycle Box" at bounding box center [471, 431] width 120 height 29
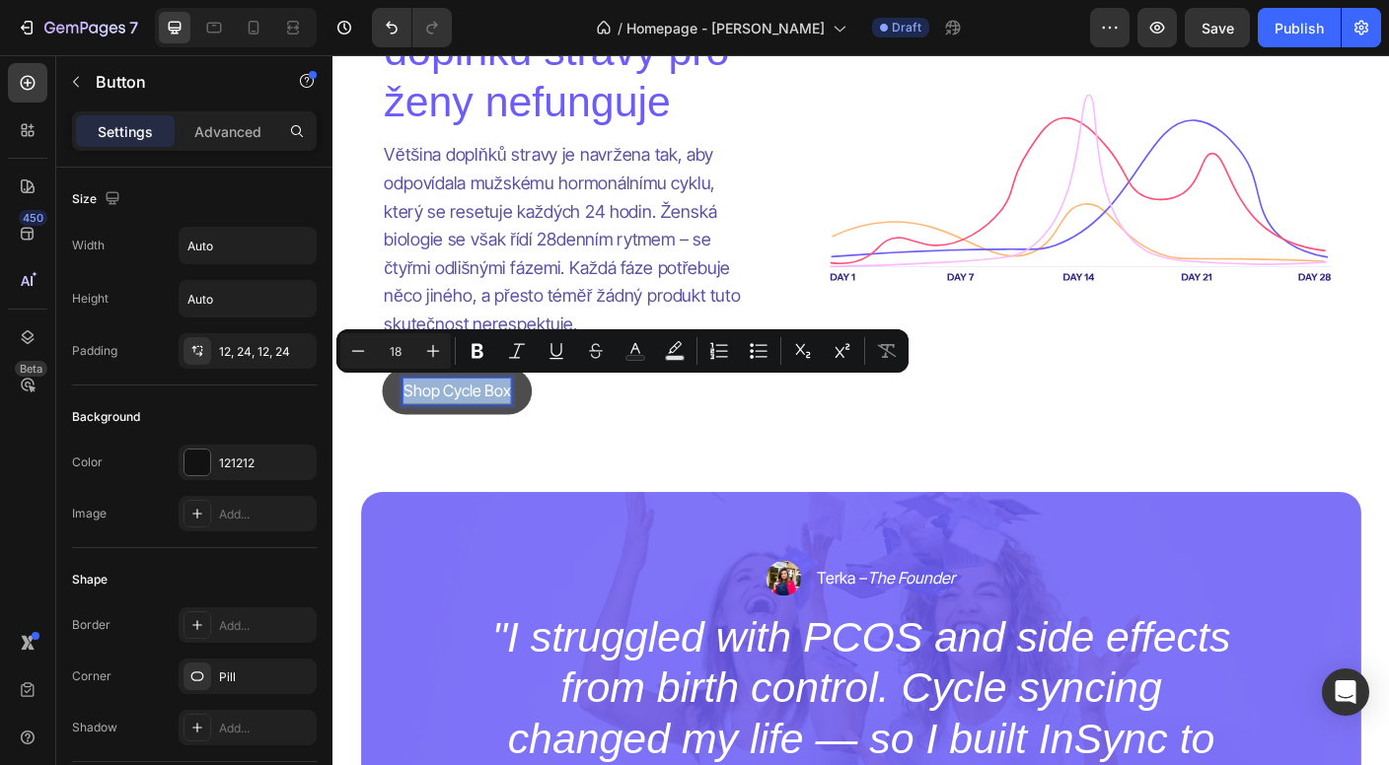
click at [489, 430] on p "Shop Cycle Box" at bounding box center [471, 431] width 120 height 29
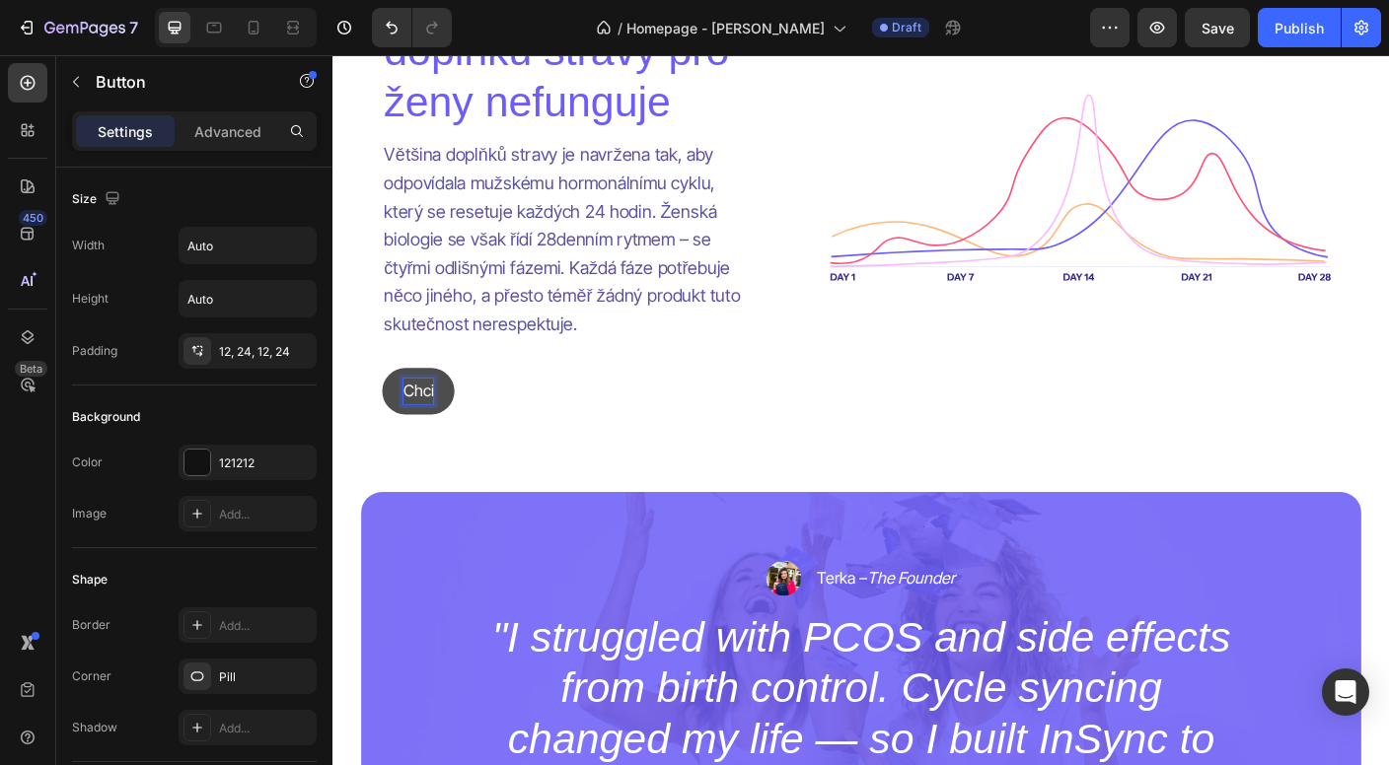
click at [430, 429] on button "Chci" at bounding box center [428, 431] width 81 height 52
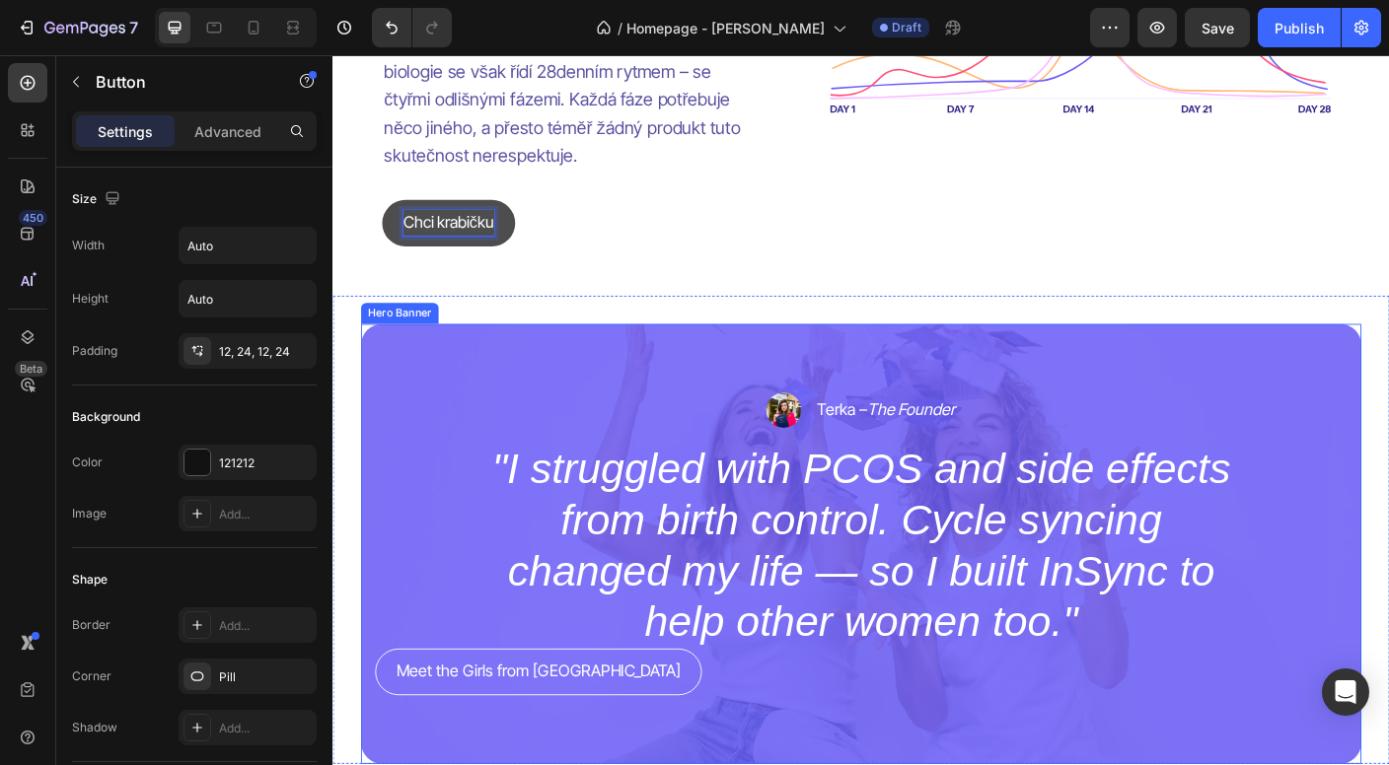
scroll to position [4851, 0]
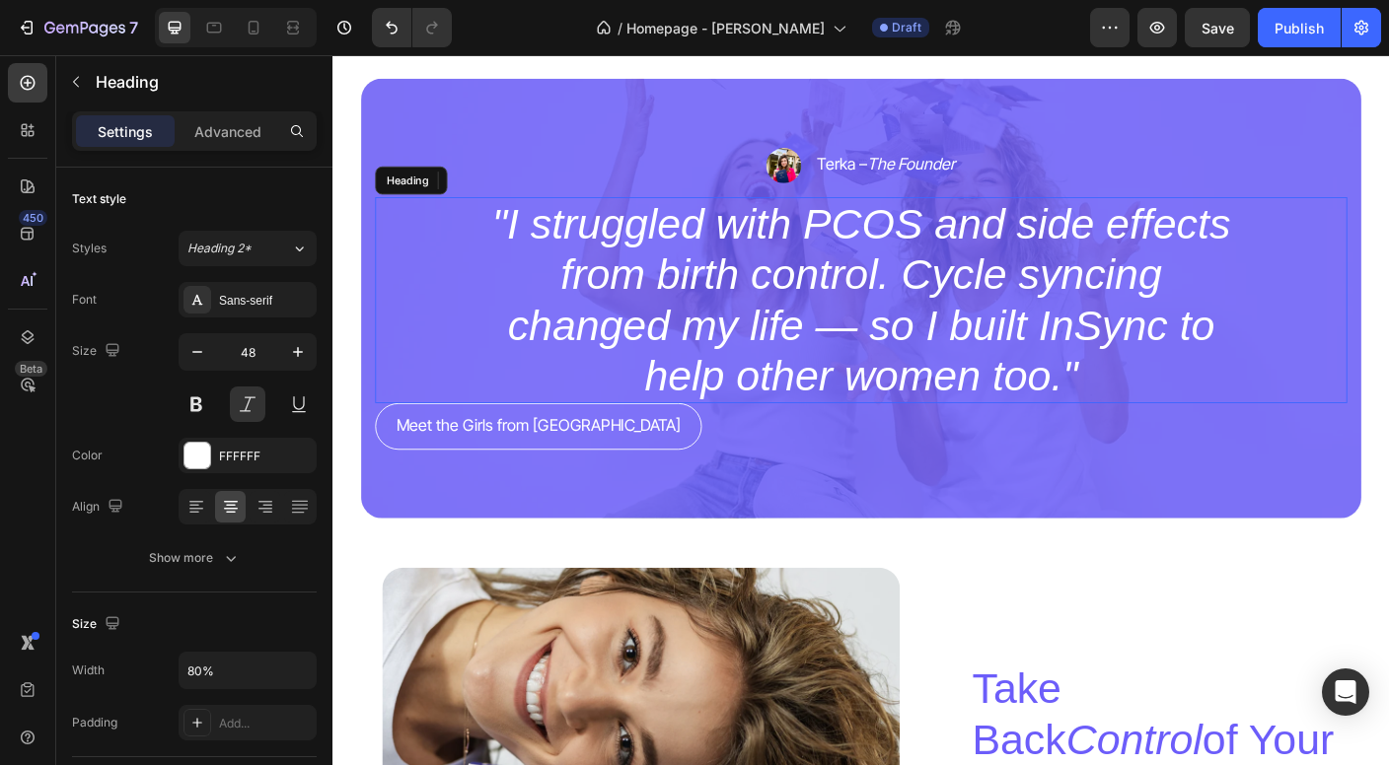
click at [790, 307] on h2 ""I struggled with PCOS and side effects from birth control. Cycle syncing chang…" at bounding box center [923, 329] width 871 height 231
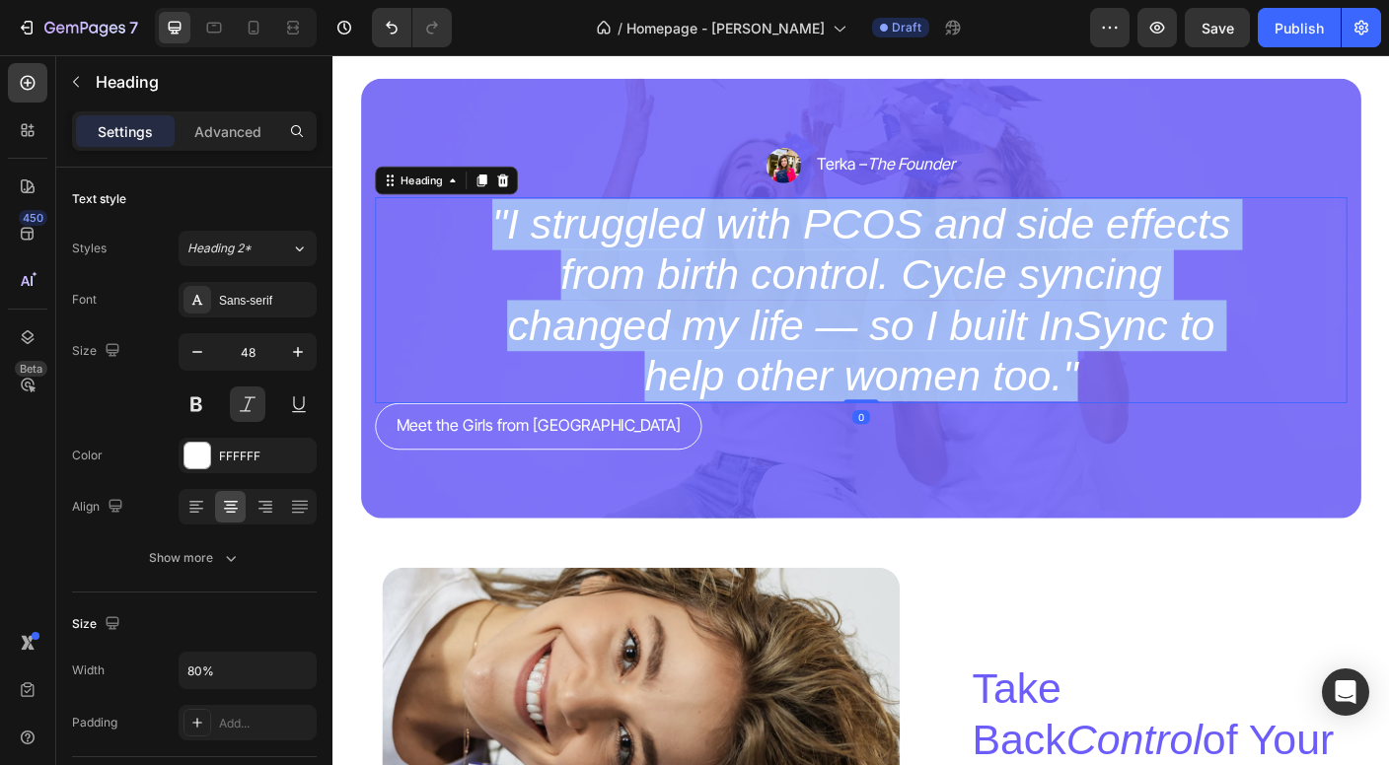
click at [790, 307] on p ""I struggled with PCOS and side effects from birth control. Cycle syncing chang…" at bounding box center [923, 329] width 867 height 227
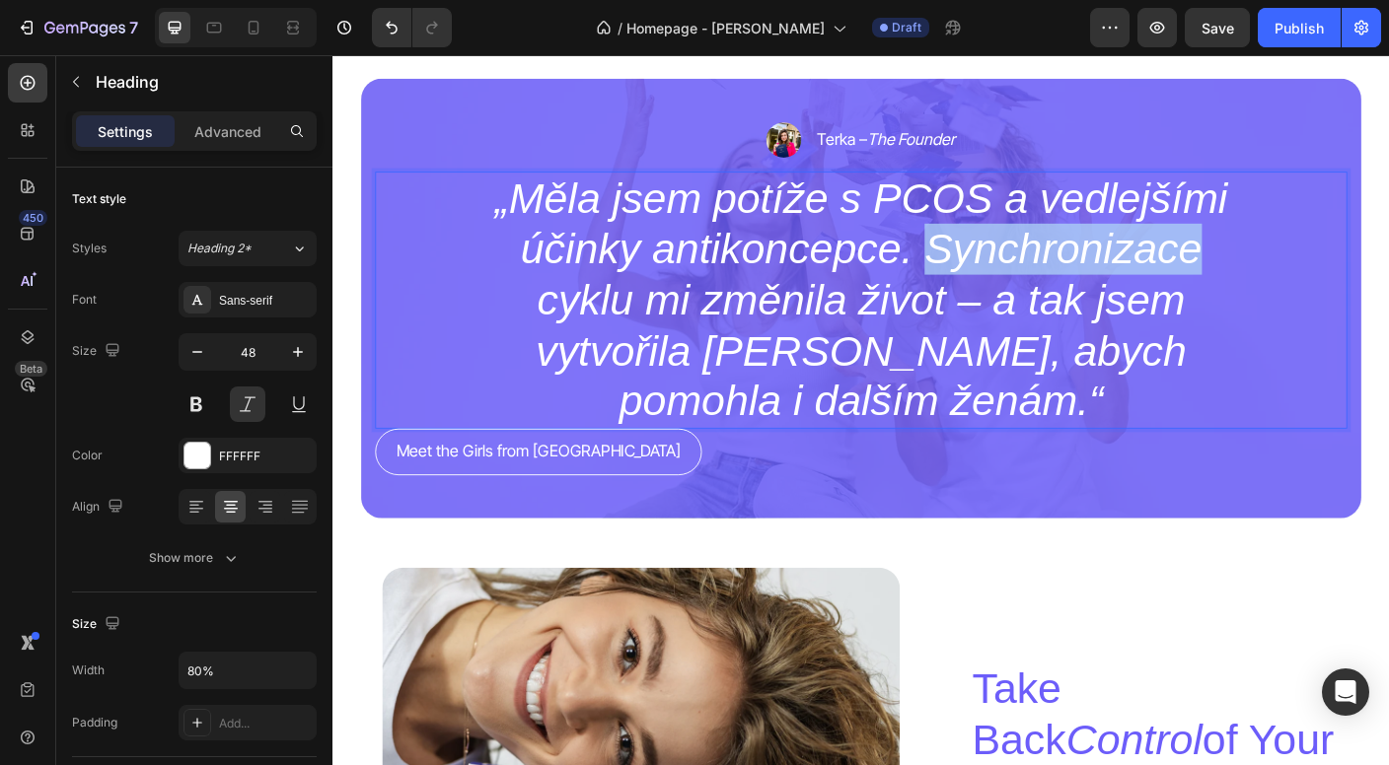
drag, startPoint x: 1002, startPoint y: 279, endPoint x: 1301, endPoint y: 285, distance: 298.9
click at [1301, 285] on p "„Měla jsem potíže s PCOS a vedlejšími účinky antikoncepce. Synchronizace cyklu …" at bounding box center [923, 329] width 867 height 284
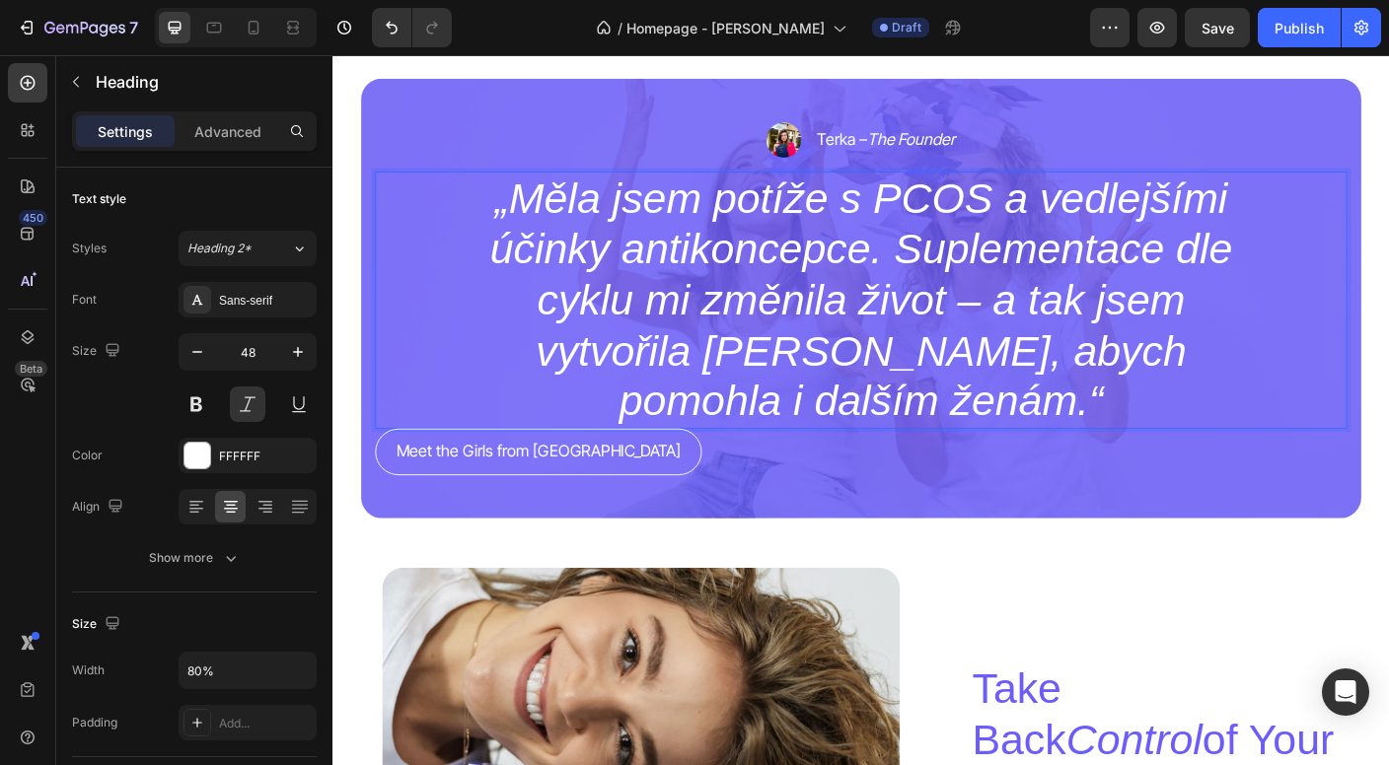
click at [1055, 334] on p "„Měla jsem potíže s PCOS a vedlejšími účinky antikoncepce. Suplementace dle cyk…" at bounding box center [923, 329] width 867 height 284
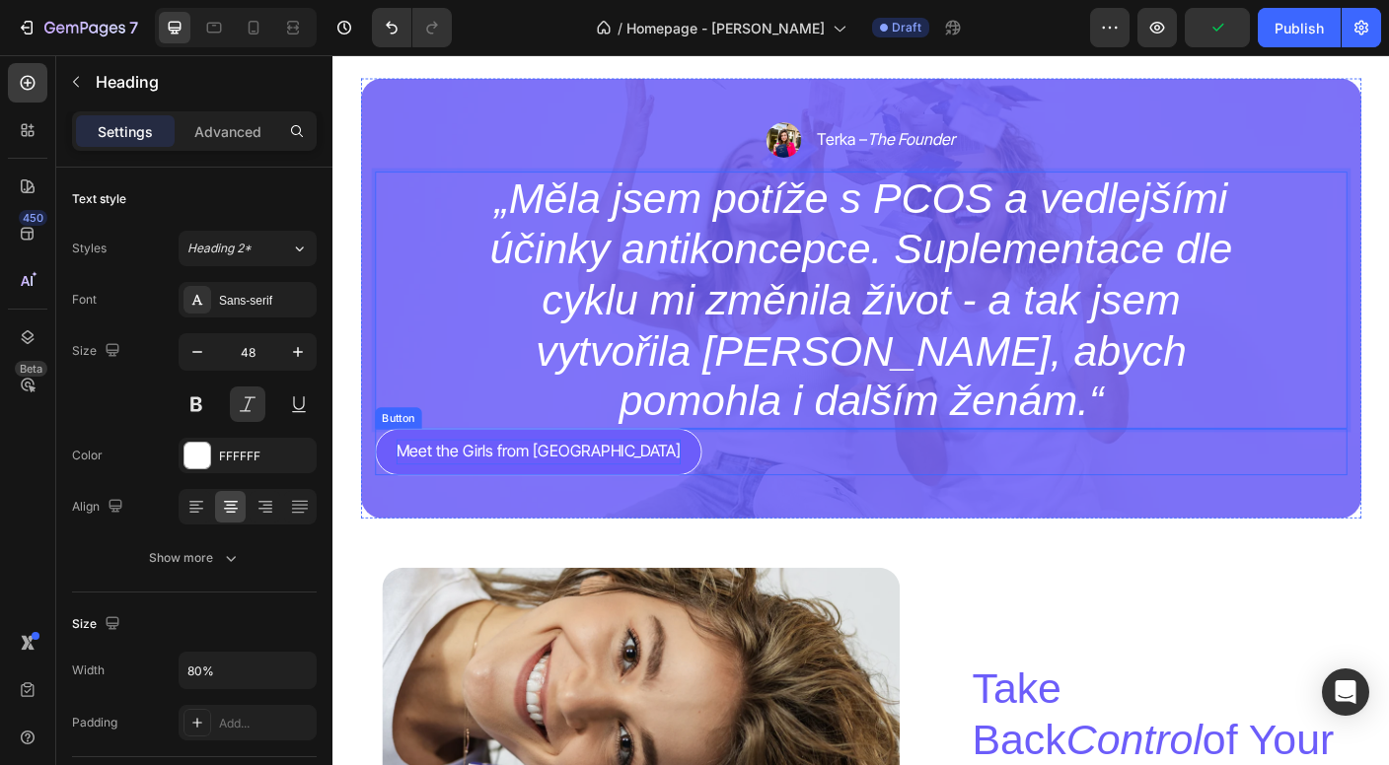
click at [558, 495] on p "Meet the Girls from [GEOGRAPHIC_DATA]" at bounding box center [562, 499] width 319 height 29
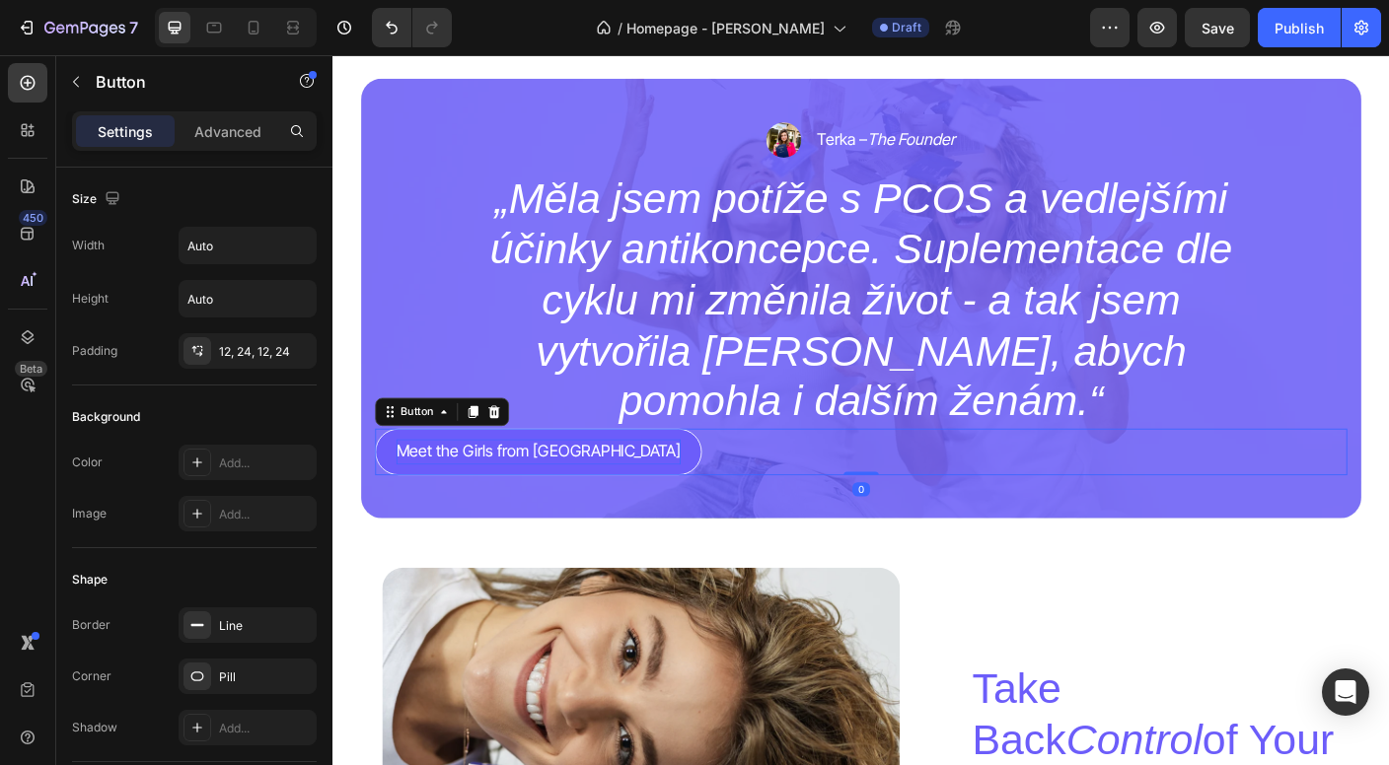
click at [558, 495] on p "Meet the Girls from [GEOGRAPHIC_DATA]" at bounding box center [562, 499] width 319 height 29
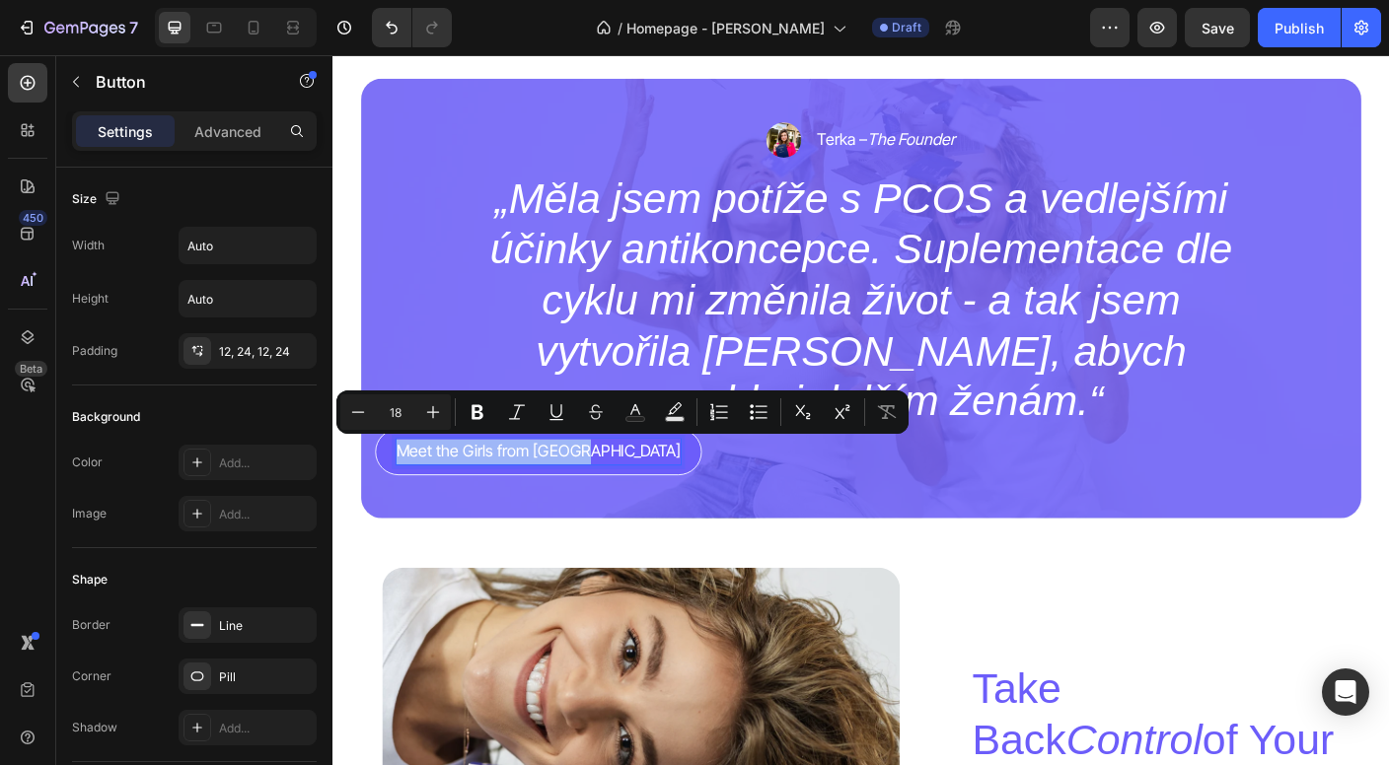
click at [558, 495] on p "Meet the Girls from [GEOGRAPHIC_DATA]" at bounding box center [562, 499] width 319 height 29
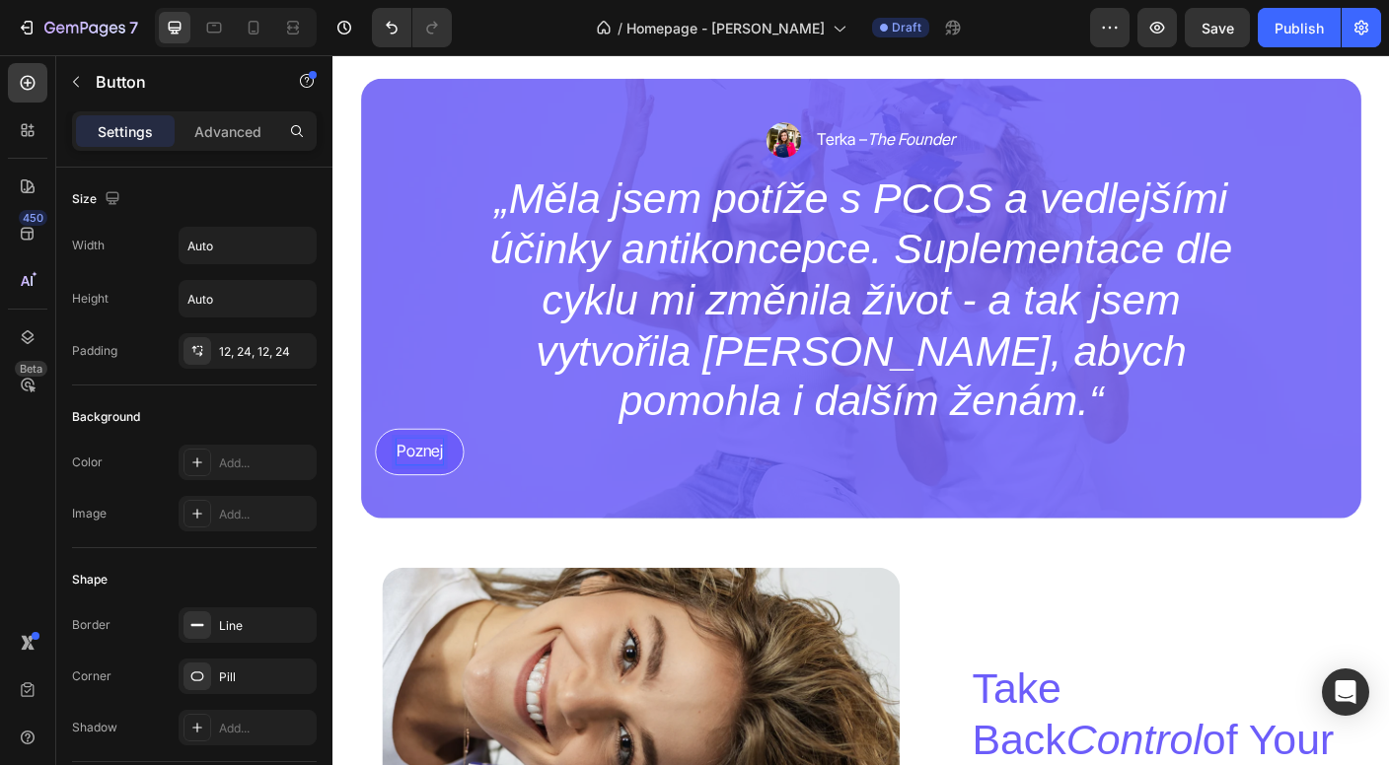
click at [431, 497] on button "Poznej" at bounding box center [430, 499] width 100 height 52
click at [453, 497] on button "Poznej holky" at bounding box center [452, 499] width 144 height 52
click at [460, 497] on button "Poznej holky z" at bounding box center [458, 499] width 157 height 52
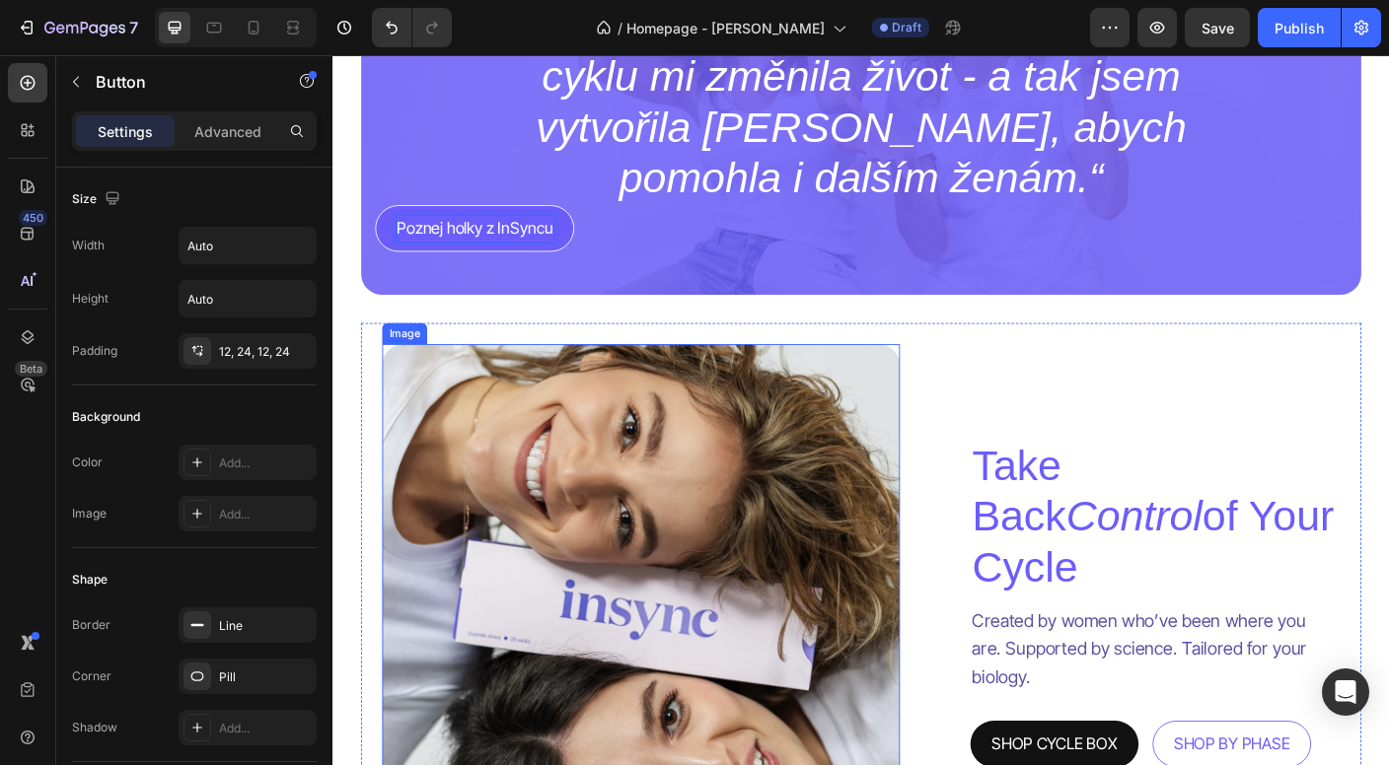
scroll to position [5326, 0]
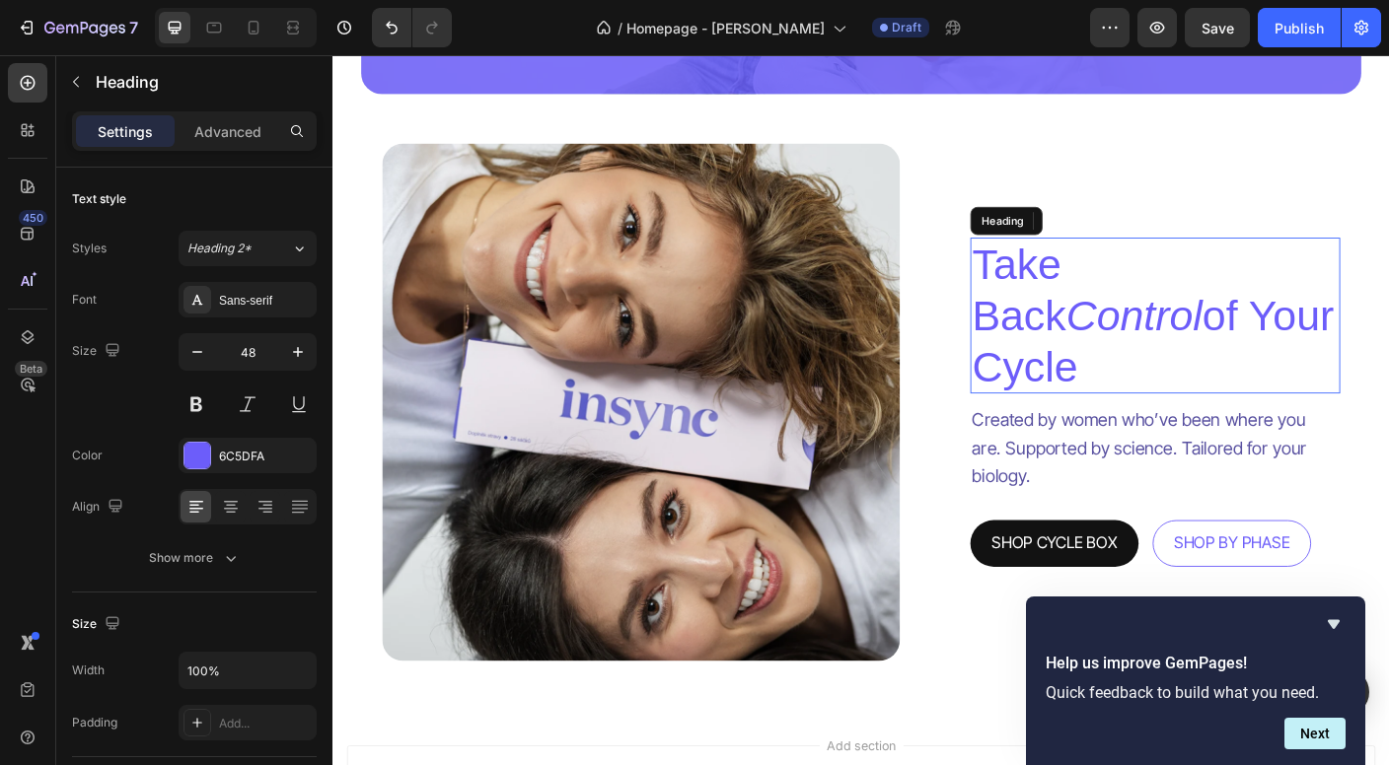
click at [1132, 394] on h2 "Take Back Control of Your Cycle" at bounding box center [1253, 346] width 414 height 175
click at [1132, 394] on p "Take Back Control of Your Cycle" at bounding box center [1253, 346] width 410 height 171
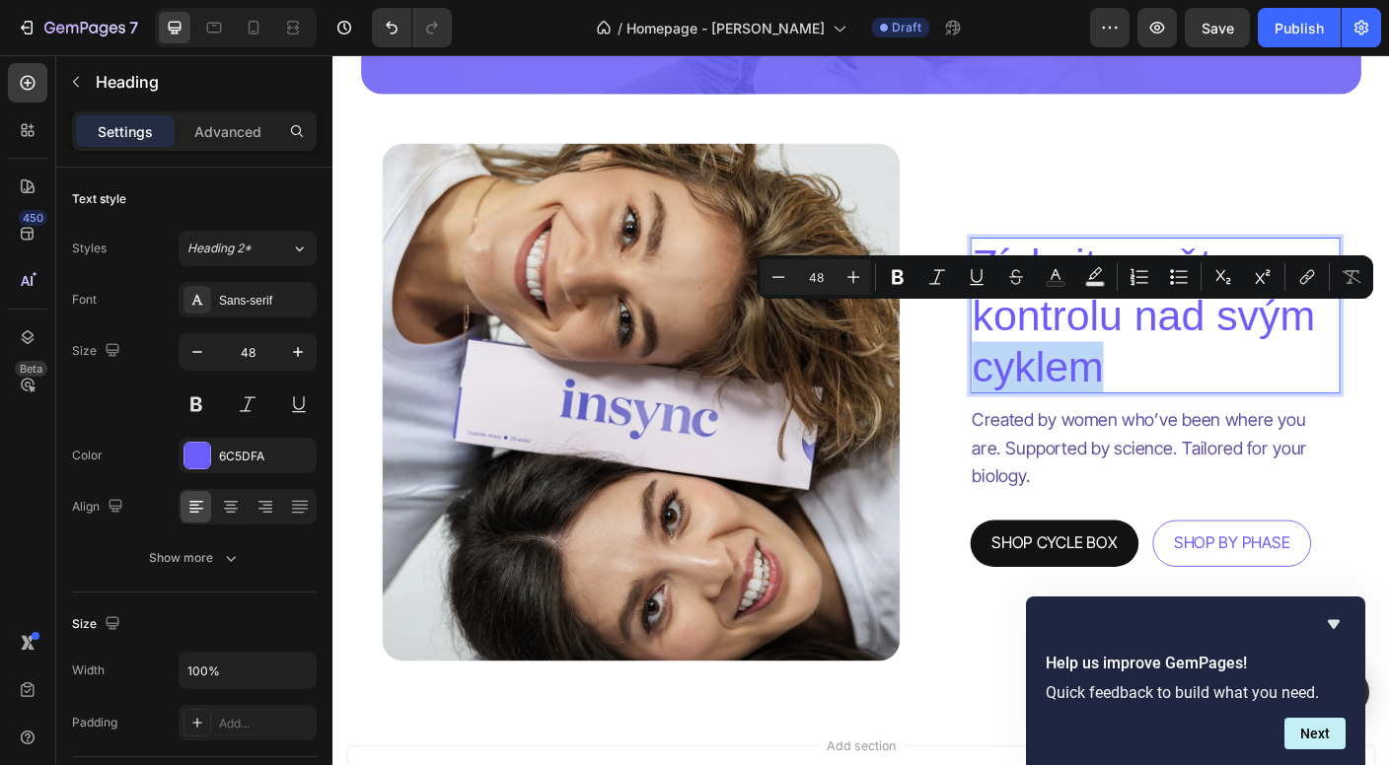
drag, startPoint x: 1210, startPoint y: 425, endPoint x: 1053, endPoint y: 428, distance: 156.8
click at [1053, 428] on p "Získejte zpět kontrolu nad svým cyklem" at bounding box center [1253, 346] width 410 height 171
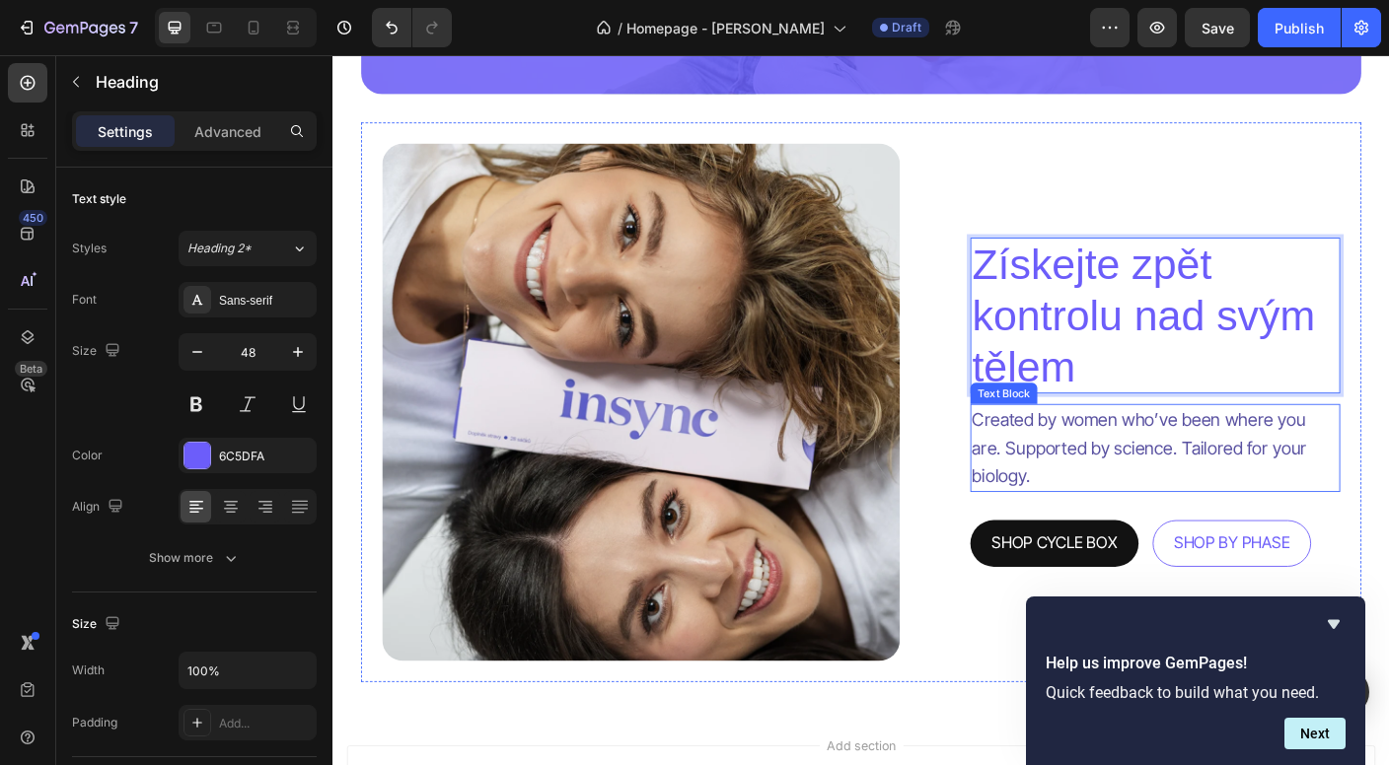
click at [1130, 514] on p "Created by women who’ve been where you are. Supported by science. Tailored for …" at bounding box center [1253, 495] width 410 height 95
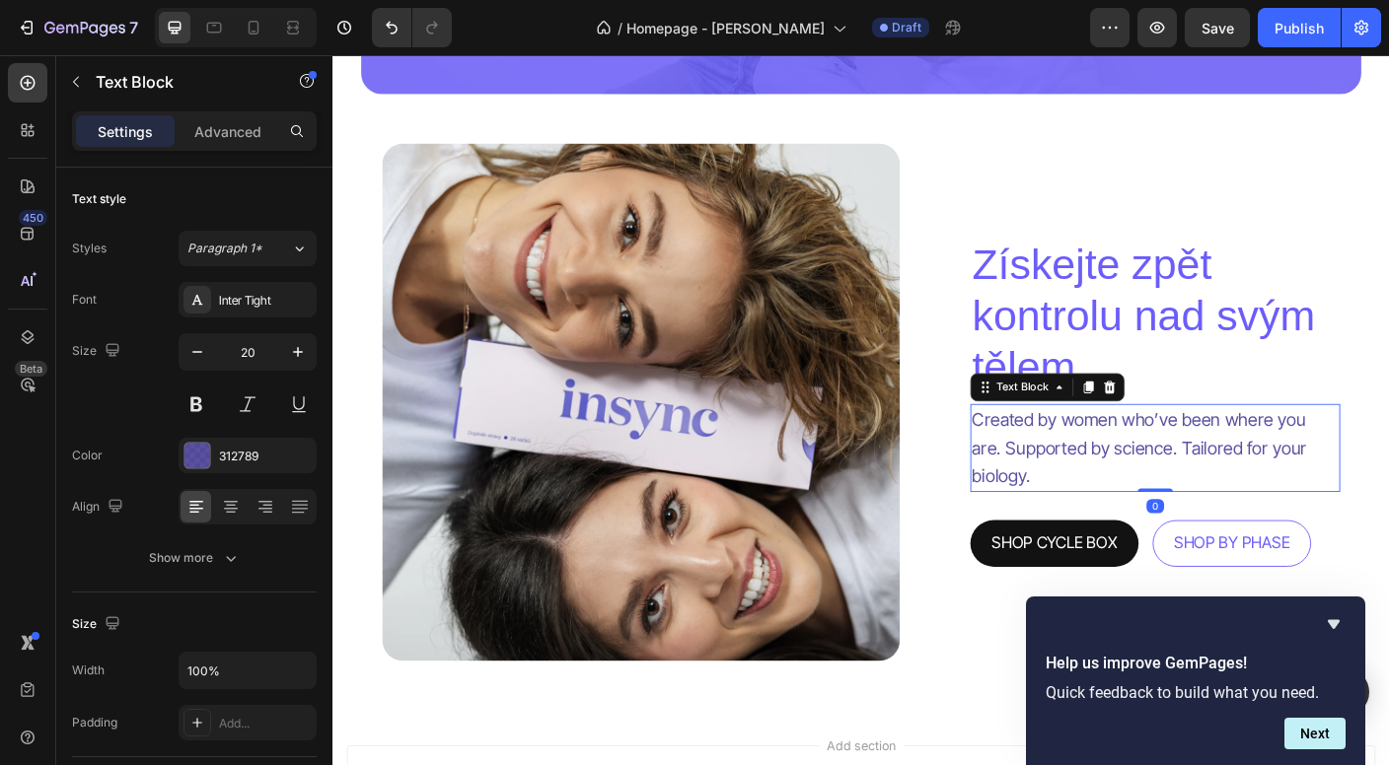
click at [1130, 514] on p "Created by women who’ve been where you are. Supported by science. Tailored for …" at bounding box center [1253, 495] width 410 height 95
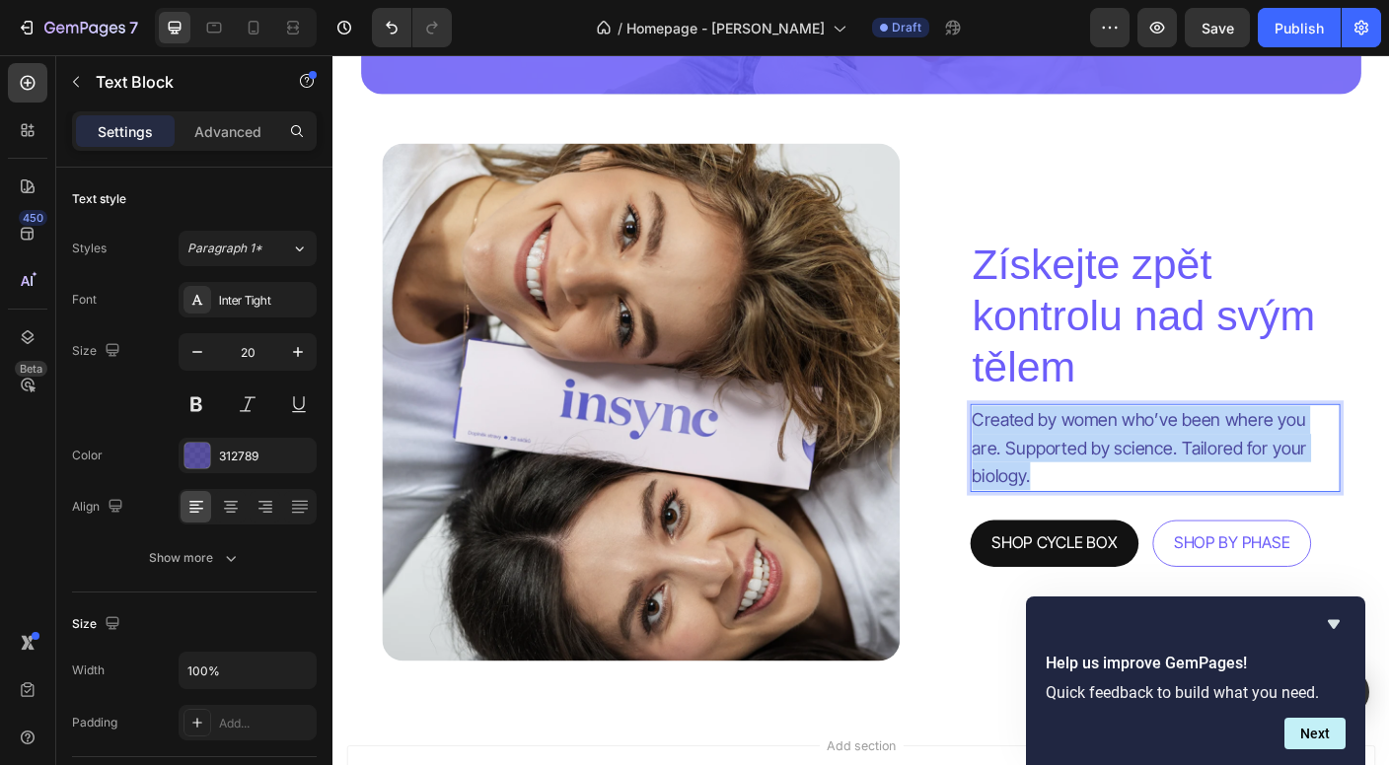
click at [1130, 514] on p "Created by women who’ve been where you are. Supported by science. Tailored for …" at bounding box center [1253, 495] width 410 height 95
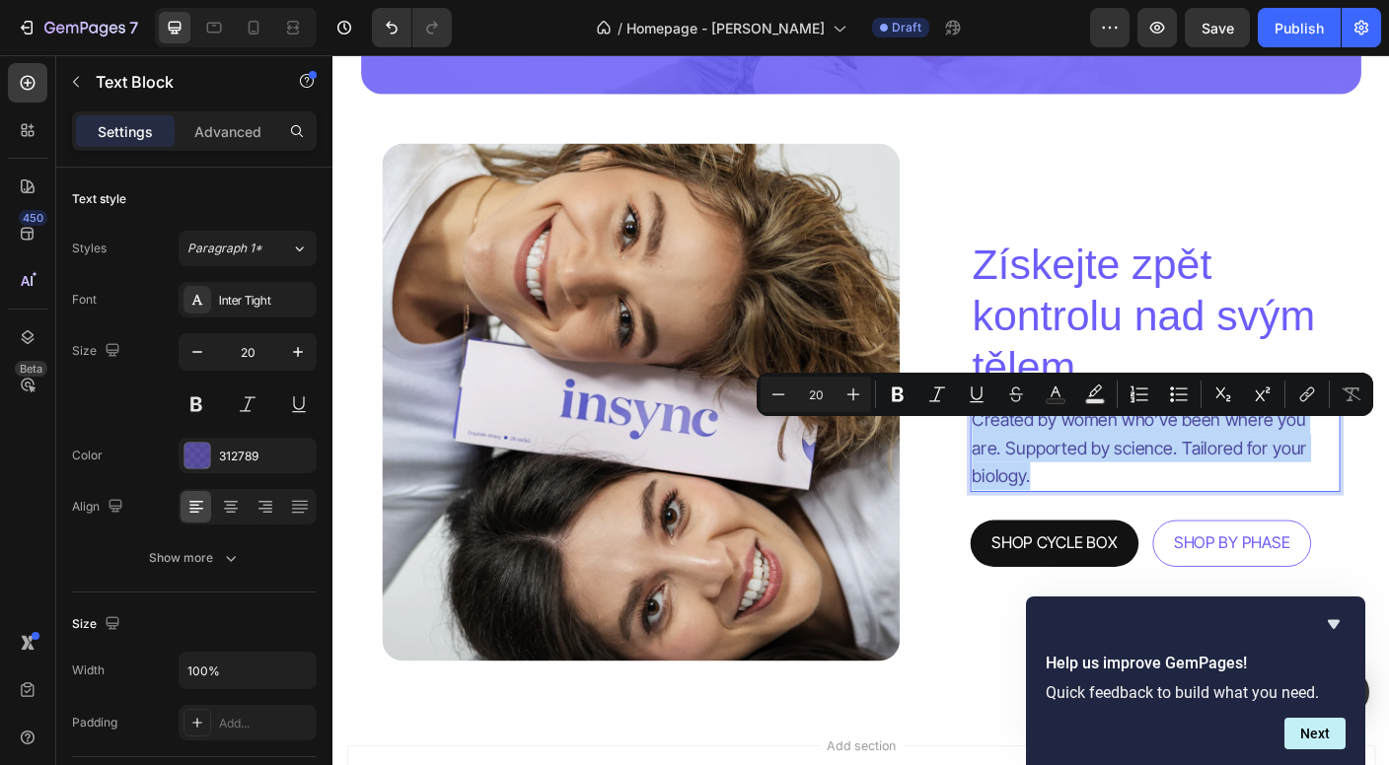
copy p "Created by women who’ve been where you are. Supported by science. Tailored for …"
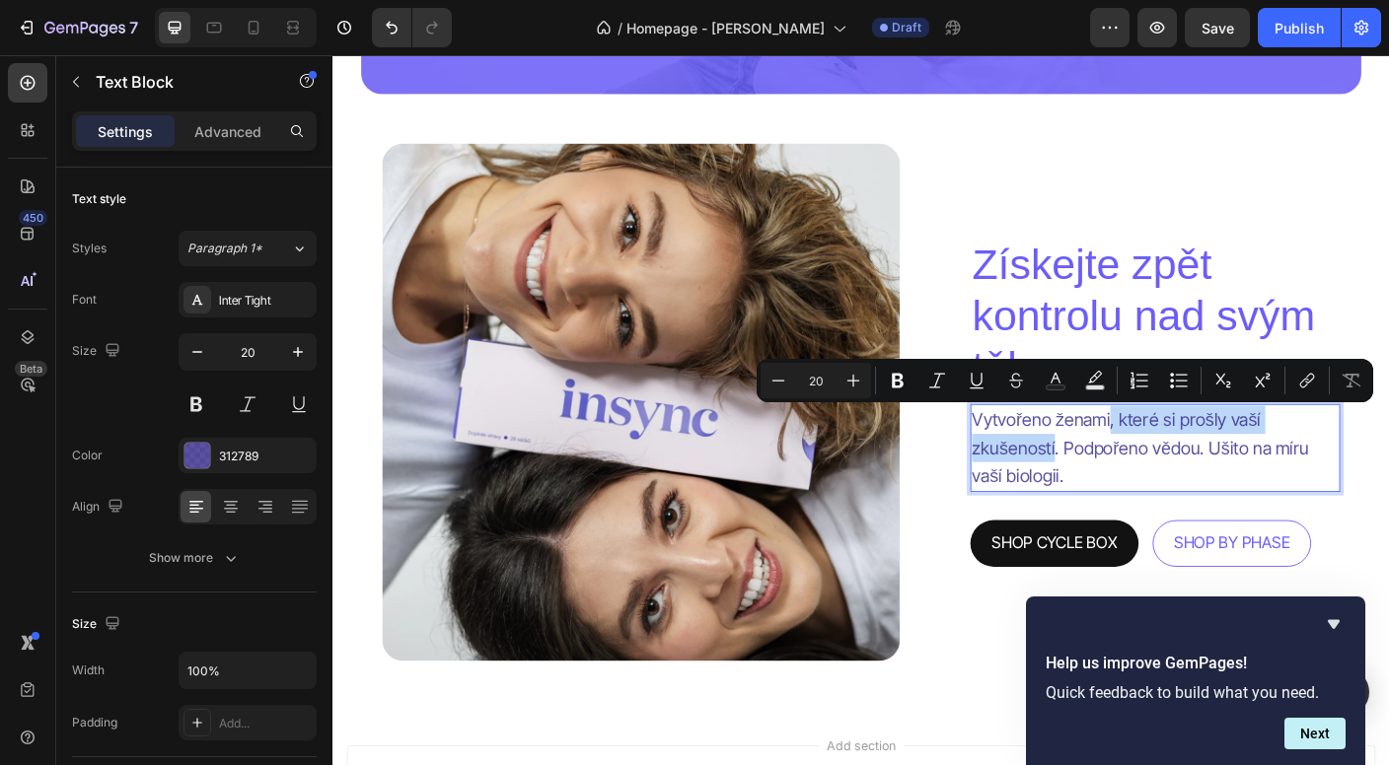
drag, startPoint x: 1138, startPoint y: 493, endPoint x: 1202, endPoint y: 462, distance: 71.5
click at [1202, 462] on p "Vytvořeno ženami, které si prošly vaší zkušeností. Podpořeno vědou. Ušito na mí…" at bounding box center [1253, 495] width 410 height 95
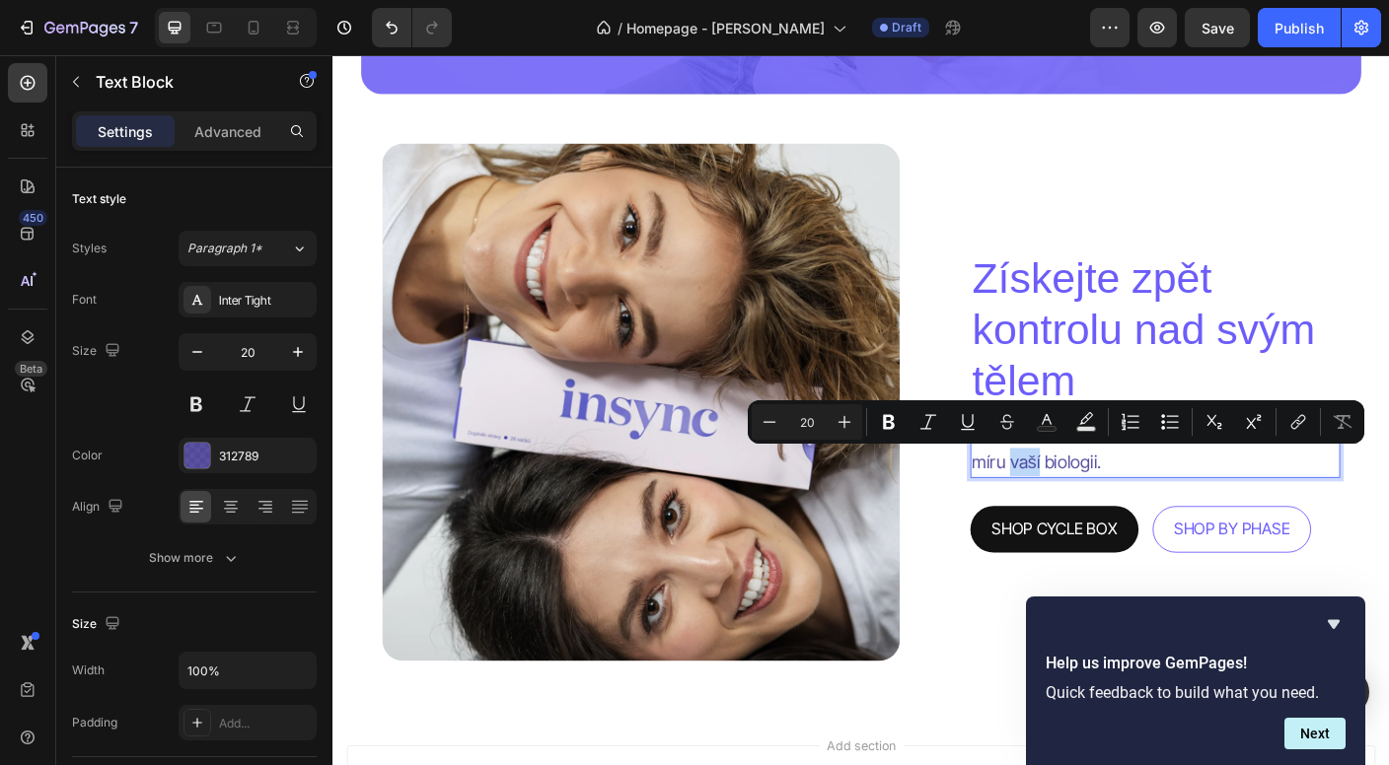
drag, startPoint x: 1124, startPoint y: 514, endPoint x: 1092, endPoint y: 514, distance: 32.5
click at [1092, 514] on p "Vytvořeno ženami. Podpořeno vědou. Ušito na míru vaší biologii." at bounding box center [1253, 495] width 410 height 63
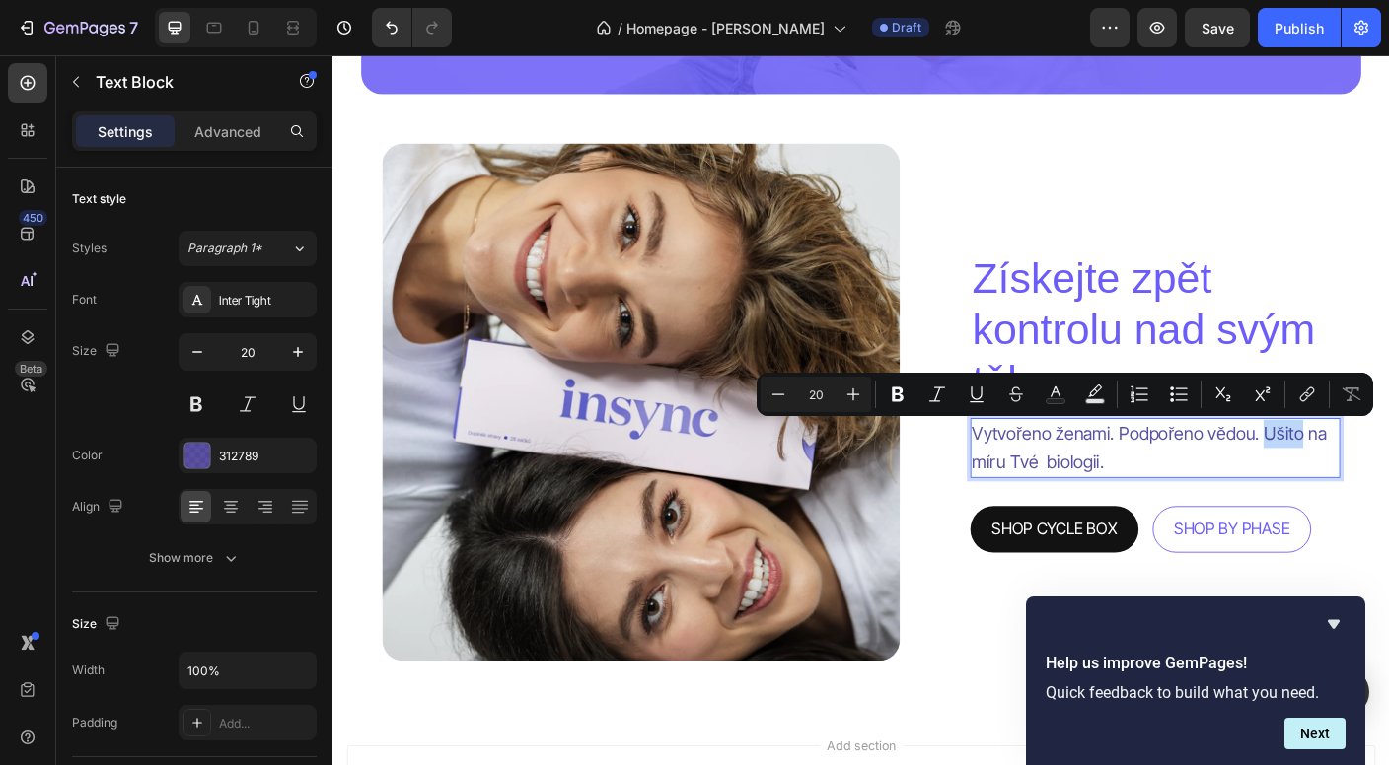
drag, startPoint x: 1414, startPoint y: 482, endPoint x: 1372, endPoint y: 479, distance: 42.5
click at [1372, 479] on p "Vytvořeno ženami. Podpořeno vědou. Ušito na míru Tvé biologii." at bounding box center [1253, 495] width 410 height 63
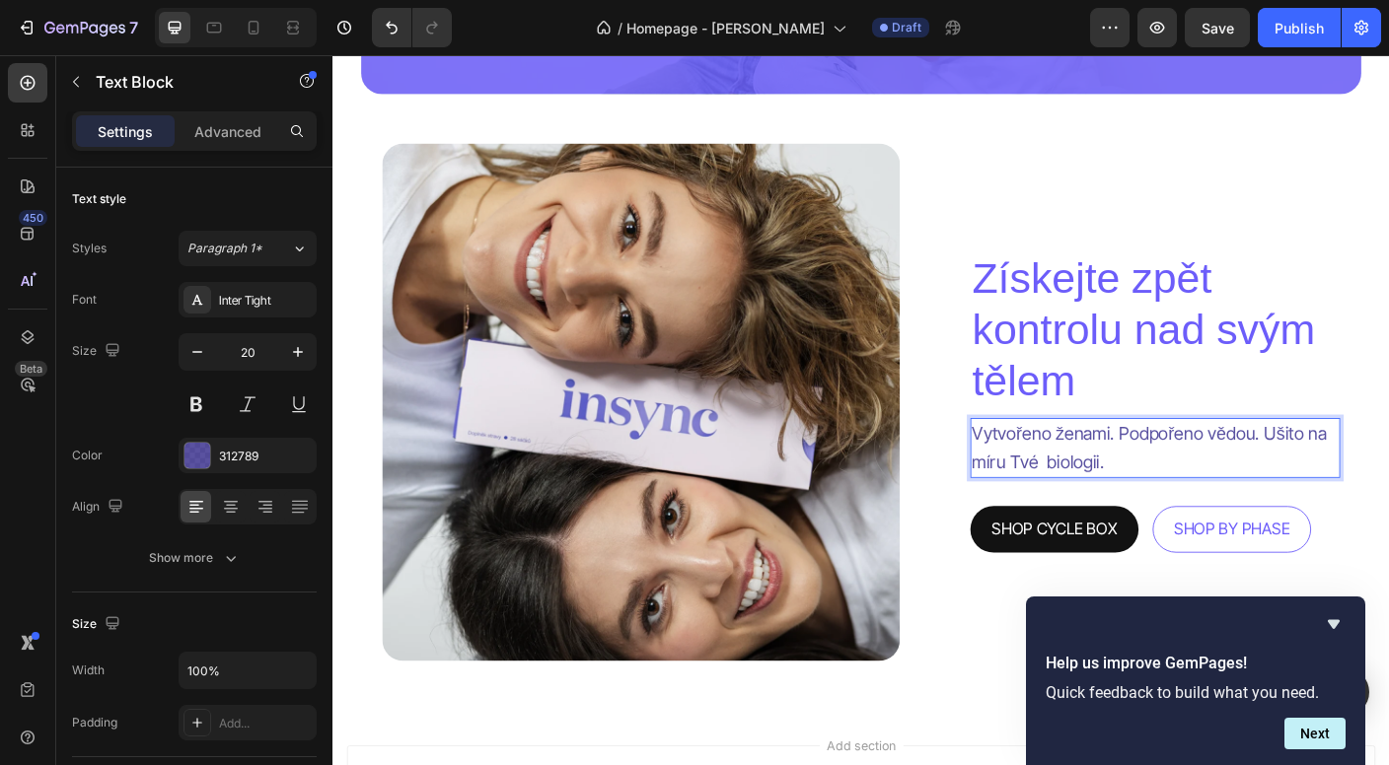
click at [1301, 521] on p "Vytvořeno ženami. Podpořeno vědou. Ušito na míru Tvé biologii." at bounding box center [1253, 495] width 410 height 63
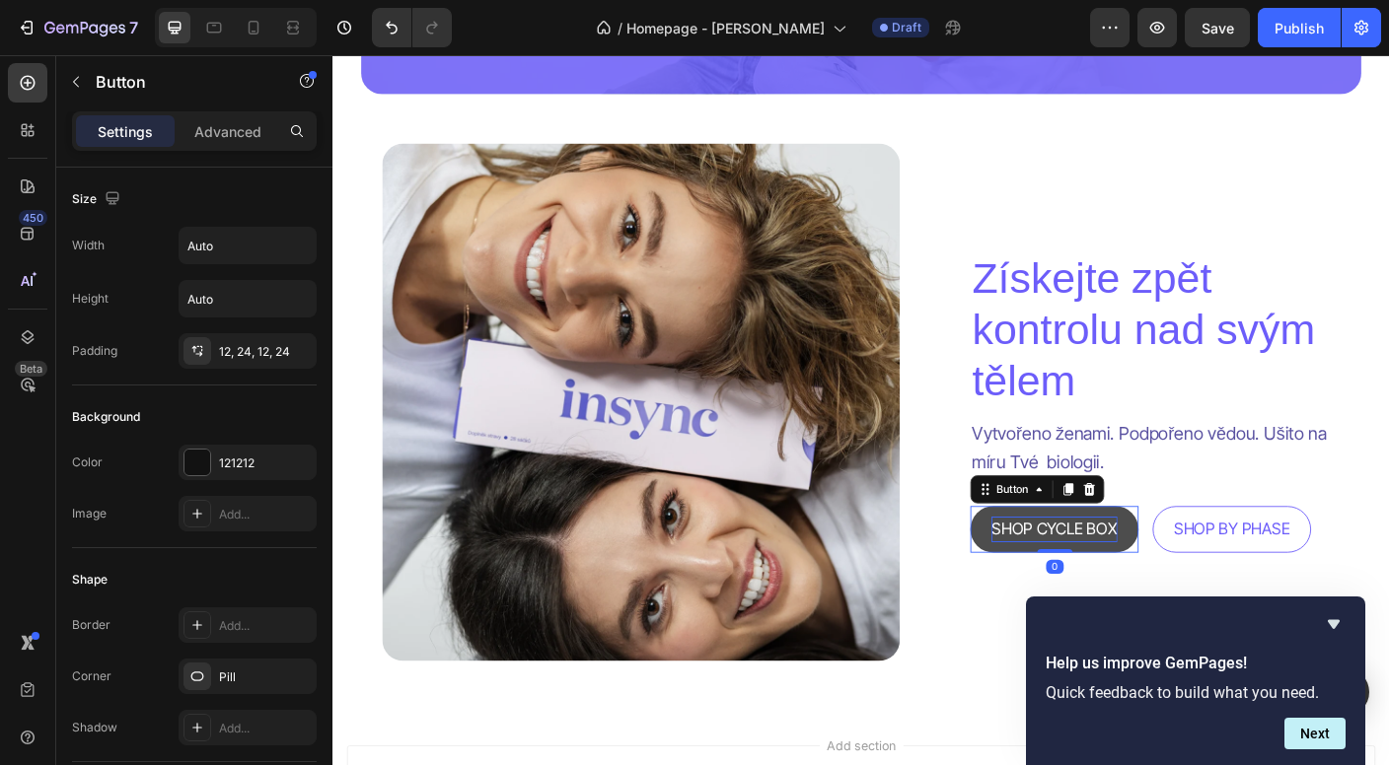
click at [1170, 586] on p "SHOP CYCLE BOX" at bounding box center [1140, 586] width 141 height 29
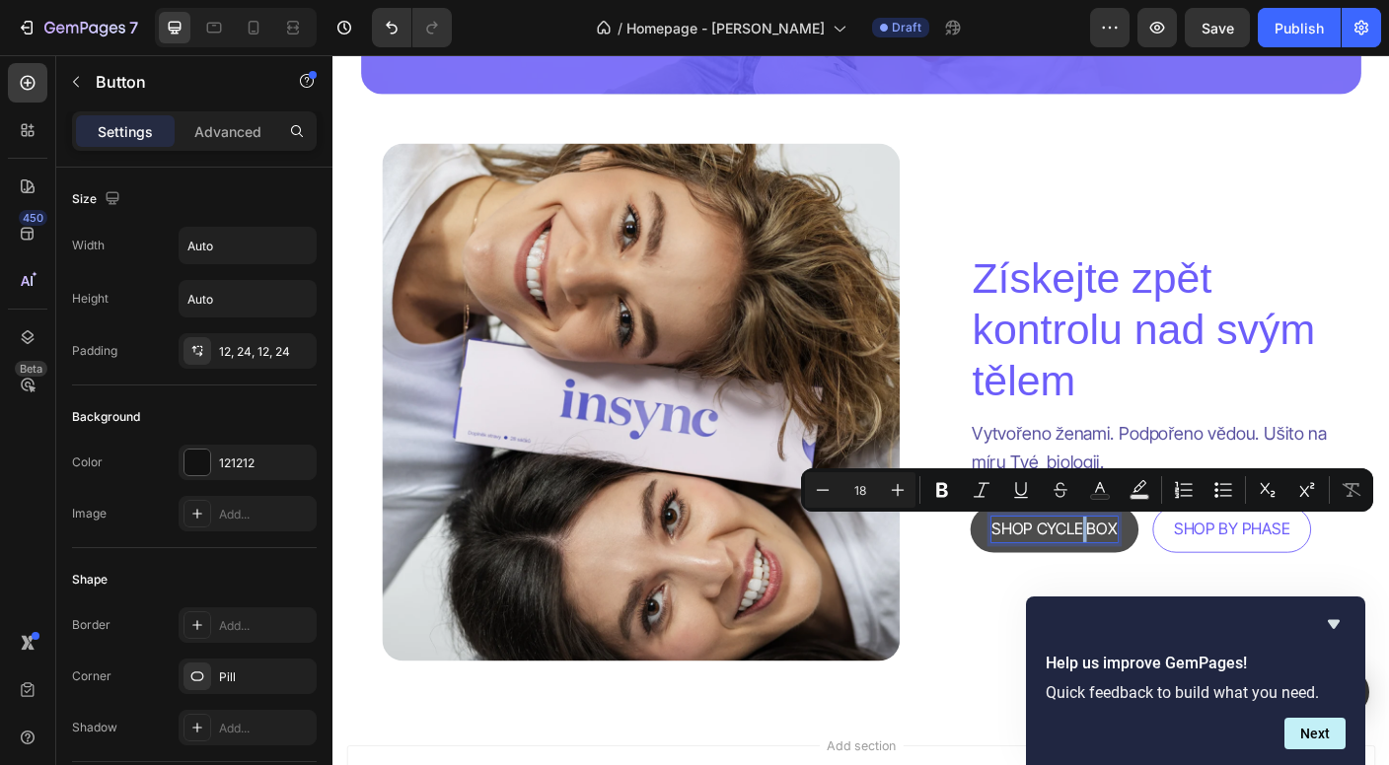
click at [1170, 586] on p "SHOP CYCLE BOX" at bounding box center [1140, 586] width 141 height 29
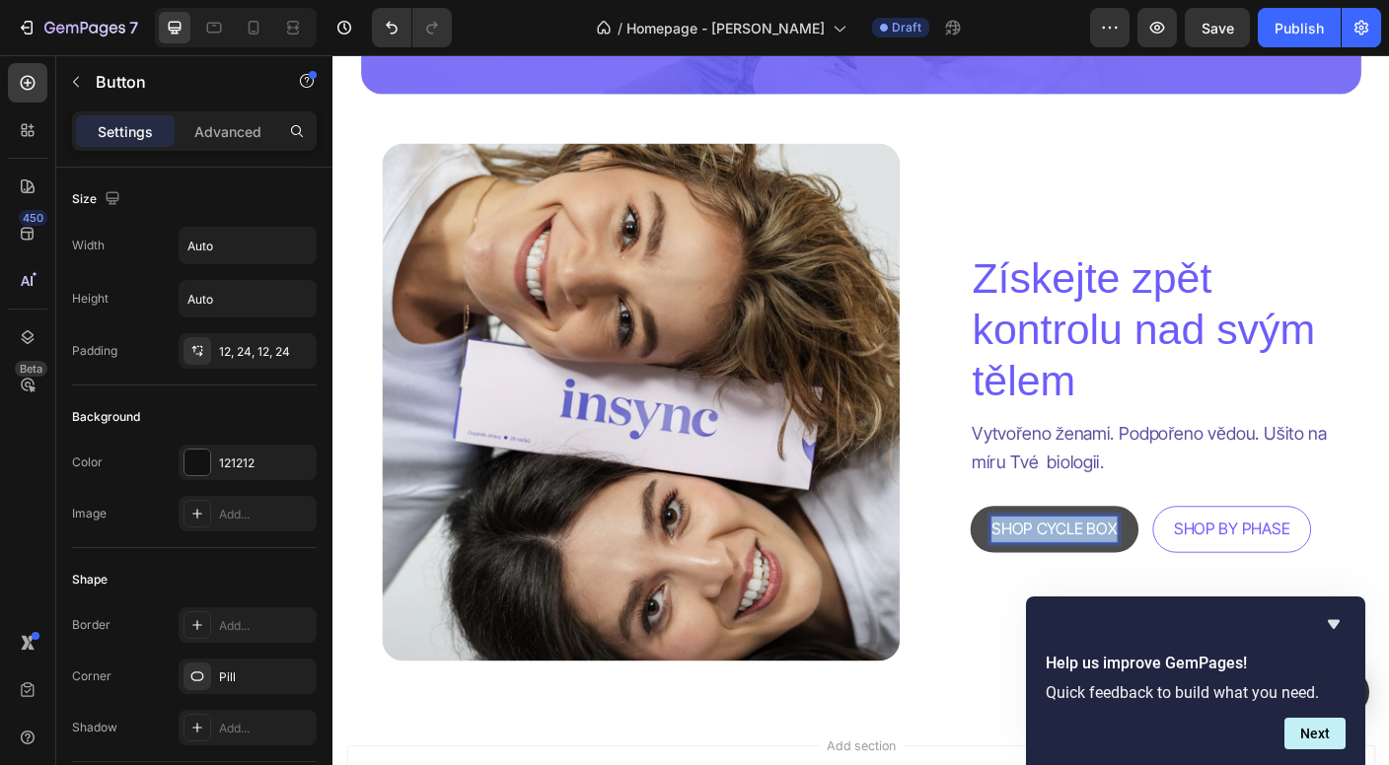
click at [1170, 586] on p "SHOP CYCLE BOX" at bounding box center [1140, 586] width 141 height 29
click at [1096, 585] on button "Koupit" at bounding box center [1094, 586] width 96 height 52
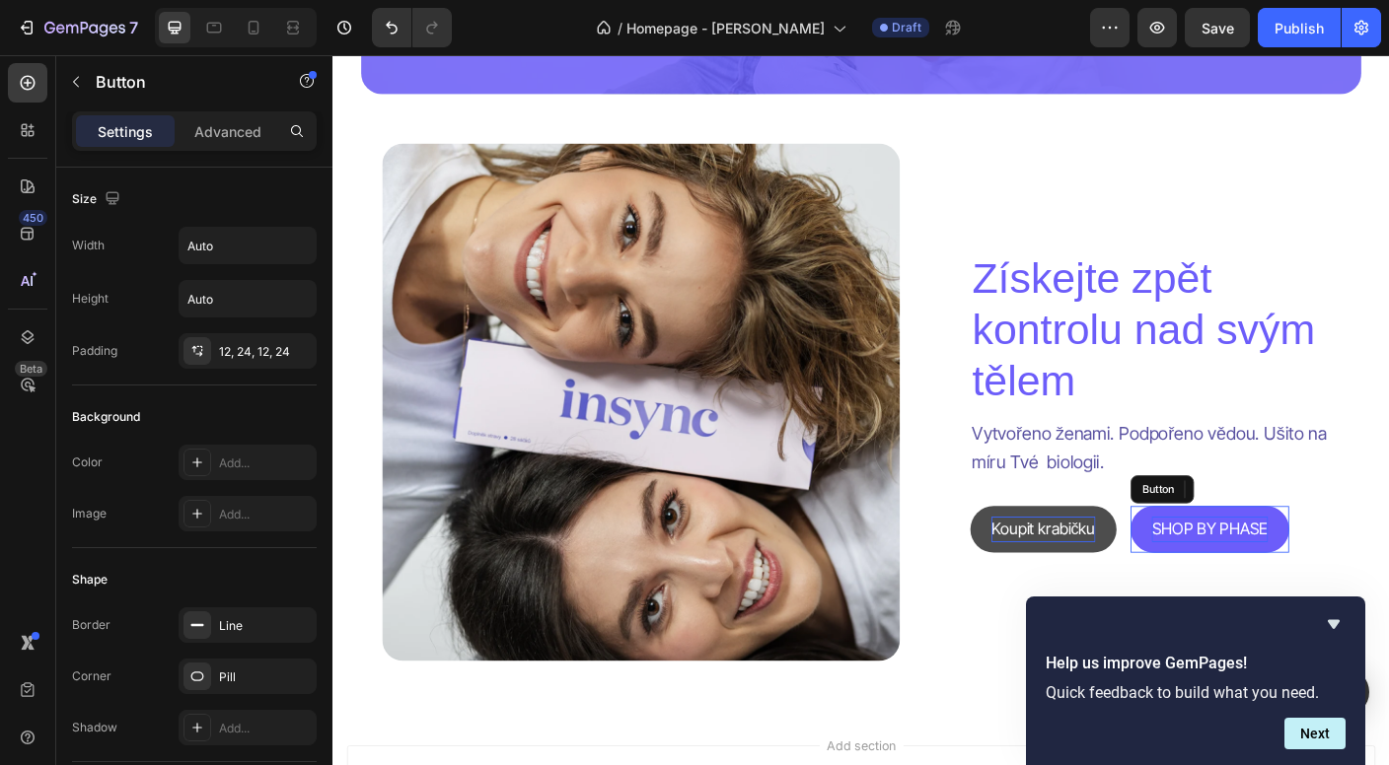
click at [1334, 576] on p "SHOP BY PHASE" at bounding box center [1315, 586] width 130 height 29
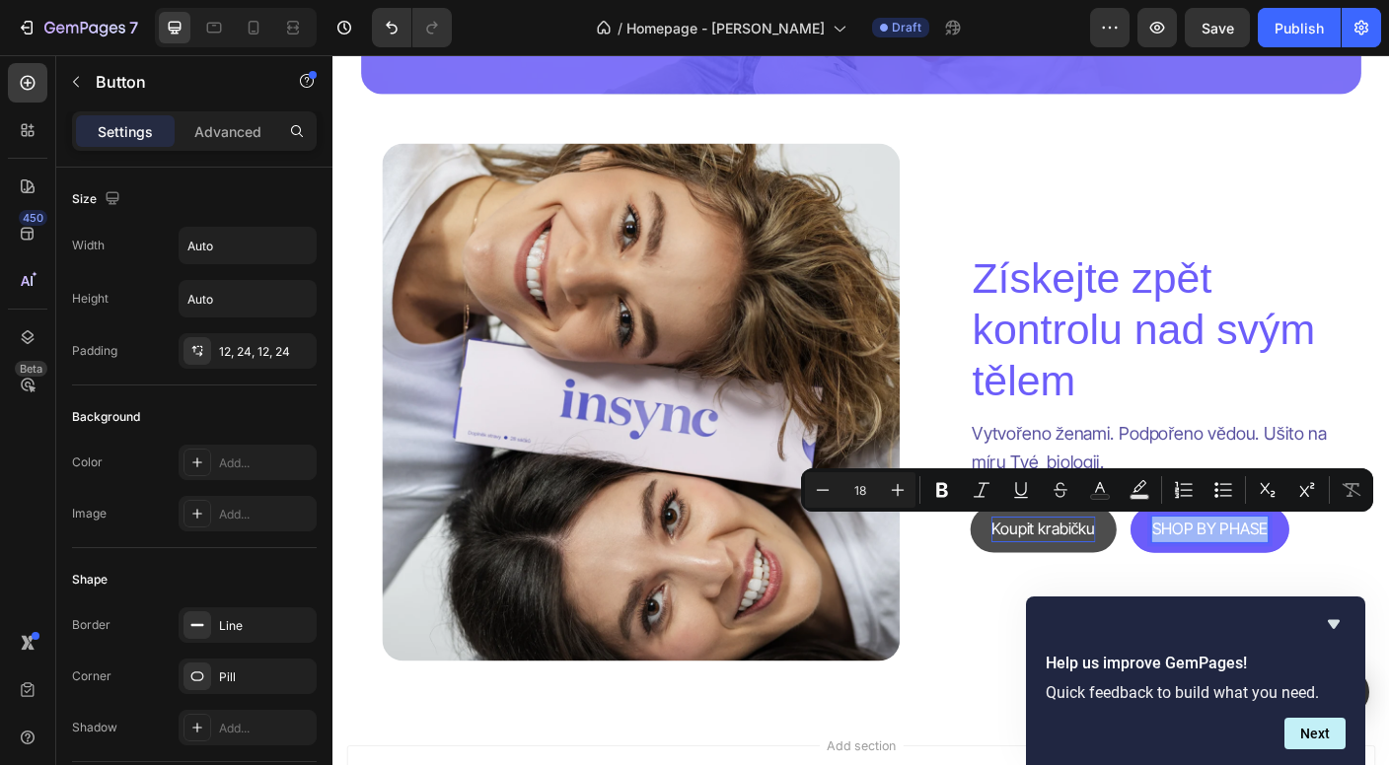
click at [1332, 576] on p "SHOP BY PHASE" at bounding box center [1315, 586] width 130 height 29
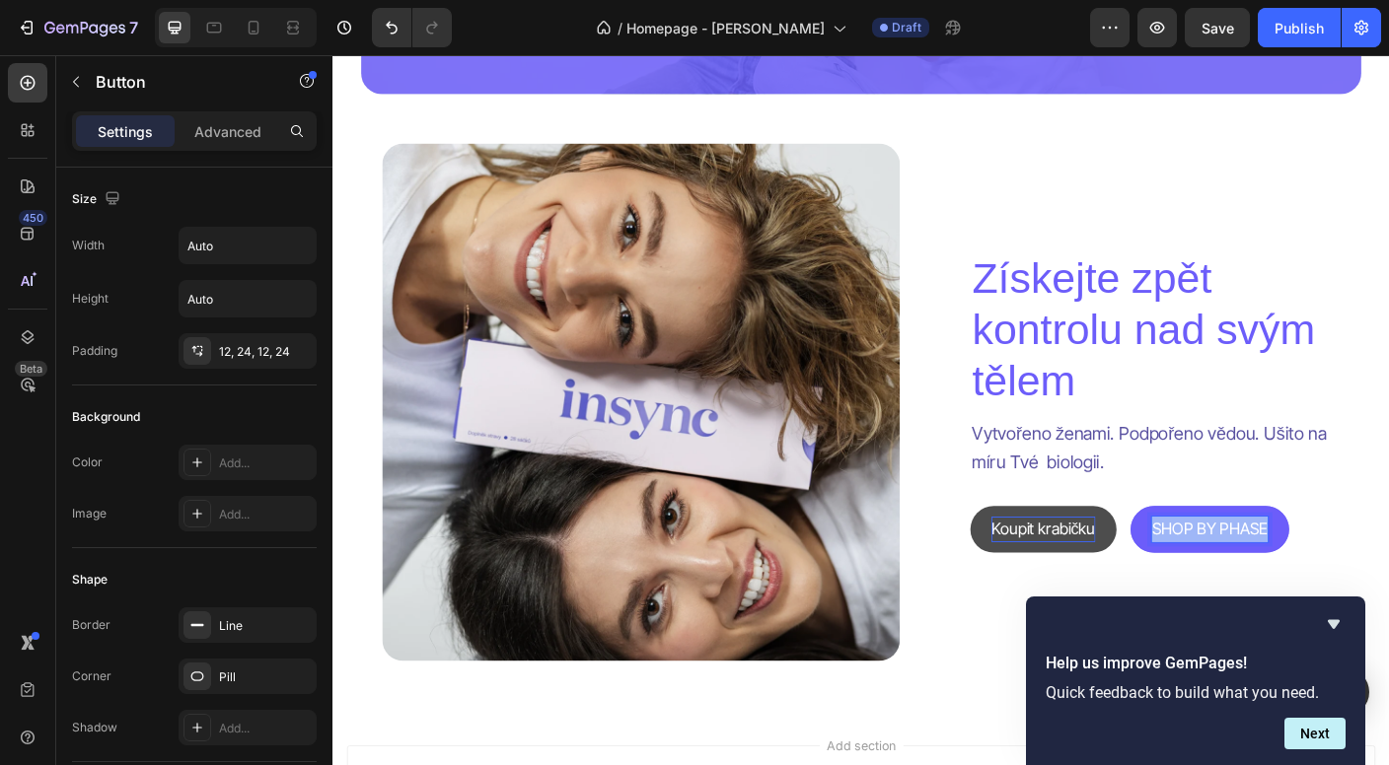
click at [1332, 576] on p "SHOP BY PHASE" at bounding box center [1315, 586] width 130 height 29
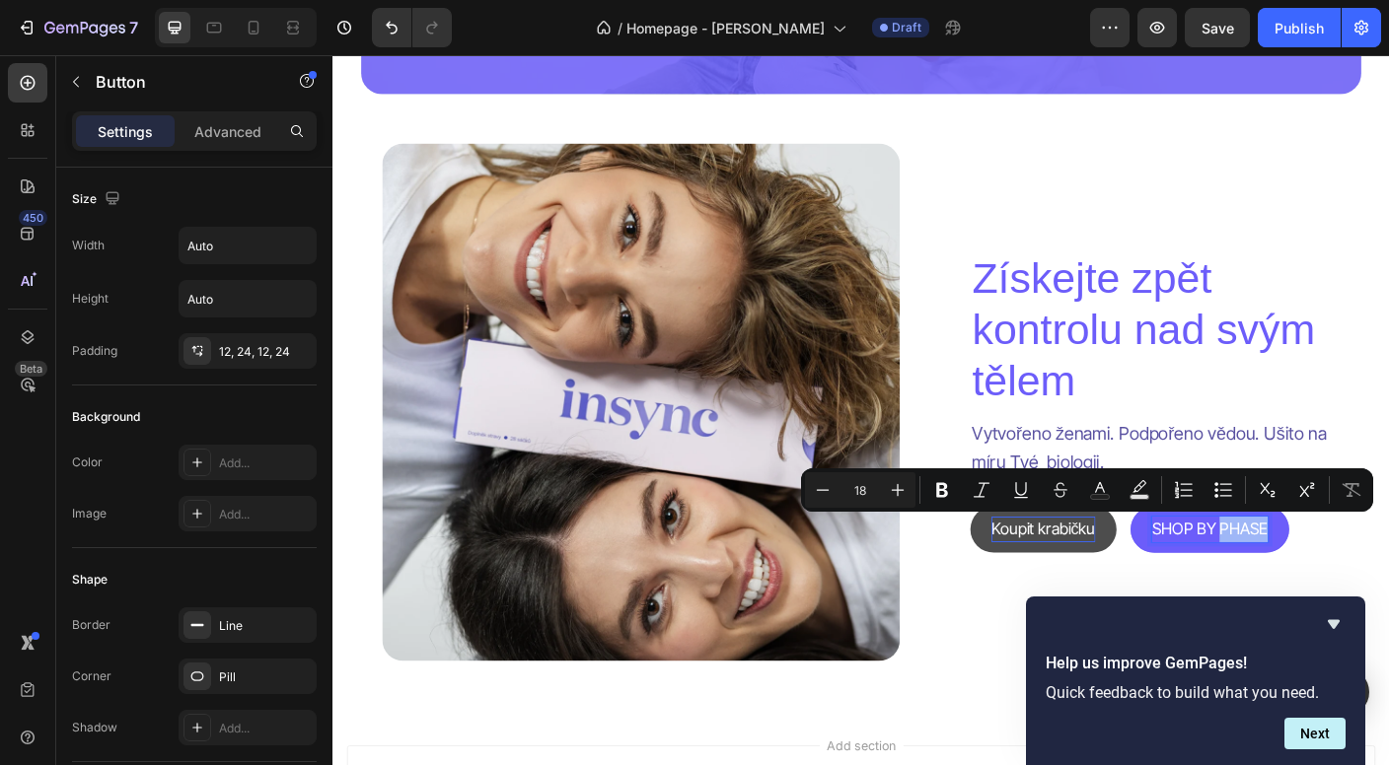
click at [1332, 576] on p "SHOP BY PHASE" at bounding box center [1315, 586] width 130 height 29
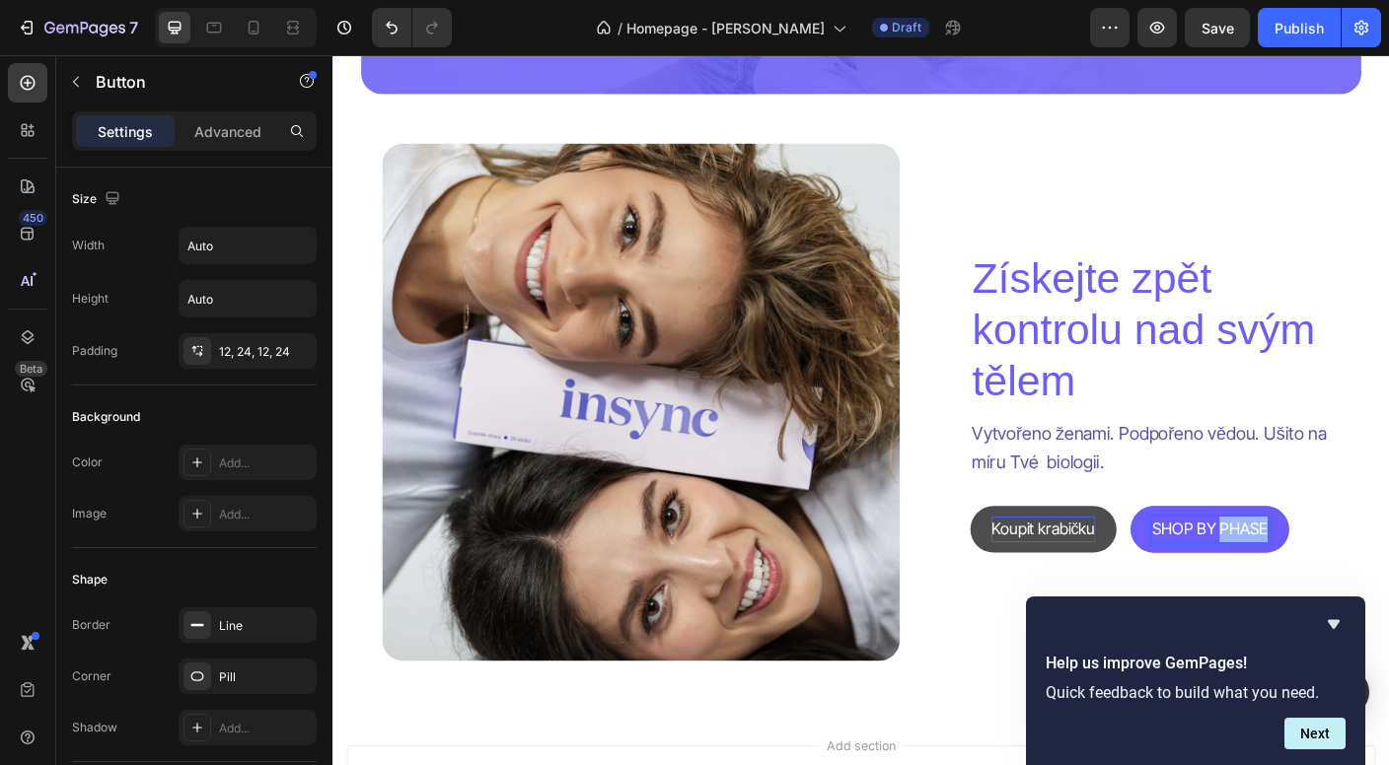
click at [1332, 576] on p "SHOP BY PHASE" at bounding box center [1315, 586] width 130 height 29
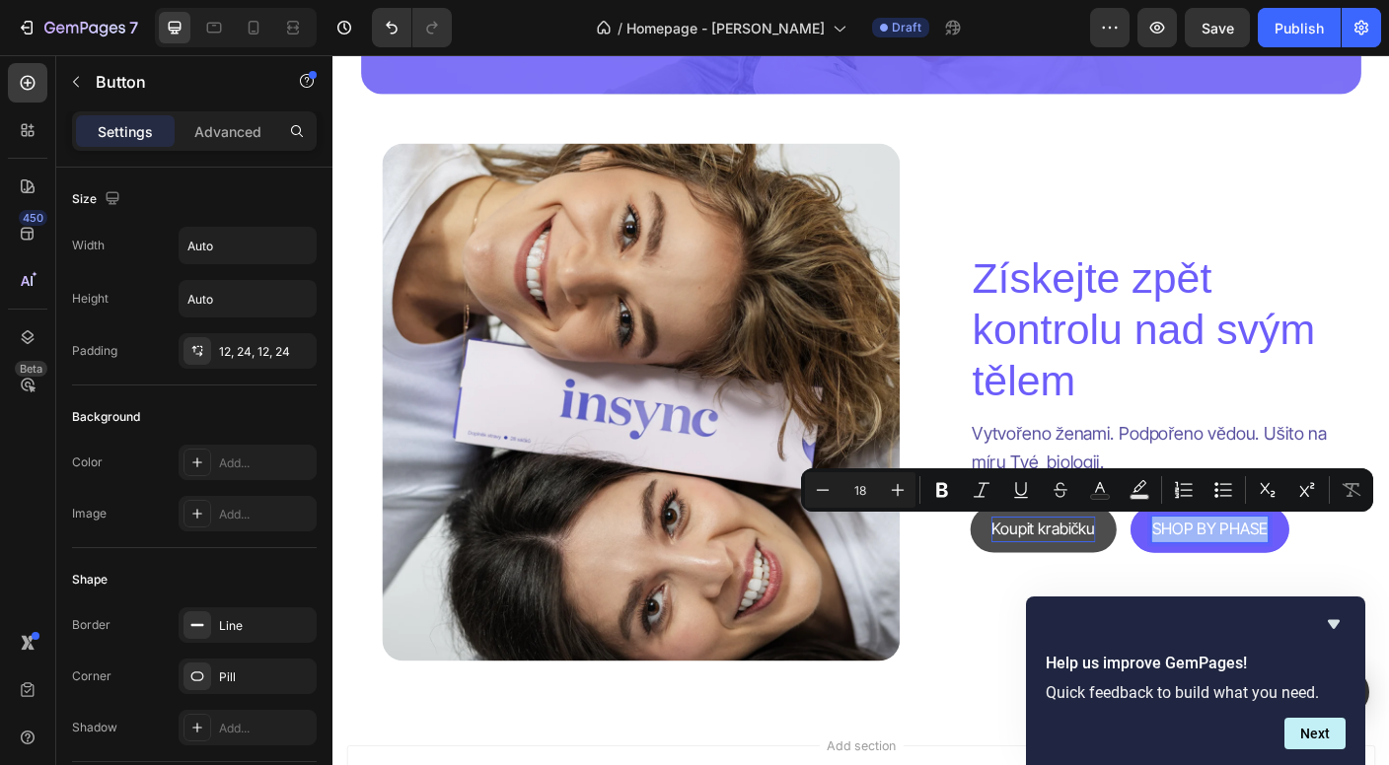
click at [1332, 576] on p "SHOP BY PHASE" at bounding box center [1315, 586] width 130 height 29
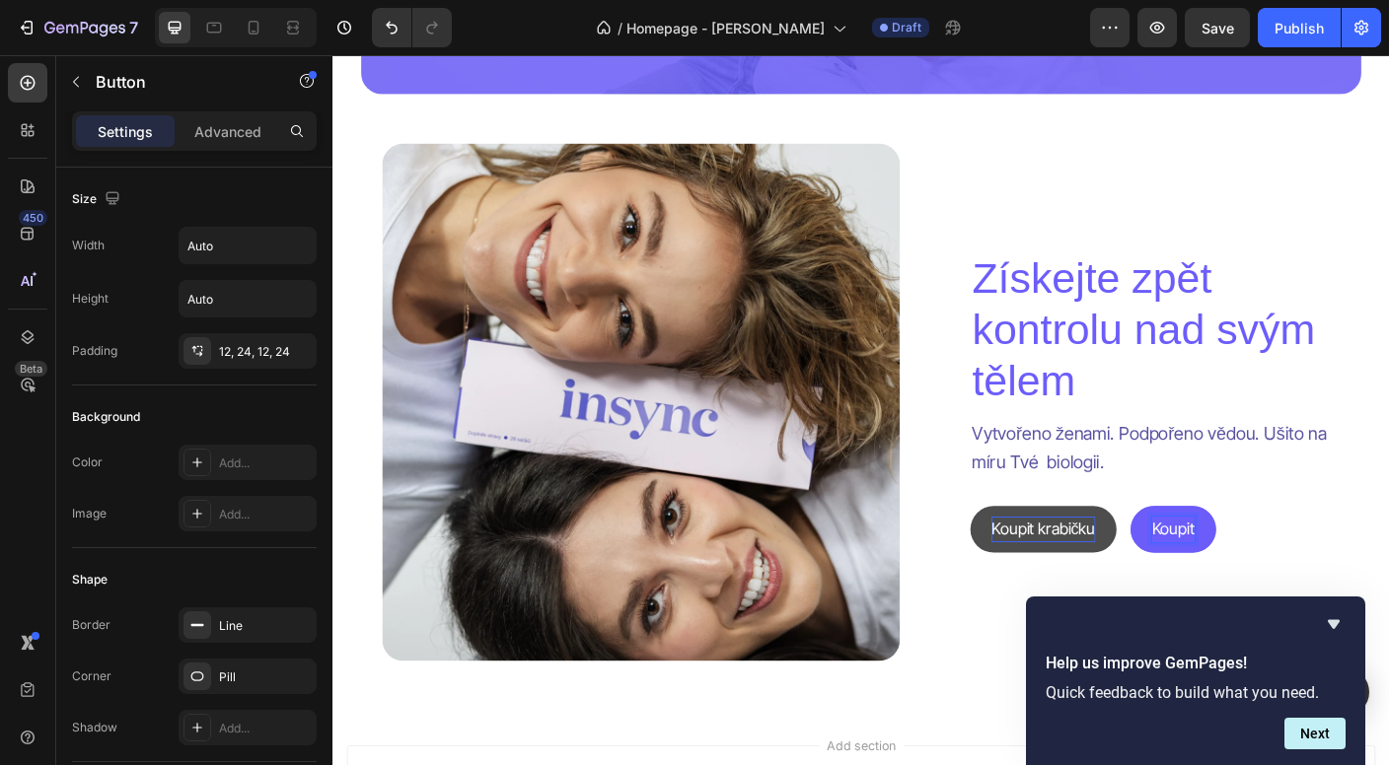
click at [1276, 585] on button "Koupit" at bounding box center [1274, 586] width 96 height 52
click at [1289, 585] on button "Koupit dle" at bounding box center [1287, 586] width 122 height 52
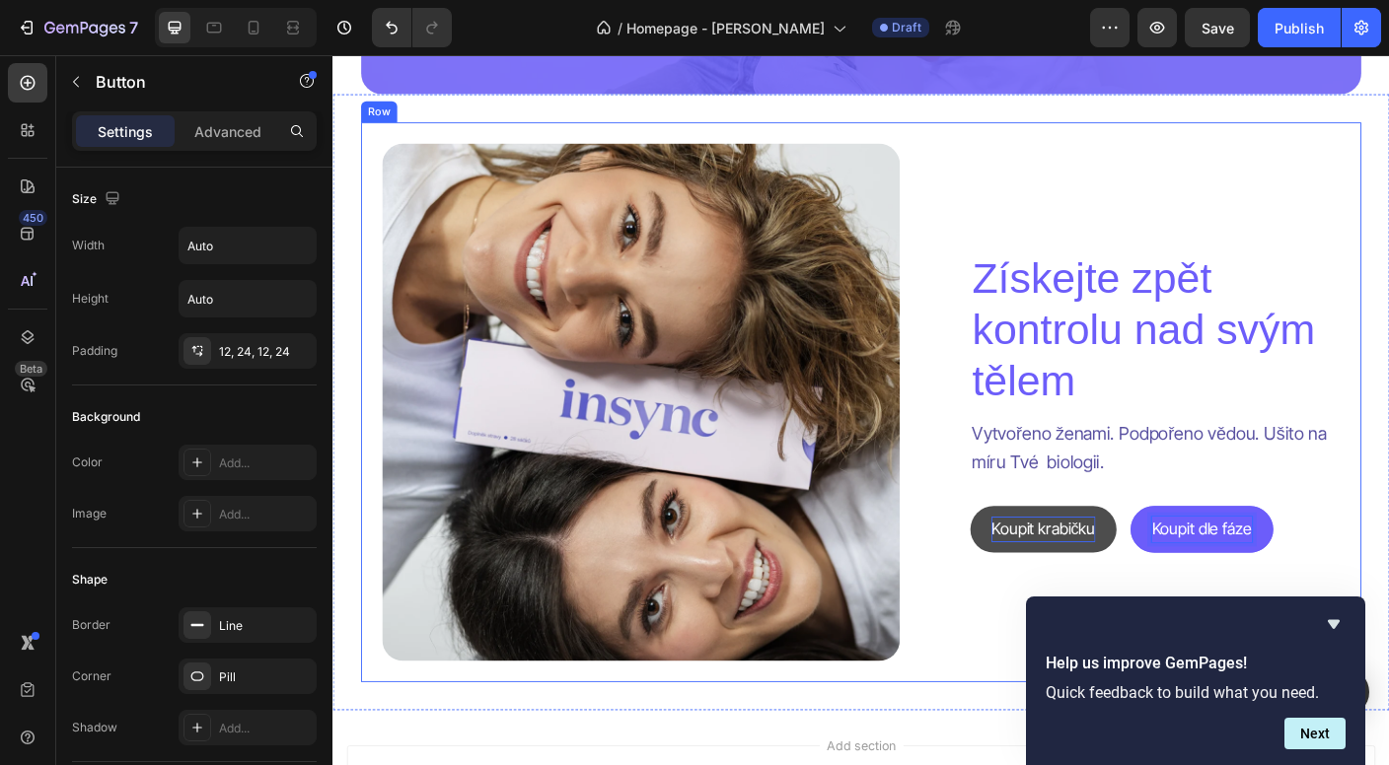
click at [1093, 718] on div "Získejte zpět kontrolu nad svým tělem Heading Vytvořeno ženami. Podpořeno vědou…" at bounding box center [1253, 444] width 414 height 580
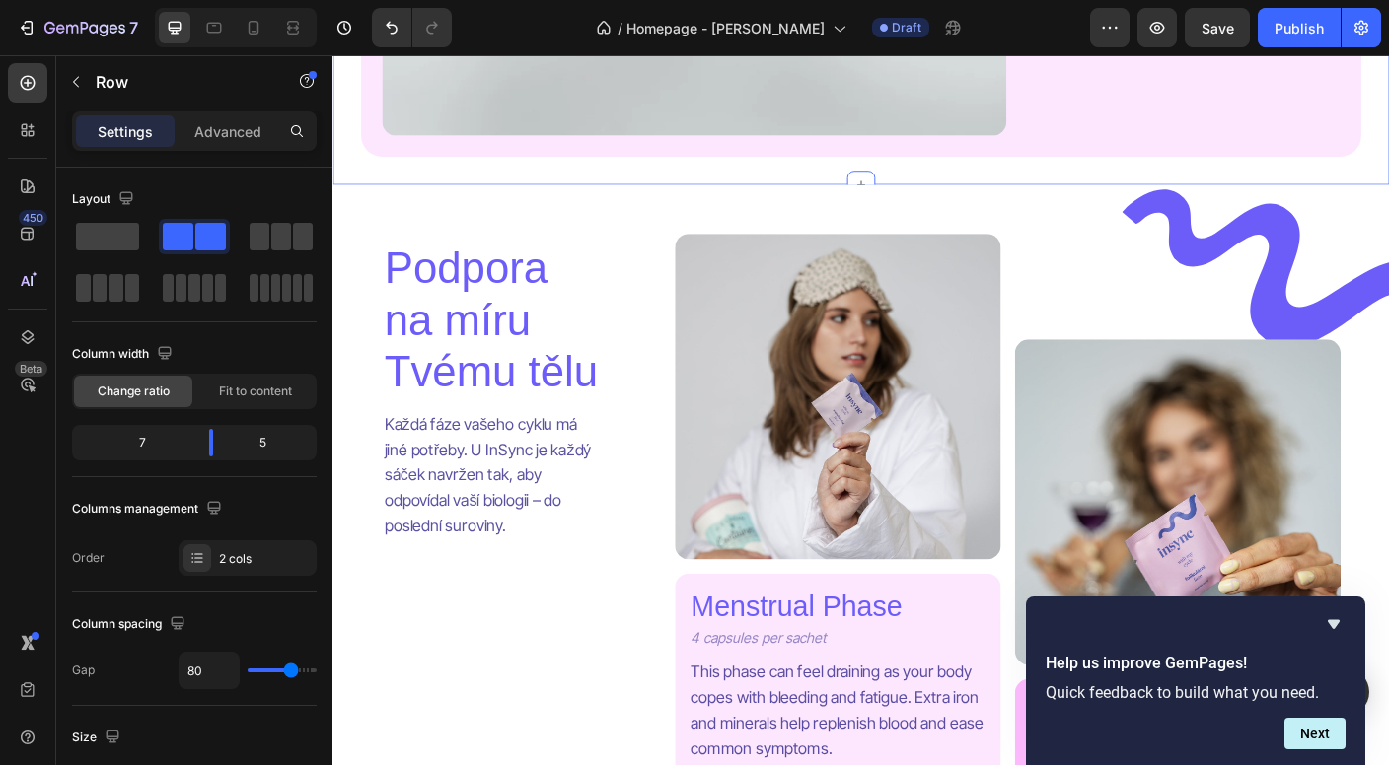
scroll to position [1909, 0]
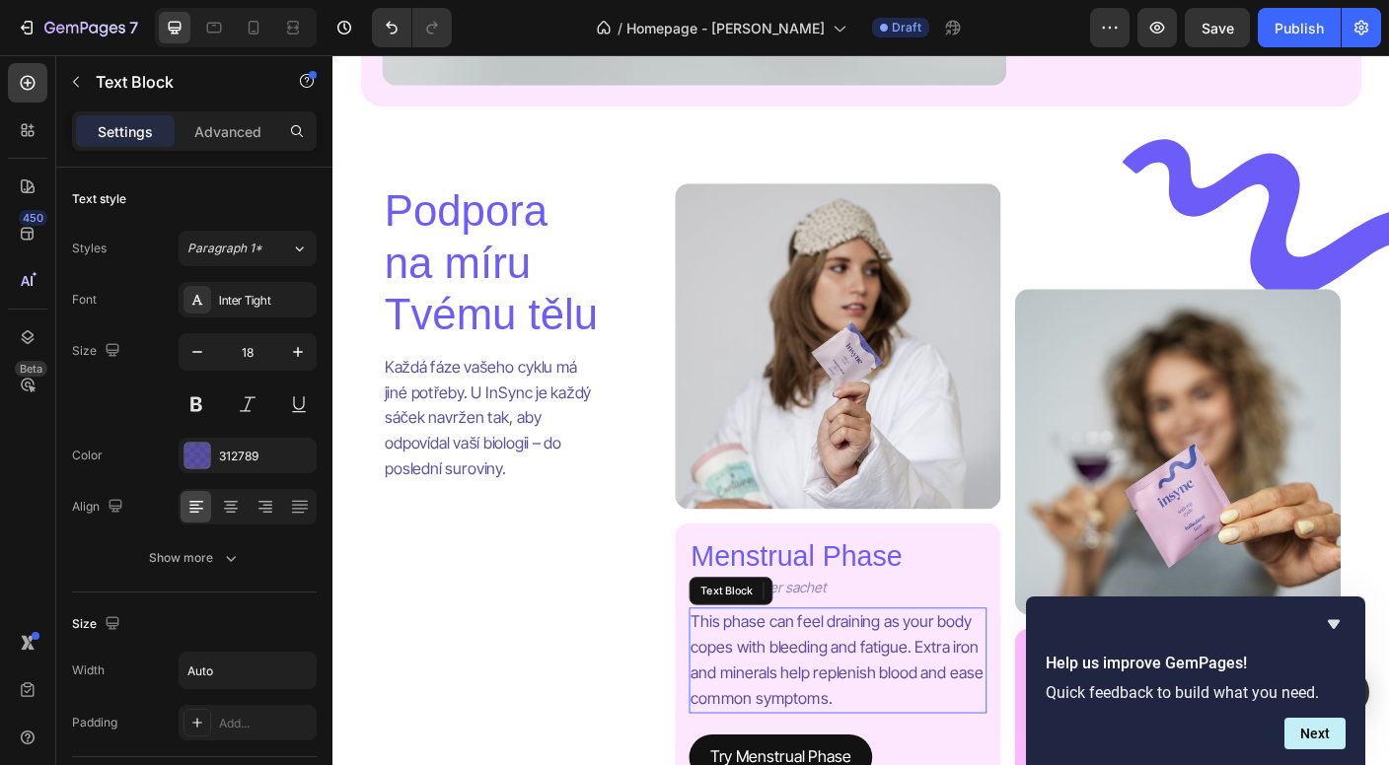
click at [928, 705] on p "This phase can feel draining as your body copes with bleeding and fatigue. Extr…" at bounding box center [897, 733] width 329 height 113
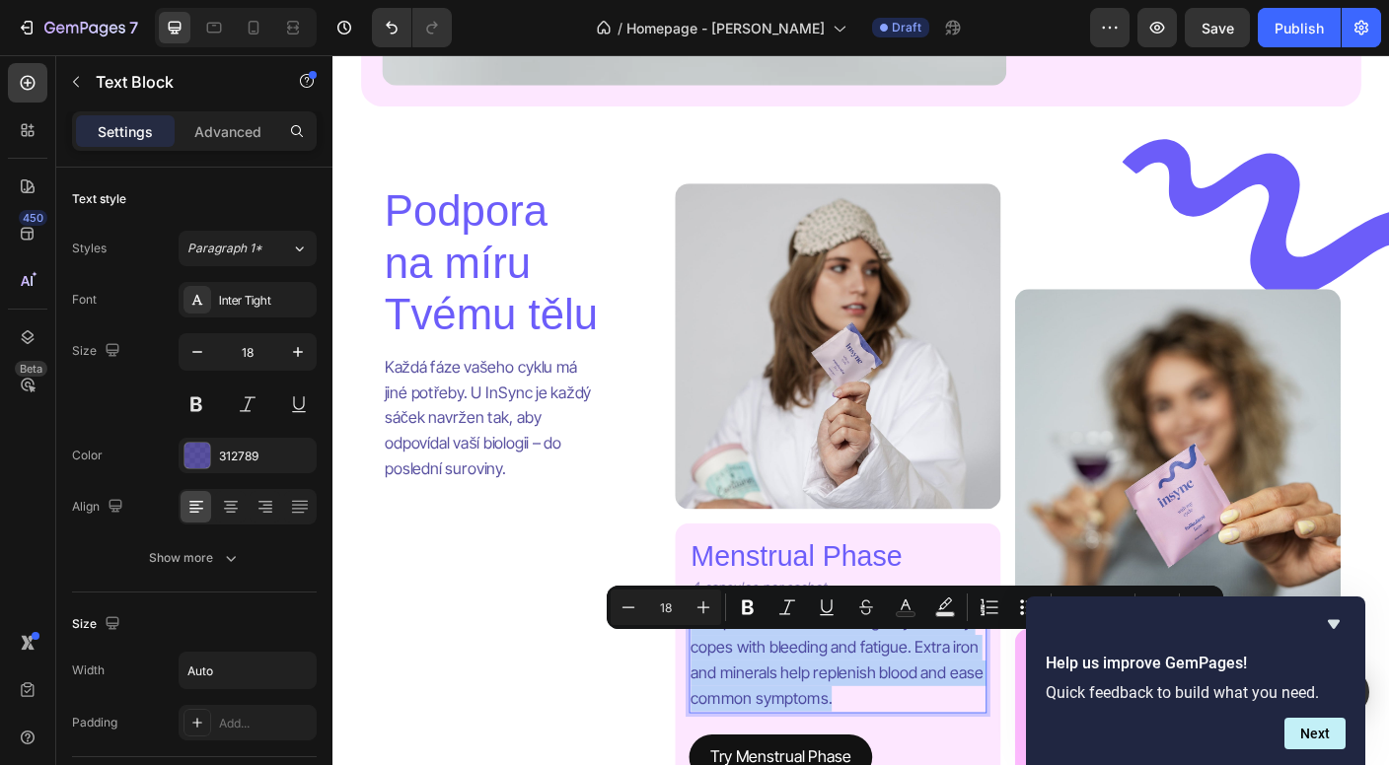
click at [928, 705] on p "This phase can feel draining as your body copes with bleeding and fatigue. Extr…" at bounding box center [897, 733] width 329 height 113
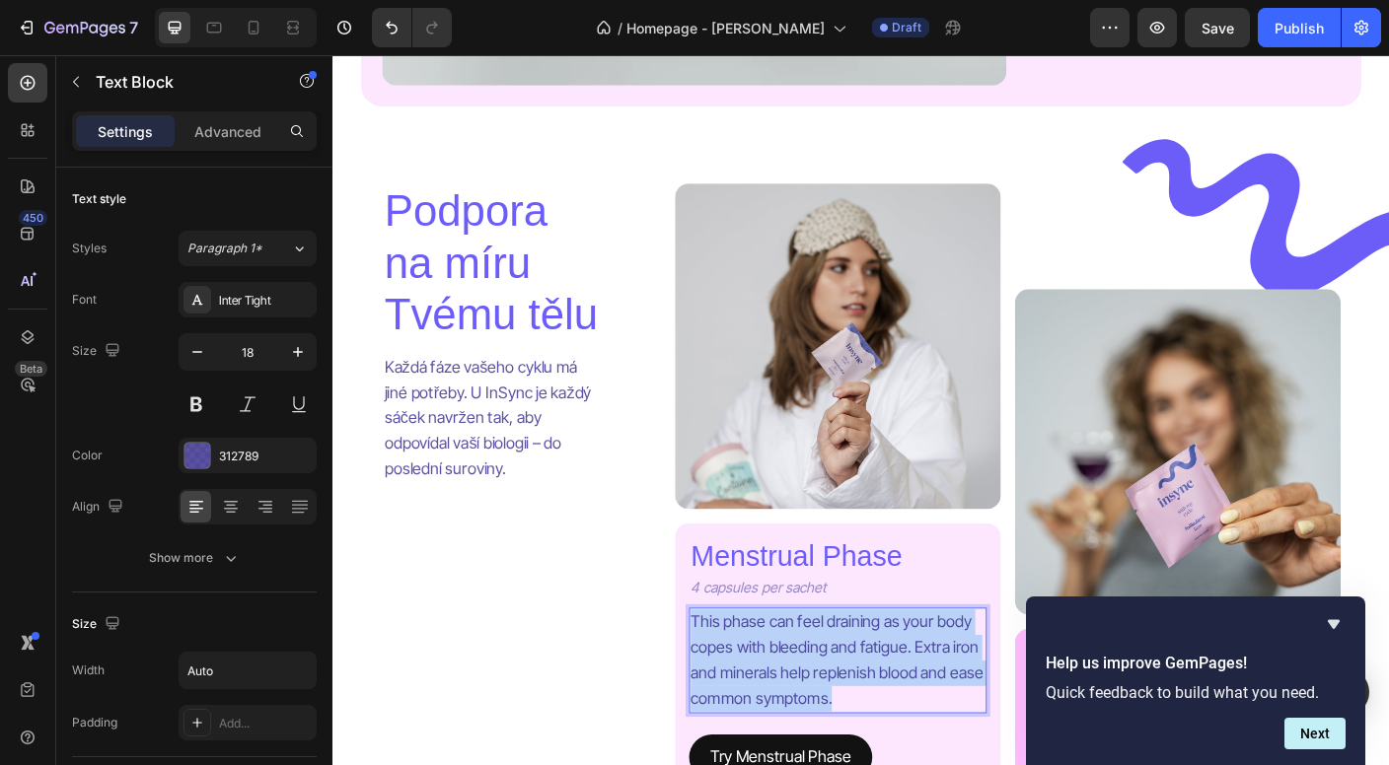
click at [928, 705] on p "This phase can feel draining as your body copes with bleeding and fatigue. Extr…" at bounding box center [897, 733] width 329 height 113
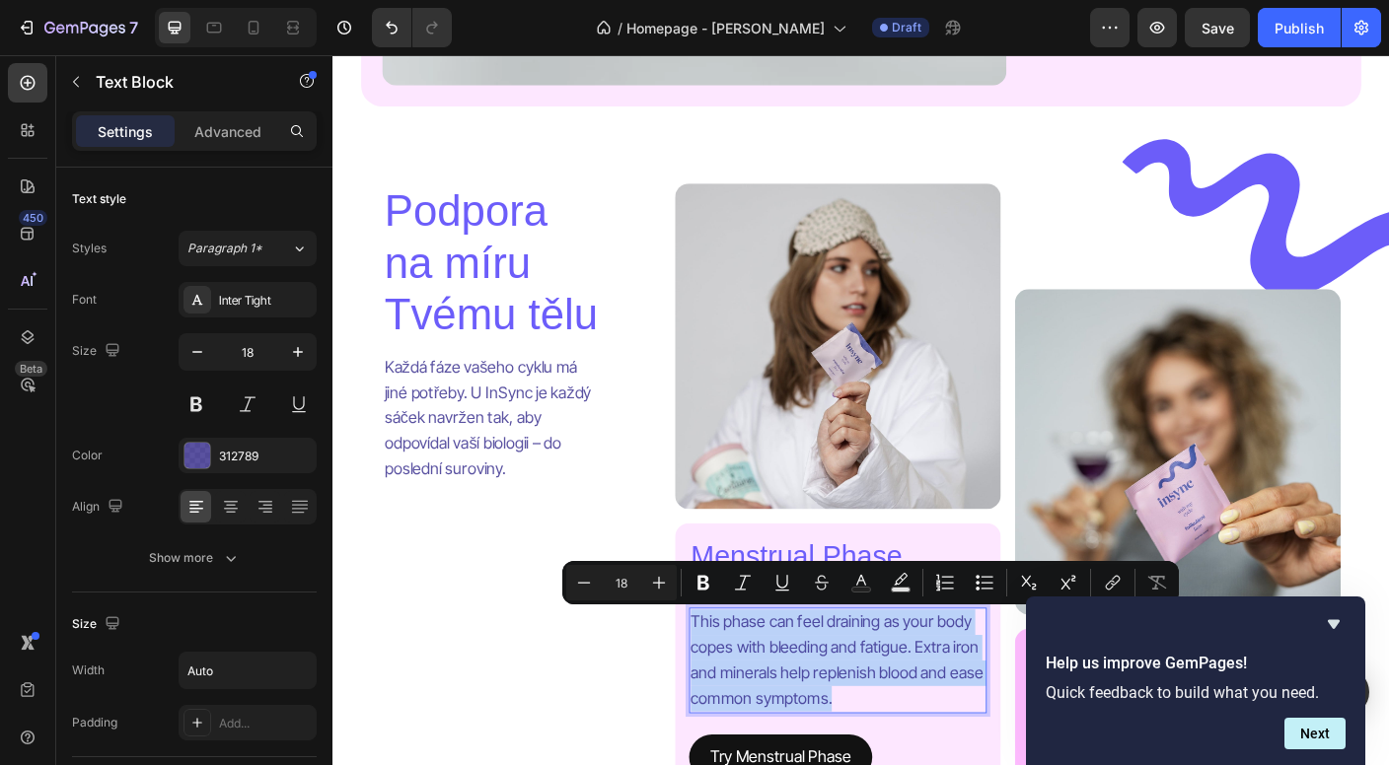
copy p "This phase can feel draining as your body copes with bleeding and fatigue. Extr…"
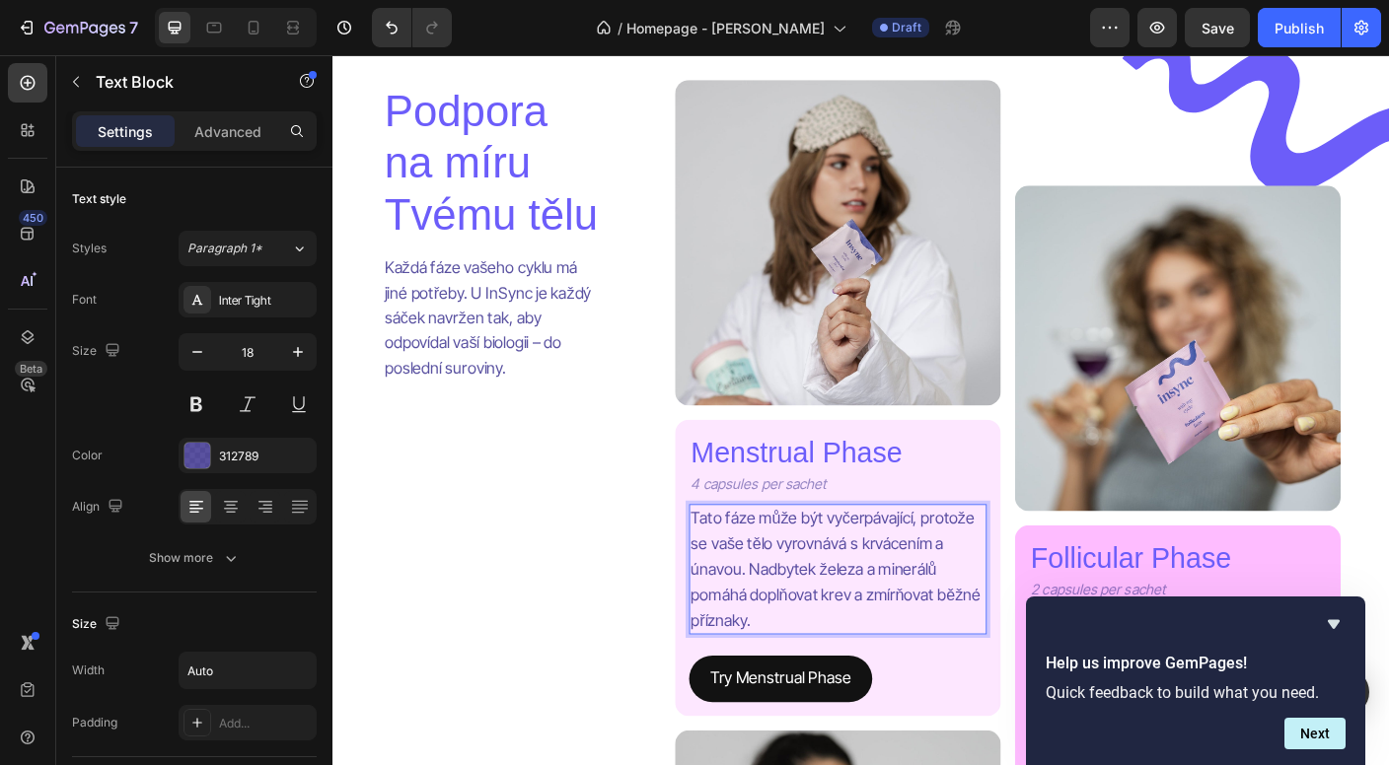
scroll to position [2041, 0]
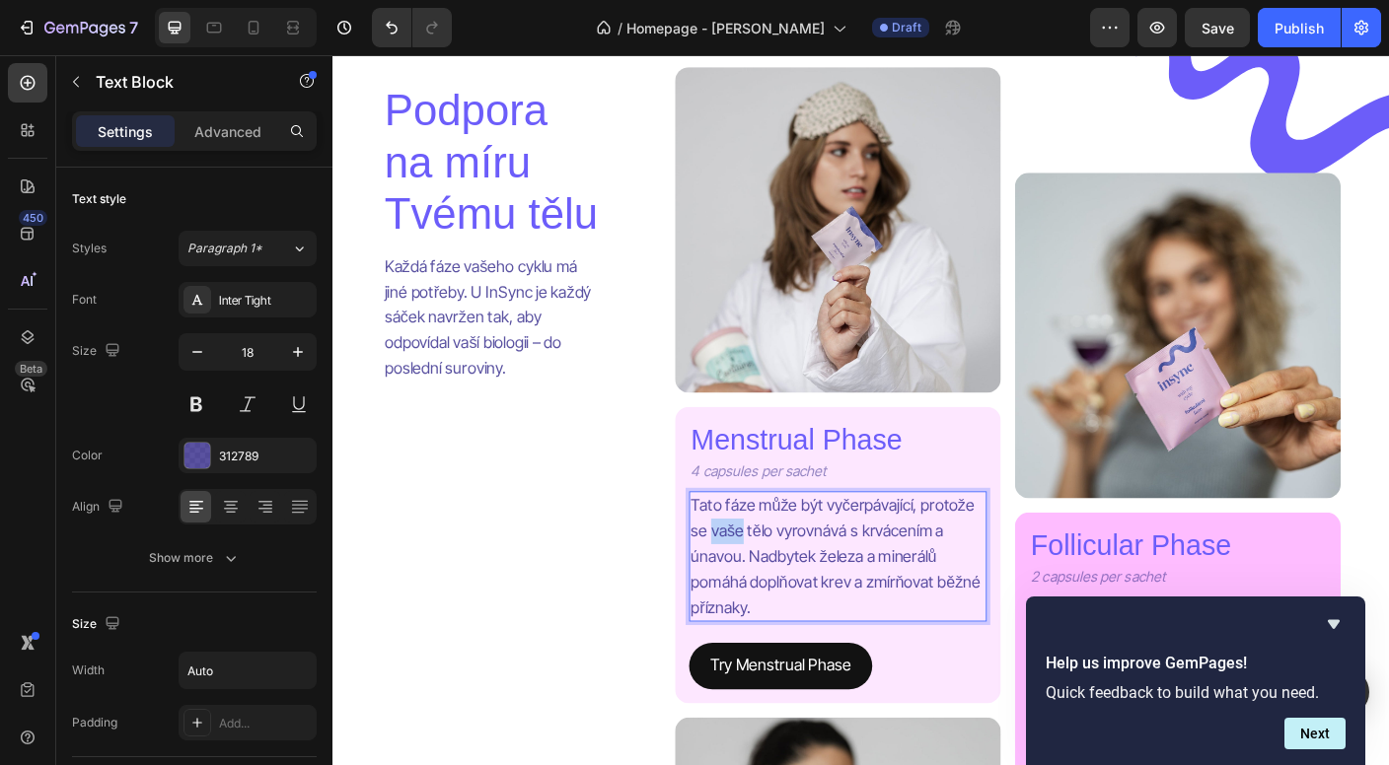
drag, startPoint x: 789, startPoint y: 593, endPoint x: 756, endPoint y: 593, distance: 33.5
click at [756, 593] on p "Tato fáze může být vyčerpávající, protože se vaše tělo vyrovnává s krvácením a …" at bounding box center [897, 616] width 329 height 142
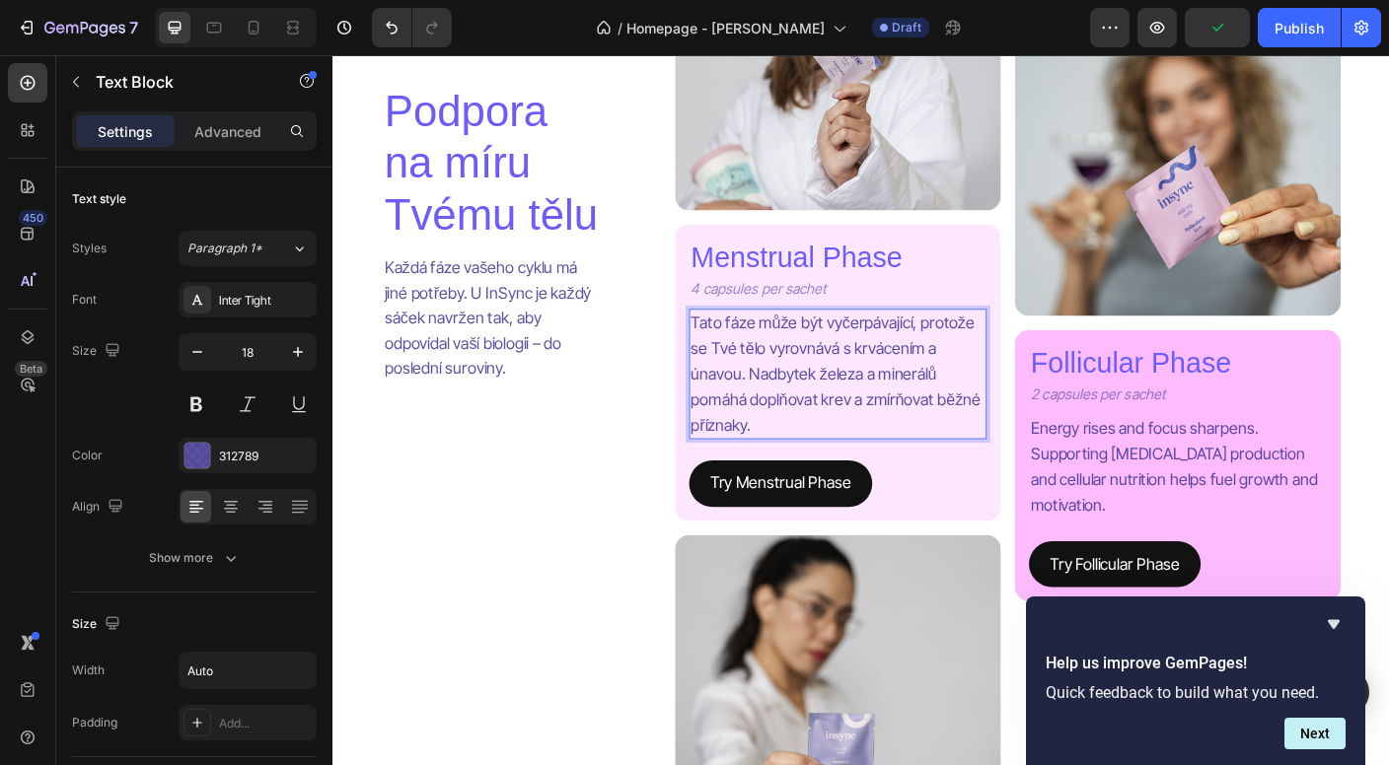
scroll to position [2249, 0]
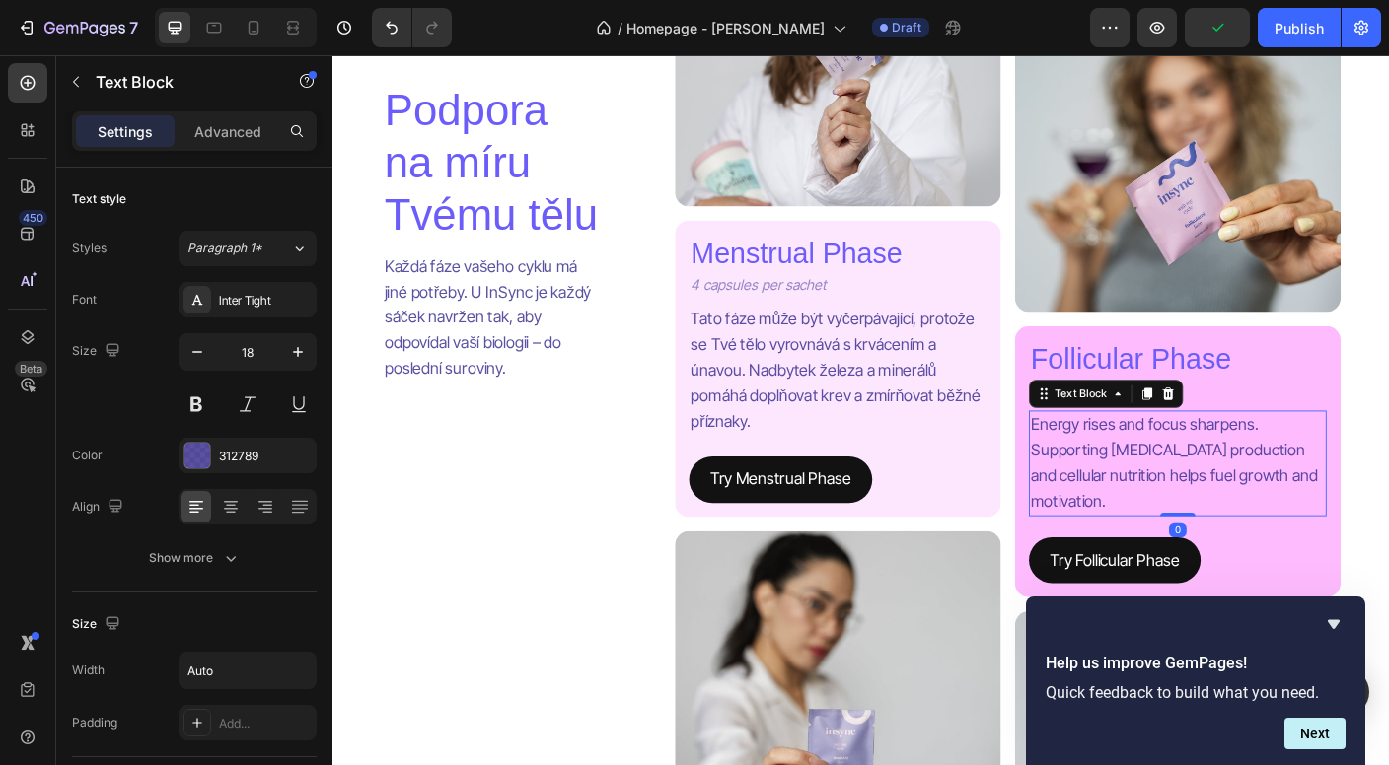
click at [1164, 521] on p "Energy rises and focus sharpens. Supporting [MEDICAL_DATA] production and cellu…" at bounding box center [1278, 512] width 329 height 113
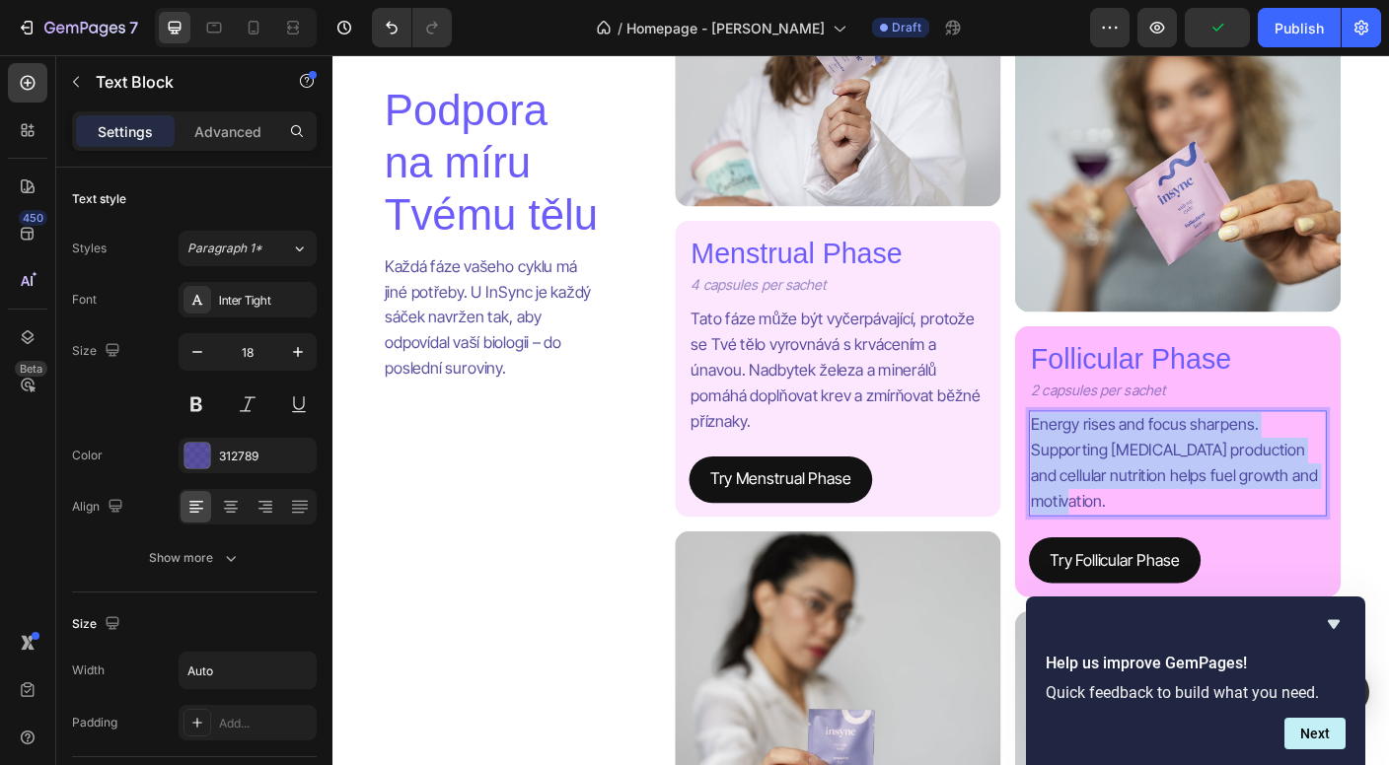
click at [1164, 521] on p "Energy rises and focus sharpens. Supporting [MEDICAL_DATA] production and cellu…" at bounding box center [1278, 512] width 329 height 113
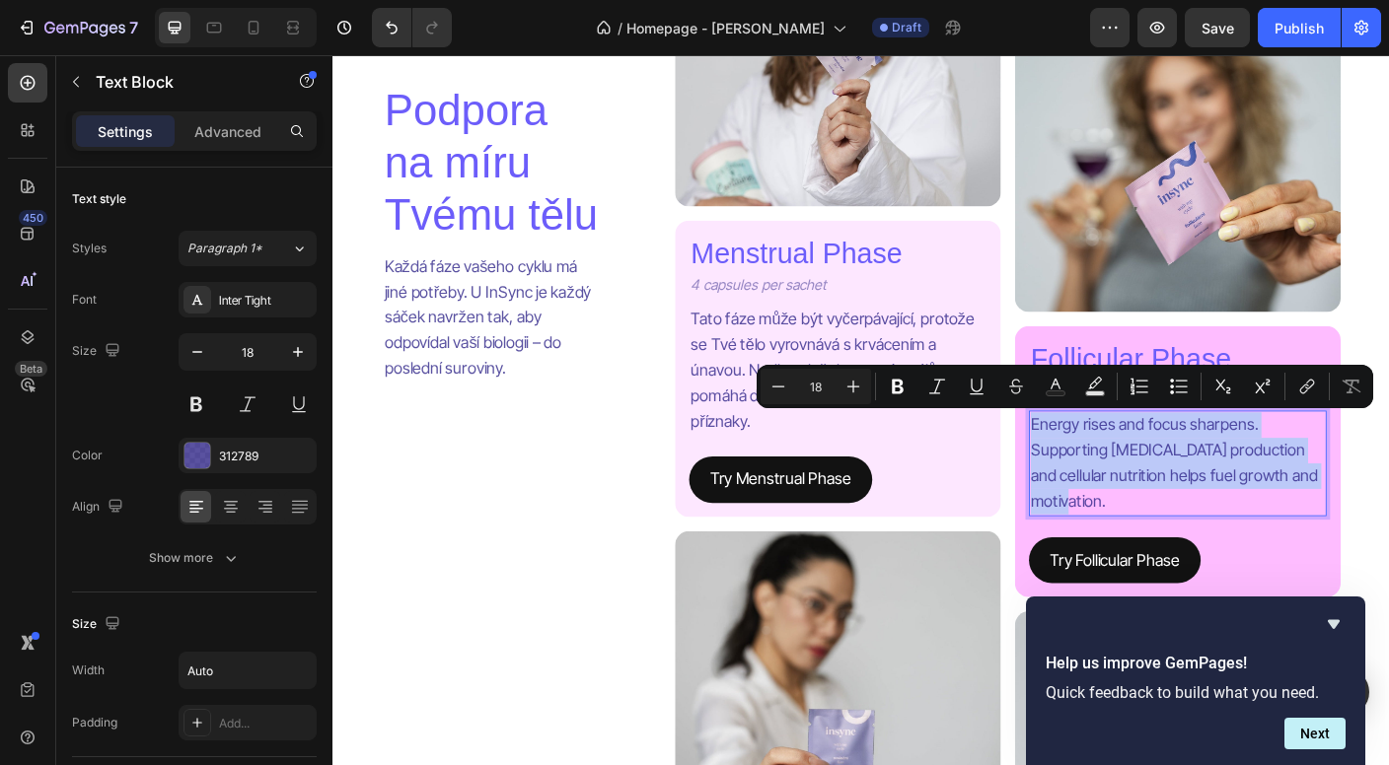
copy p "Energy rises and focus sharpens. Supporting [MEDICAL_DATA] production and cellu…"
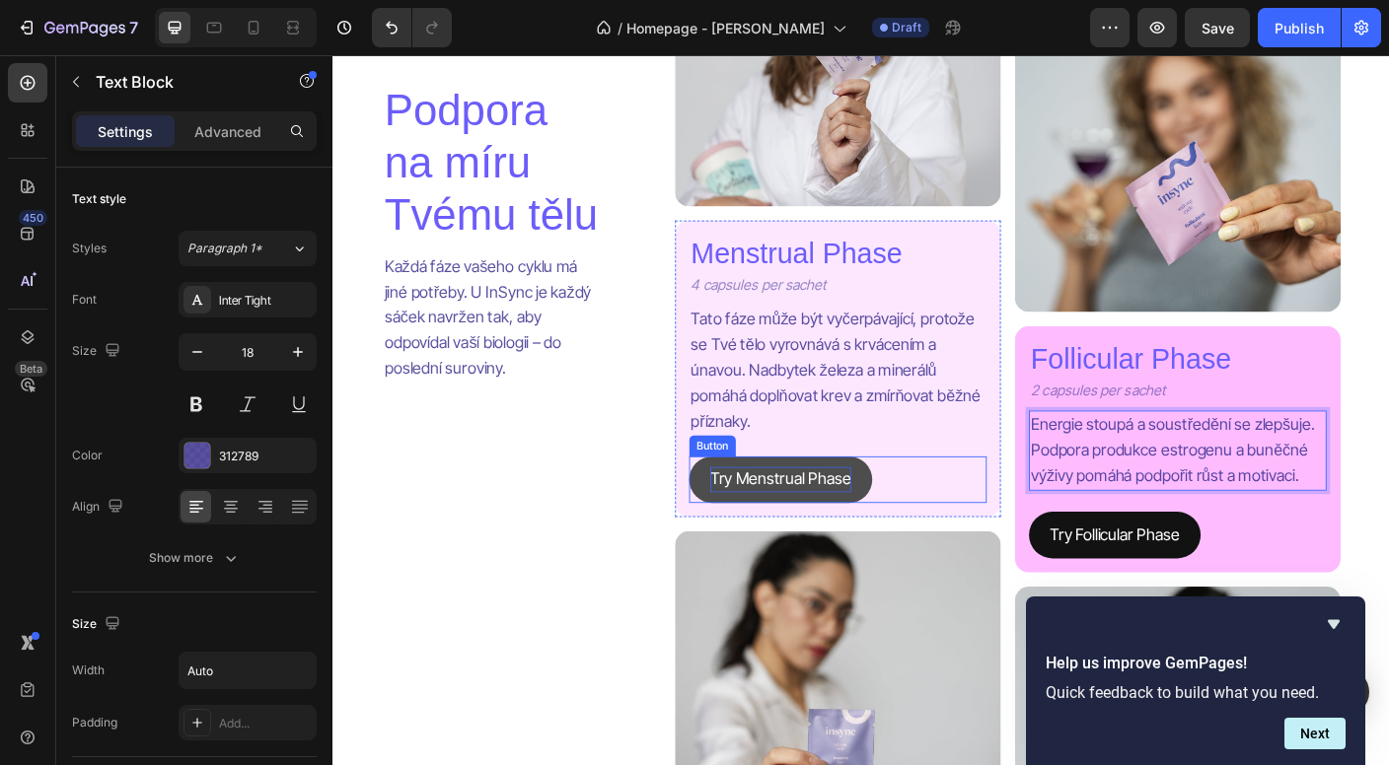
click at [870, 518] on p "Try Menstrual Phase" at bounding box center [834, 531] width 158 height 29
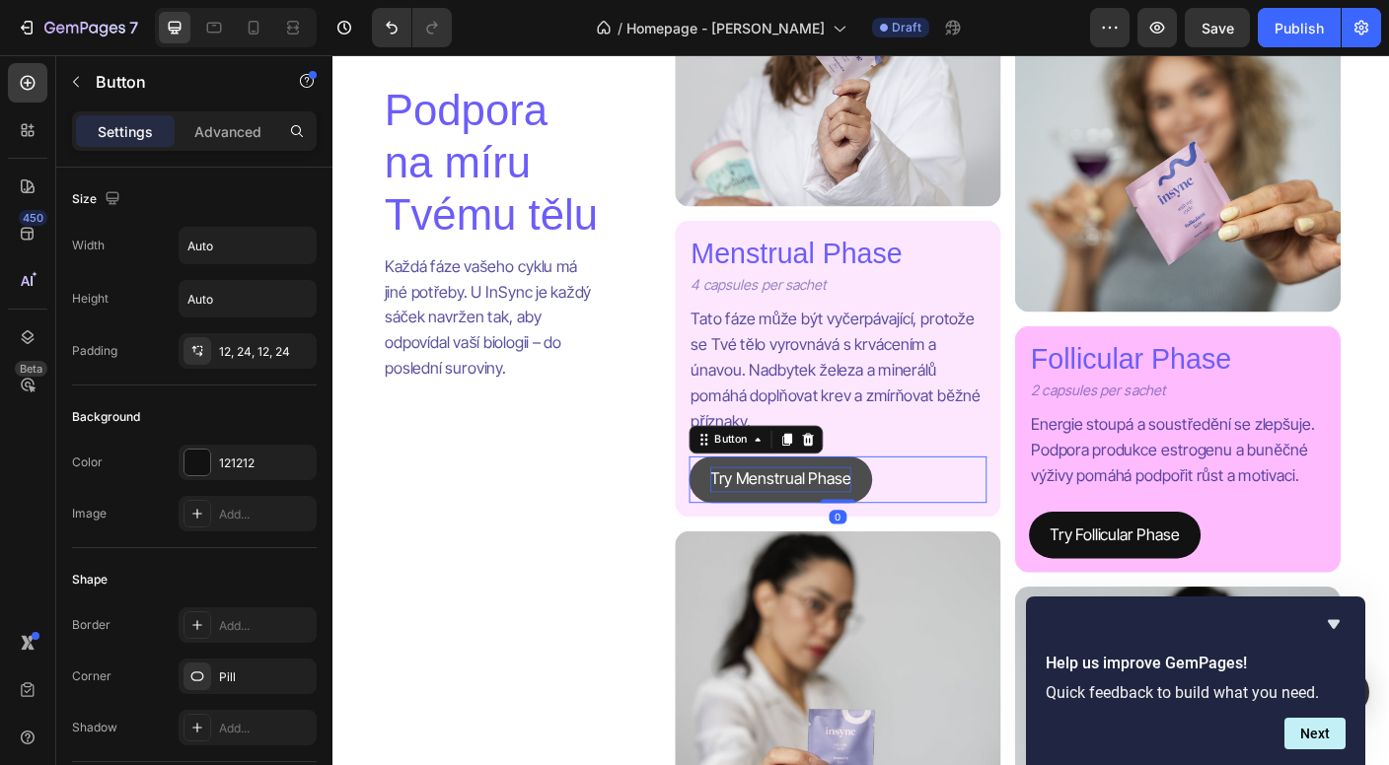
click at [870, 518] on p "Try Menstrual Phase" at bounding box center [834, 531] width 158 height 29
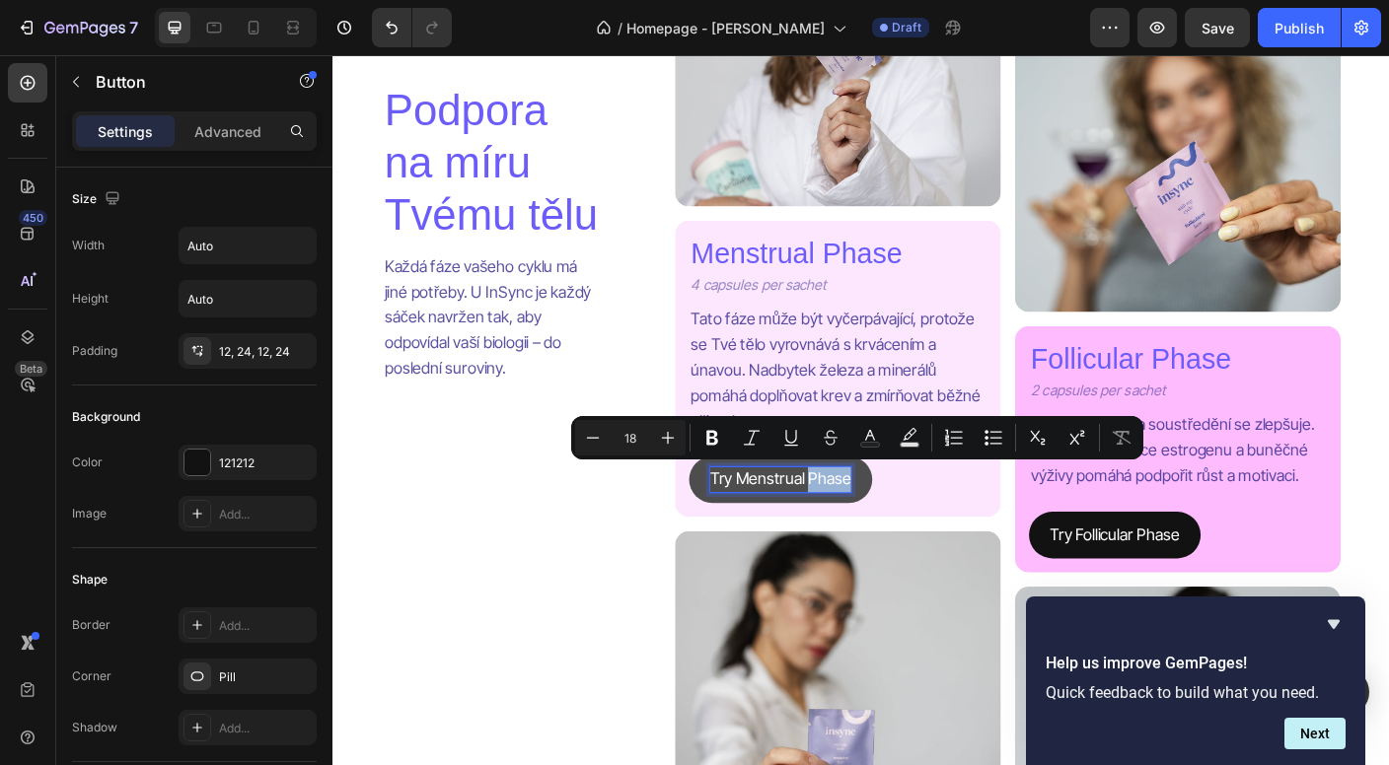
click at [868, 518] on p "Try Menstrual Phase" at bounding box center [834, 531] width 158 height 29
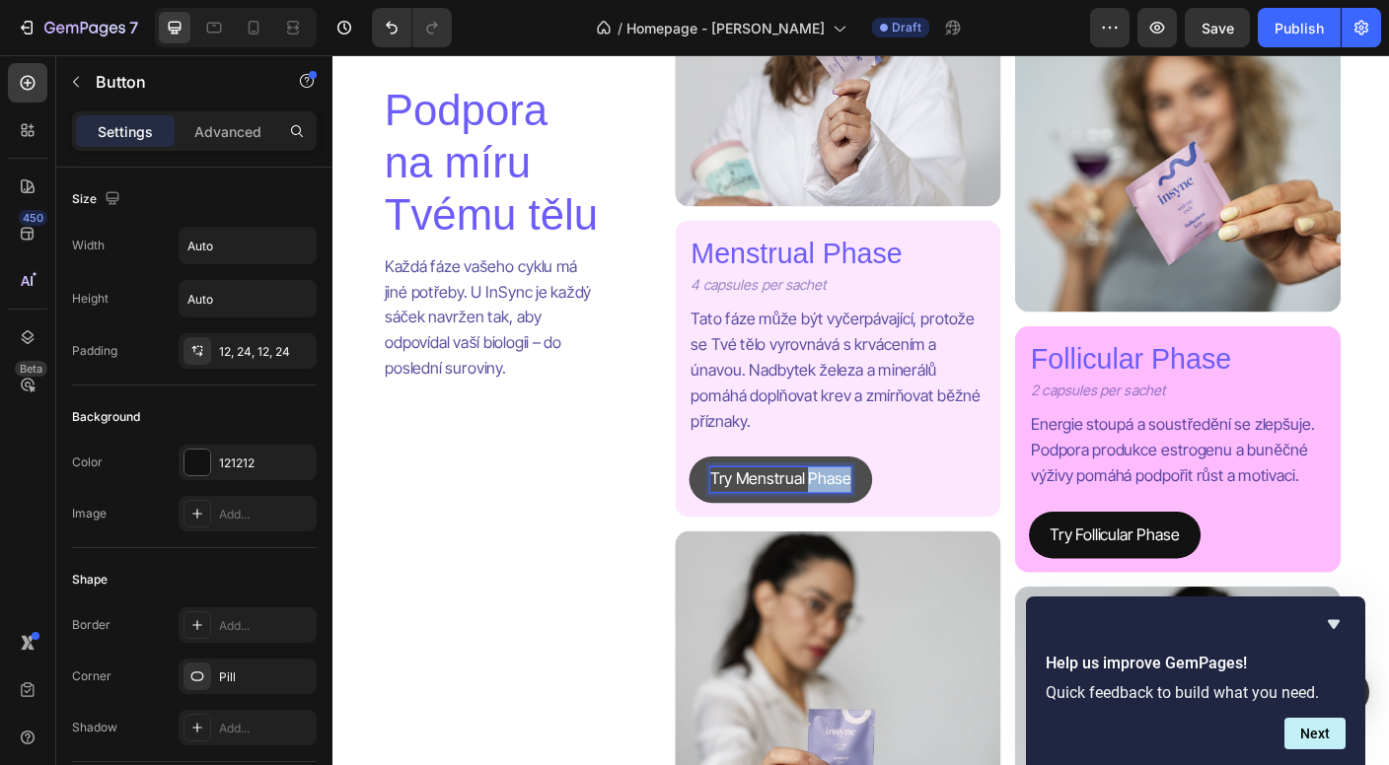
click at [868, 518] on p "Try Menstrual Phase" at bounding box center [834, 531] width 158 height 29
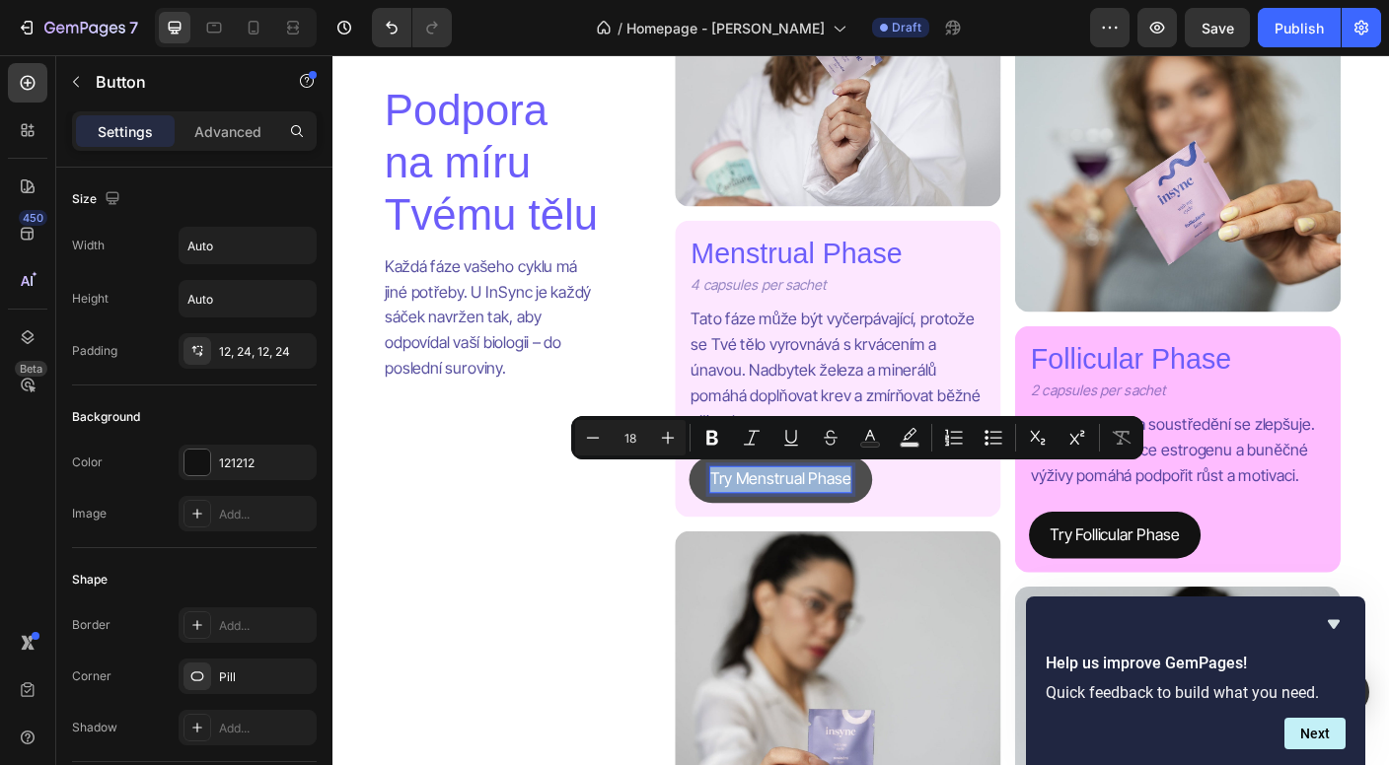
click at [868, 518] on p "Try Menstrual Phase" at bounding box center [834, 531] width 158 height 29
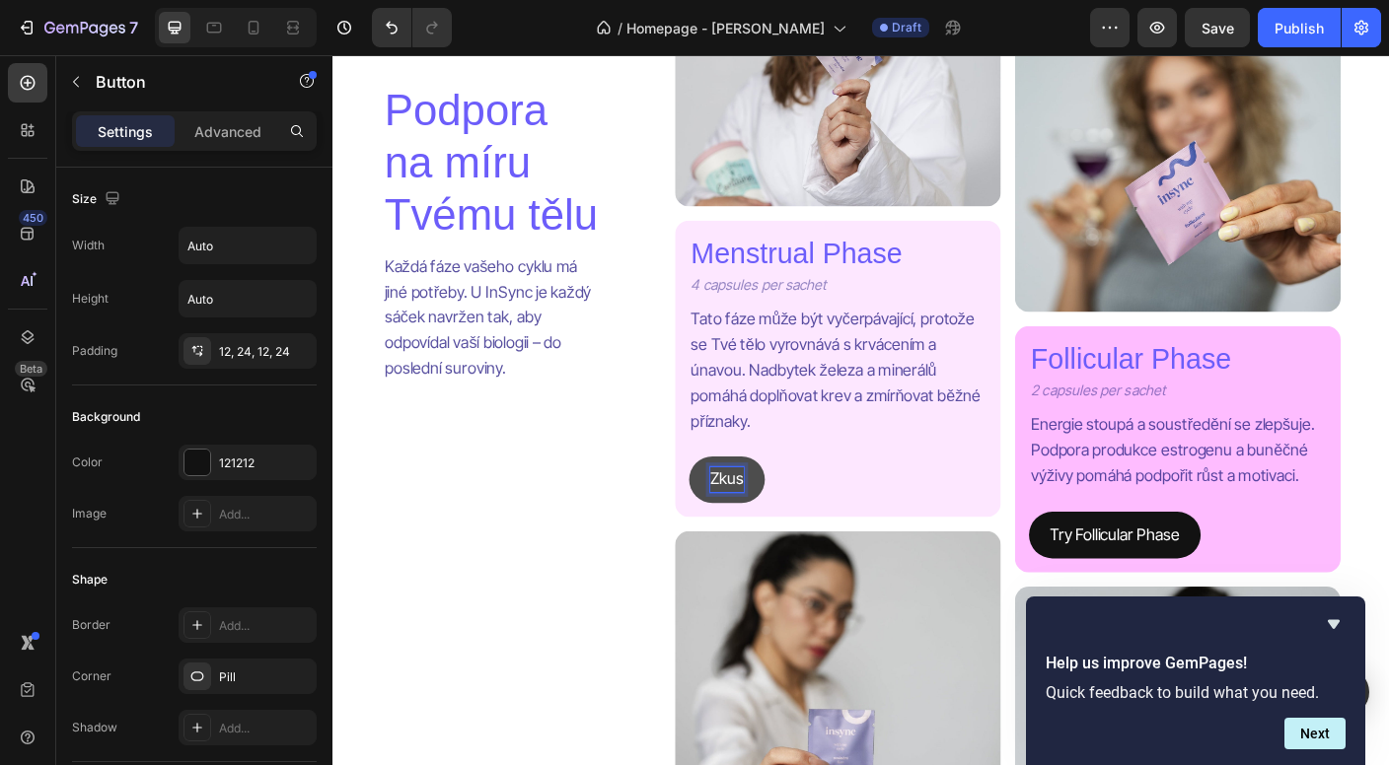
click at [774, 526] on button "Zkus" at bounding box center [773, 531] width 85 height 52
click at [779, 526] on button "Zkusit" at bounding box center [778, 531] width 94 height 52
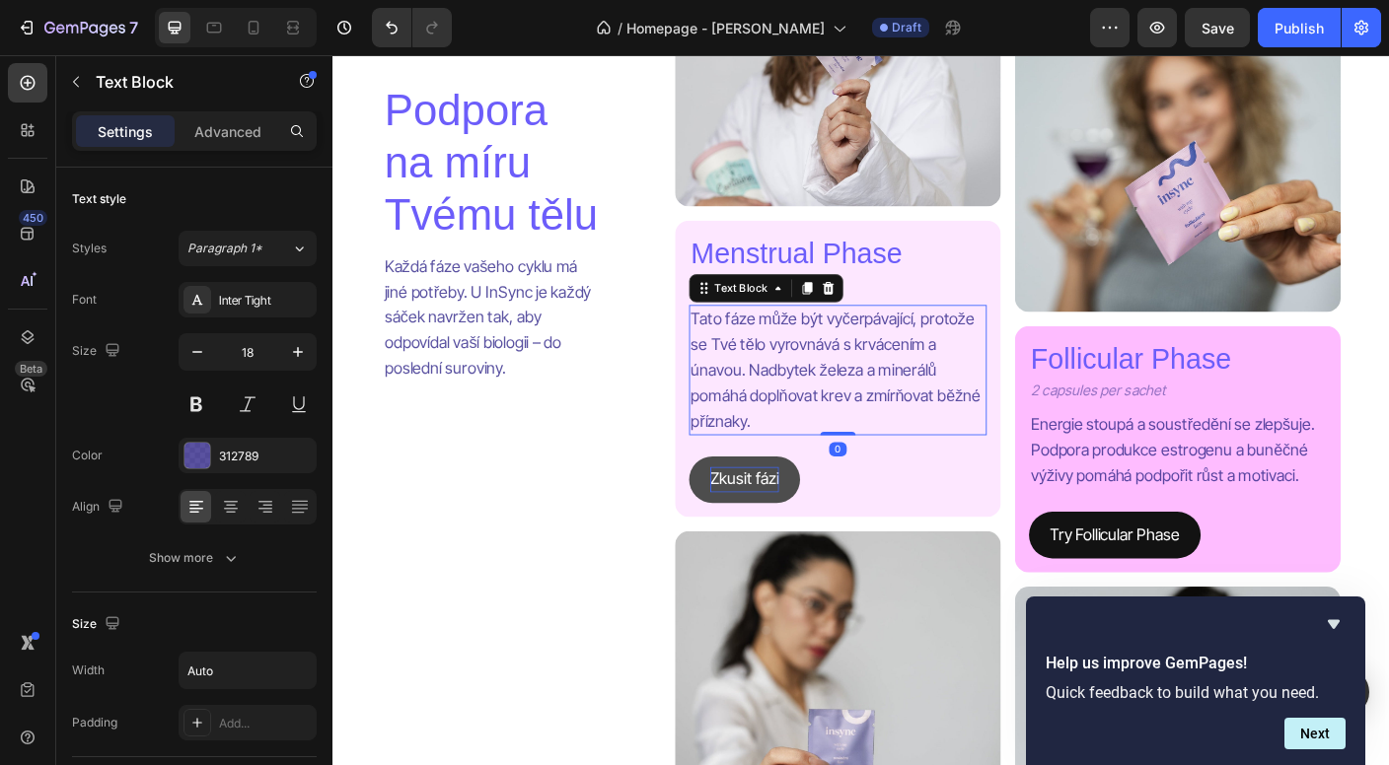
click at [845, 424] on p "Tato fáze může být vyčerpávající, protože se Tvé tělo vyrovnává s krvácením a ú…" at bounding box center [897, 408] width 329 height 142
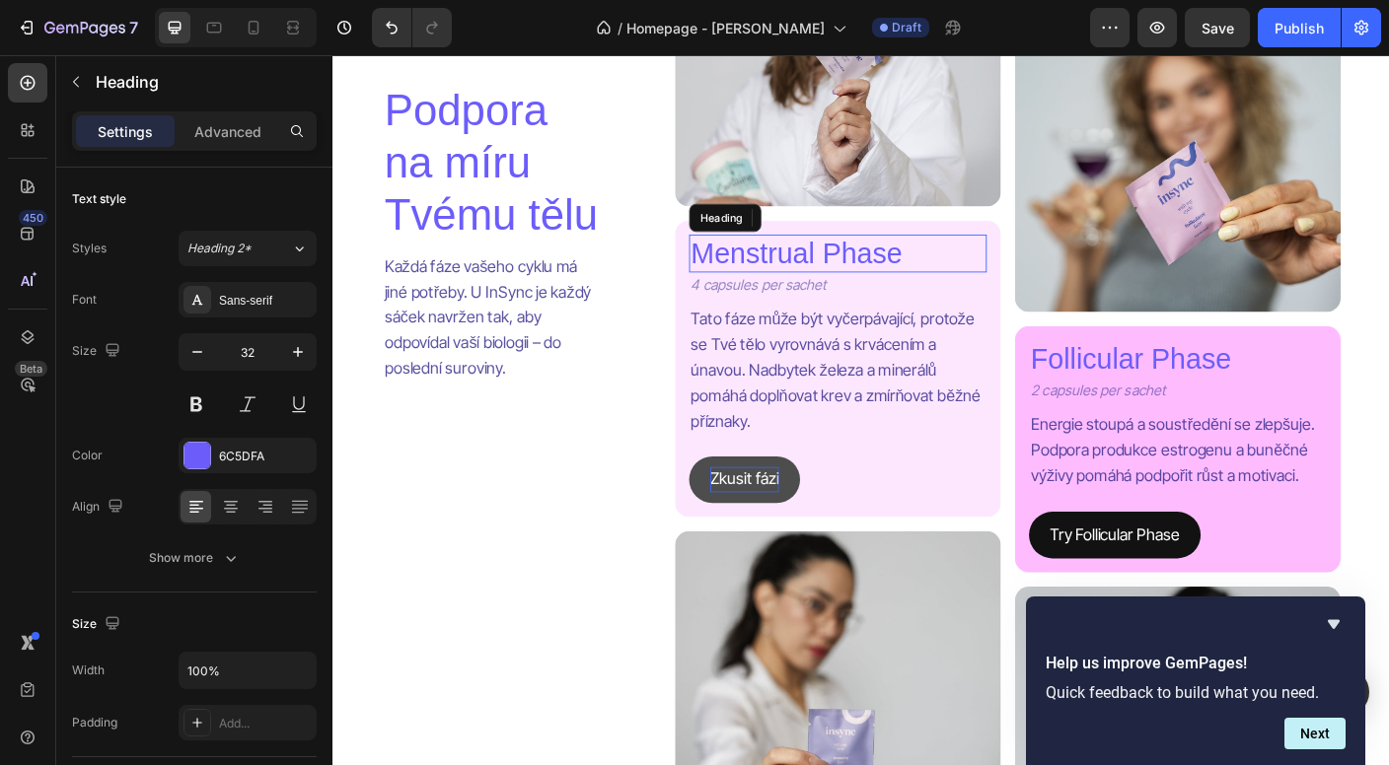
click at [850, 283] on h2 "Menstrual Phase" at bounding box center [897, 276] width 333 height 41
click at [850, 283] on p "Menstrual Phase" at bounding box center [897, 276] width 329 height 37
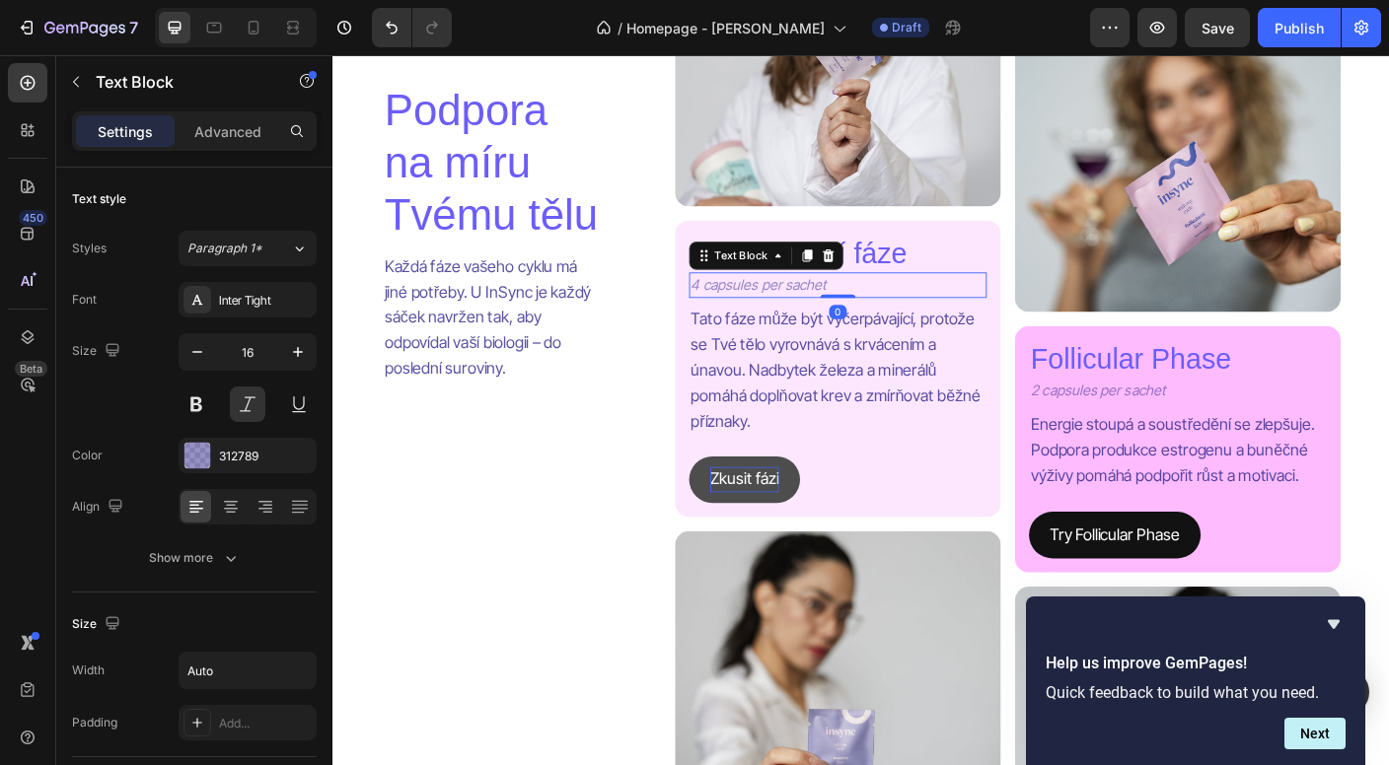
click at [748, 313] on p "4 capsules per sachet" at bounding box center [809, 314] width 152 height 26
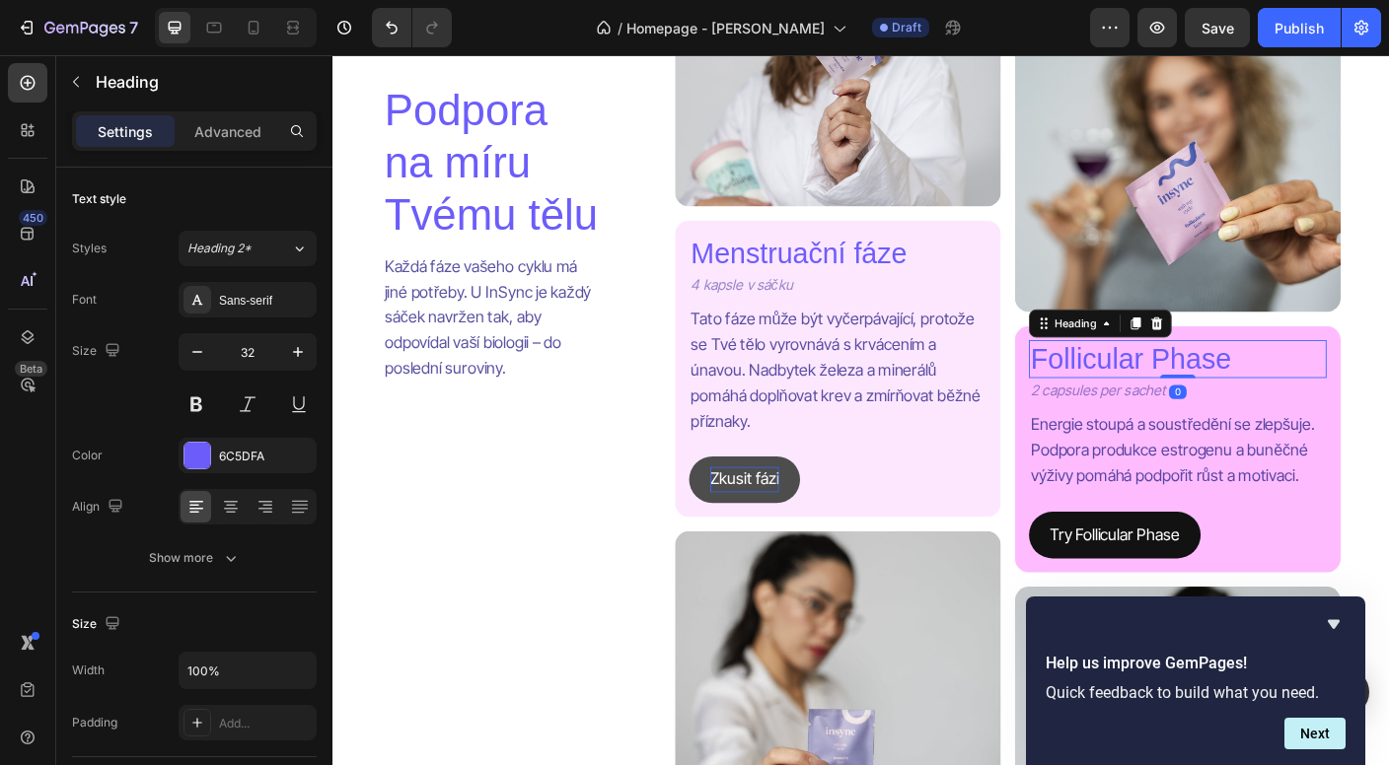
click at [1228, 404] on h2 "Follicular Phase" at bounding box center [1278, 395] width 333 height 41
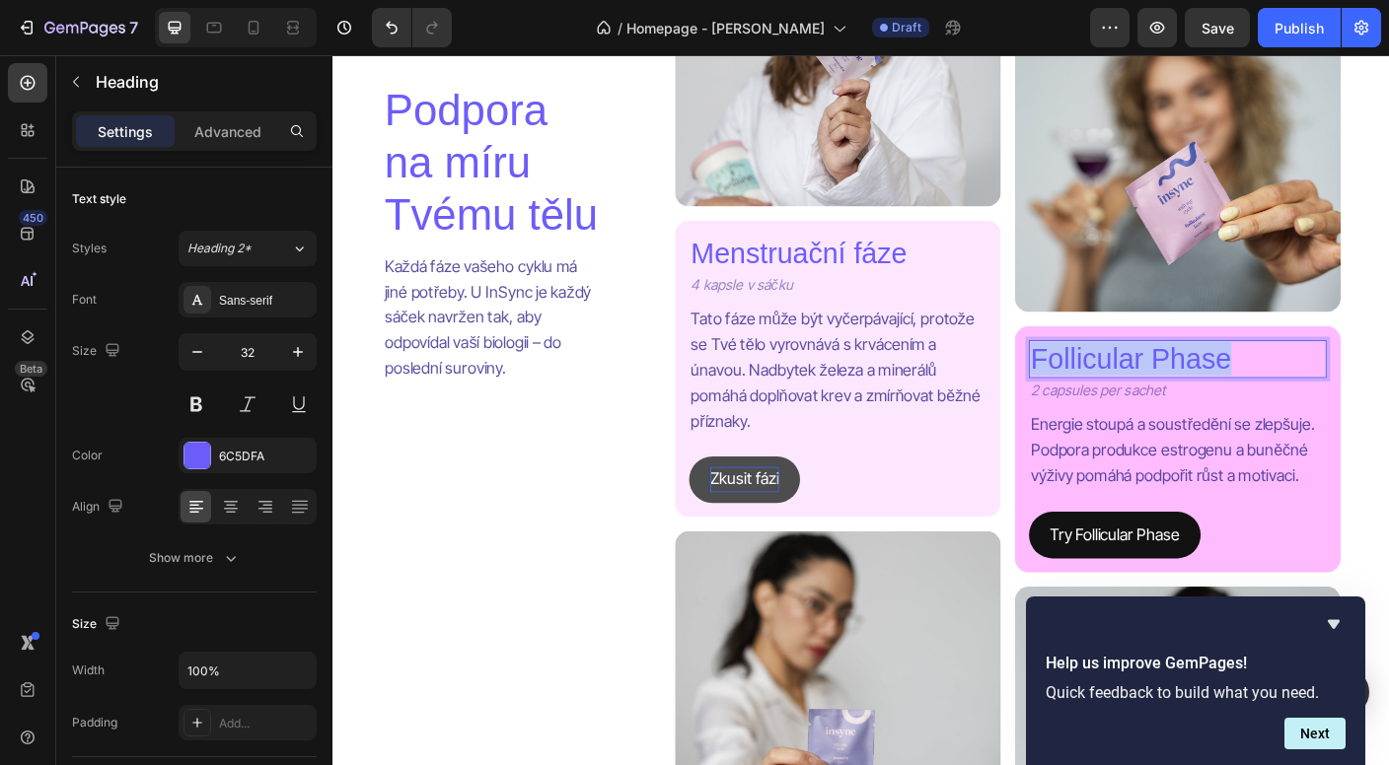
click at [1228, 404] on p "Follicular Phase" at bounding box center [1278, 395] width 329 height 37
click at [1220, 435] on p "2 capsules per sachet" at bounding box center [1189, 432] width 151 height 26
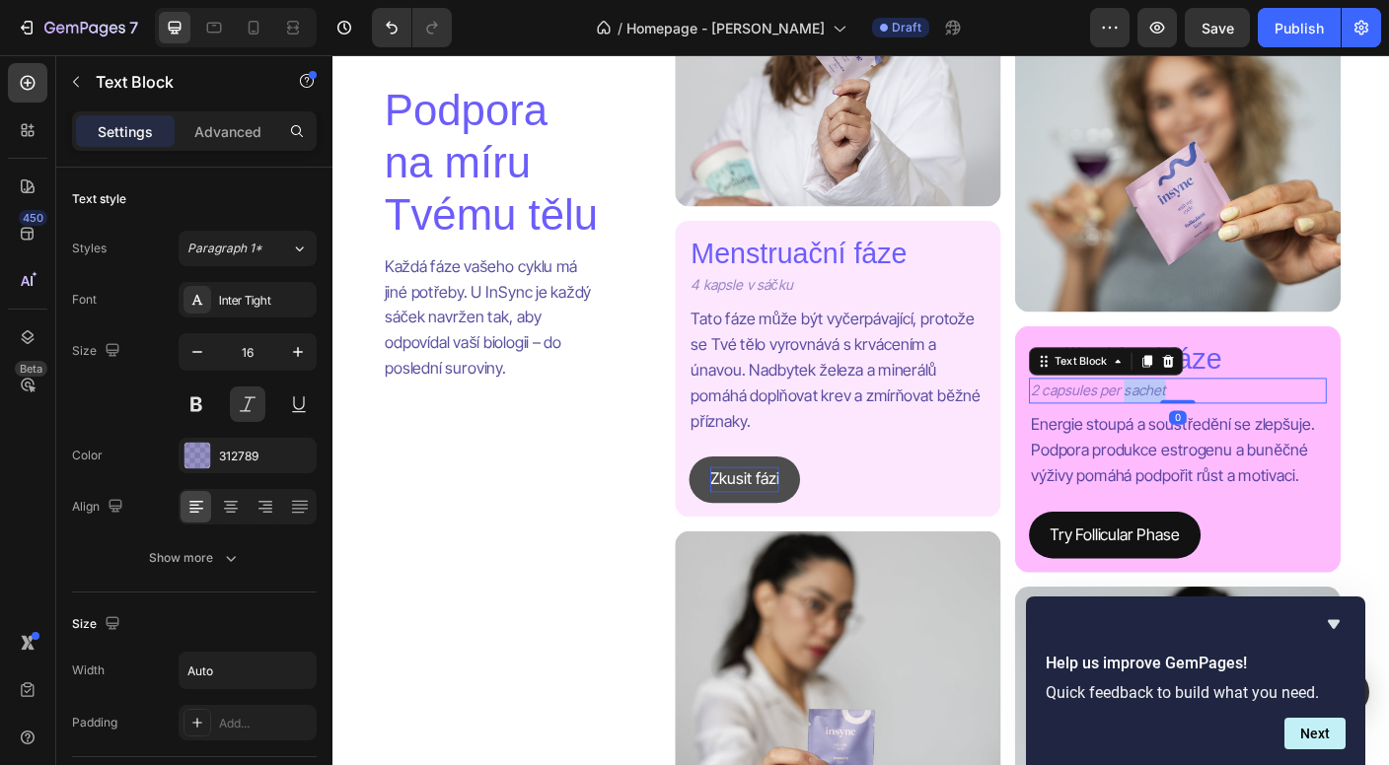
click at [1220, 435] on p "2 capsules per sachet" at bounding box center [1189, 432] width 151 height 26
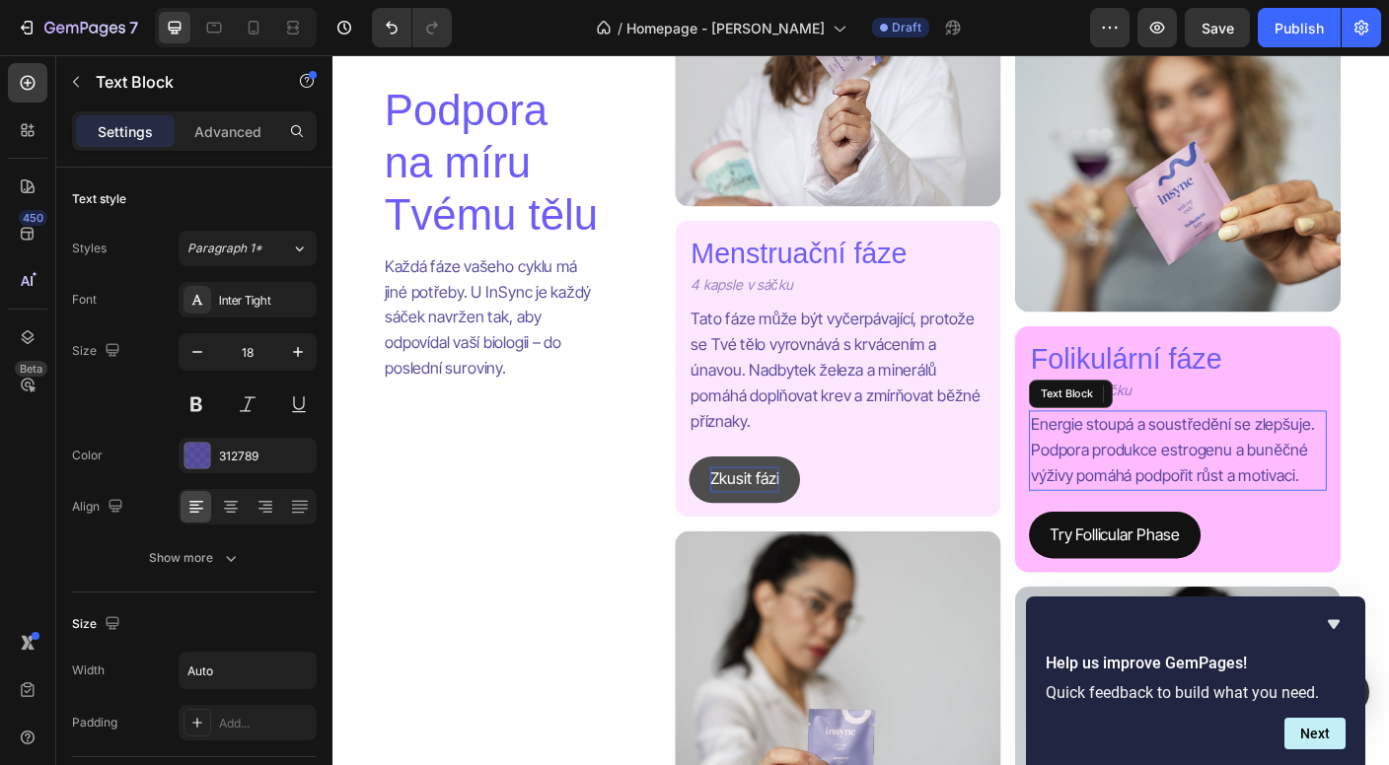
click at [1271, 510] on p "Energie stoupá a soustředění se zlepšuje. Podpora produkce estrogenu a buněčné …" at bounding box center [1278, 498] width 329 height 85
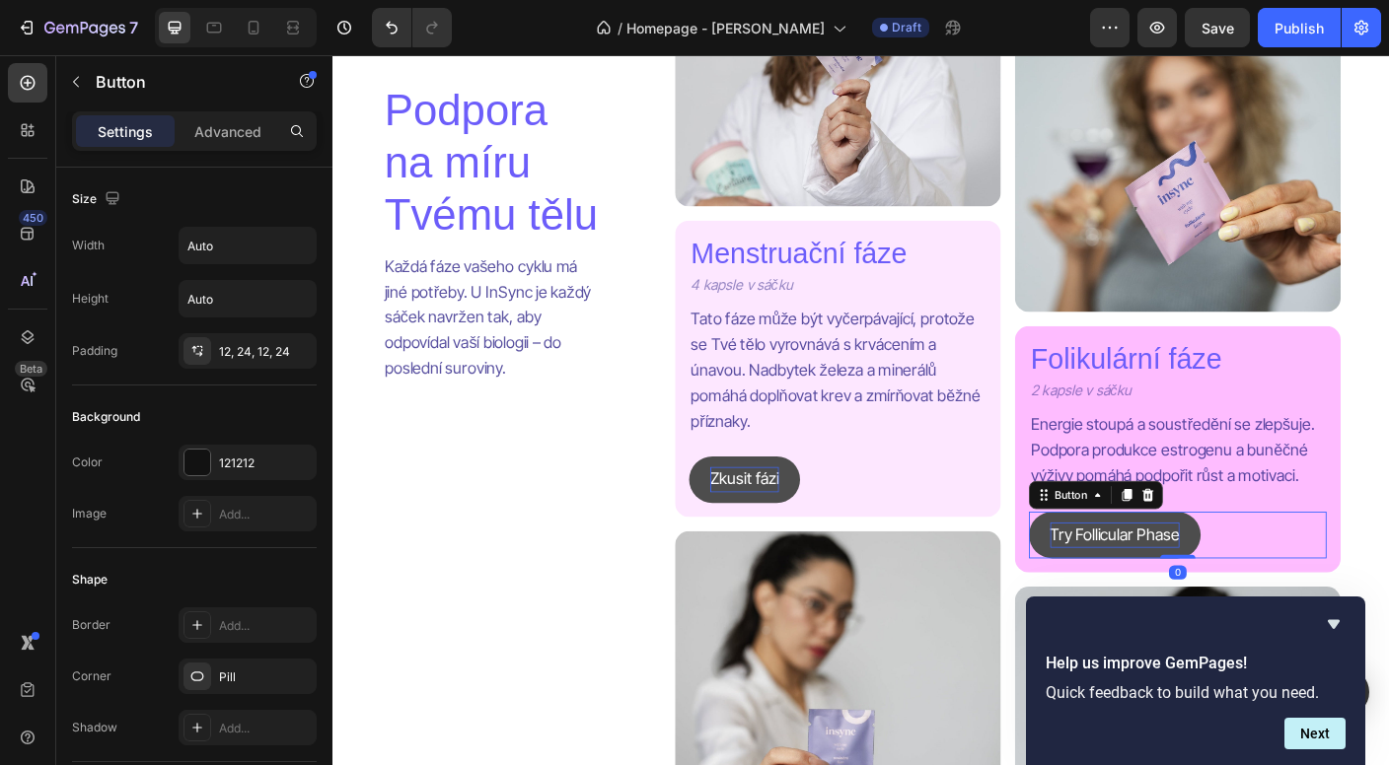
click at [1221, 586] on p "Try Follicular Phase" at bounding box center [1207, 593] width 145 height 29
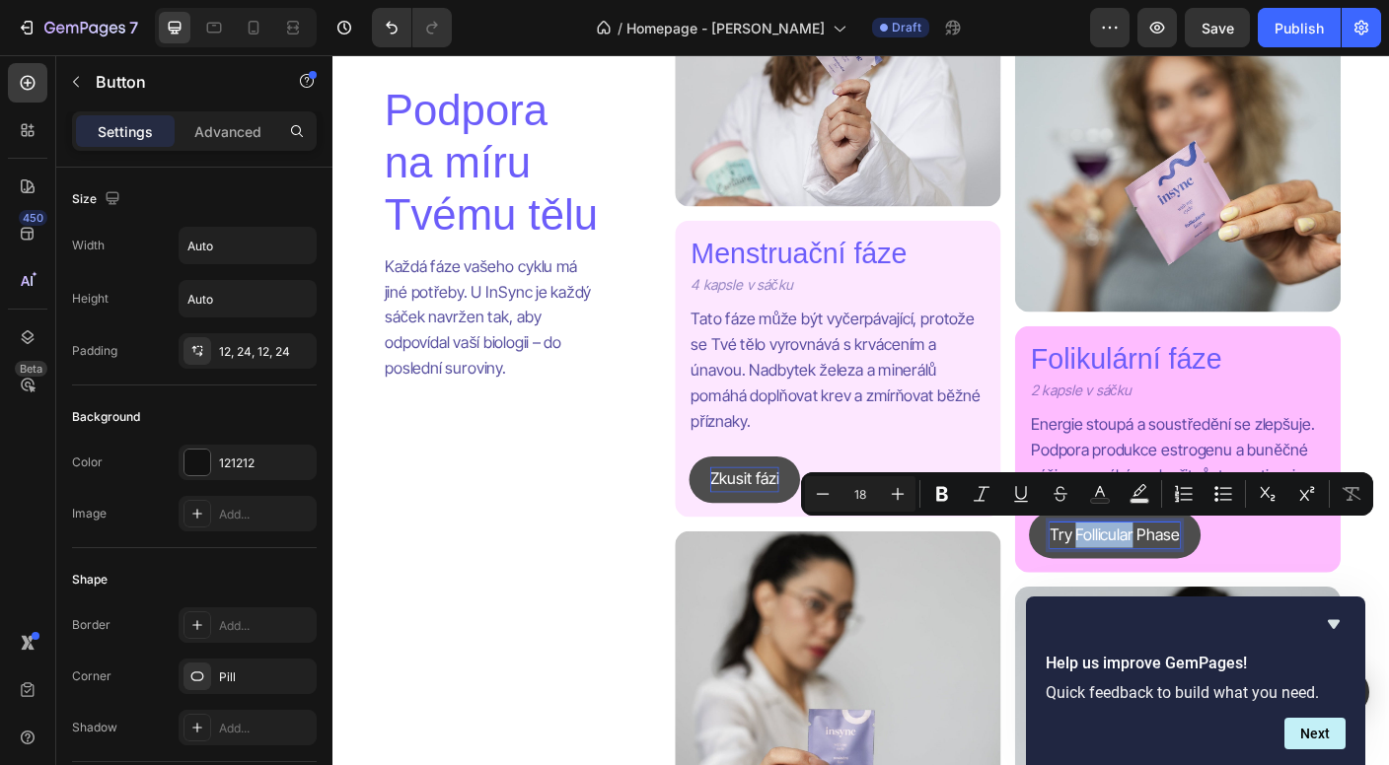
click at [1221, 586] on p "Try Follicular Phase" at bounding box center [1207, 593] width 145 height 29
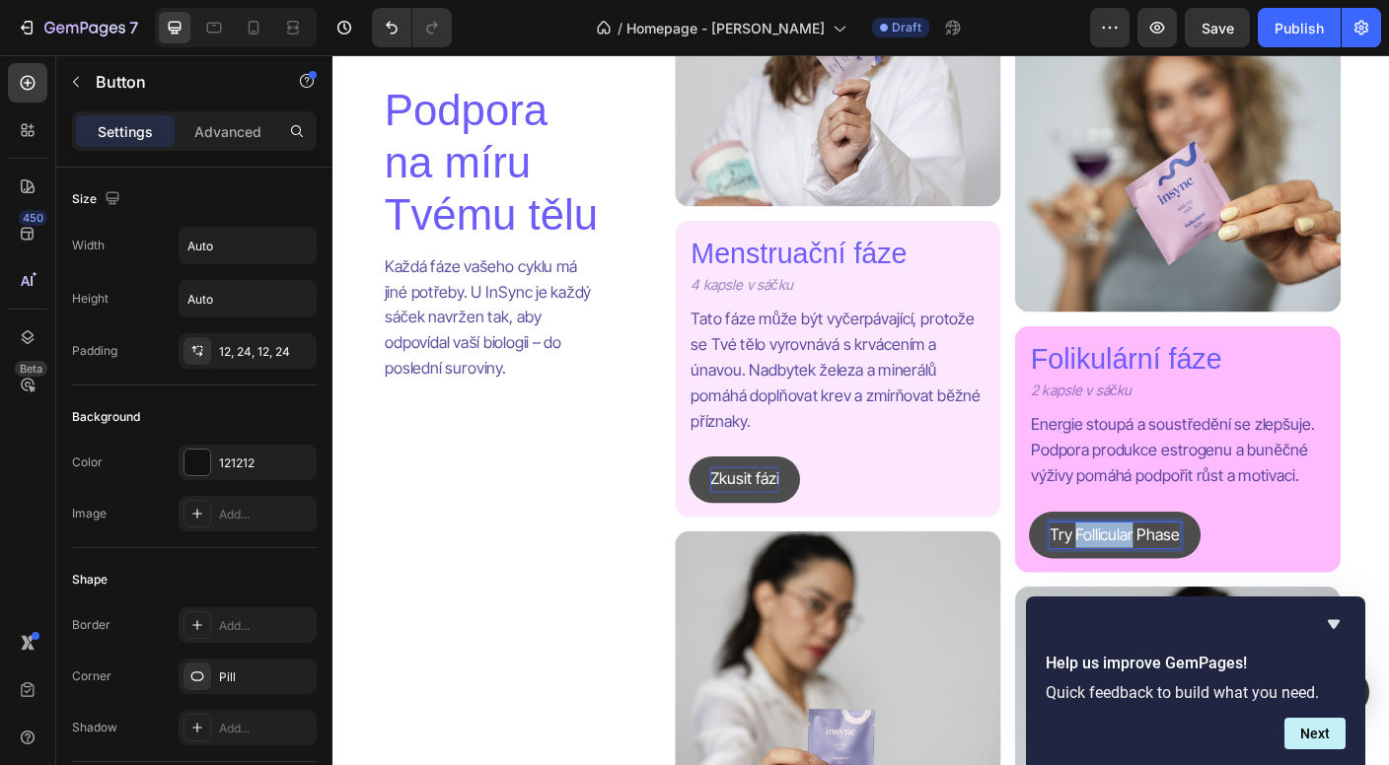
click at [1221, 586] on p "Try Follicular Phase" at bounding box center [1207, 593] width 145 height 29
click at [1155, 589] on button "Zkus" at bounding box center [1154, 593] width 85 height 52
click at [1193, 589] on button "Zkus folikulátní" at bounding box center [1192, 593] width 160 height 52
click at [1216, 588] on p "Zkus folikulátní fázi" at bounding box center [1206, 593] width 143 height 29
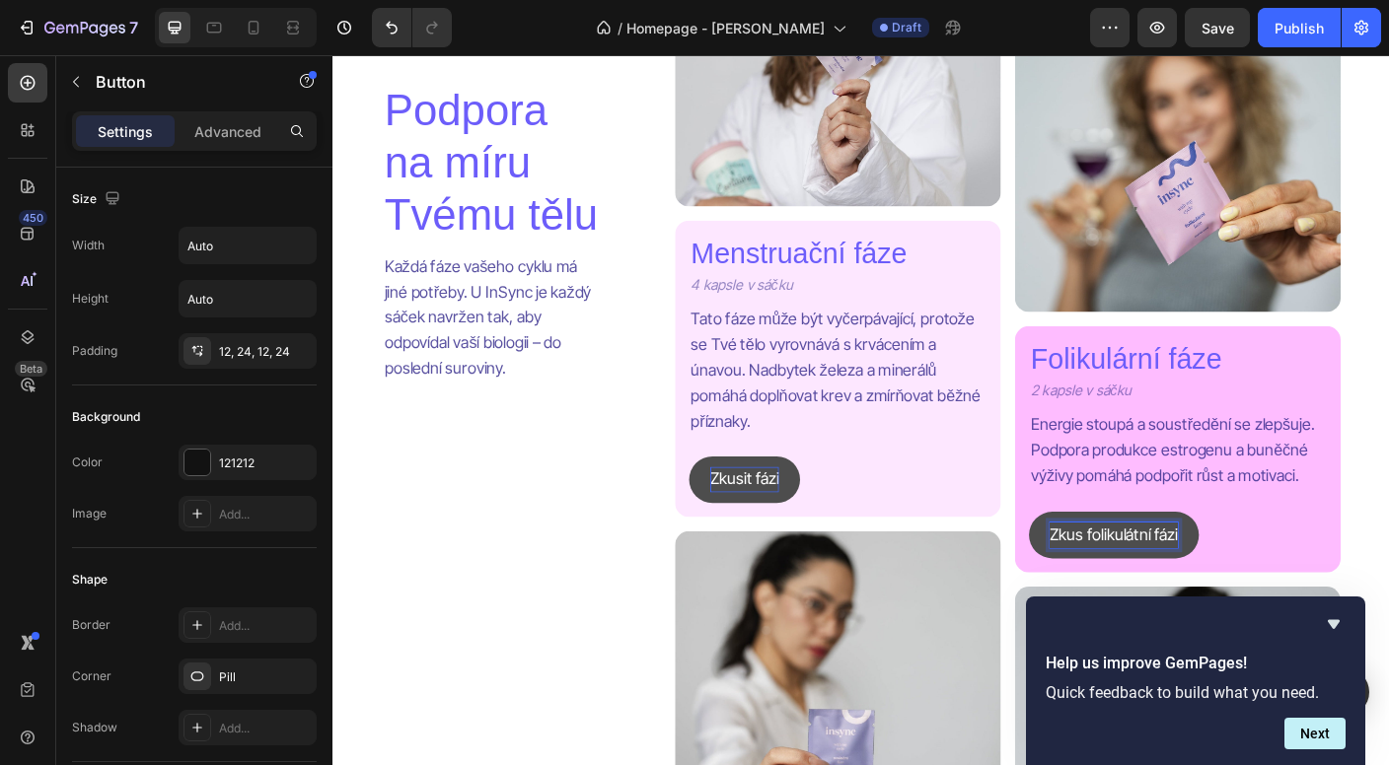
click at [1225, 589] on p "Zkus folikulátní fázi" at bounding box center [1206, 593] width 143 height 29
click at [808, 523] on p "Zkusit fázi" at bounding box center [793, 531] width 77 height 29
click at [774, 526] on button "Zkus" at bounding box center [773, 531] width 85 height 52
click at [824, 526] on button "Zkus menstruační" at bounding box center [823, 531] width 184 height 52
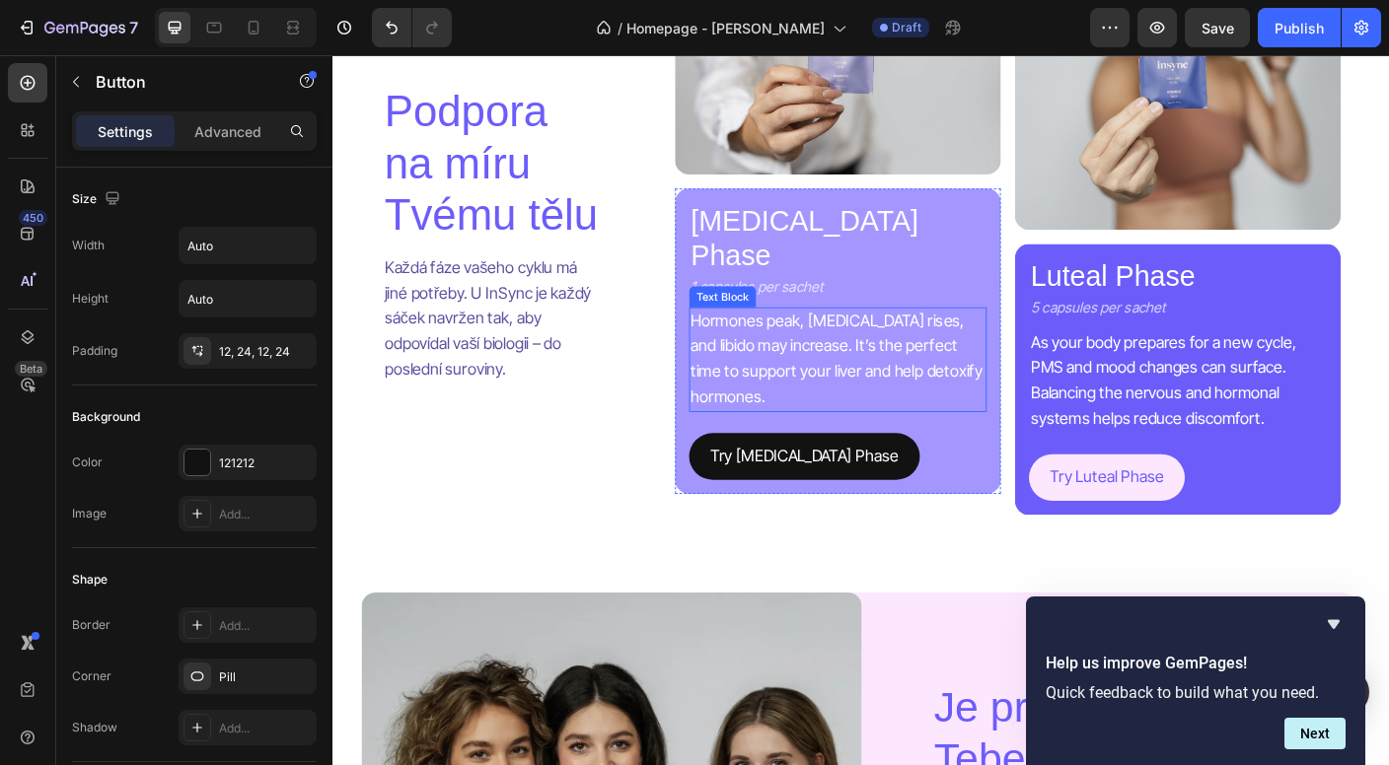
scroll to position [3011, 0]
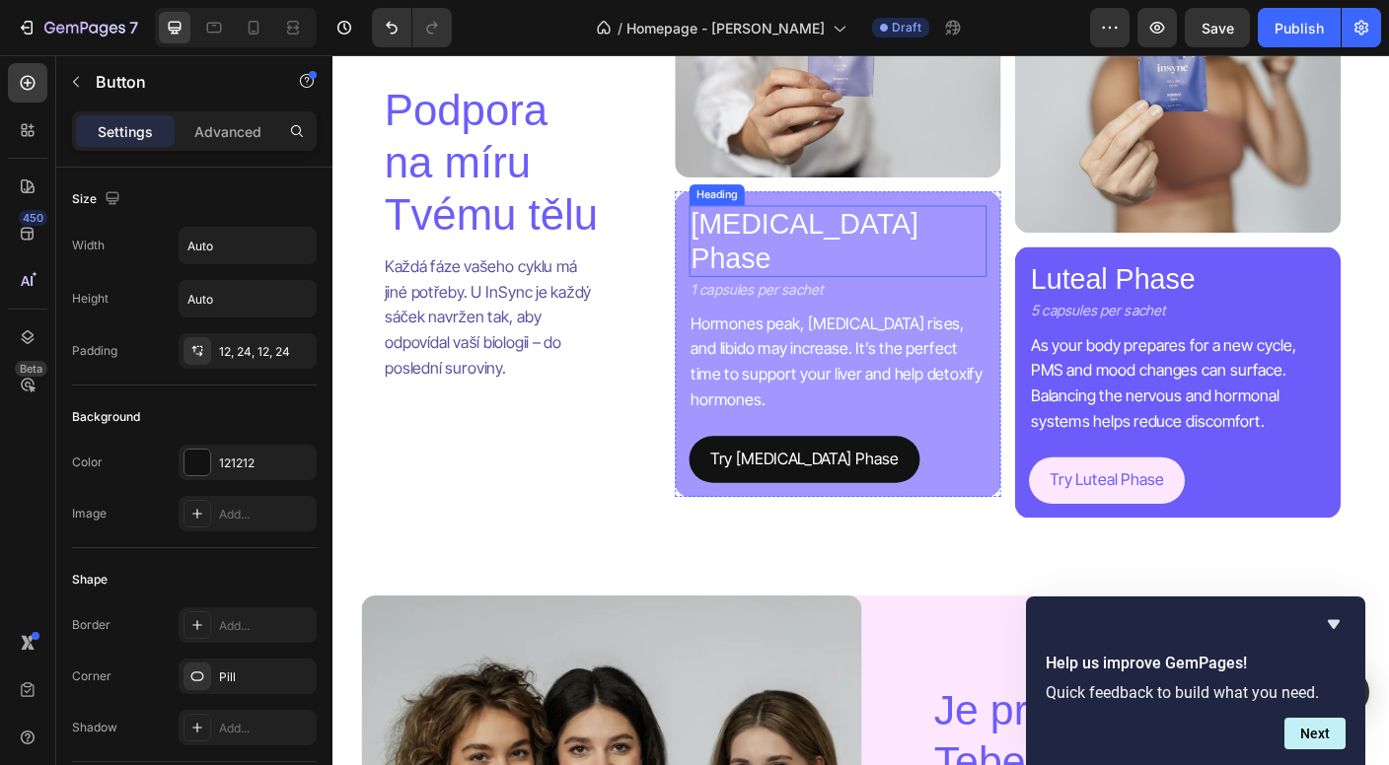
click at [872, 223] on h2 "[MEDICAL_DATA] Phase" at bounding box center [897, 263] width 333 height 80
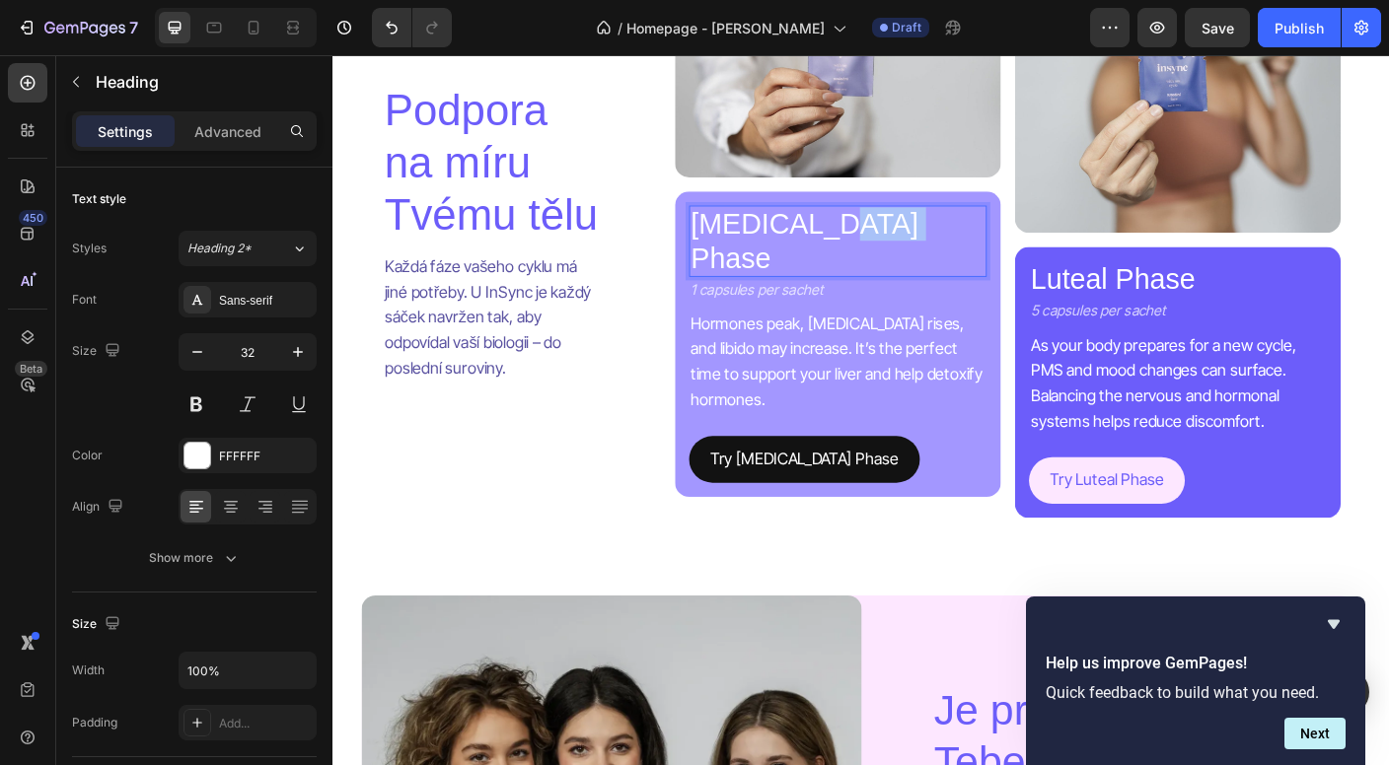
click at [872, 235] on p "[MEDICAL_DATA] Phase" at bounding box center [897, 263] width 329 height 76
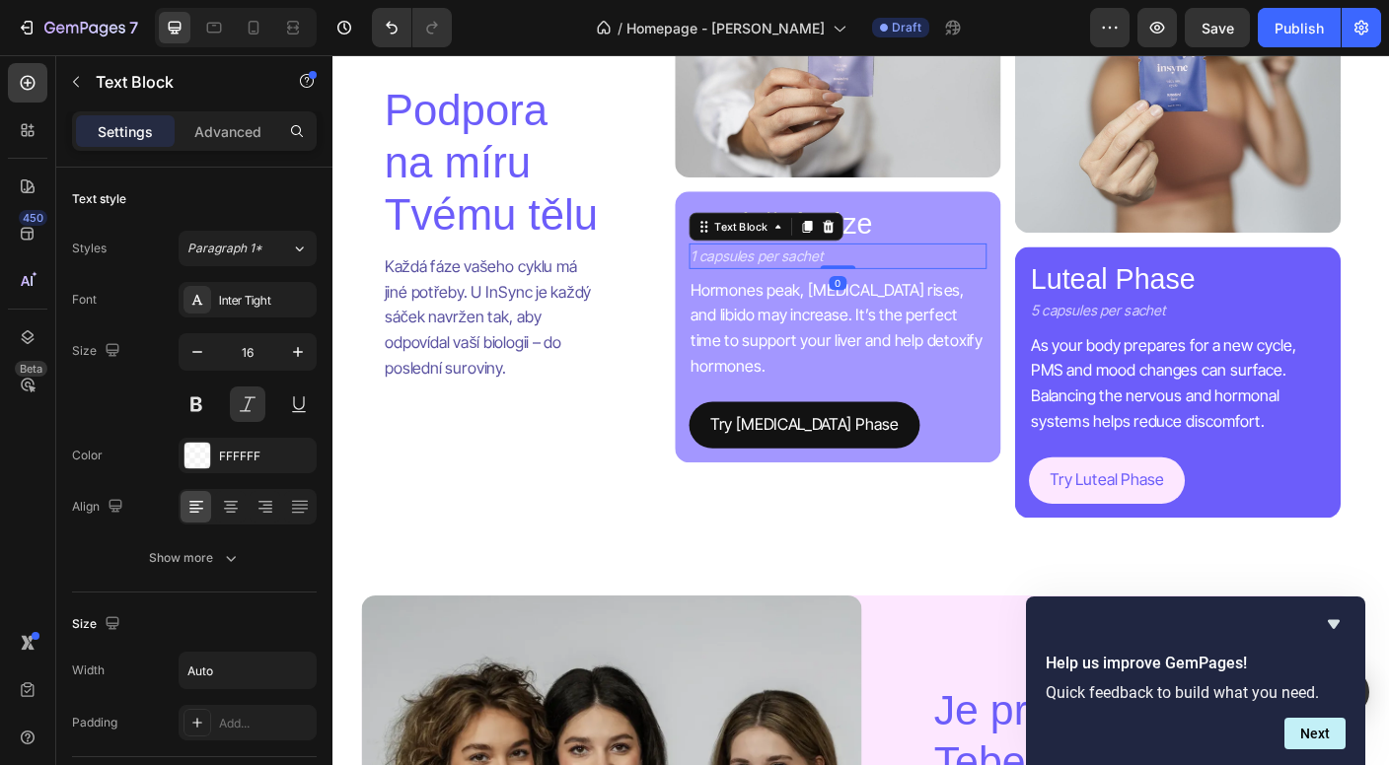
click at [822, 274] on p "1 capsules per sachet" at bounding box center [807, 280] width 148 height 26
click at [807, 347] on p "Hormones peak, [MEDICAL_DATA] rises, and libido may increase. It’s the perfect …" at bounding box center [897, 360] width 329 height 113
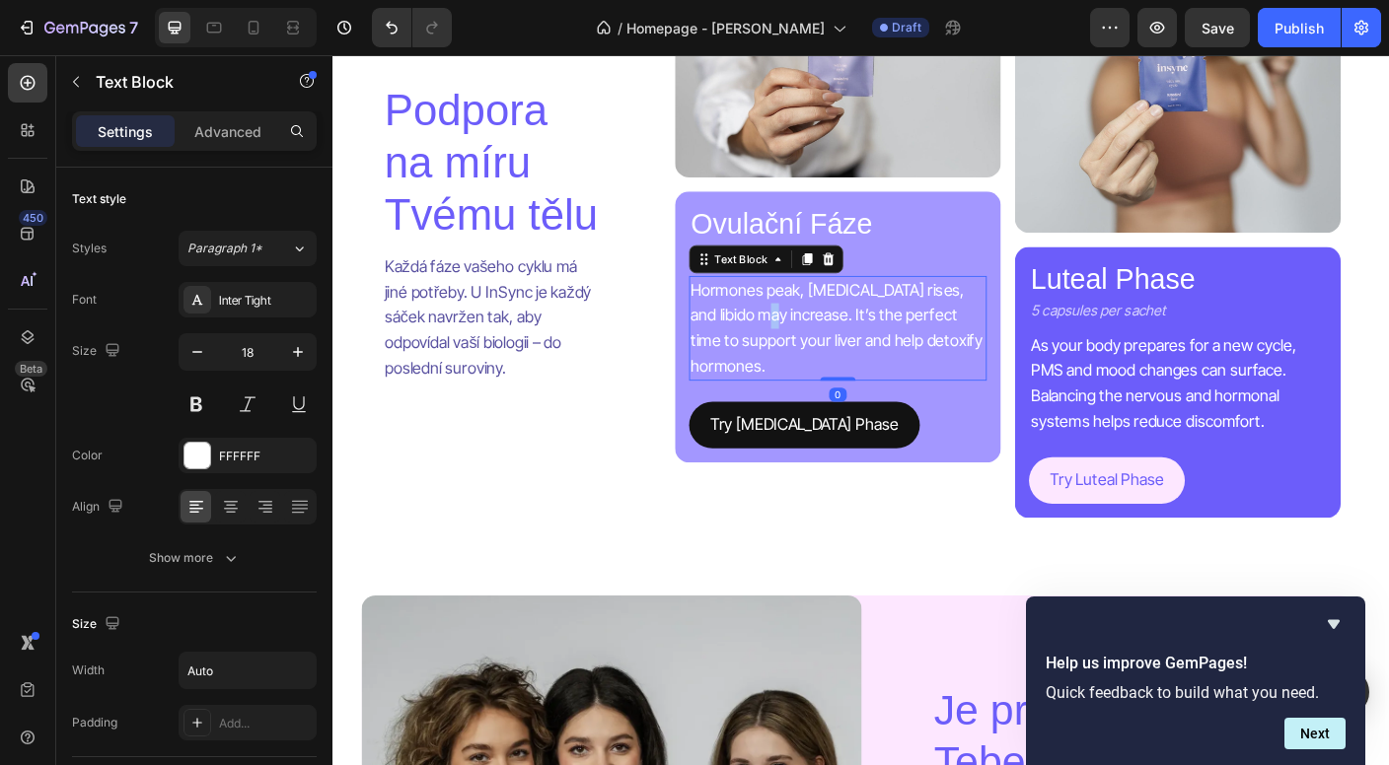
click at [807, 347] on p "Hormones peak, [MEDICAL_DATA] rises, and libido may increase. It’s the perfect …" at bounding box center [897, 360] width 329 height 113
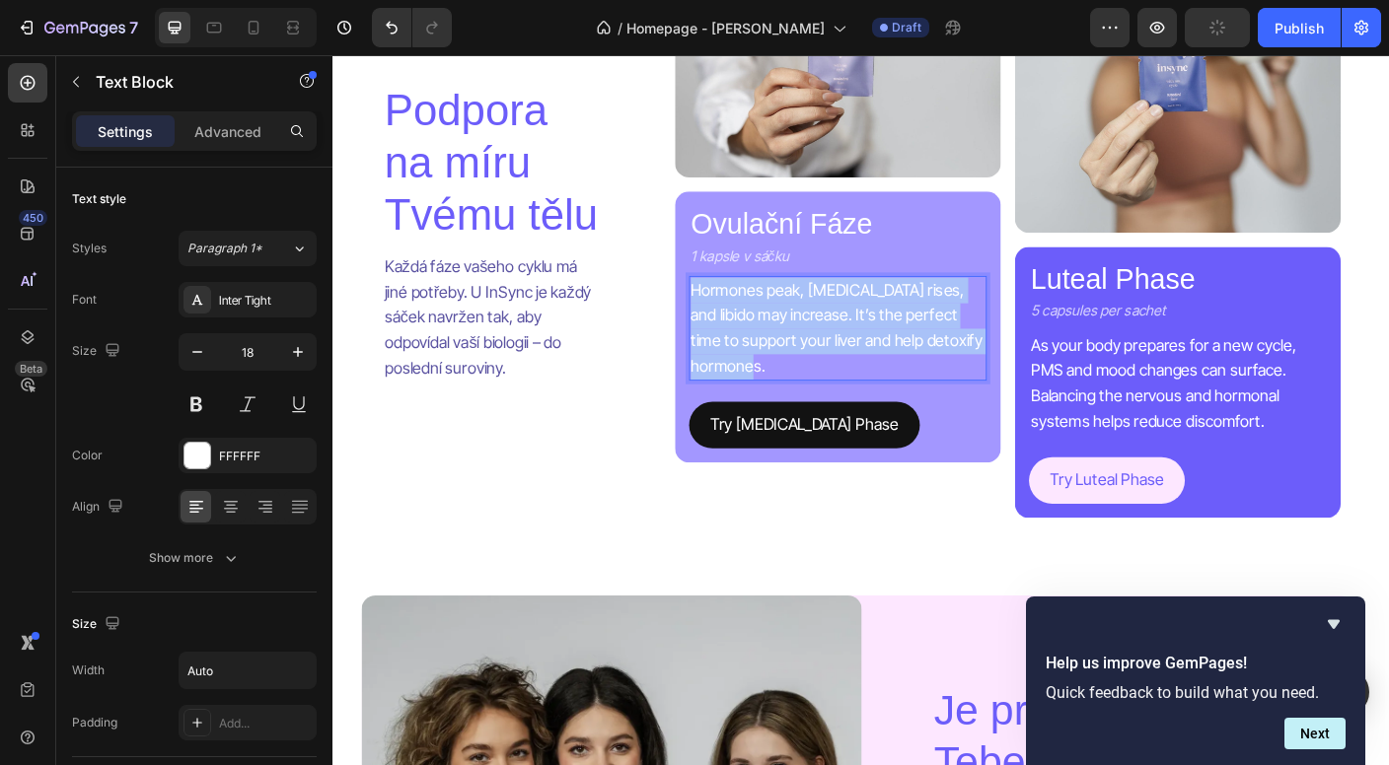
click at [807, 347] on p "Hormones peak, [MEDICAL_DATA] rises, and libido may increase. It’s the perfect …" at bounding box center [897, 360] width 329 height 113
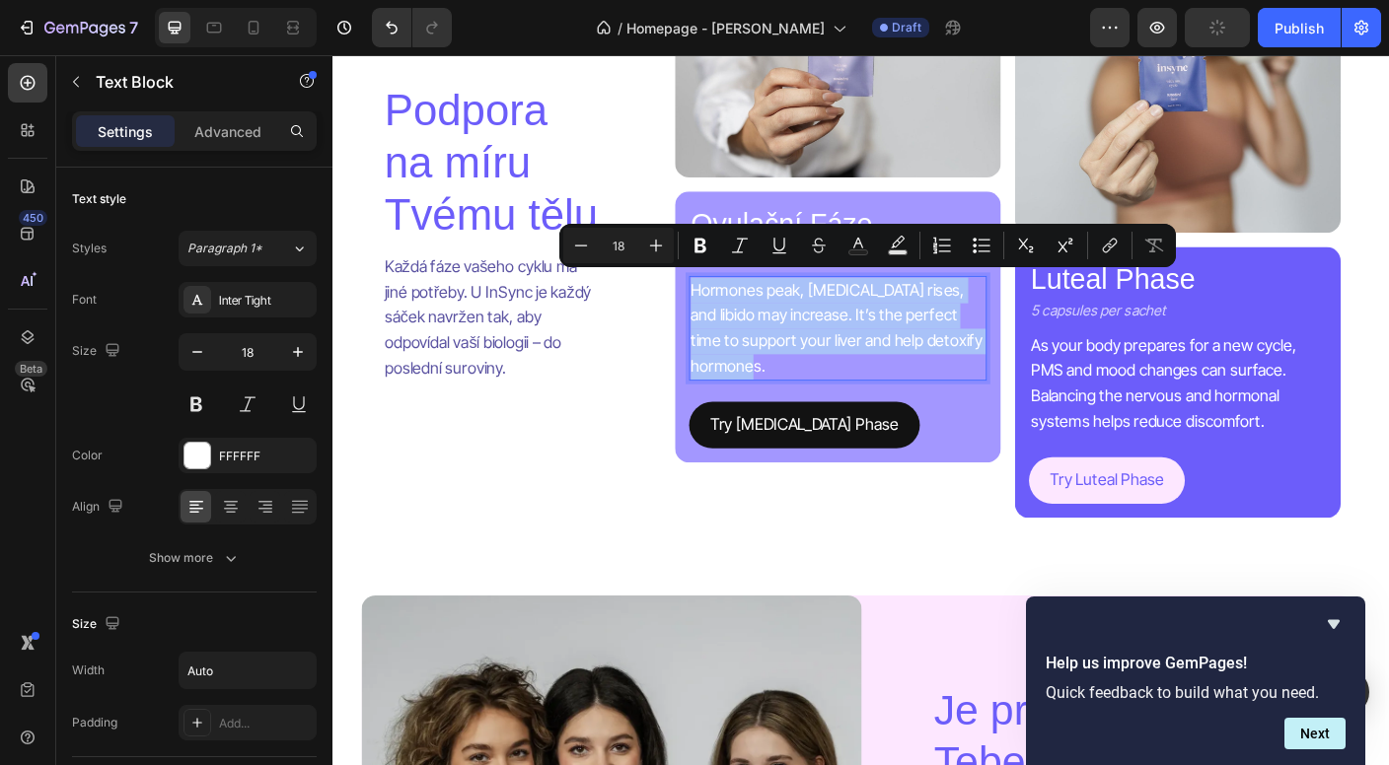
copy p "Hormones peak, [MEDICAL_DATA] rises, and libido may increase. It’s the perfect …"
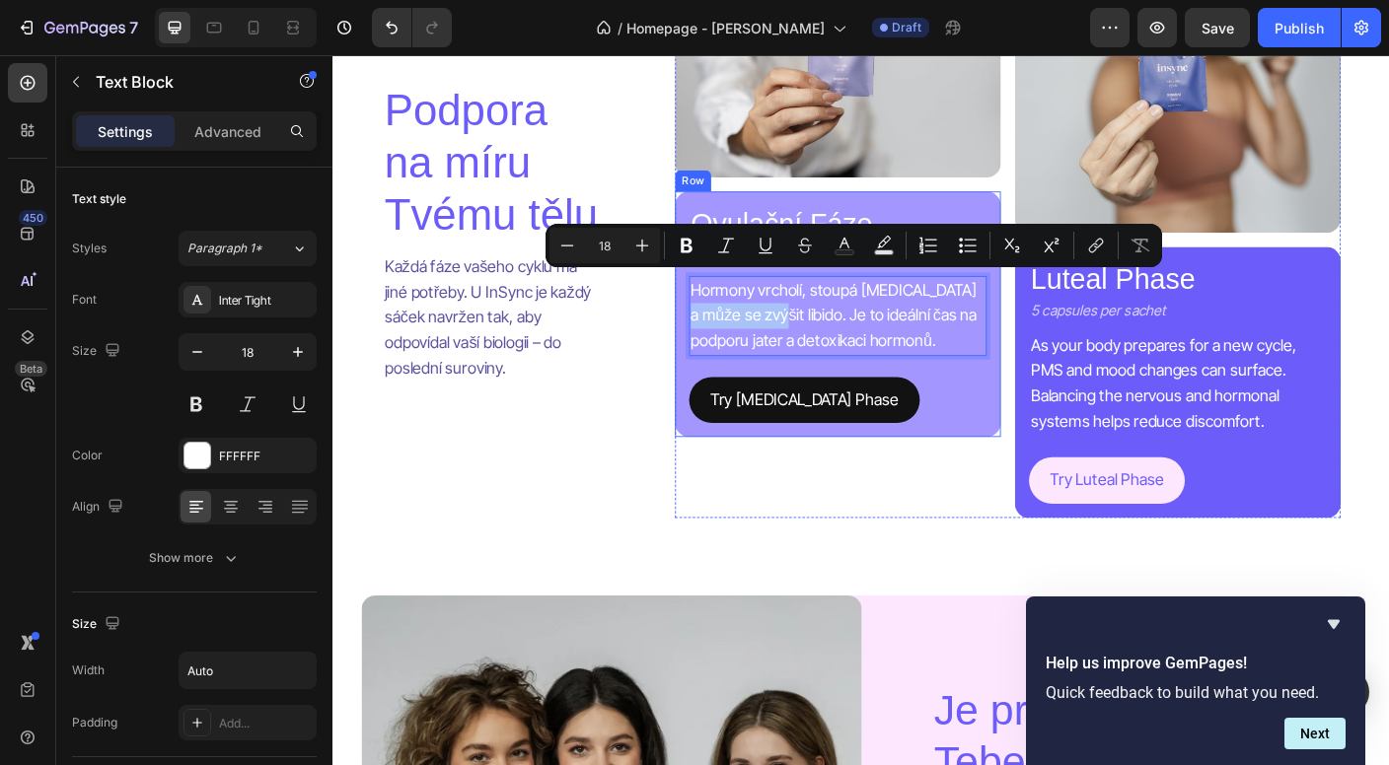
drag, startPoint x: 846, startPoint y: 340, endPoint x: 719, endPoint y: 346, distance: 127.4
click at [719, 346] on div "Ovulační Fáze Heading 1 kapsle v sáčku Text Block Hormony vrcholí, stoupá [MEDI…" at bounding box center [897, 344] width 365 height 275
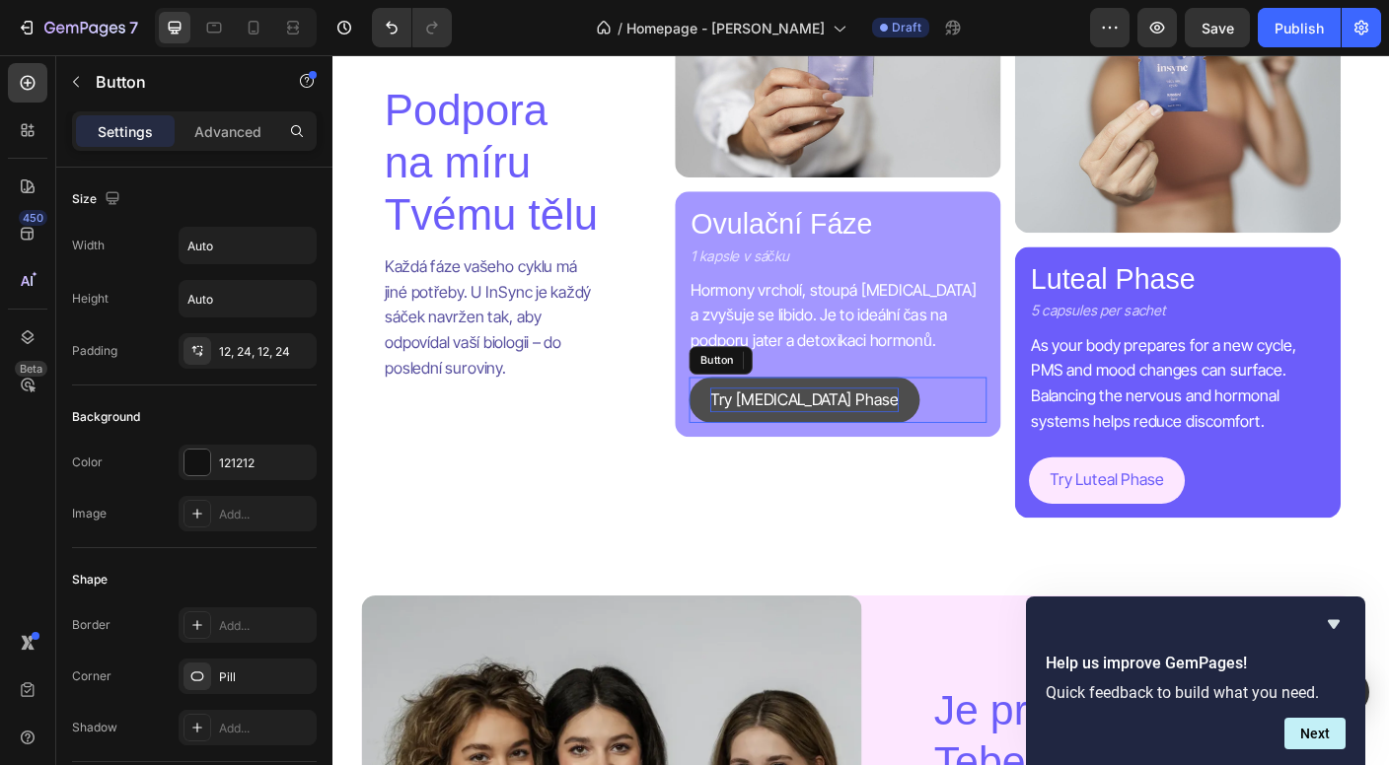
click at [855, 433] on p "Try [MEDICAL_DATA] Phase" at bounding box center [860, 441] width 211 height 29
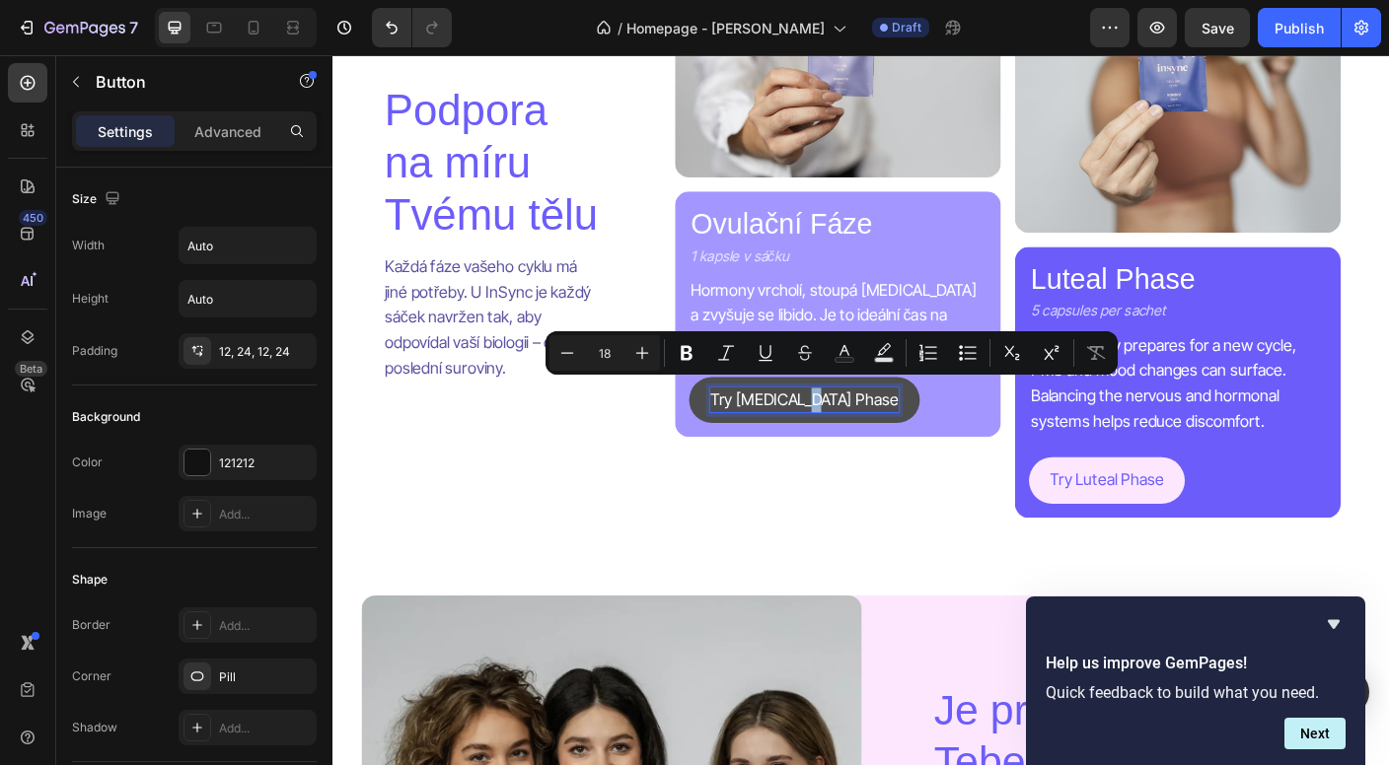
click at [855, 433] on p "Try [MEDICAL_DATA] Phase" at bounding box center [860, 441] width 211 height 29
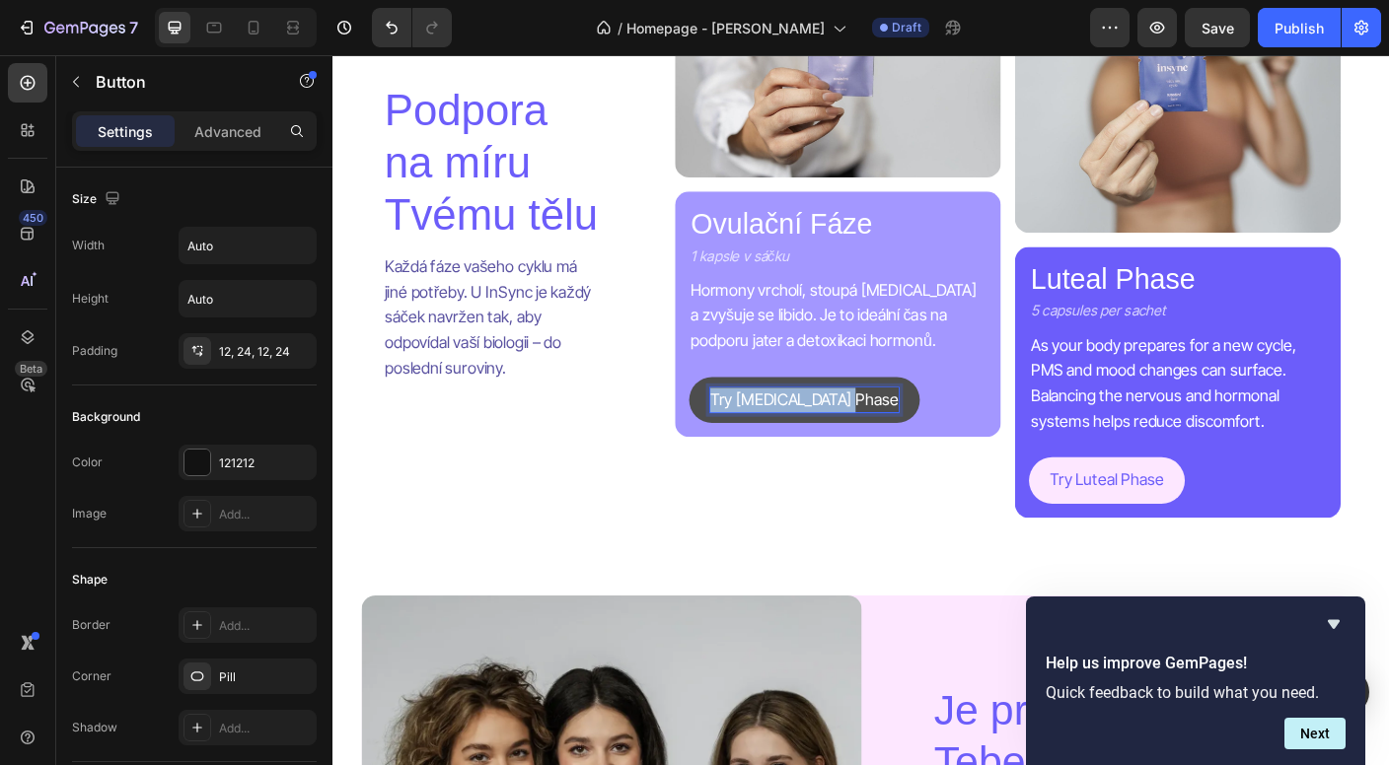
click at [855, 433] on p "Try [MEDICAL_DATA] Phase" at bounding box center [860, 441] width 211 height 29
click at [774, 431] on button "Zkus" at bounding box center [773, 441] width 85 height 52
click at [808, 431] on button "Zkus ovulační" at bounding box center [806, 441] width 151 height 52
click at [1215, 285] on h2 "Luteal Phase" at bounding box center [1278, 305] width 333 height 41
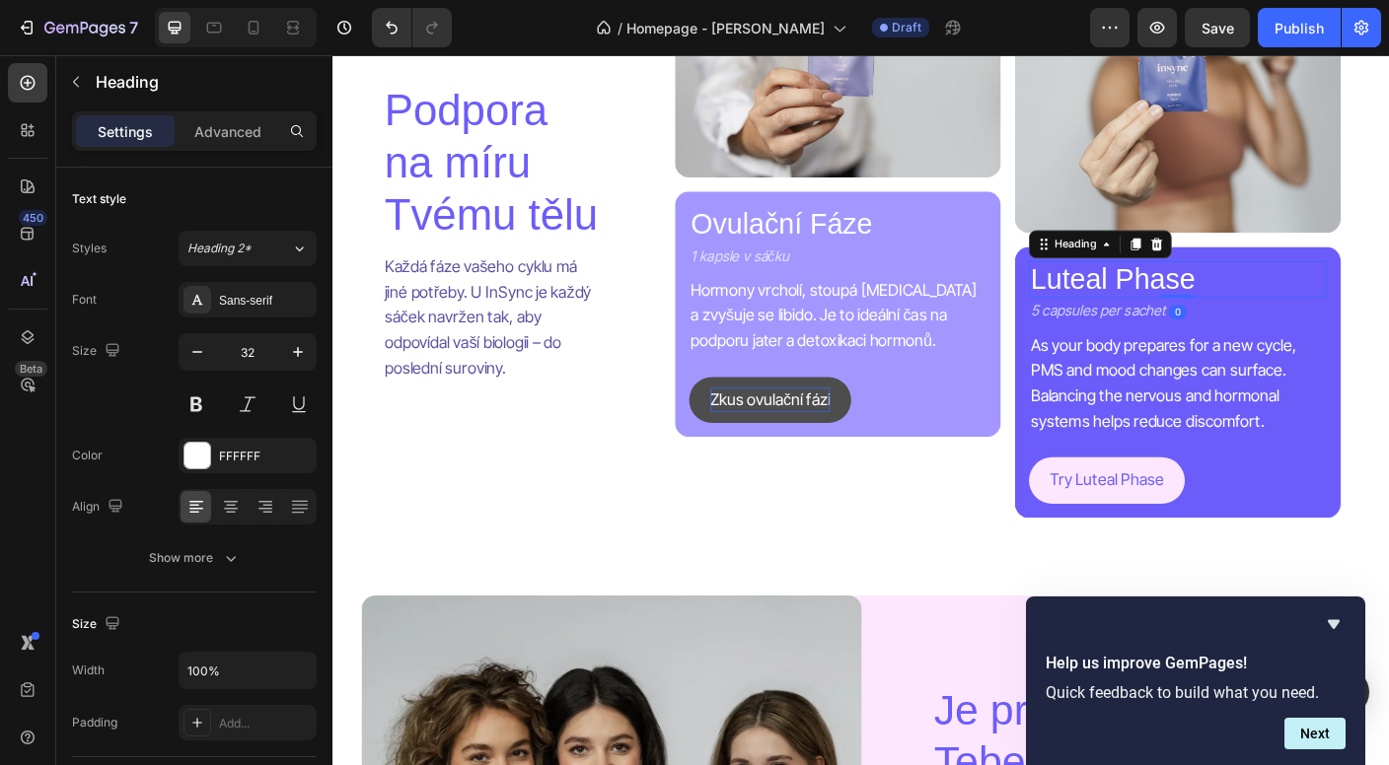
click at [1215, 285] on h2 "Luteal Phase" at bounding box center [1278, 305] width 333 height 41
click at [1215, 296] on p "Luteal Phase" at bounding box center [1278, 305] width 329 height 37
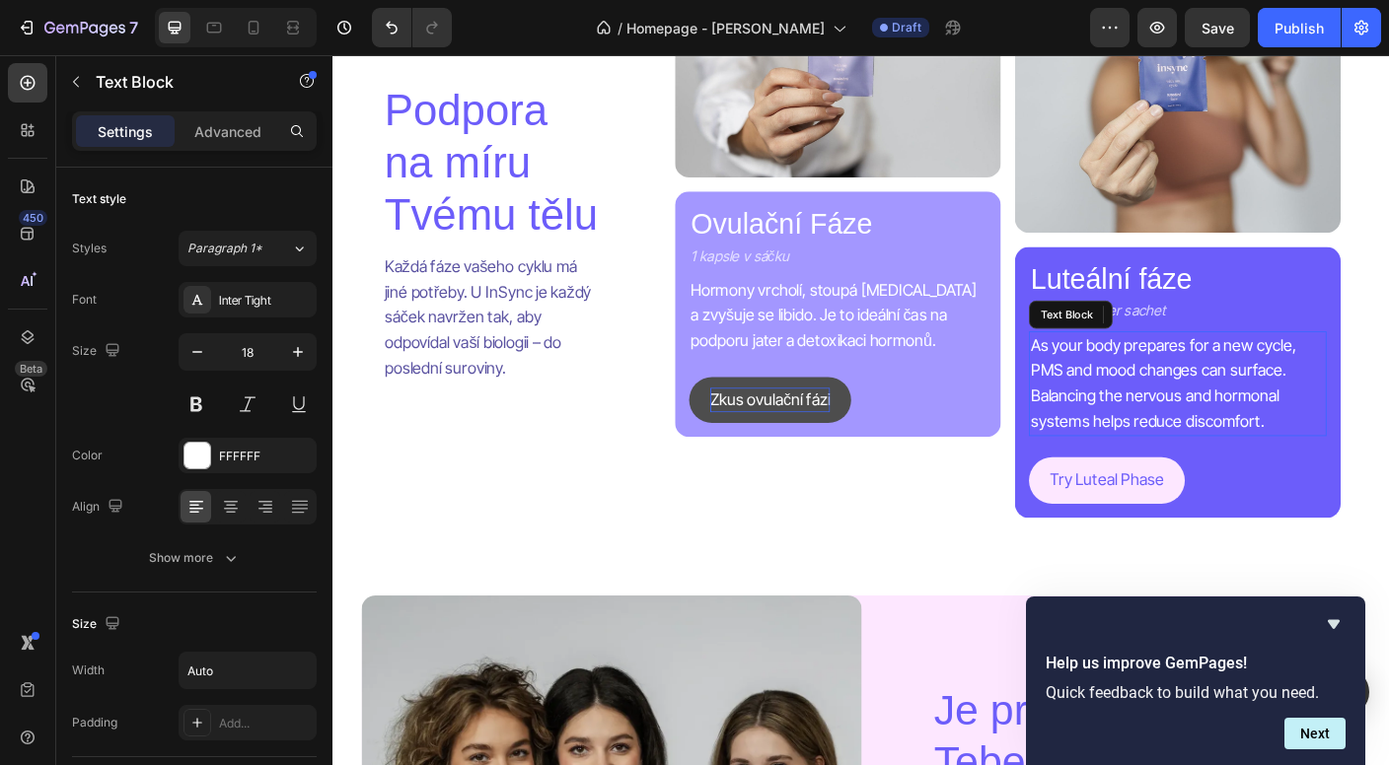
click at [1322, 429] on p "As your body prepares for a new cycle, PMS and mood changes can surface. Balanc…" at bounding box center [1278, 422] width 329 height 113
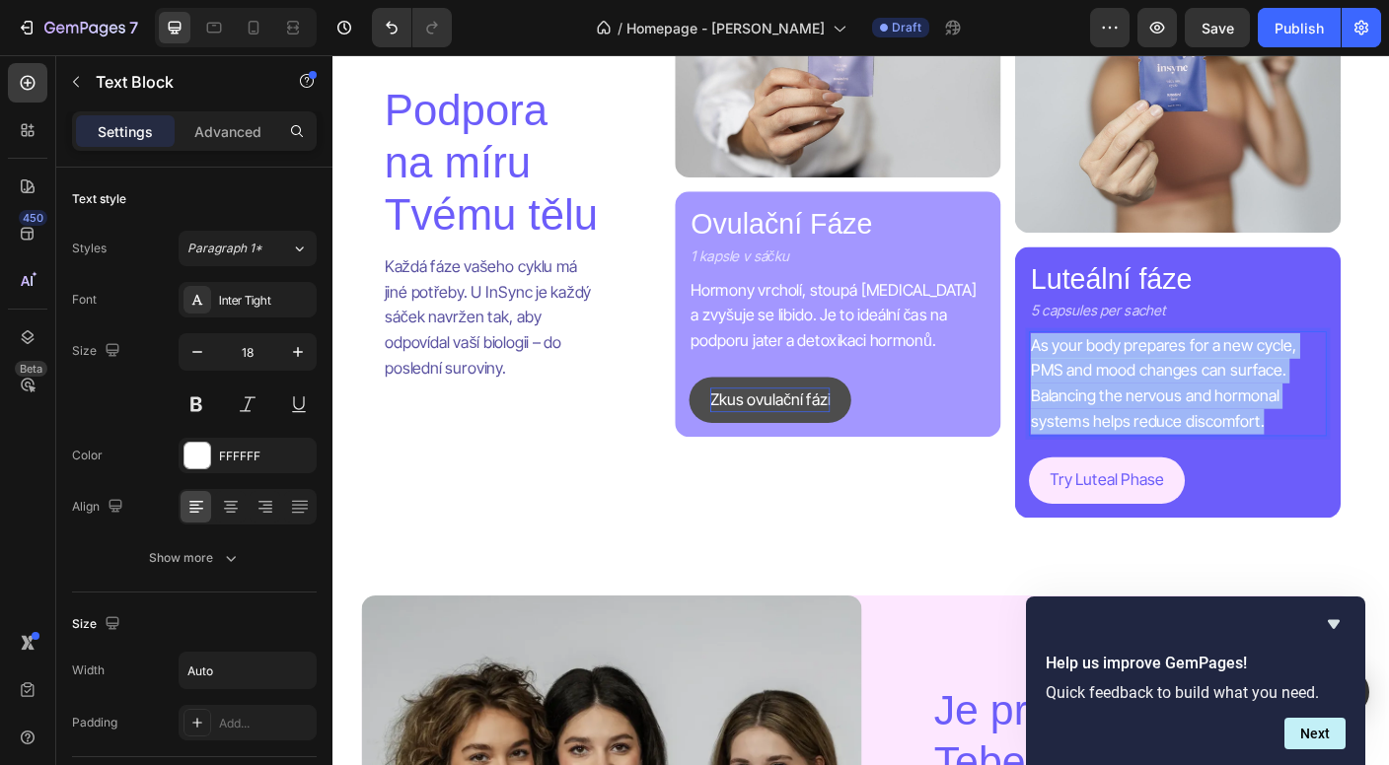
click at [1322, 429] on p "As your body prepares for a new cycle, PMS and mood changes can surface. Balanc…" at bounding box center [1278, 422] width 329 height 113
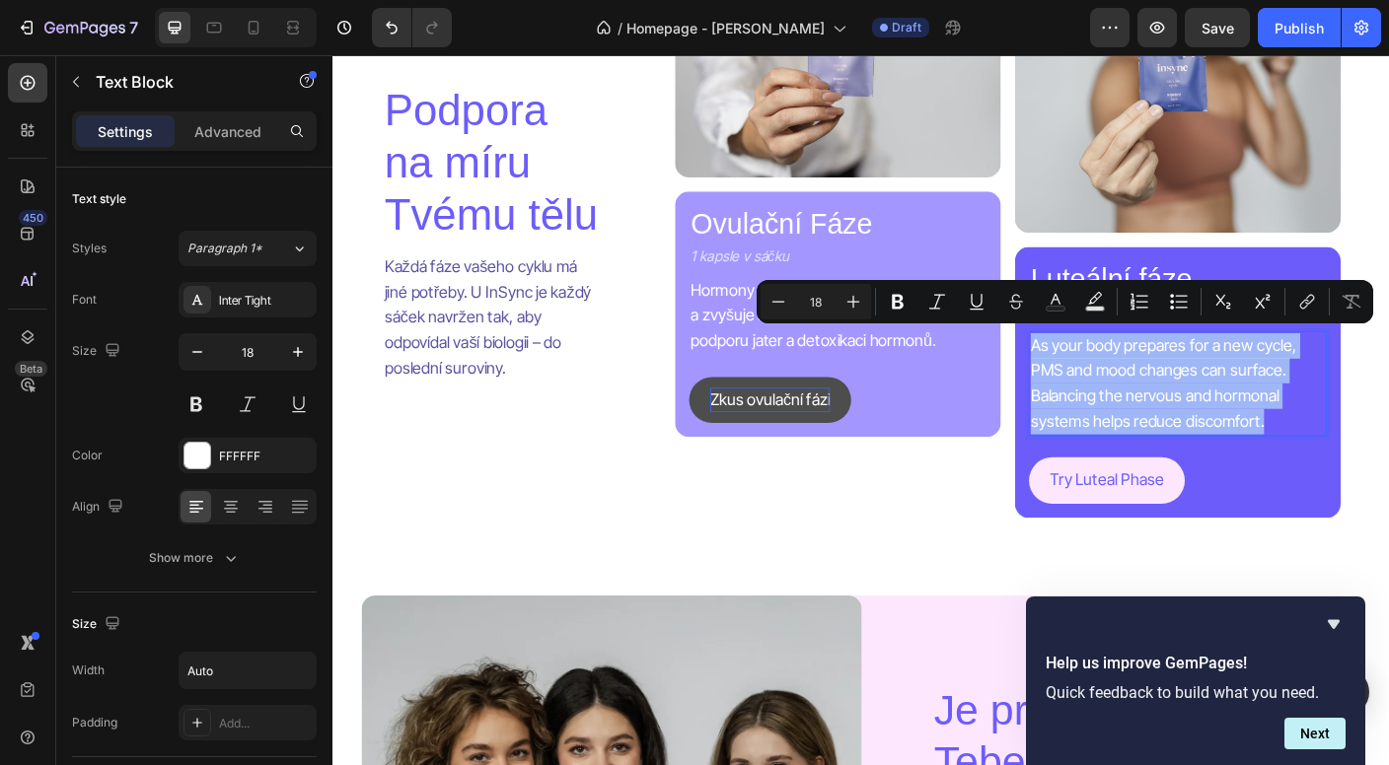
copy p "As your body prepares for a new cycle, PMS and mood changes can surface. Balanc…"
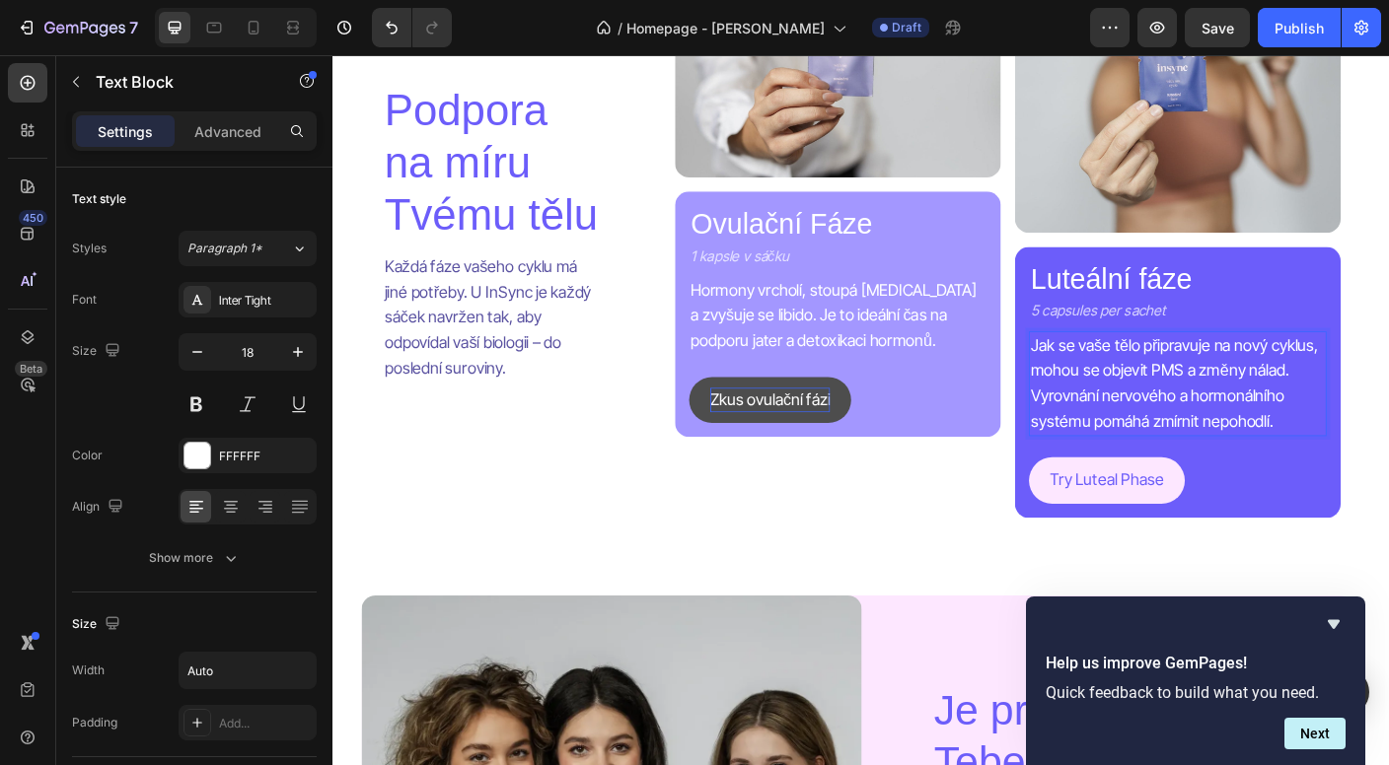
click at [1153, 375] on p "Jak se vaše tělo připravuje na nový cyklus, mohou se objevit PMS a změny nálad.…" at bounding box center [1278, 422] width 329 height 113
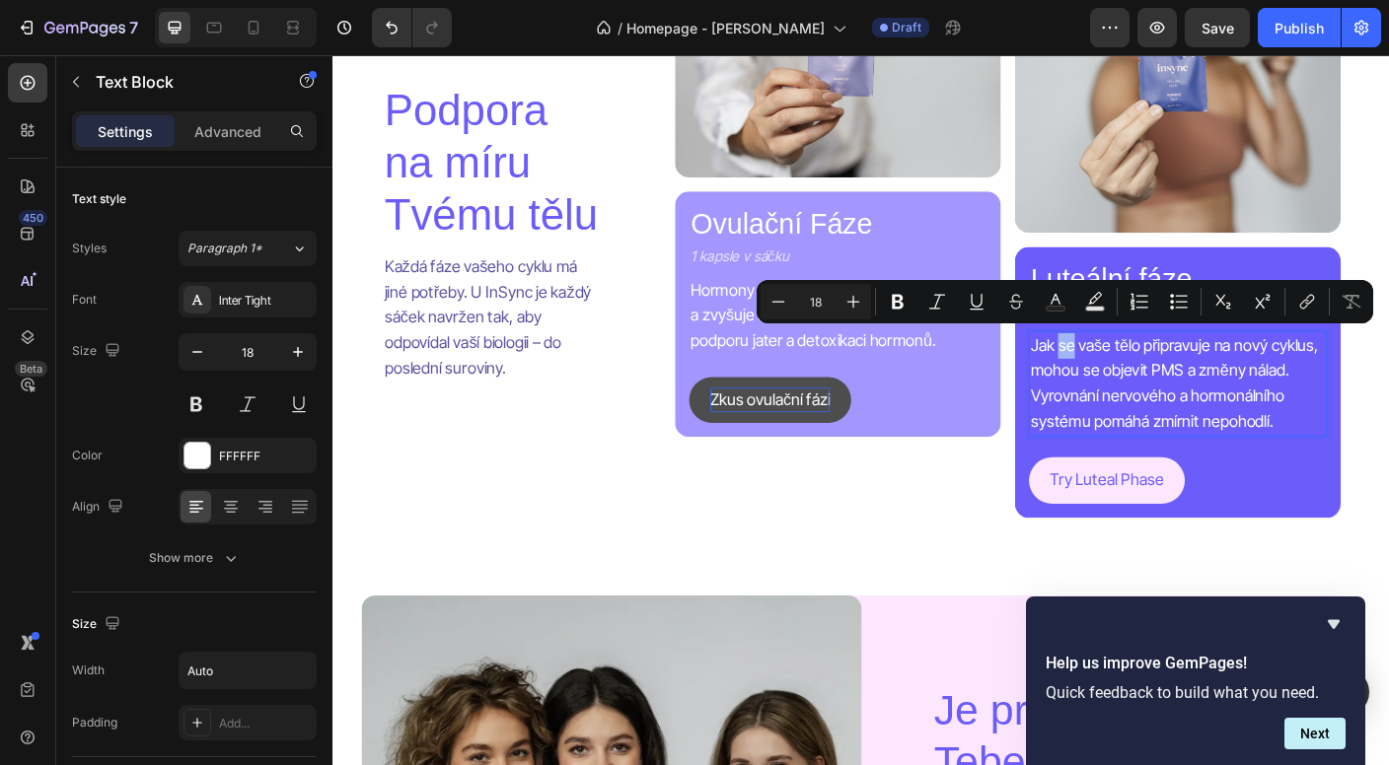
click at [1153, 376] on p "Jak se vaše tělo připravuje na nový cyklus, mohou se objevit PMS a změny nálad.…" at bounding box center [1278, 422] width 329 height 113
drag, startPoint x: 1203, startPoint y: 376, endPoint x: 1119, endPoint y: 371, distance: 84.0
click at [1119, 371] on p "Jak se vaše tělo připravuje na nový cyklus, mohou se objevit PMS a změny nálad.…" at bounding box center [1278, 422] width 329 height 113
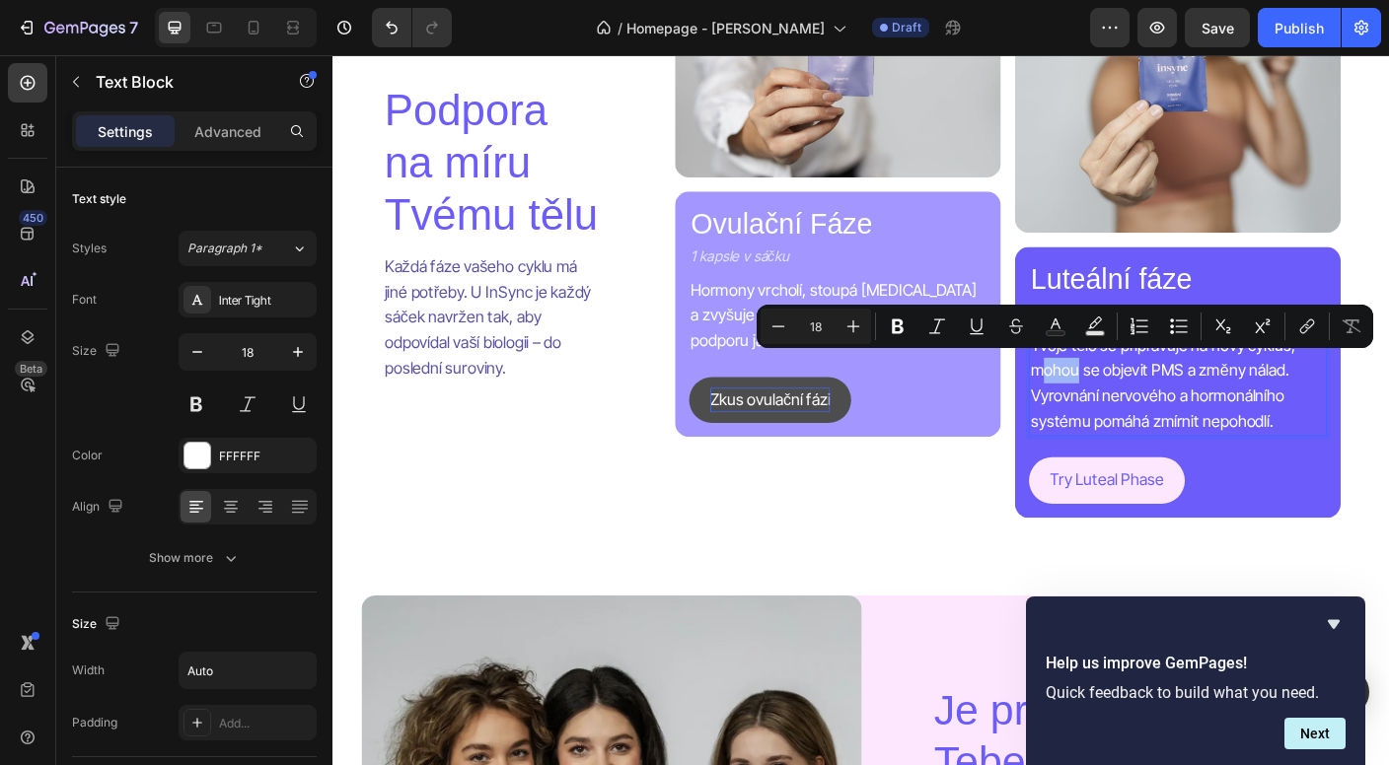
drag, startPoint x: 1167, startPoint y: 402, endPoint x: 1131, endPoint y: 409, distance: 36.2
click at [1131, 409] on p "Tvoje tělo se připravuje na nový cyklus, mohou se objevit PMS a změny nálad. Vy…" at bounding box center [1278, 422] width 329 height 113
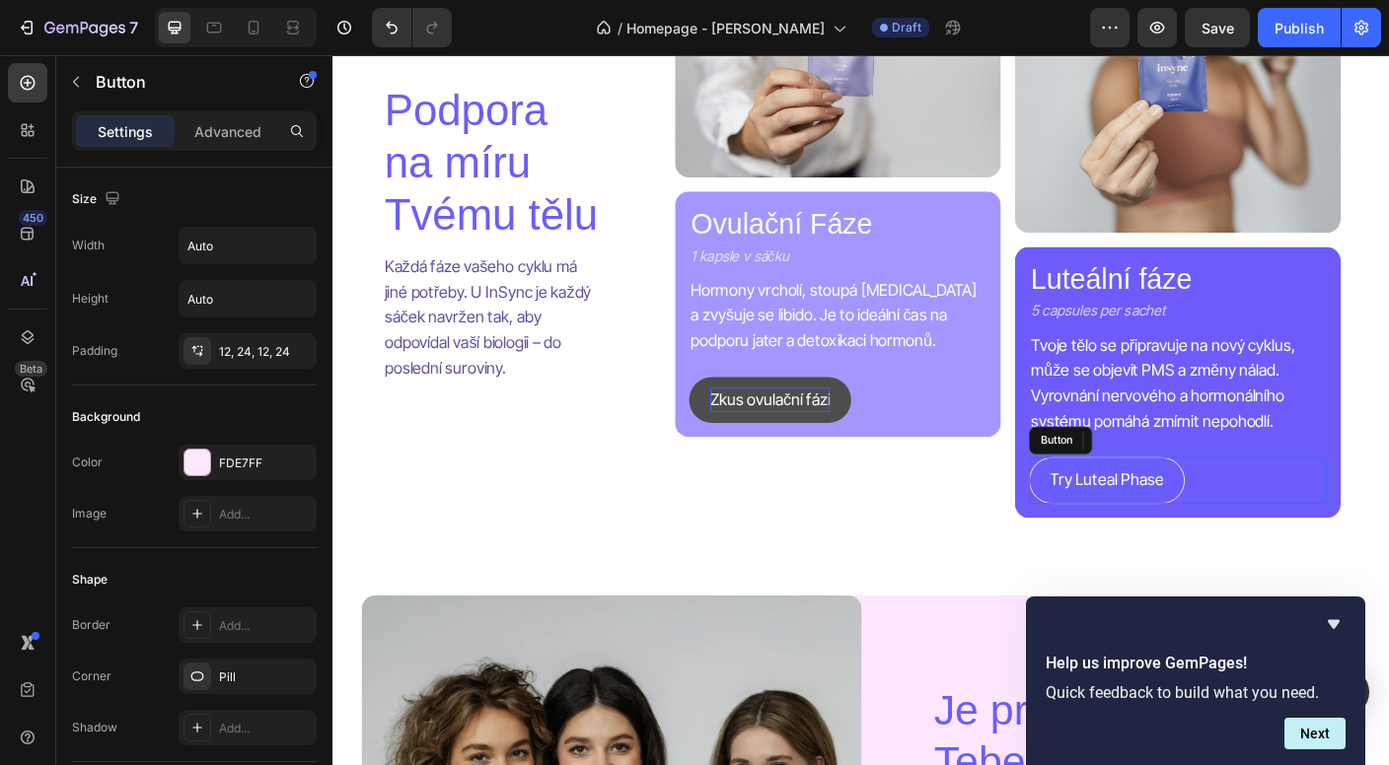
click at [1187, 526] on p "Try Luteal Phase" at bounding box center [1198, 531] width 127 height 29
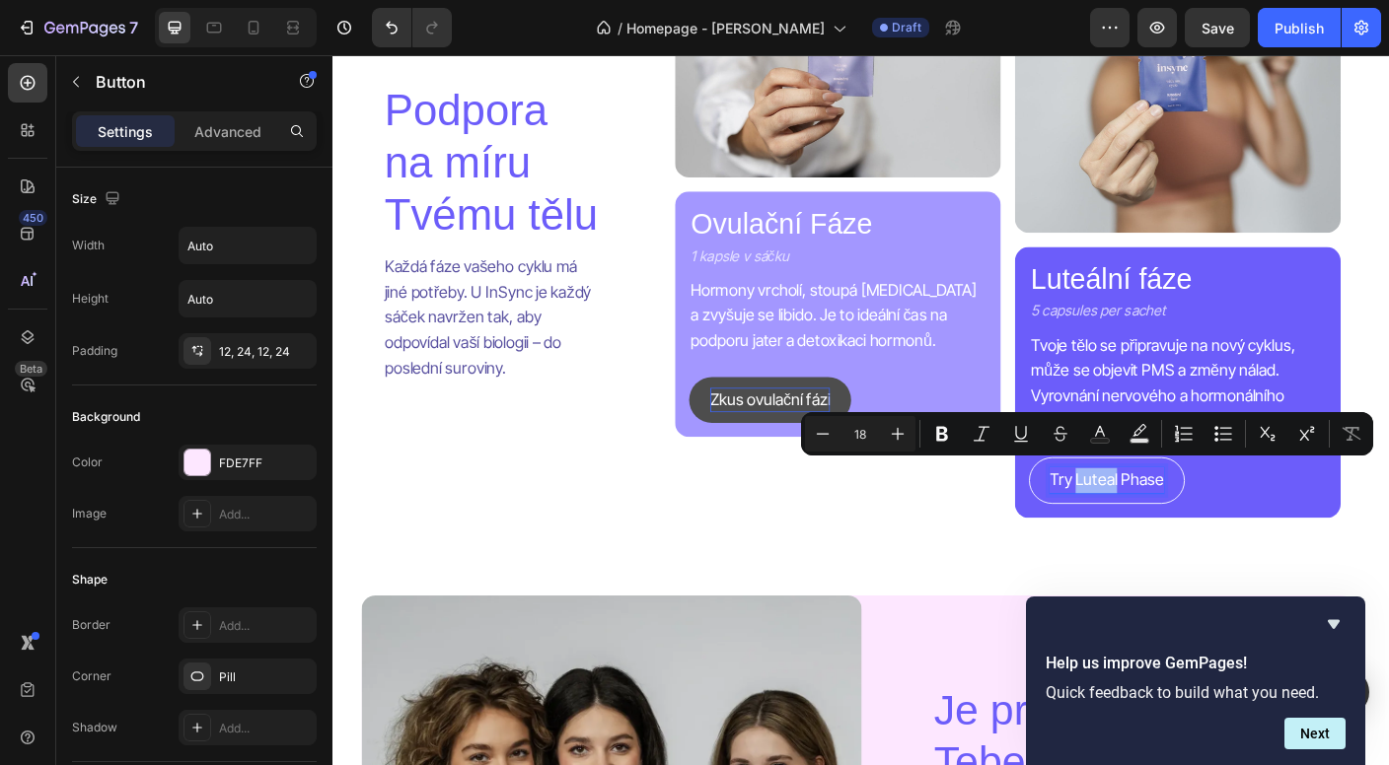
click at [1187, 526] on p "Try Luteal Phase" at bounding box center [1198, 531] width 127 height 29
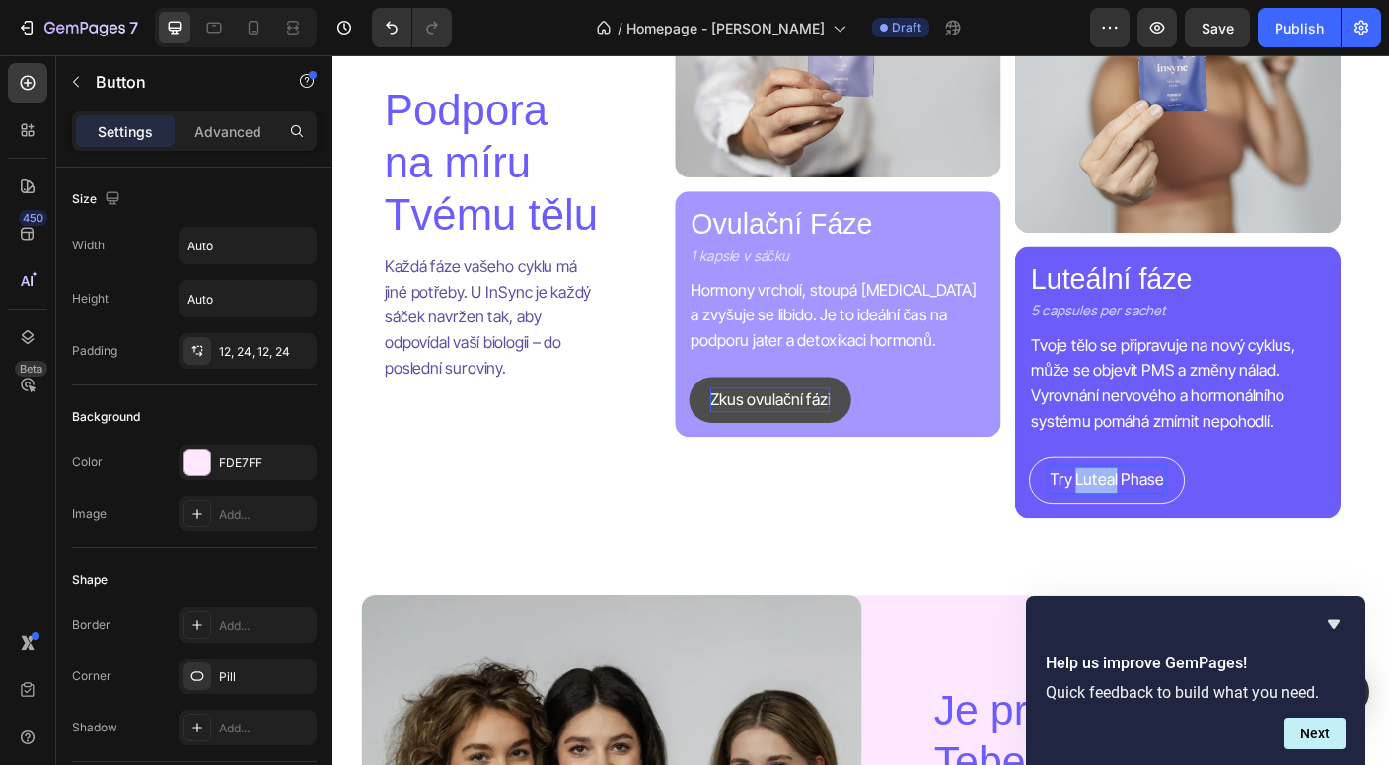
click at [1187, 526] on p "Try Luteal Phase" at bounding box center [1198, 531] width 127 height 29
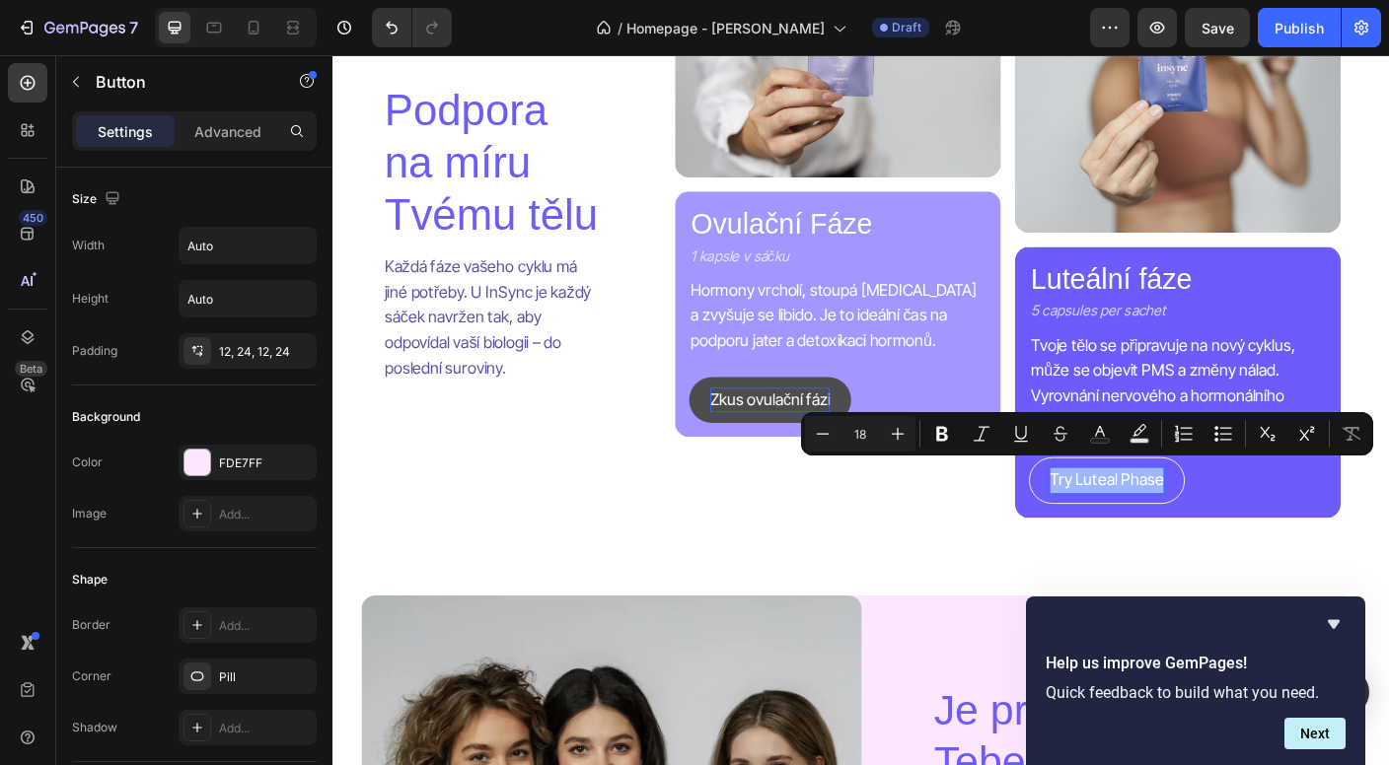
click at [1187, 526] on p "Try Luteal Phase" at bounding box center [1198, 531] width 127 height 29
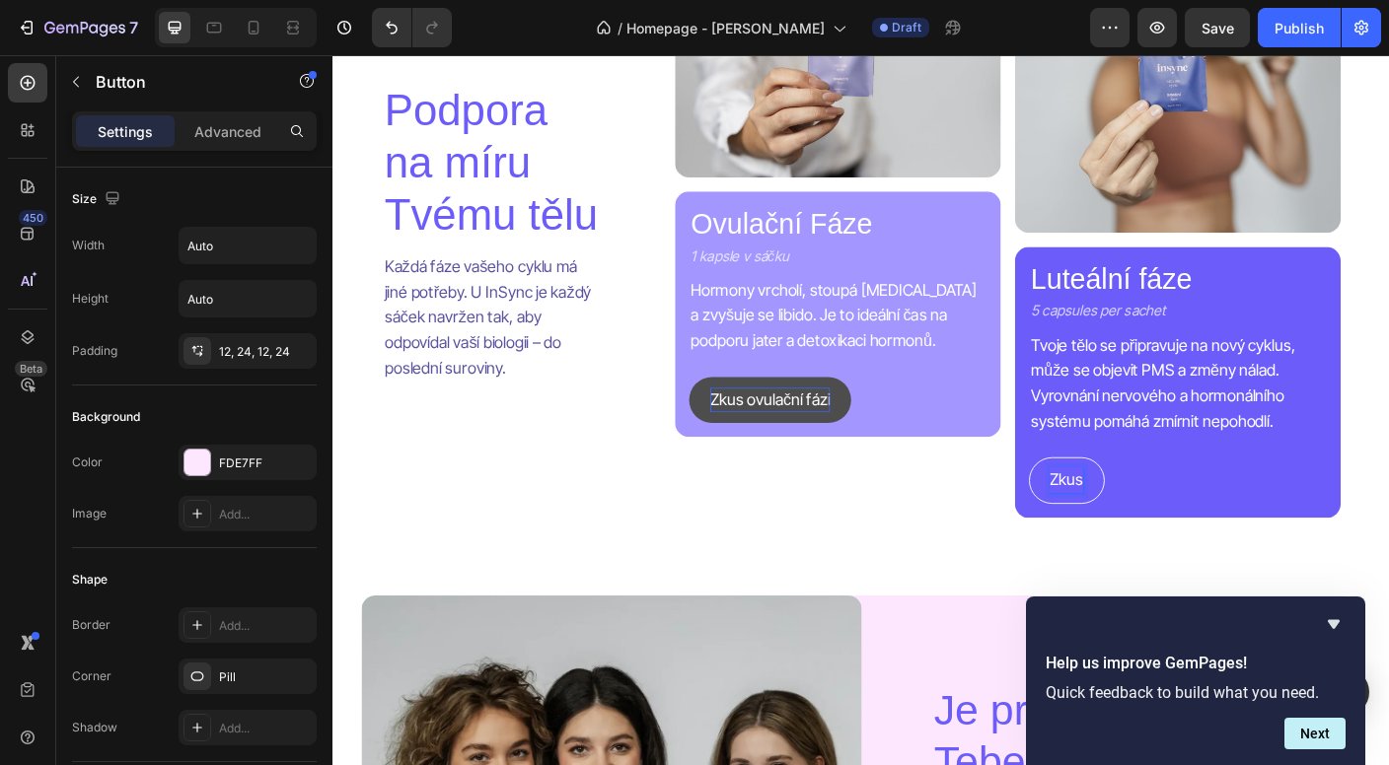
click at [1155, 522] on button "Zkus" at bounding box center [1154, 531] width 85 height 52
click at [1185, 522] on button "Zkus luteální" at bounding box center [1183, 531] width 142 height 52
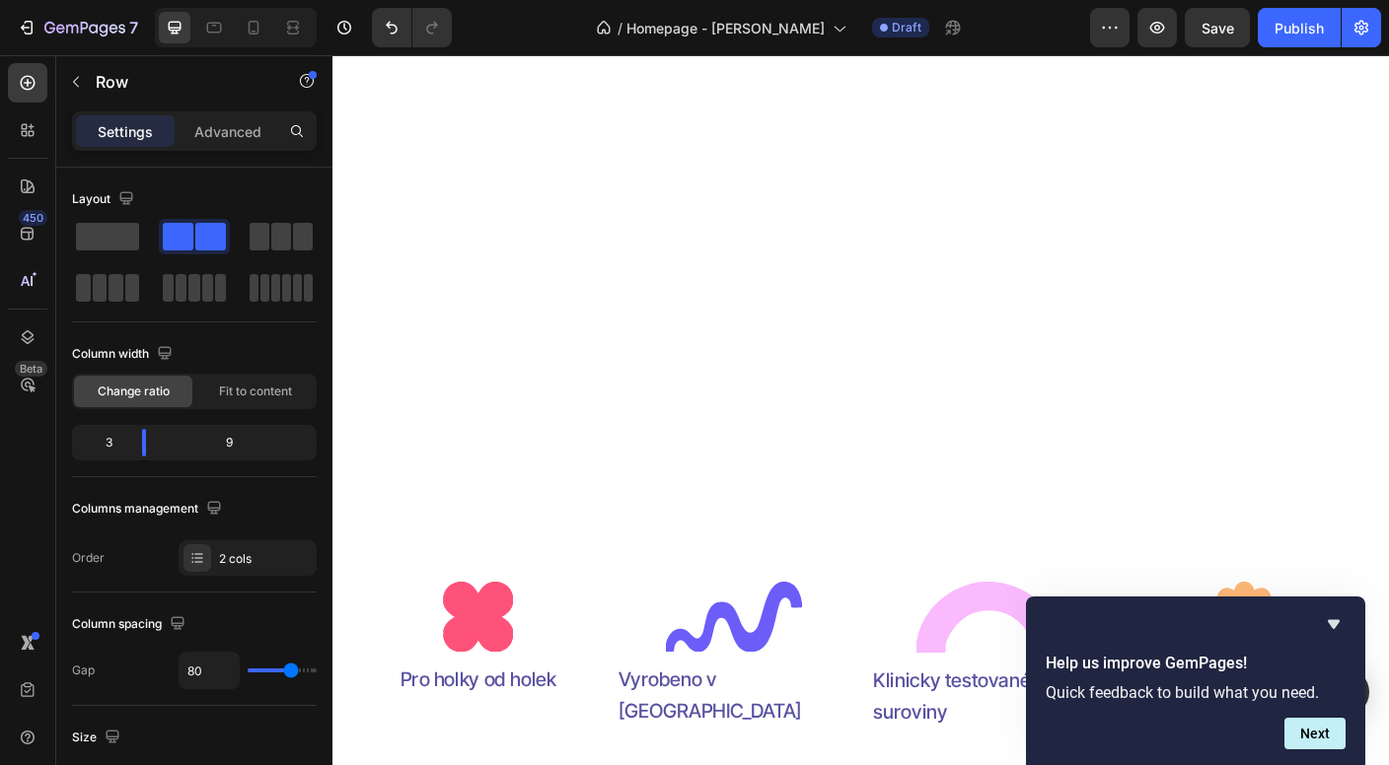
scroll to position [158, 0]
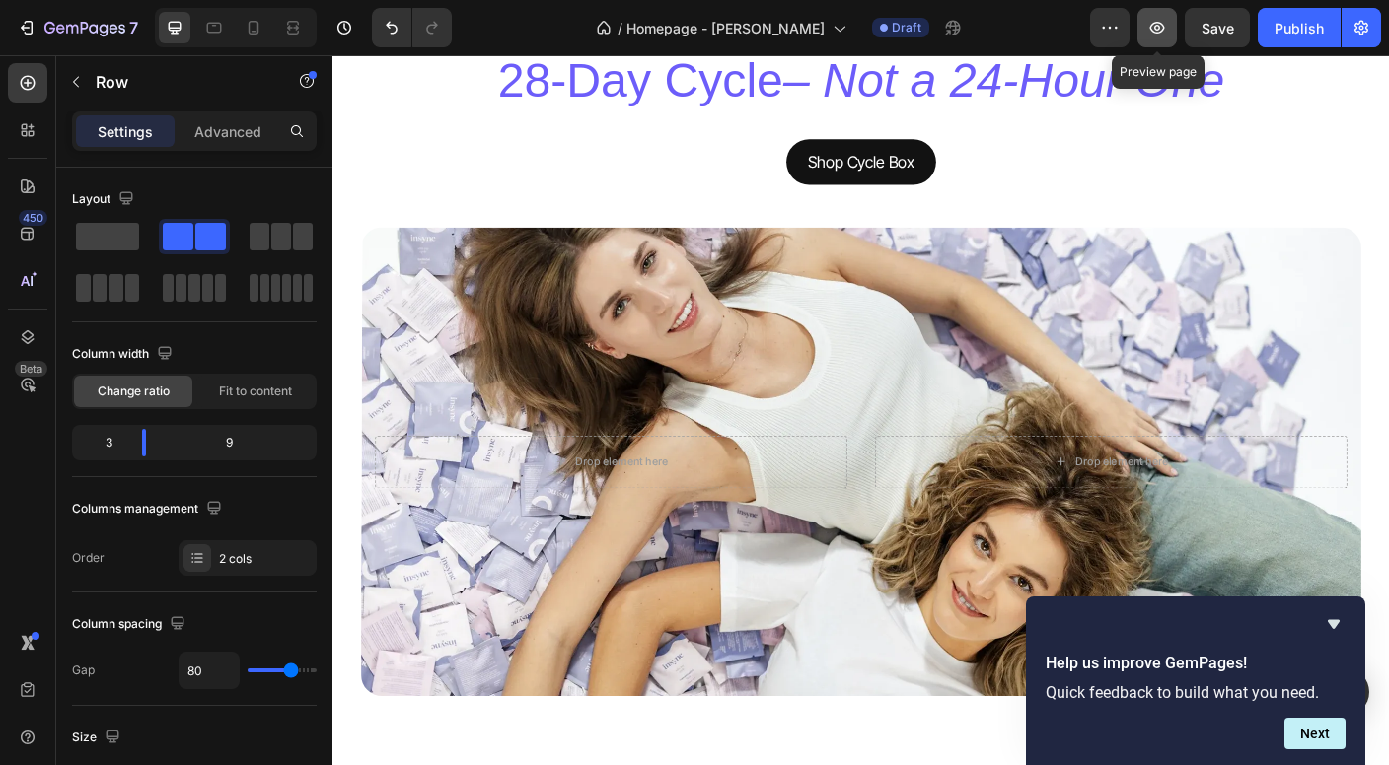
click at [1149, 34] on icon "button" at bounding box center [1157, 28] width 20 height 20
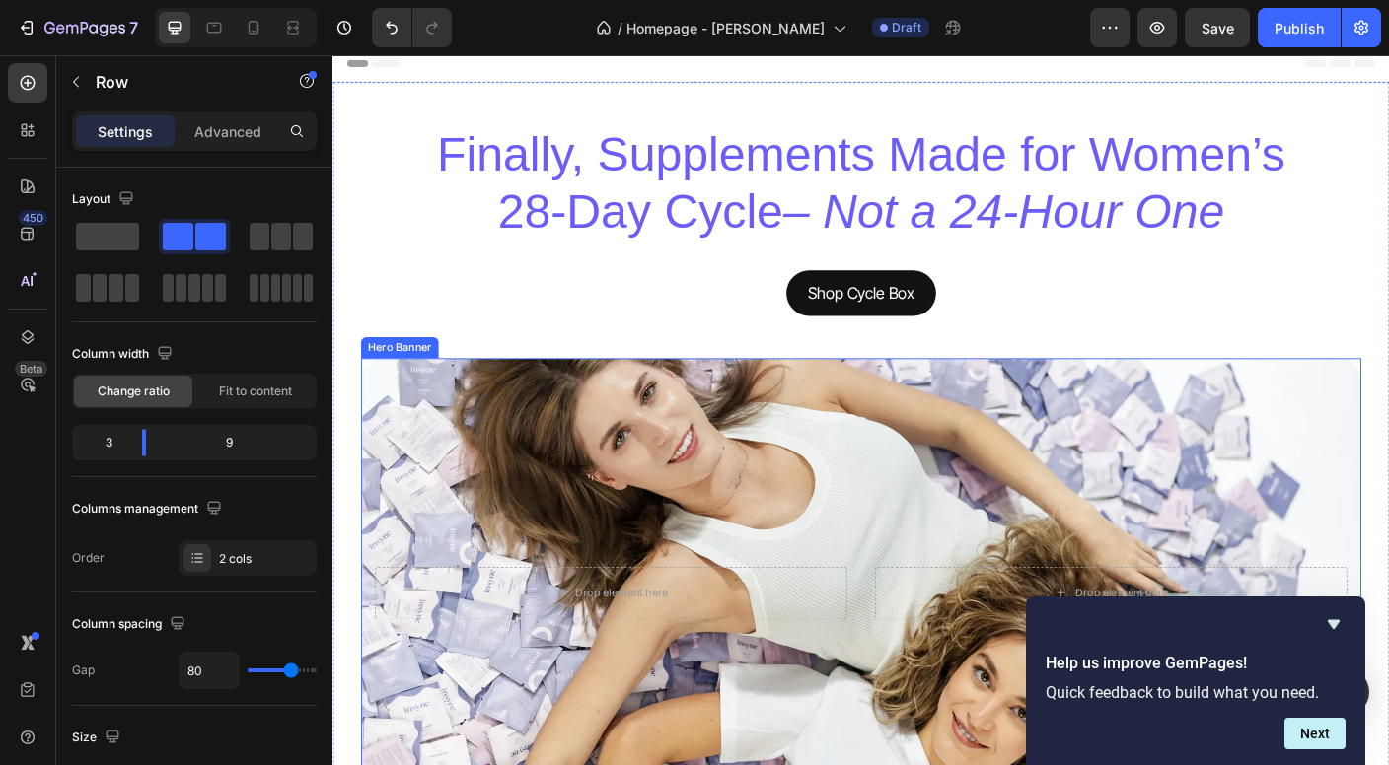
scroll to position [18, 0]
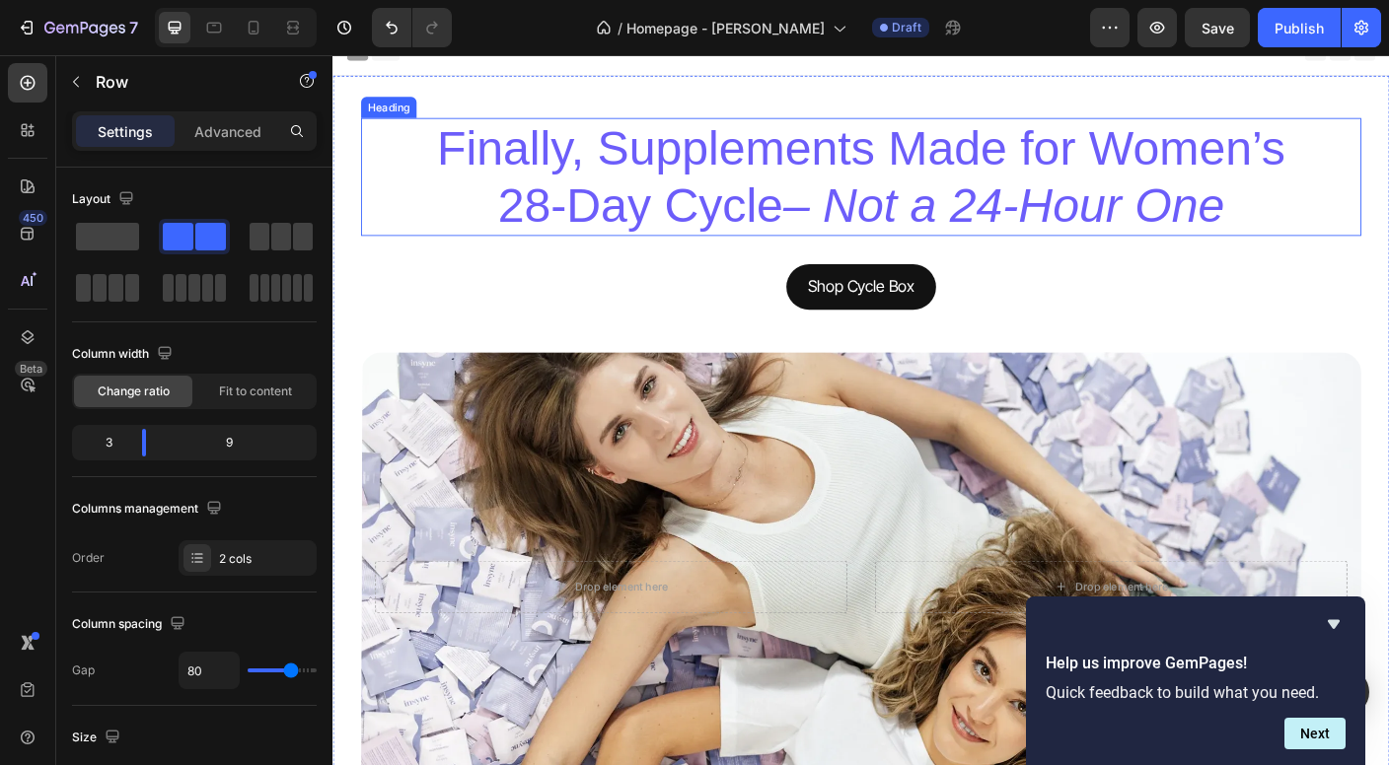
click at [542, 192] on h2 "Finally, Supplements Made for Women’s 28-Day Cycle – Not a 24-Hour One" at bounding box center [924, 191] width 986 height 132
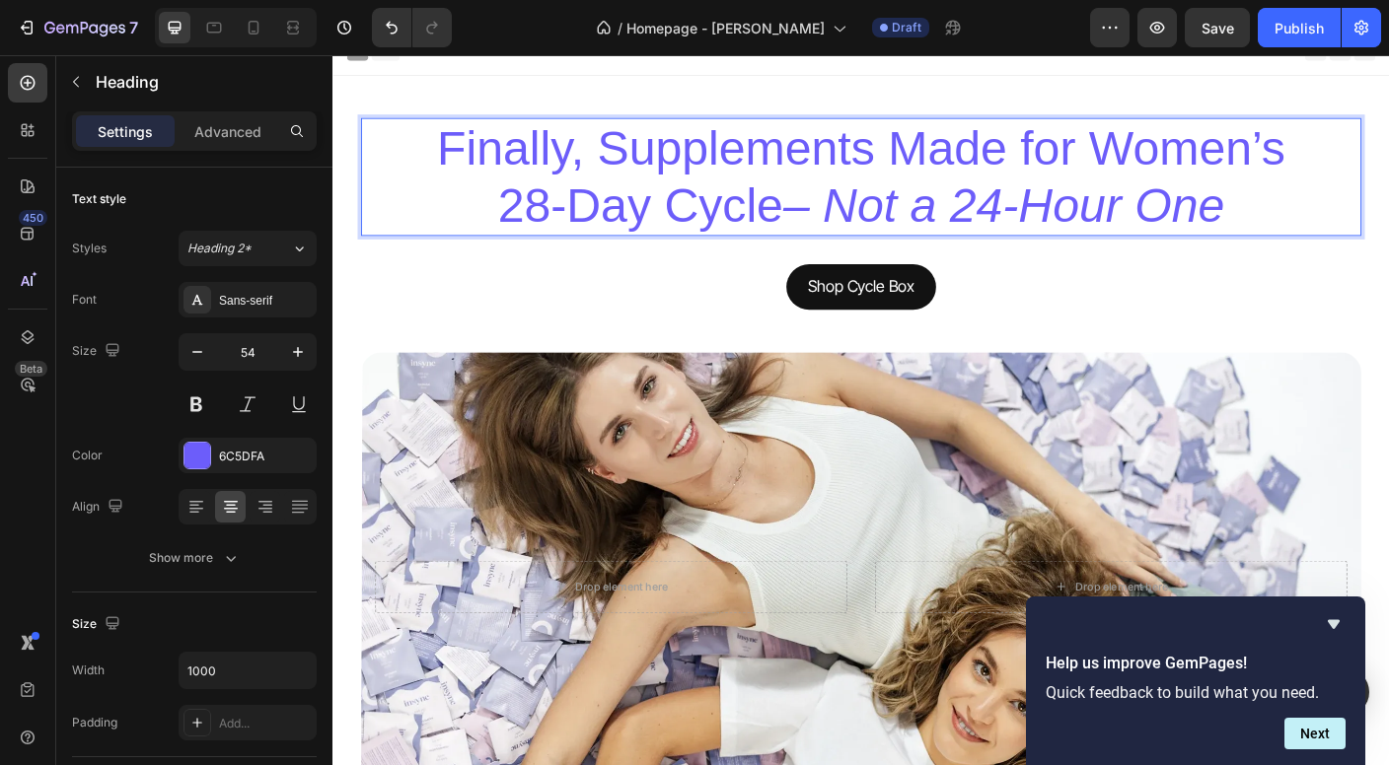
click at [542, 192] on p "Finally, Supplements Made for Women’s 28-Day Cycle – Not a 24-Hour One" at bounding box center [924, 191] width 982 height 128
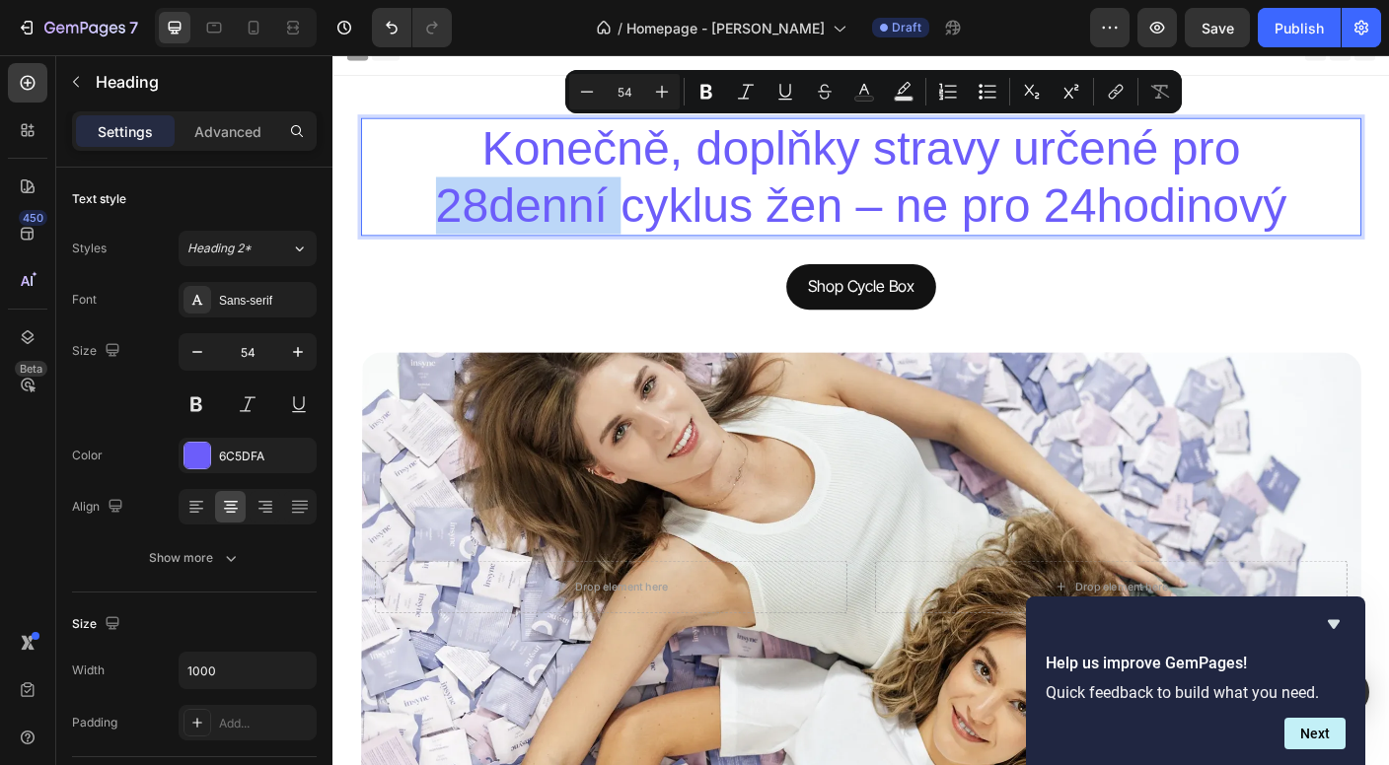
drag, startPoint x: 648, startPoint y: 228, endPoint x: 442, endPoint y: 217, distance: 206.4
click at [442, 217] on p "Konečně, doplňky stravy určené pro 28denní cyklus žen – ne pro 24hodinový" at bounding box center [924, 191] width 982 height 128
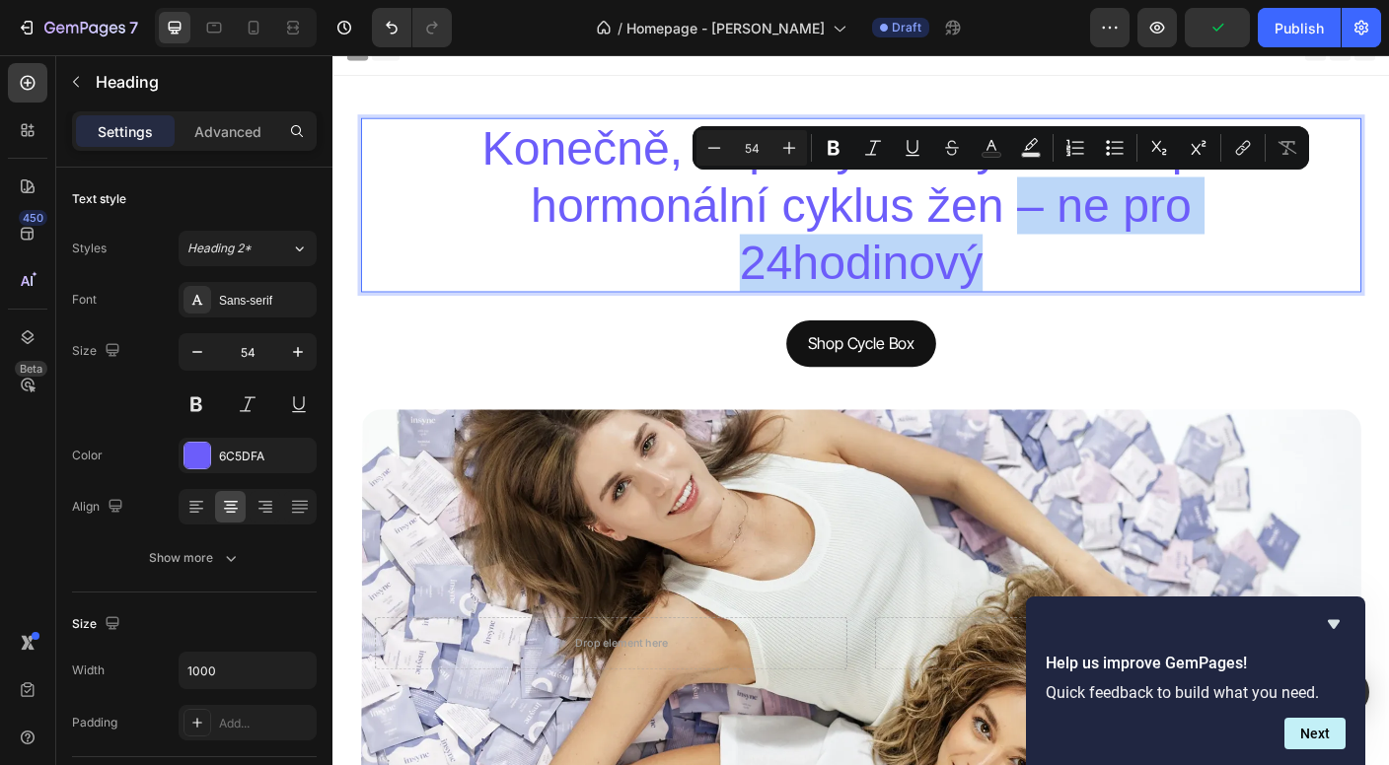
drag, startPoint x: 1078, startPoint y: 287, endPoint x: 1088, endPoint y: 221, distance: 66.8
click at [1088, 221] on p "Konečně, doplňky stravy určené pro hormonální cyklus žen – ne pro 24hodinový" at bounding box center [924, 222] width 982 height 191
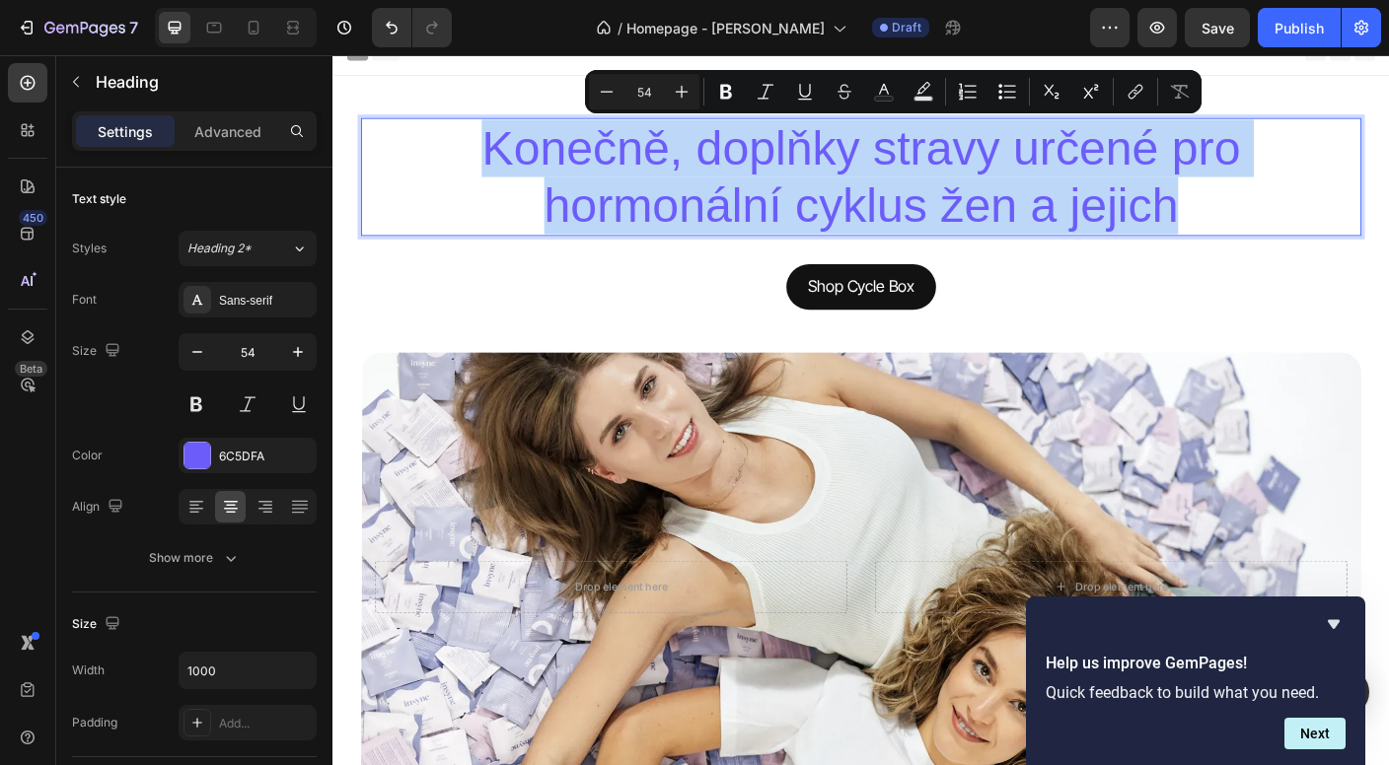
drag, startPoint x: 1287, startPoint y: 229, endPoint x: 448, endPoint y: 155, distance: 842.6
click at [448, 155] on p "Konečně, doplňky stravy určené pro hormonální cyklus žen a jejich" at bounding box center [924, 191] width 982 height 128
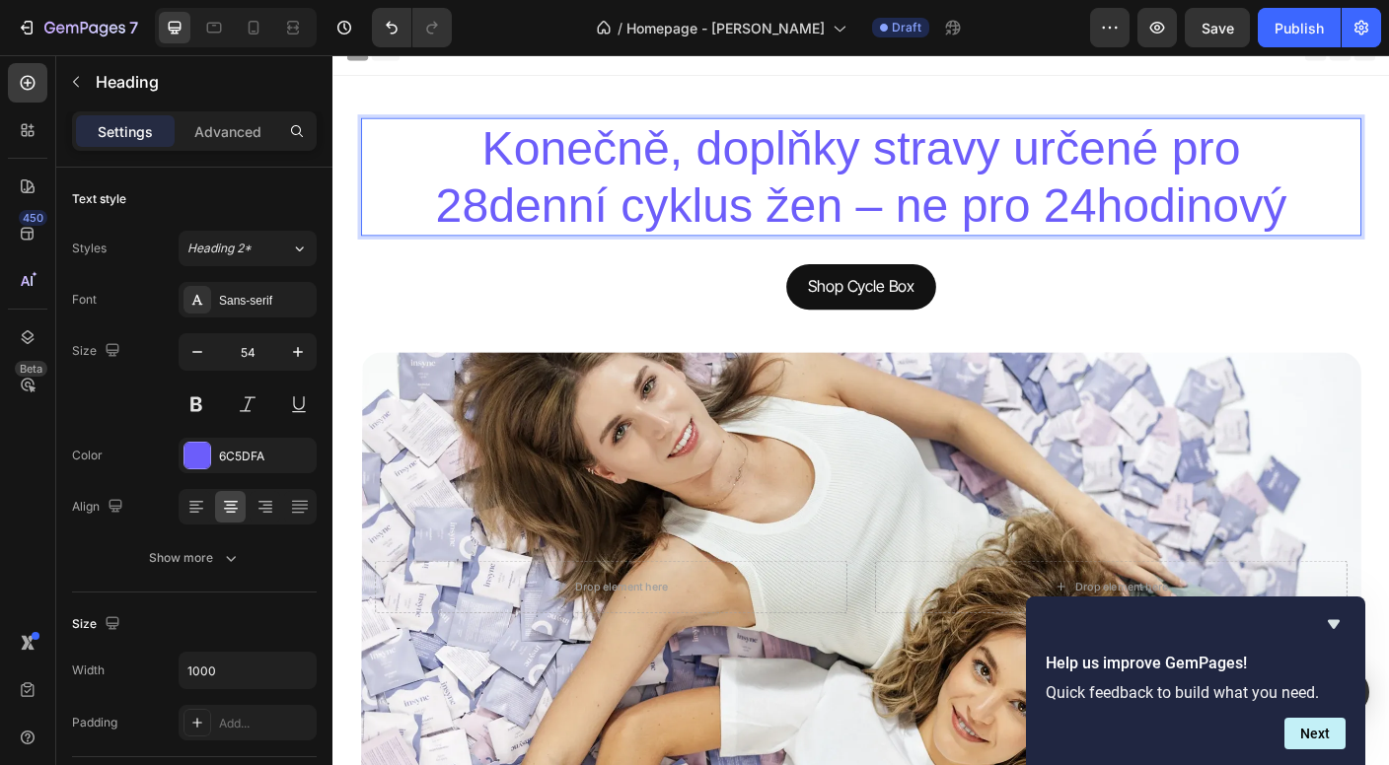
click at [948, 233] on p "Konečně, doplňky stravy určené pro 28denní cyklus žen – ne pro 24hodinový" at bounding box center [924, 191] width 982 height 128
click at [1388, 238] on p "Konečně, doplňky stravy určené pro 28denní cyklus žen - ne pro 24hodinový" at bounding box center [924, 191] width 982 height 128
click at [663, 220] on p "Konečně, doplňky stravy určené pro 28denní cyklus žen - ne pro 24hodinový" at bounding box center [924, 191] width 982 height 128
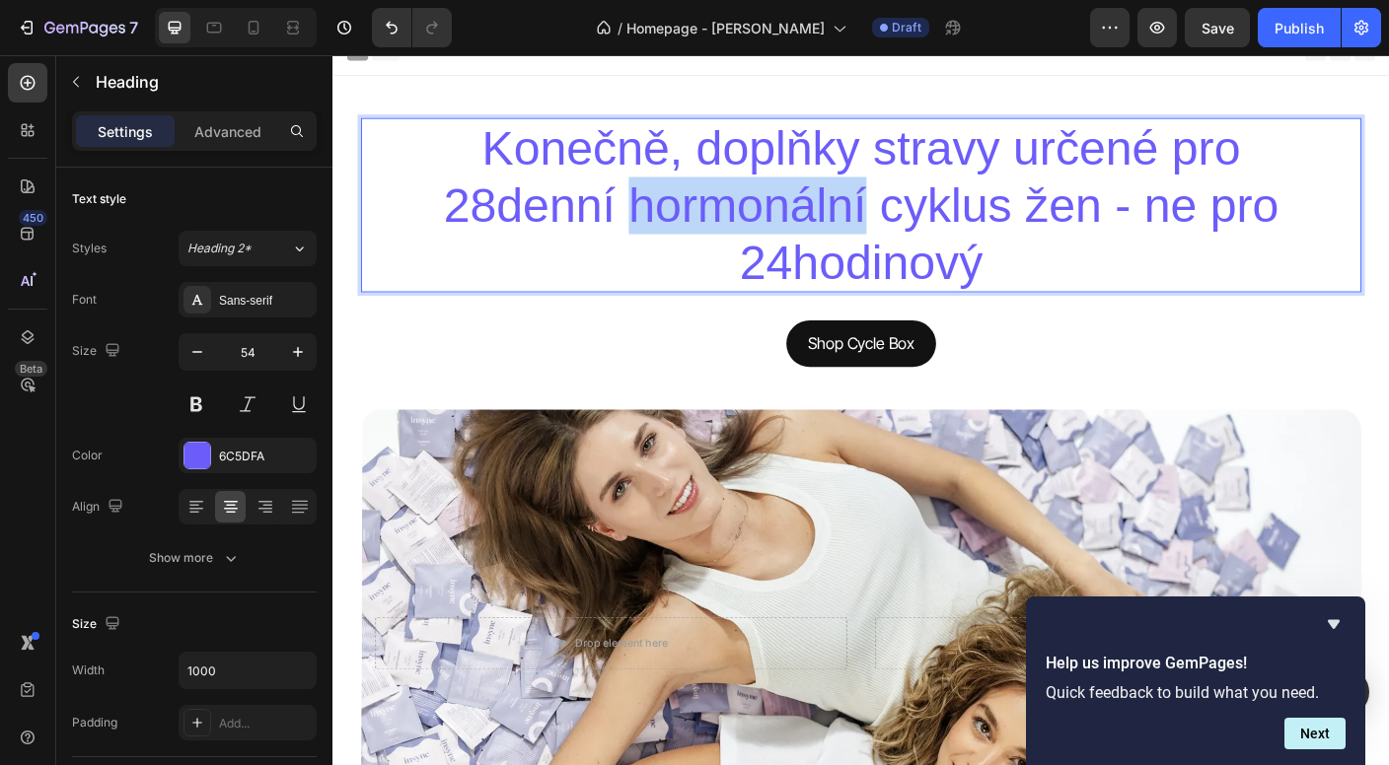
drag, startPoint x: 926, startPoint y: 222, endPoint x: 660, endPoint y: 214, distance: 266.4
click at [660, 214] on p "Konečně, doplňky stravy určené pro 28denní hormonální cyklus žen - ne pro 24hod…" at bounding box center [924, 222] width 982 height 191
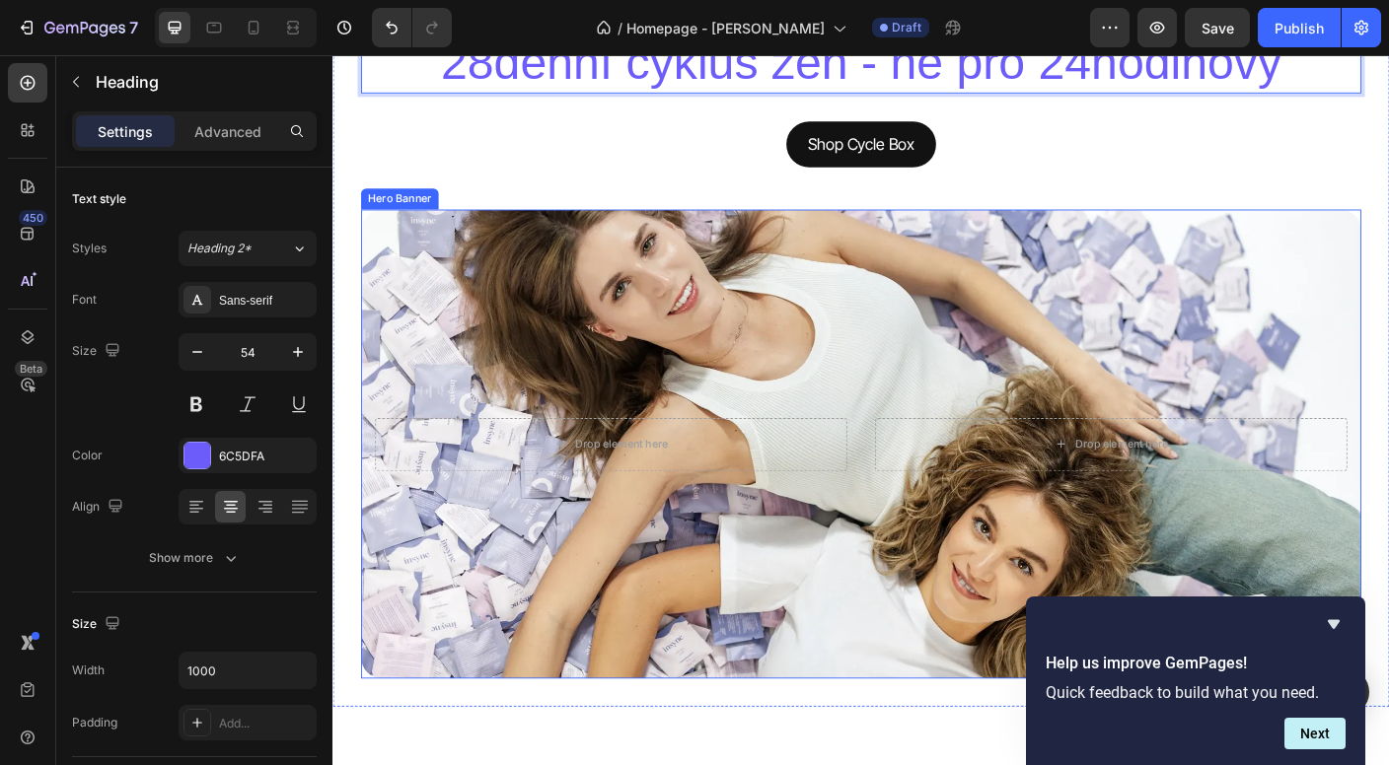
scroll to position [183, 0]
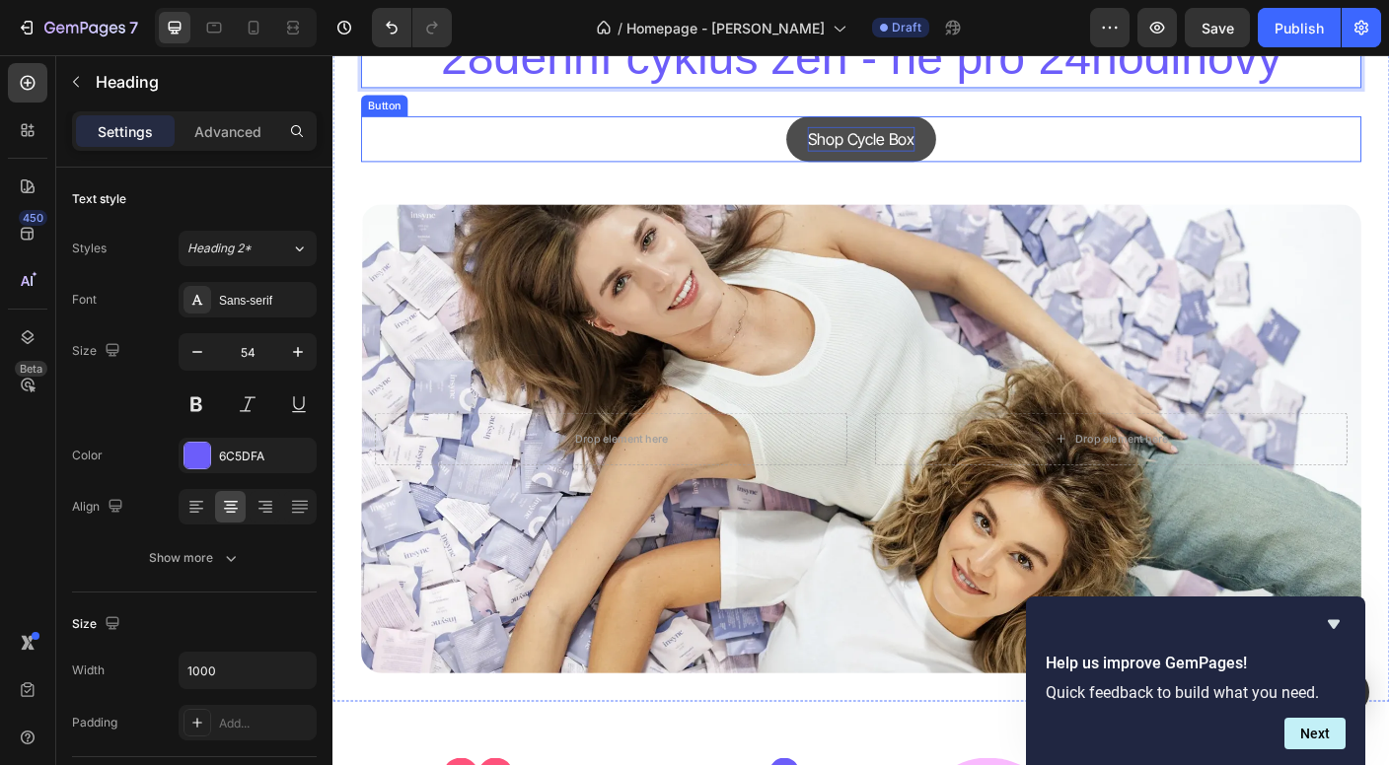
click at [923, 148] on p "Shop Cycle Box" at bounding box center [924, 149] width 120 height 29
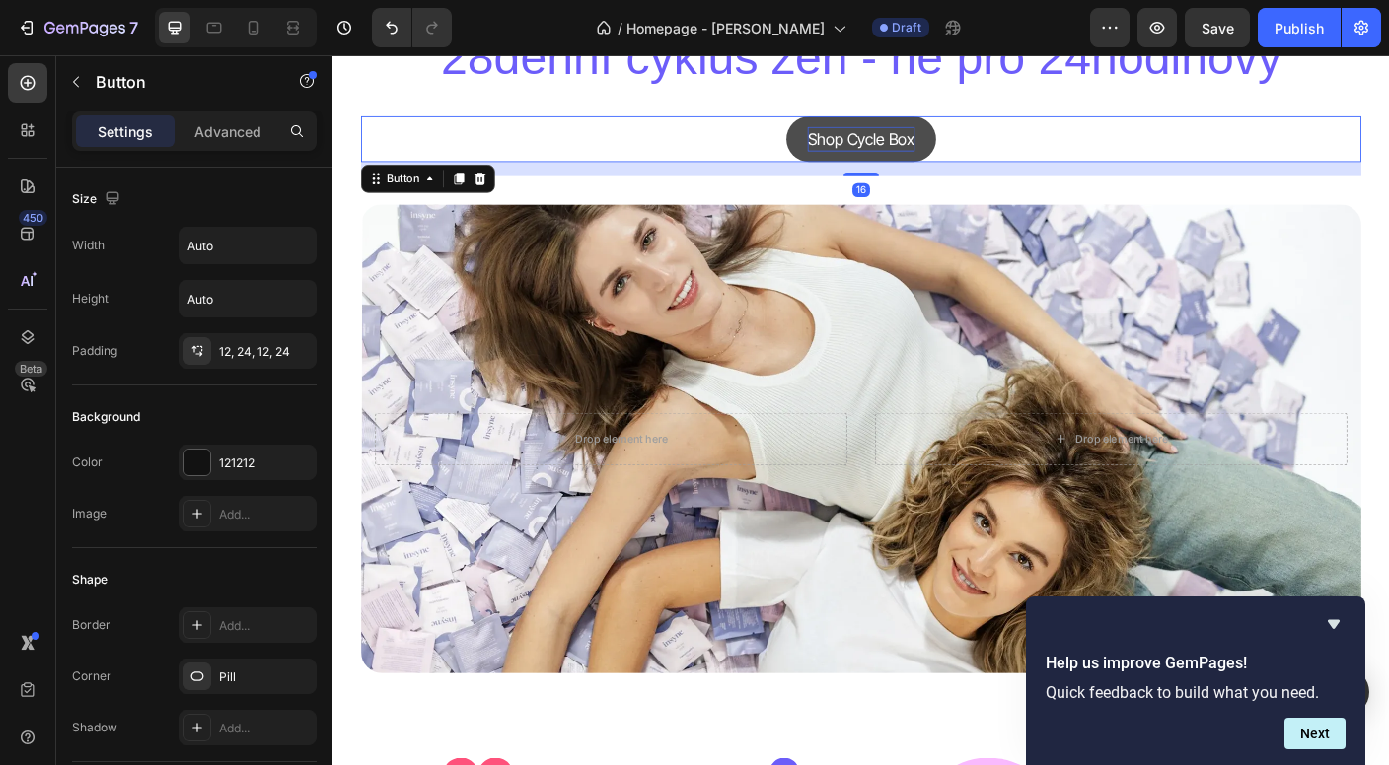
click at [923, 148] on p "Shop Cycle Box" at bounding box center [924, 149] width 120 height 29
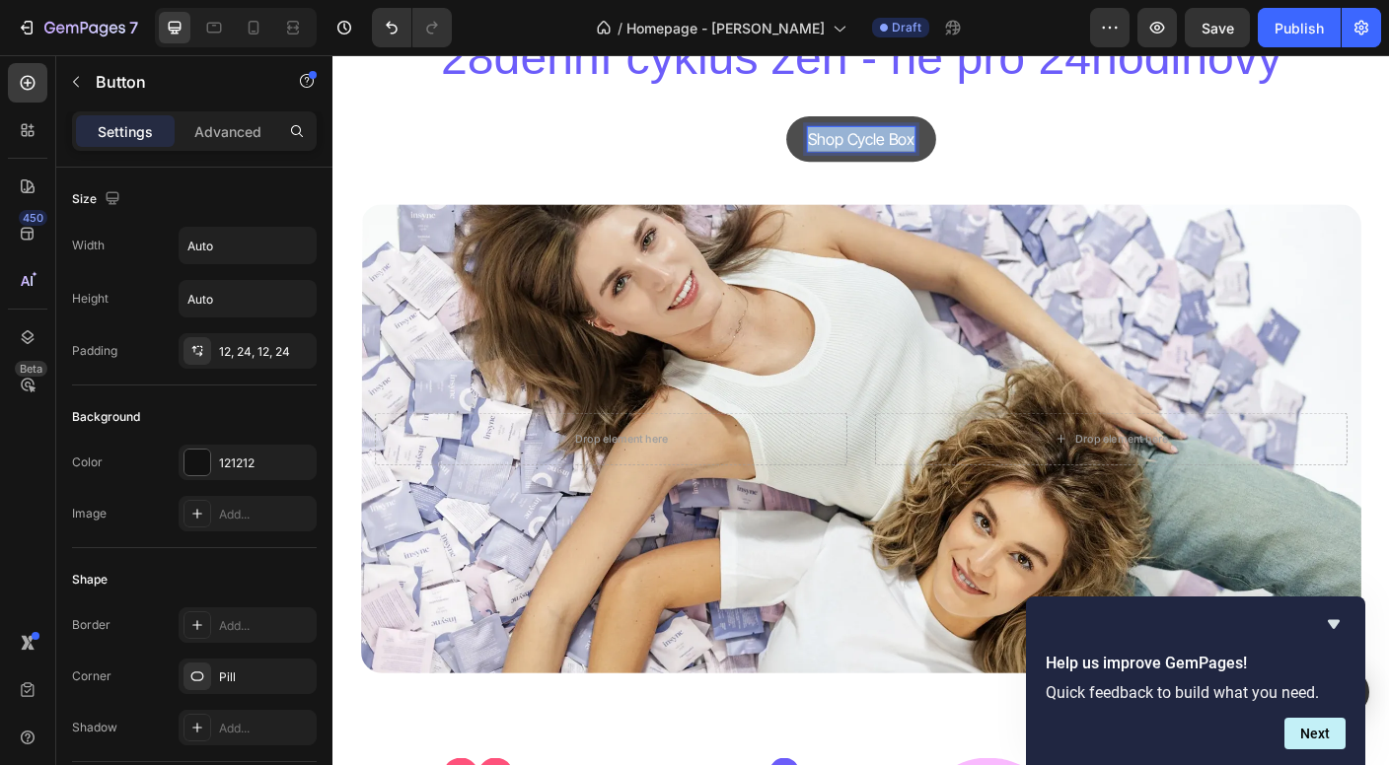
click at [923, 148] on p "Shop Cycle Box" at bounding box center [924, 149] width 120 height 29
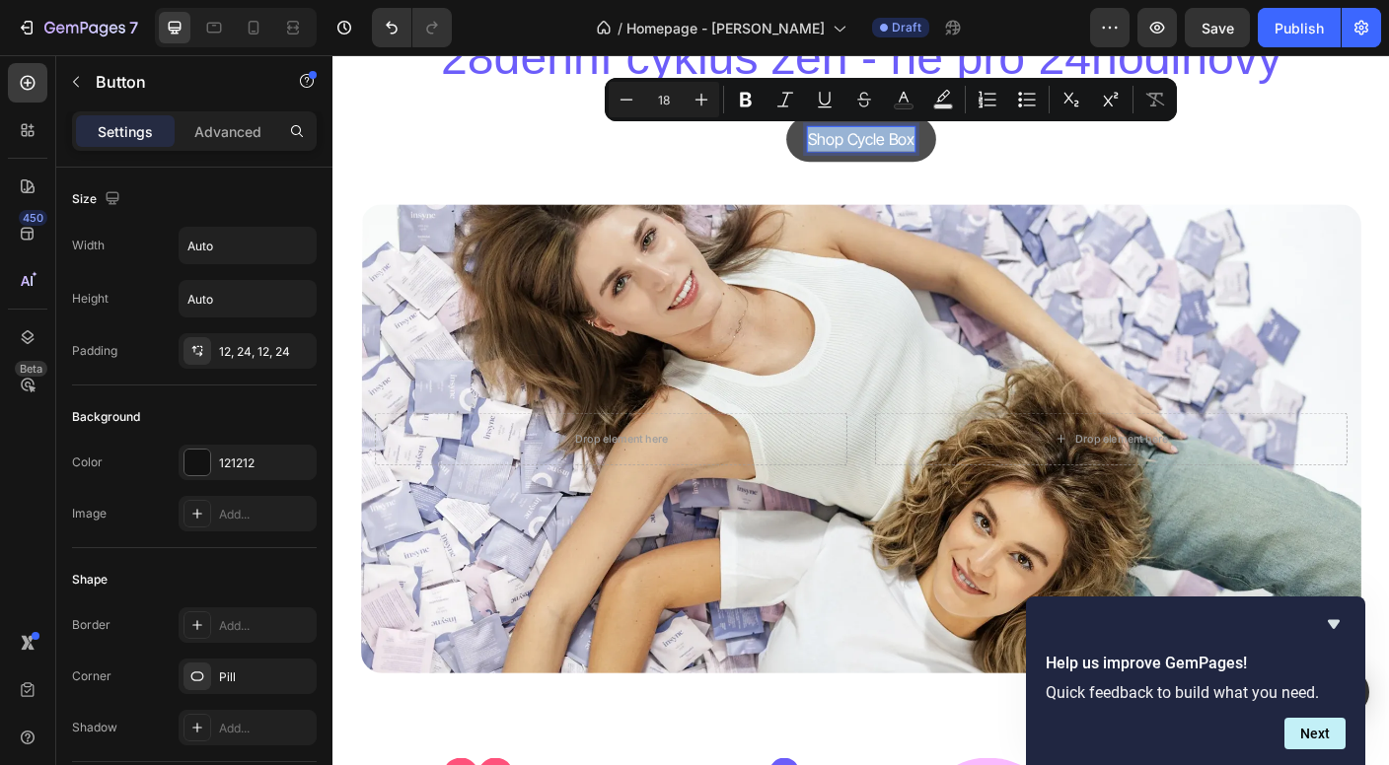
click at [923, 148] on p "Shop Cycle Box" at bounding box center [924, 149] width 120 height 29
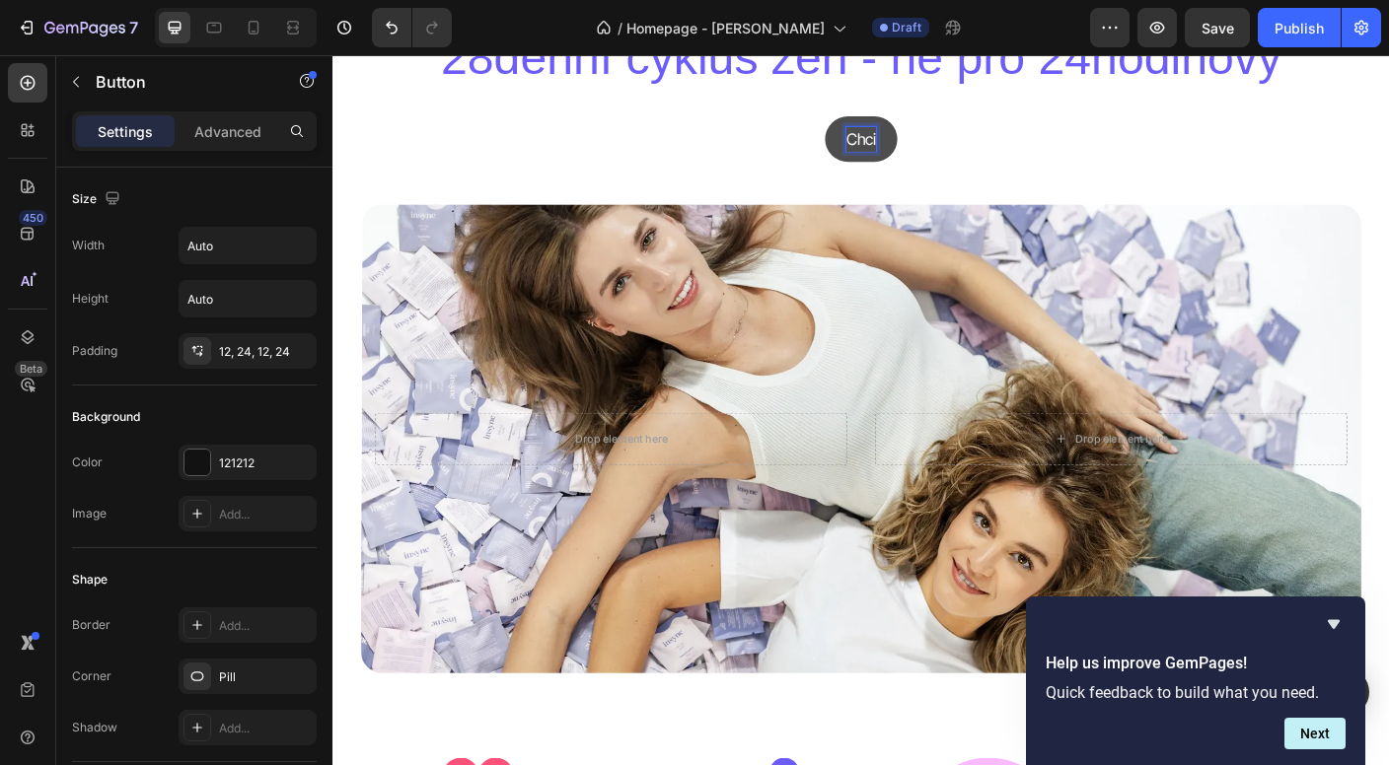
click at [923, 147] on button "Chci" at bounding box center [924, 149] width 81 height 52
click at [499, 157] on div "Chci Button 16" at bounding box center [924, 149] width 1120 height 52
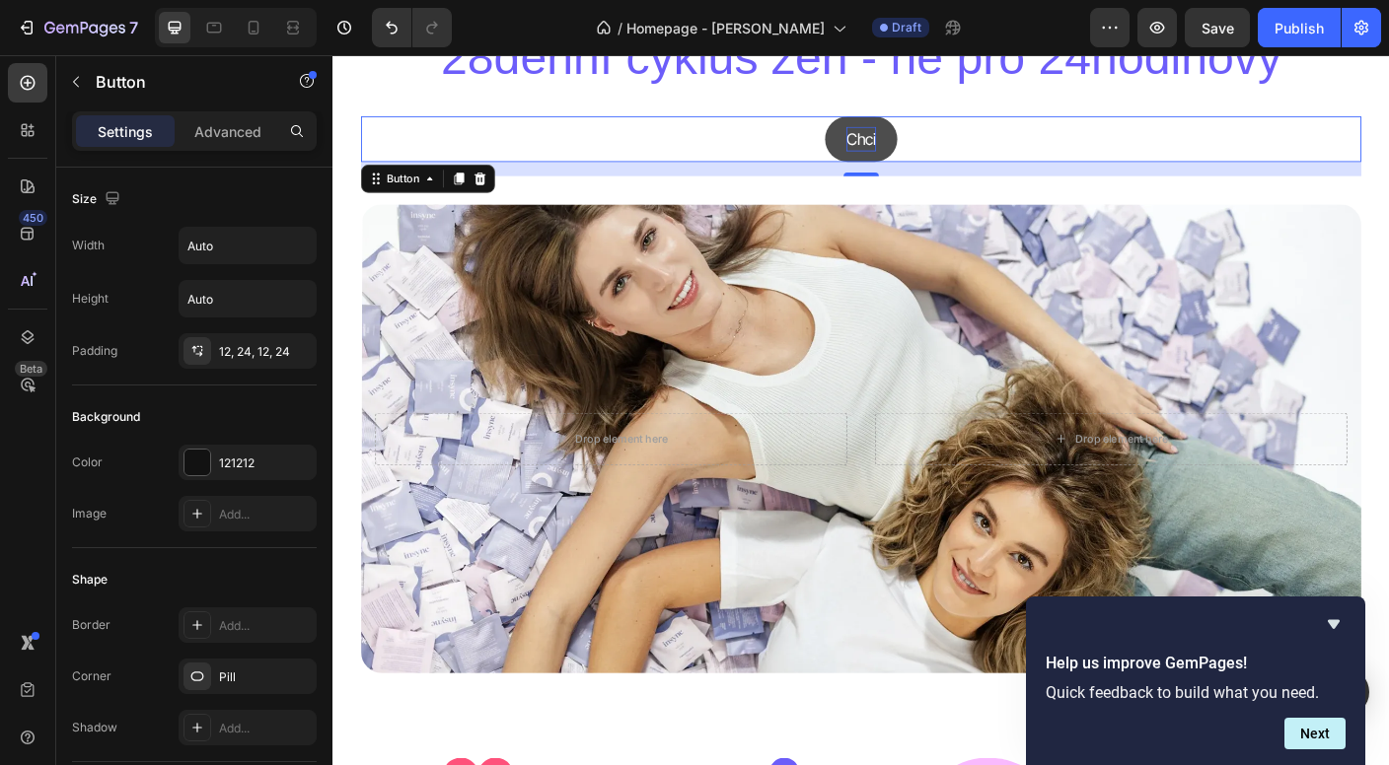
click at [504, 139] on div "Chci Button 16" at bounding box center [924, 149] width 1120 height 52
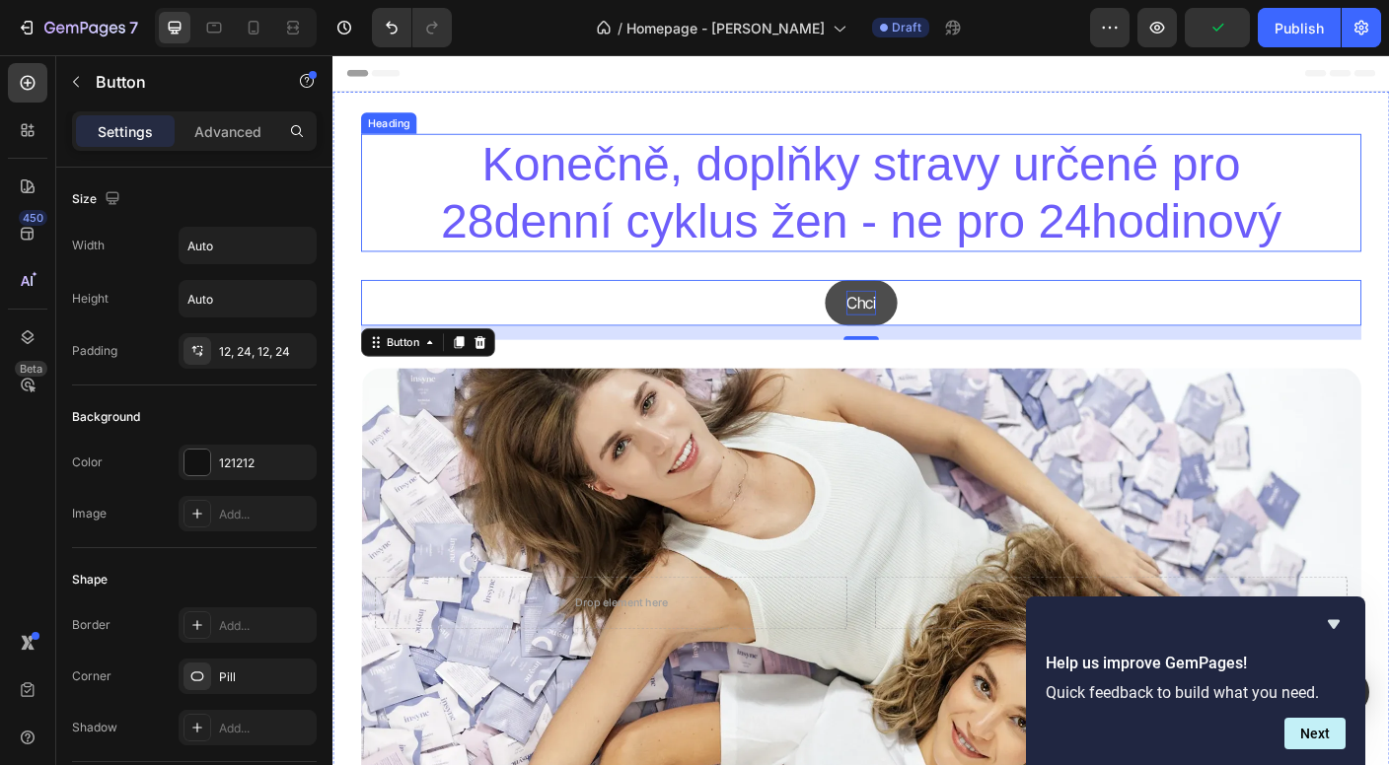
scroll to position [-1, 0]
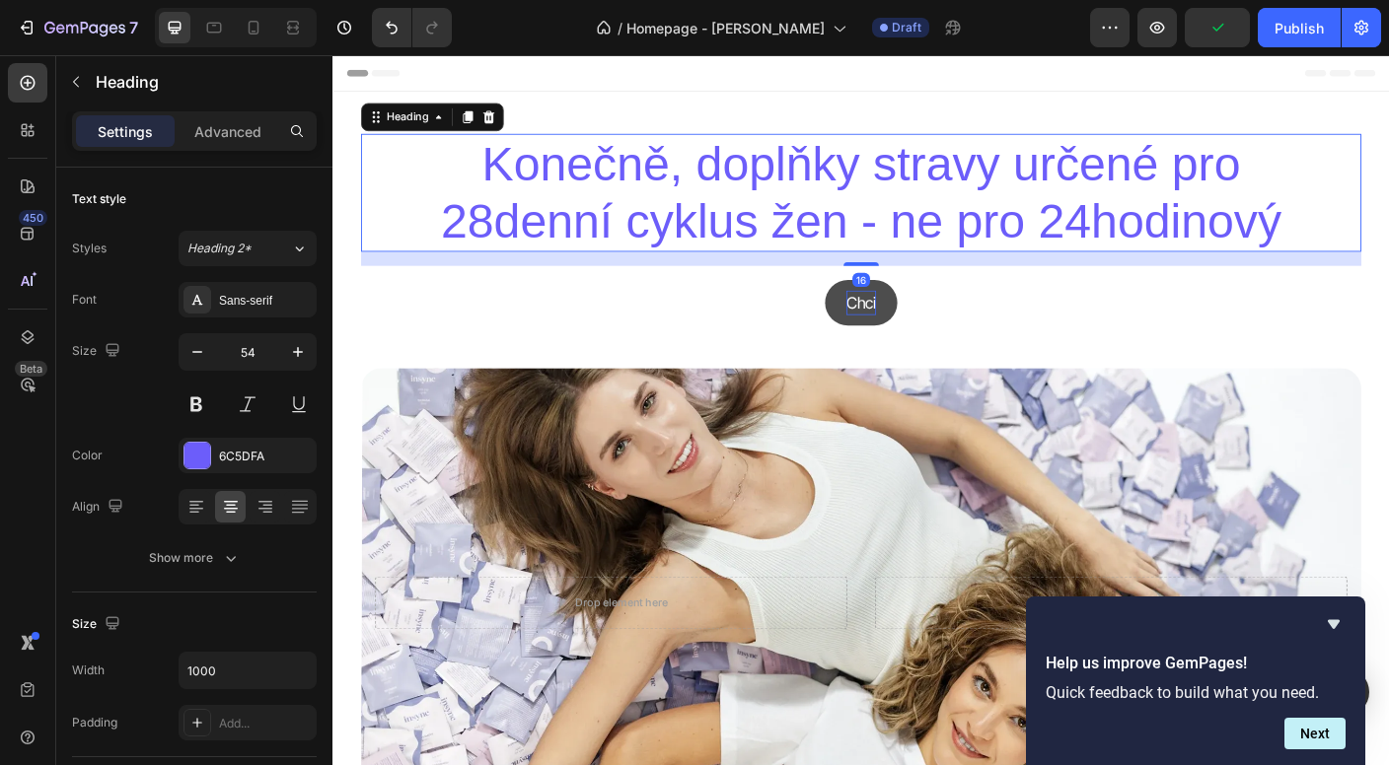
click at [467, 214] on p "Konečně, doplňky stravy určené pro 28denní cyklus žen - ne pro 24hodinový" at bounding box center [924, 209] width 982 height 128
click at [506, 127] on icon at bounding box center [507, 124] width 16 height 16
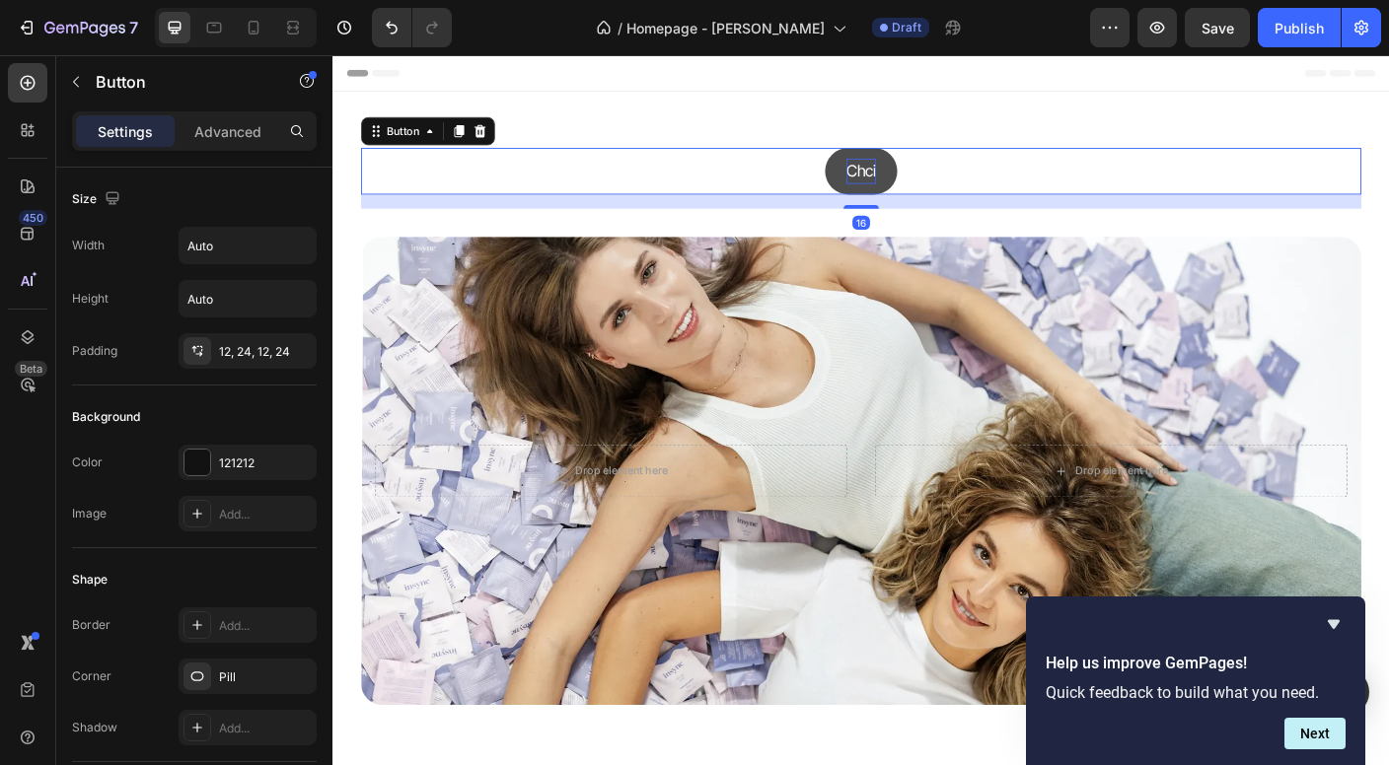
click at [463, 191] on div "Chci Button 16" at bounding box center [924, 185] width 1120 height 52
click at [504, 136] on icon at bounding box center [497, 140] width 13 height 14
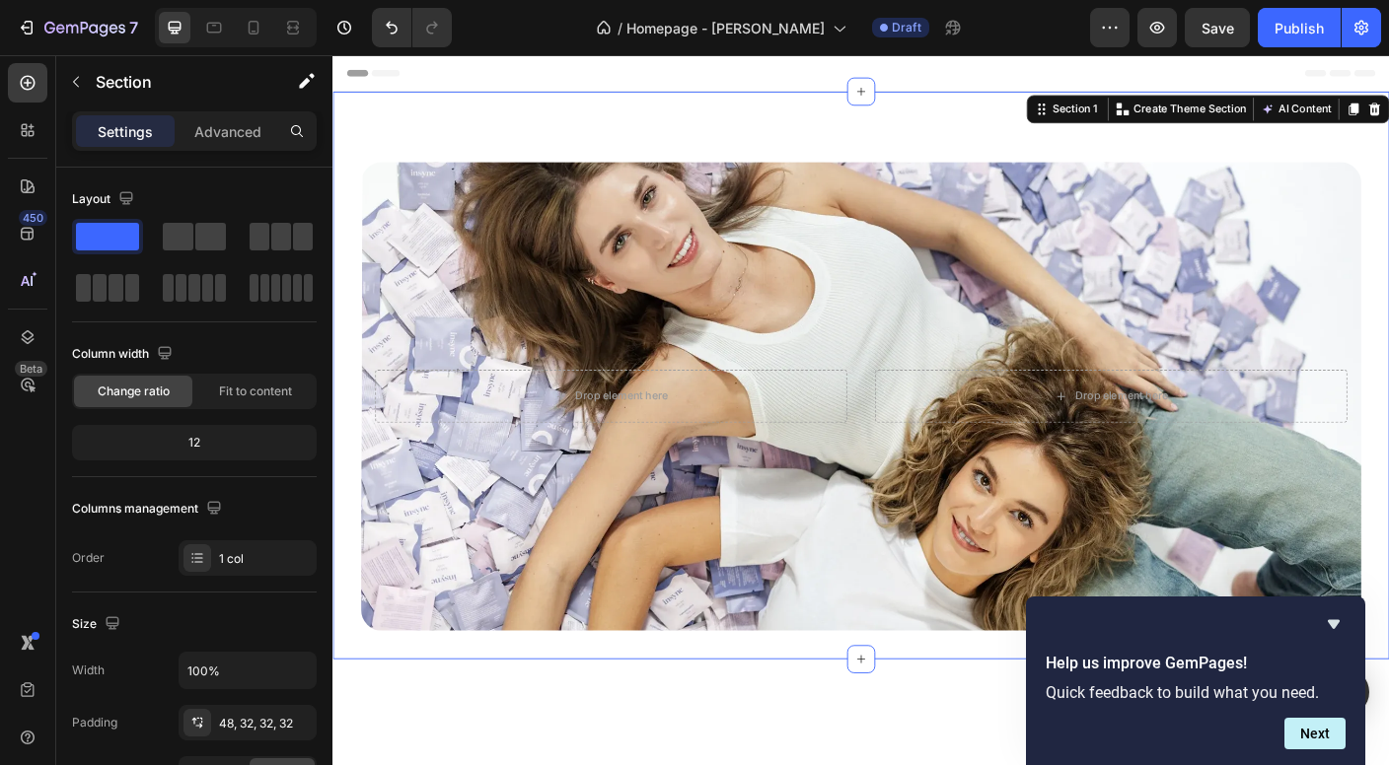
click at [478, 134] on div "Drop element here Drop element here Hero Banner Section 1 You can create reusab…" at bounding box center [924, 414] width 1184 height 636
click at [479, 146] on div "Drop element here Drop element here Hero Banner" at bounding box center [924, 421] width 1120 height 557
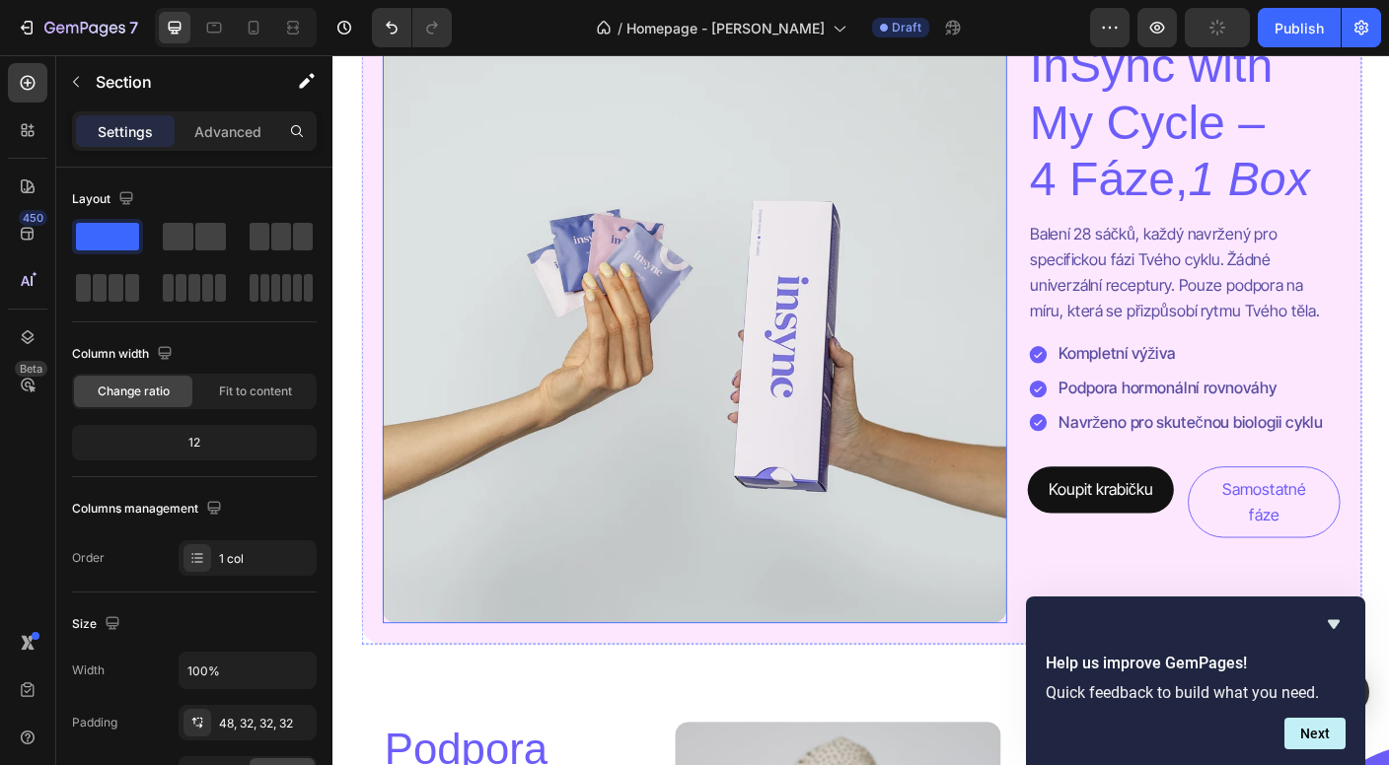
scroll to position [1093, 0]
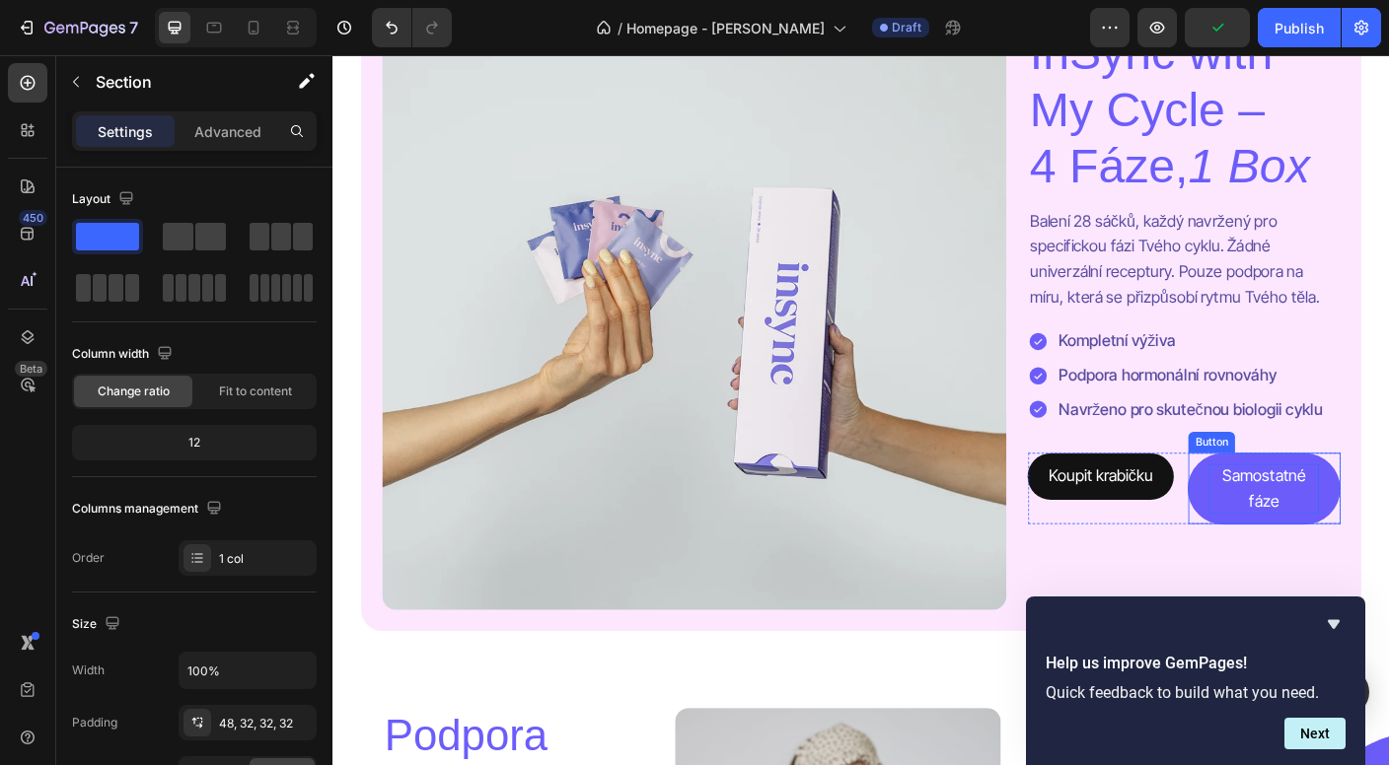
click at [1371, 538] on p "Samostatné fáze" at bounding box center [1375, 541] width 123 height 57
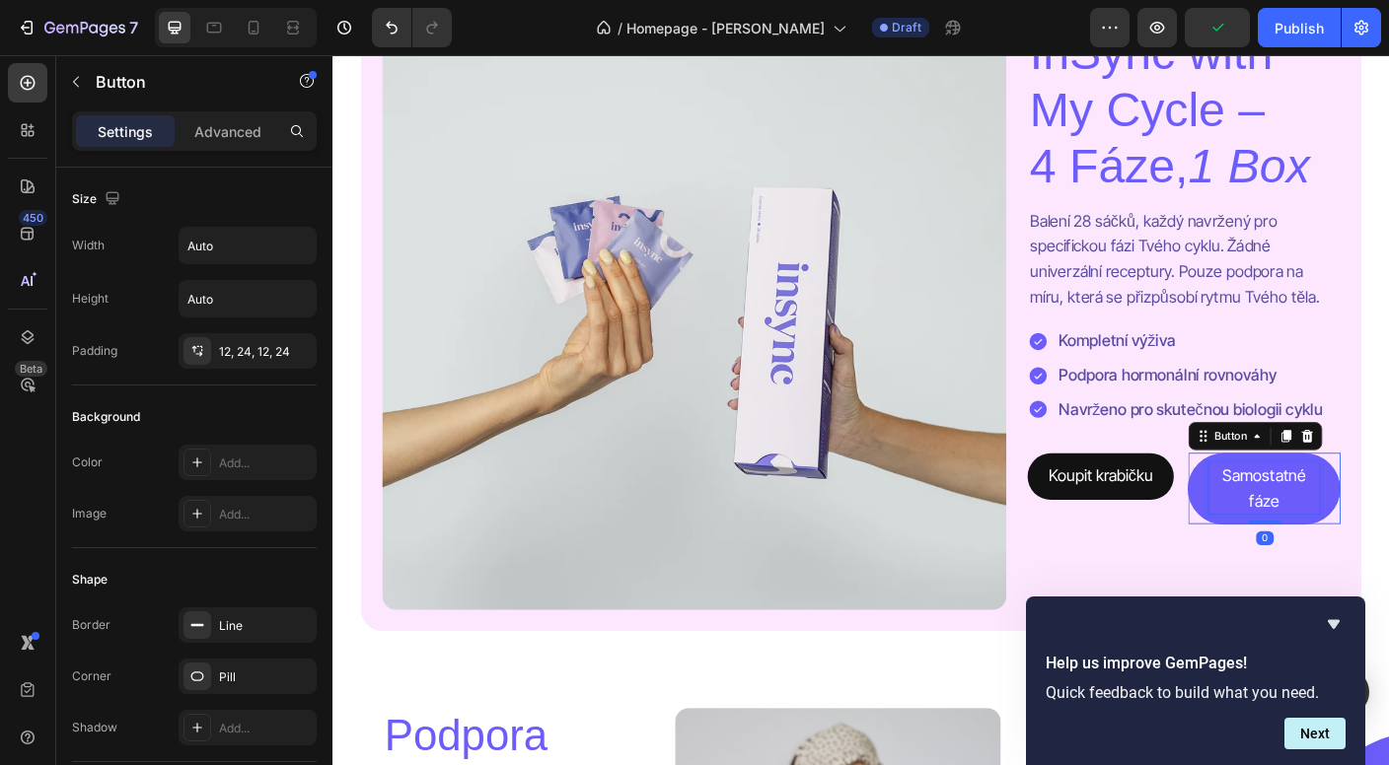
click at [1371, 538] on p "Samostatné fáze" at bounding box center [1375, 541] width 123 height 57
click at [1388, 530] on p "Samostatné fáze" at bounding box center [1375, 541] width 123 height 57
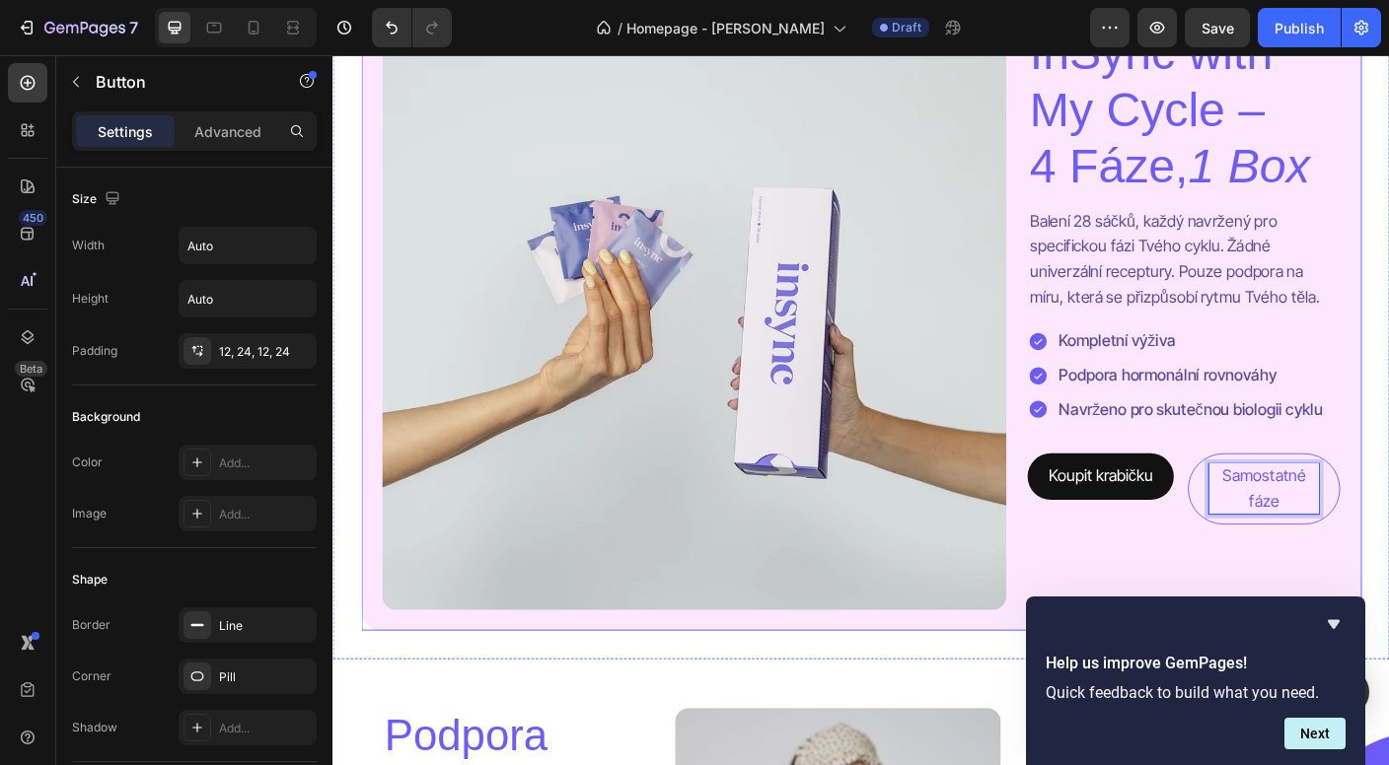
scroll to position [1097, 0]
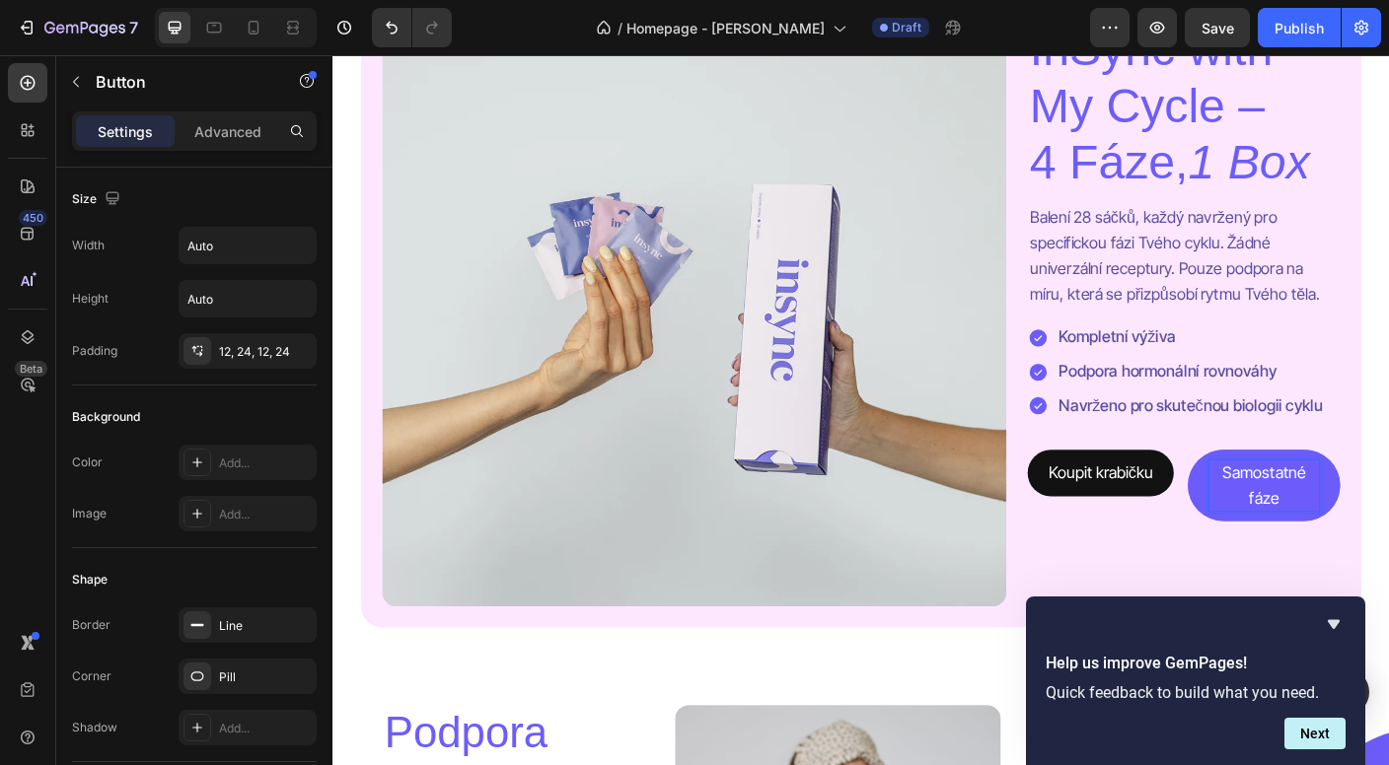
click at [1370, 523] on p "Samostatné fáze" at bounding box center [1375, 537] width 123 height 57
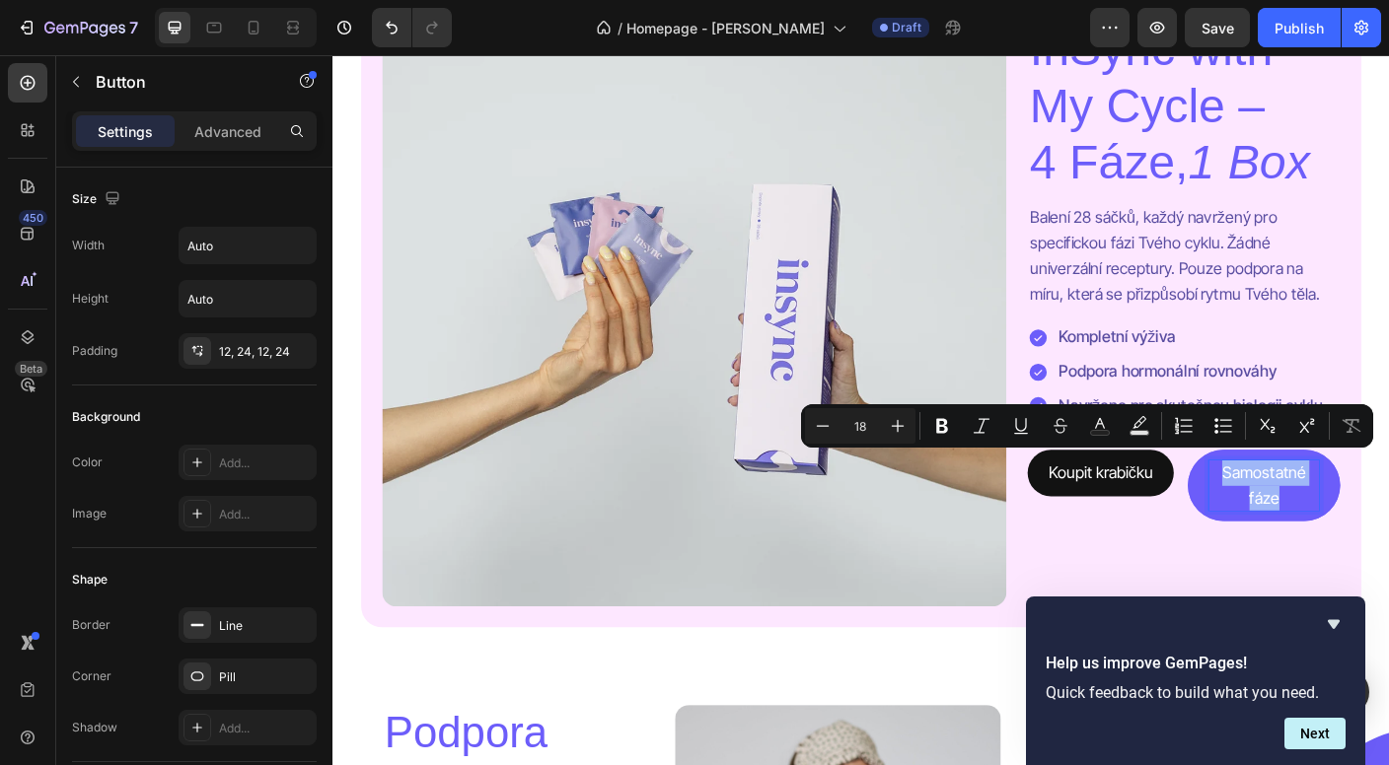
click at [1370, 535] on p "Samostatné fáze" at bounding box center [1375, 537] width 123 height 57
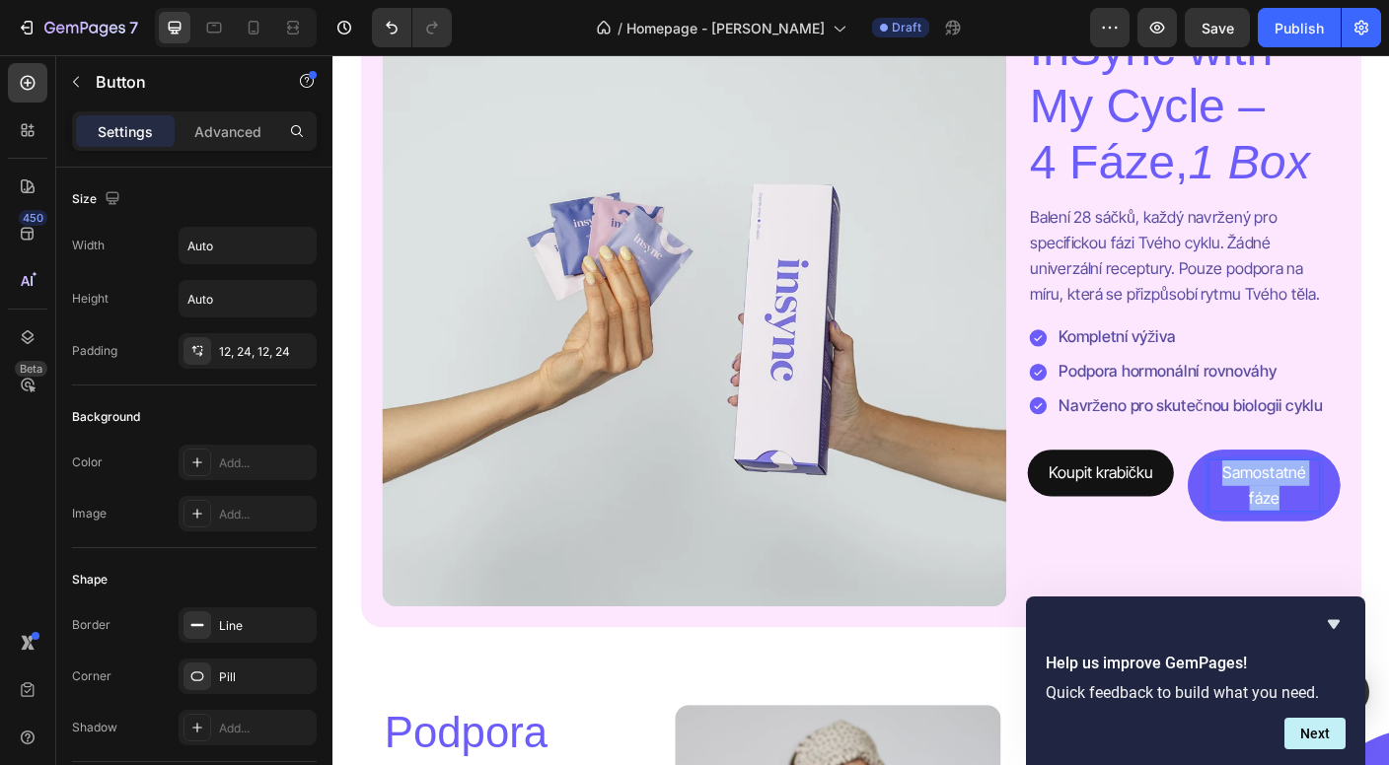
click at [1370, 535] on p "Samostatné fáze" at bounding box center [1375, 537] width 123 height 57
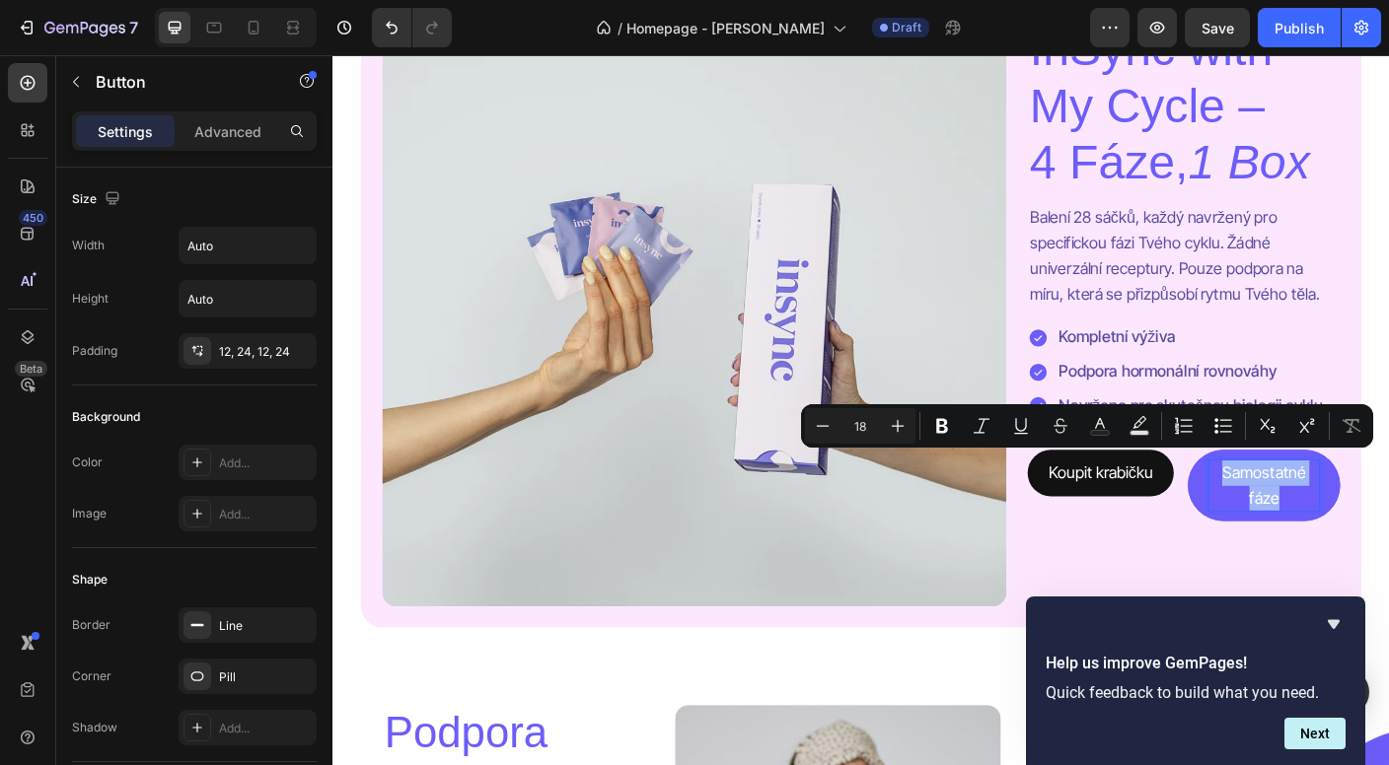
click at [1370, 535] on p "Samostatné fáze" at bounding box center [1375, 537] width 123 height 57
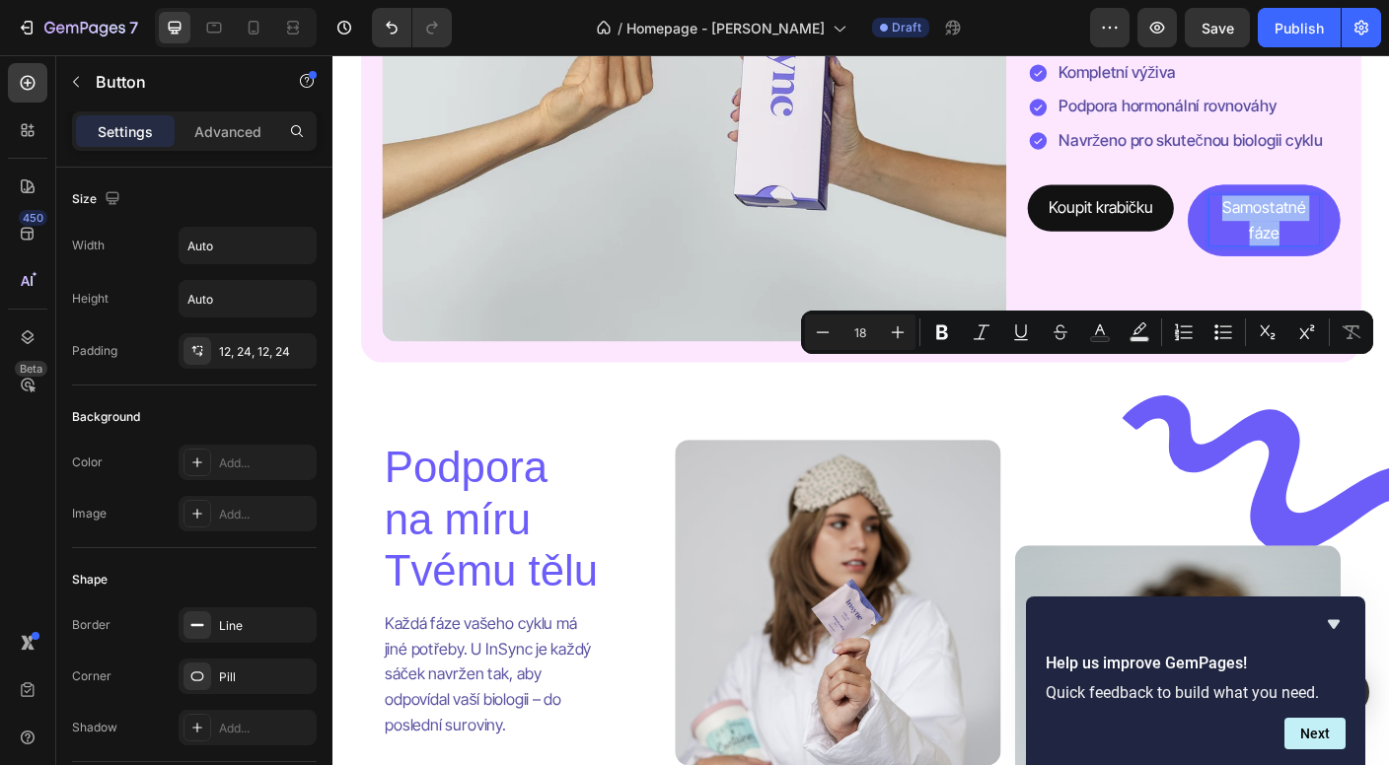
scroll to position [1464, 0]
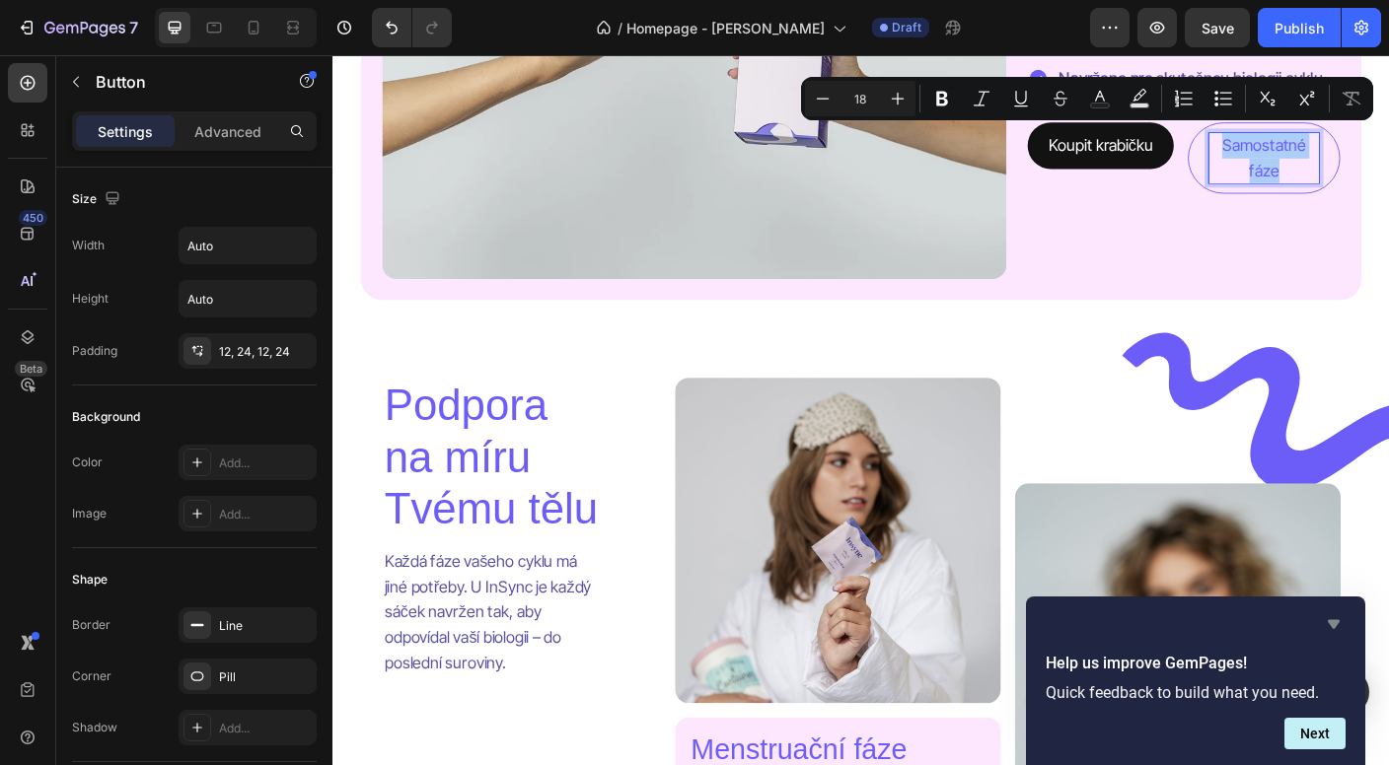
click at [1340, 623] on icon "Hide survey" at bounding box center [1334, 624] width 24 height 24
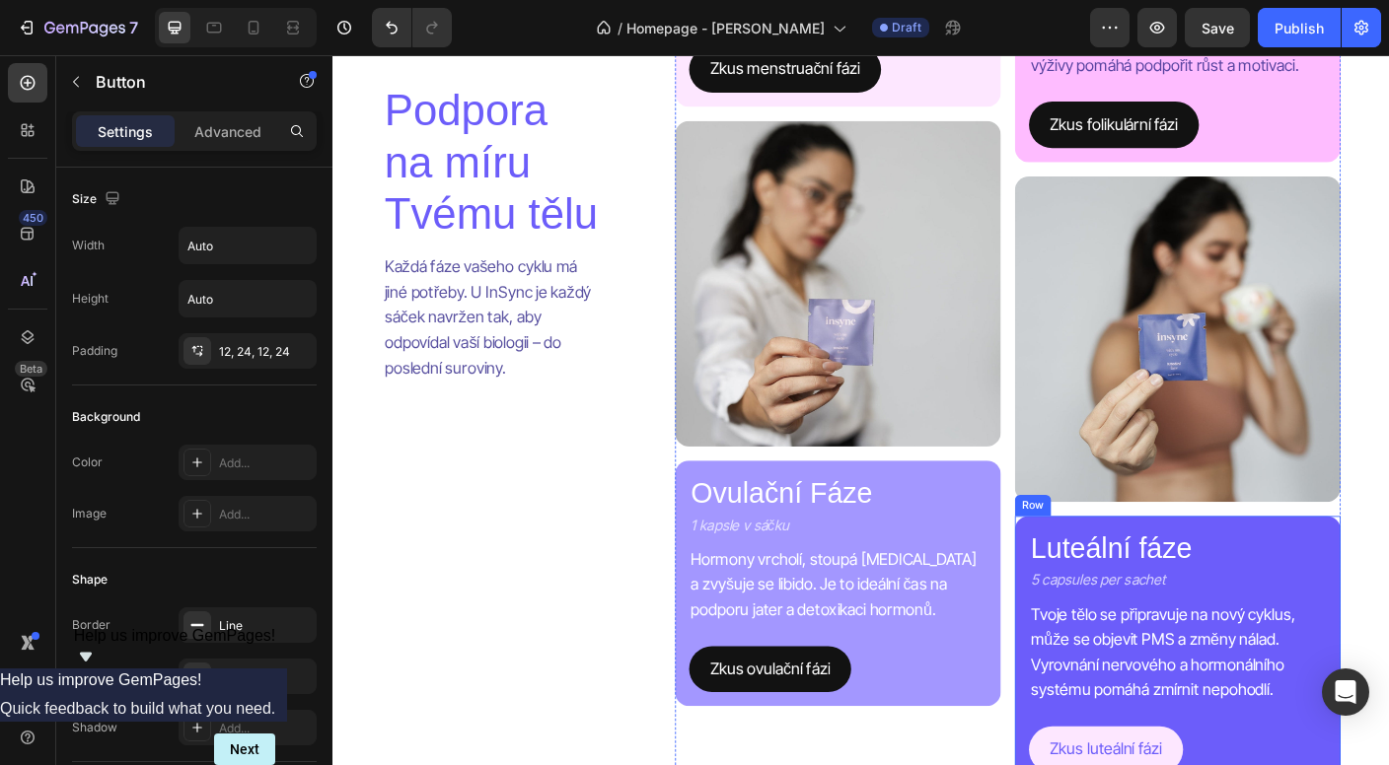
scroll to position [2483, 0]
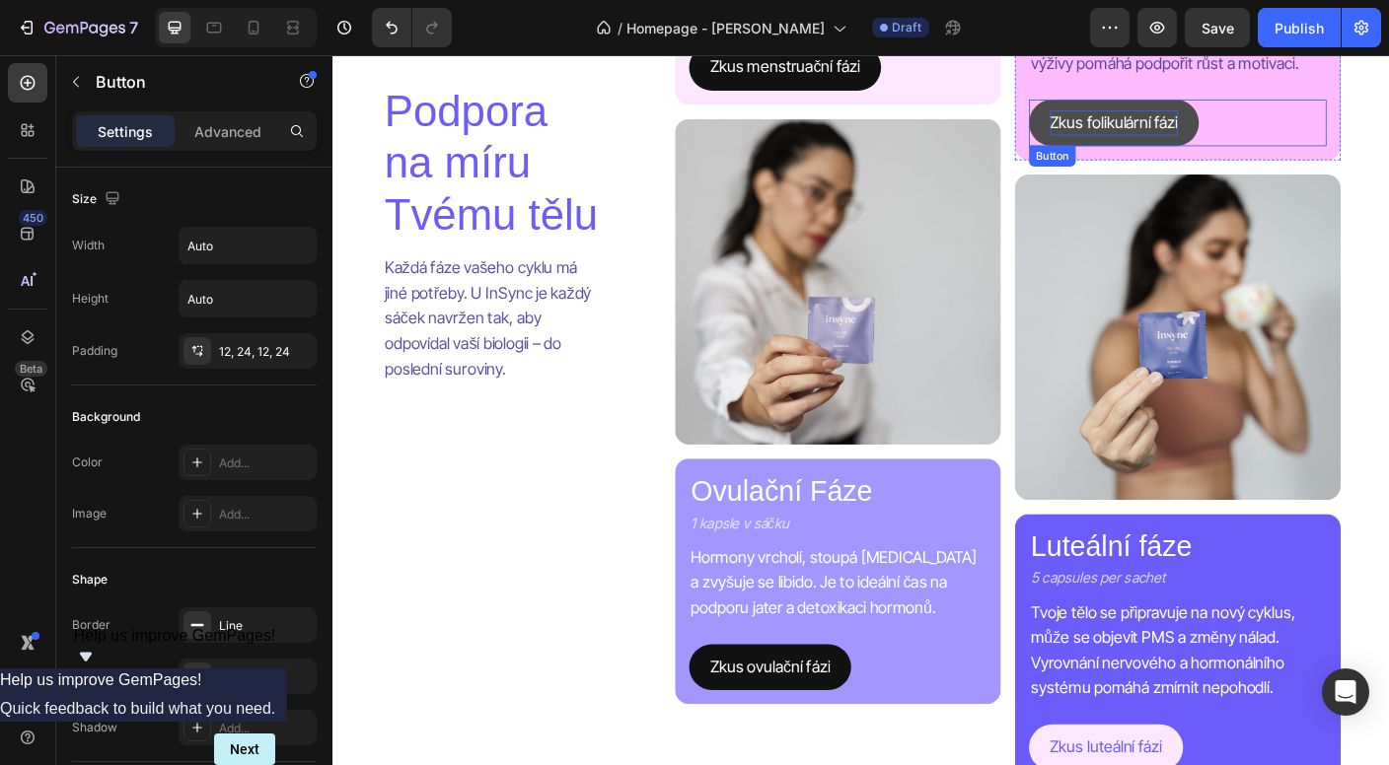
click at [1250, 136] on p "Zkus folikulární fázi" at bounding box center [1206, 130] width 143 height 29
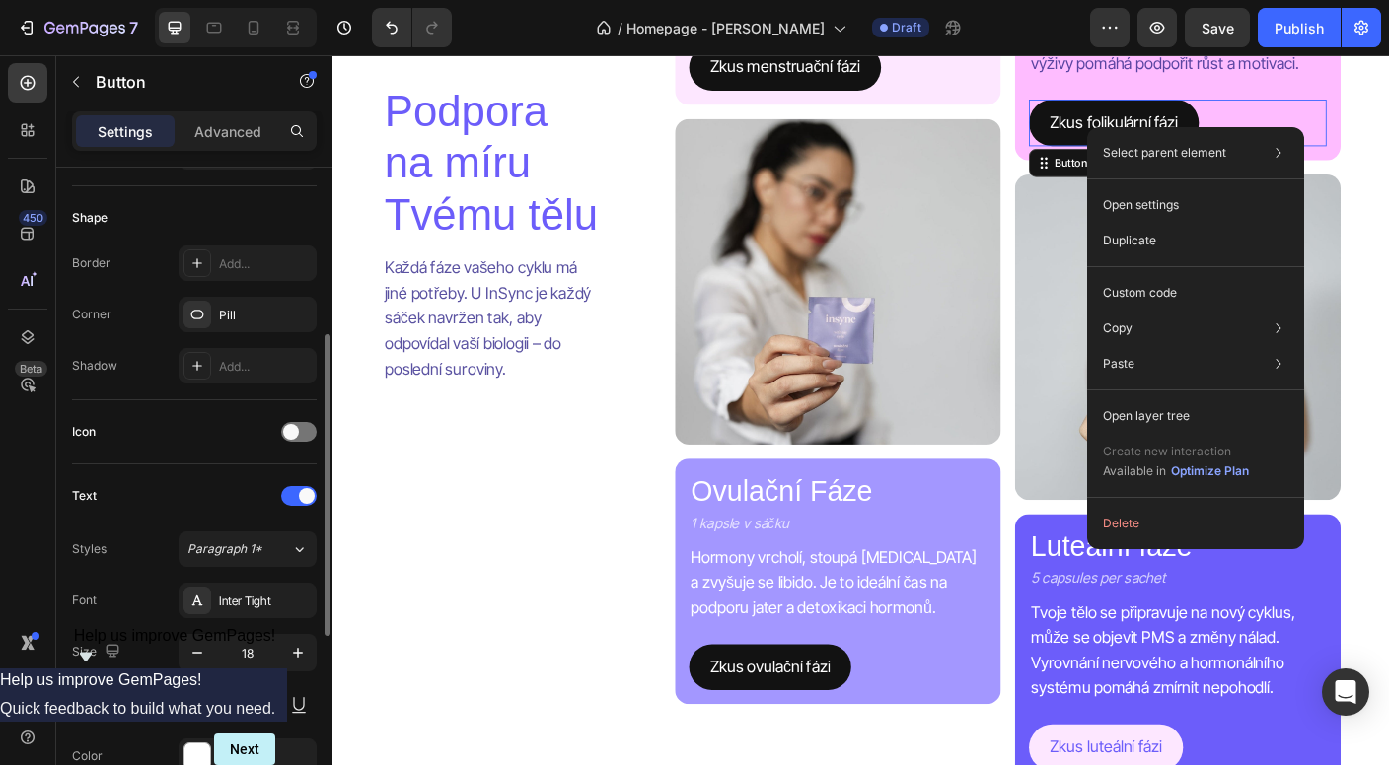
scroll to position [360, 0]
click at [259, 142] on div "Advanced" at bounding box center [228, 131] width 99 height 32
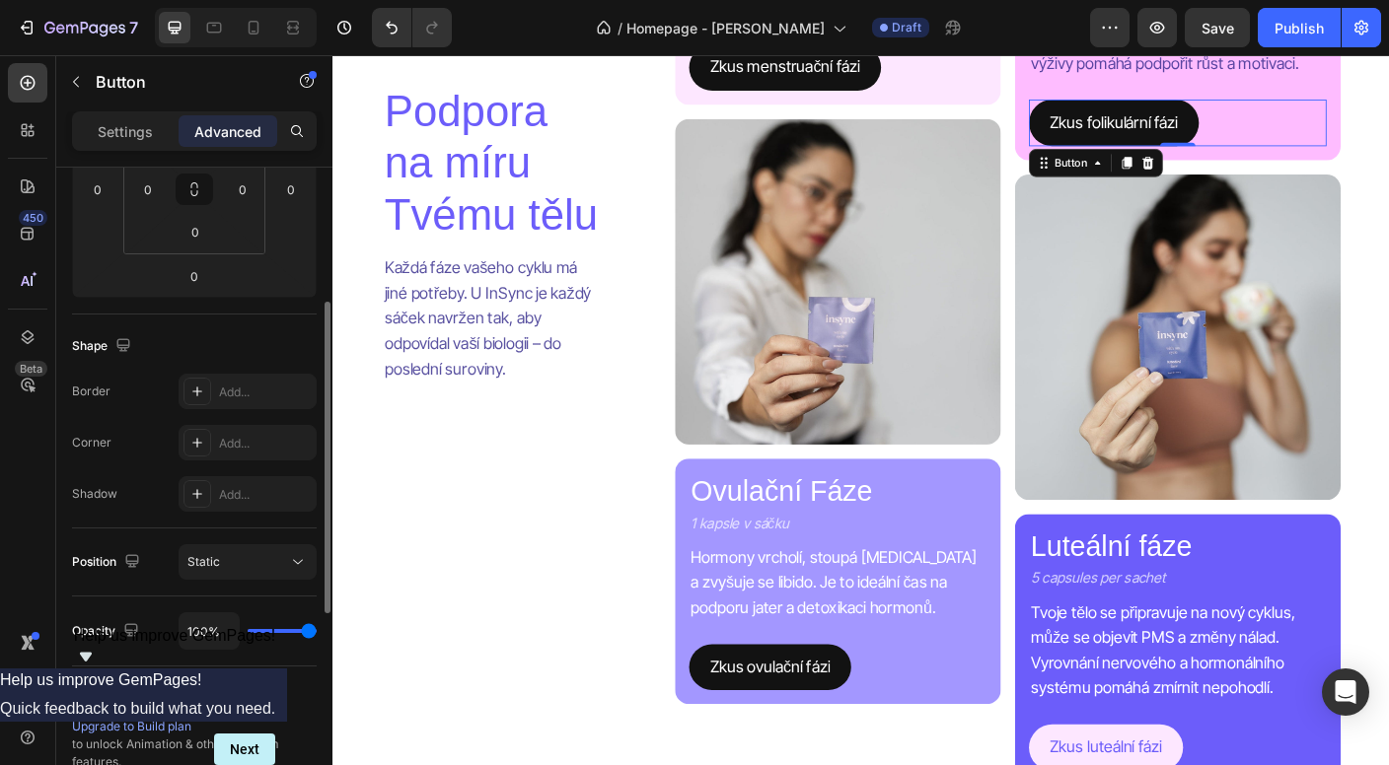
scroll to position [0, 0]
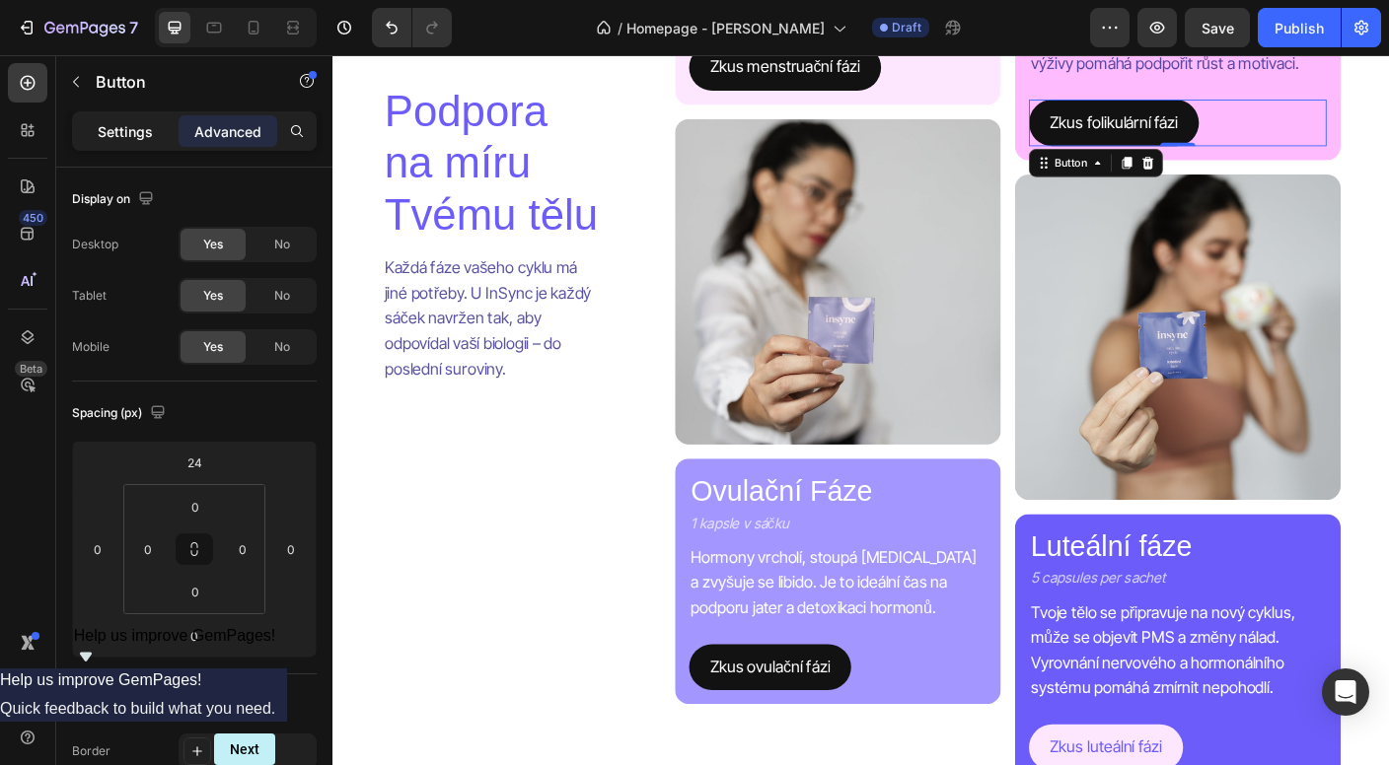
click at [127, 127] on p "Settings" at bounding box center [125, 131] width 55 height 21
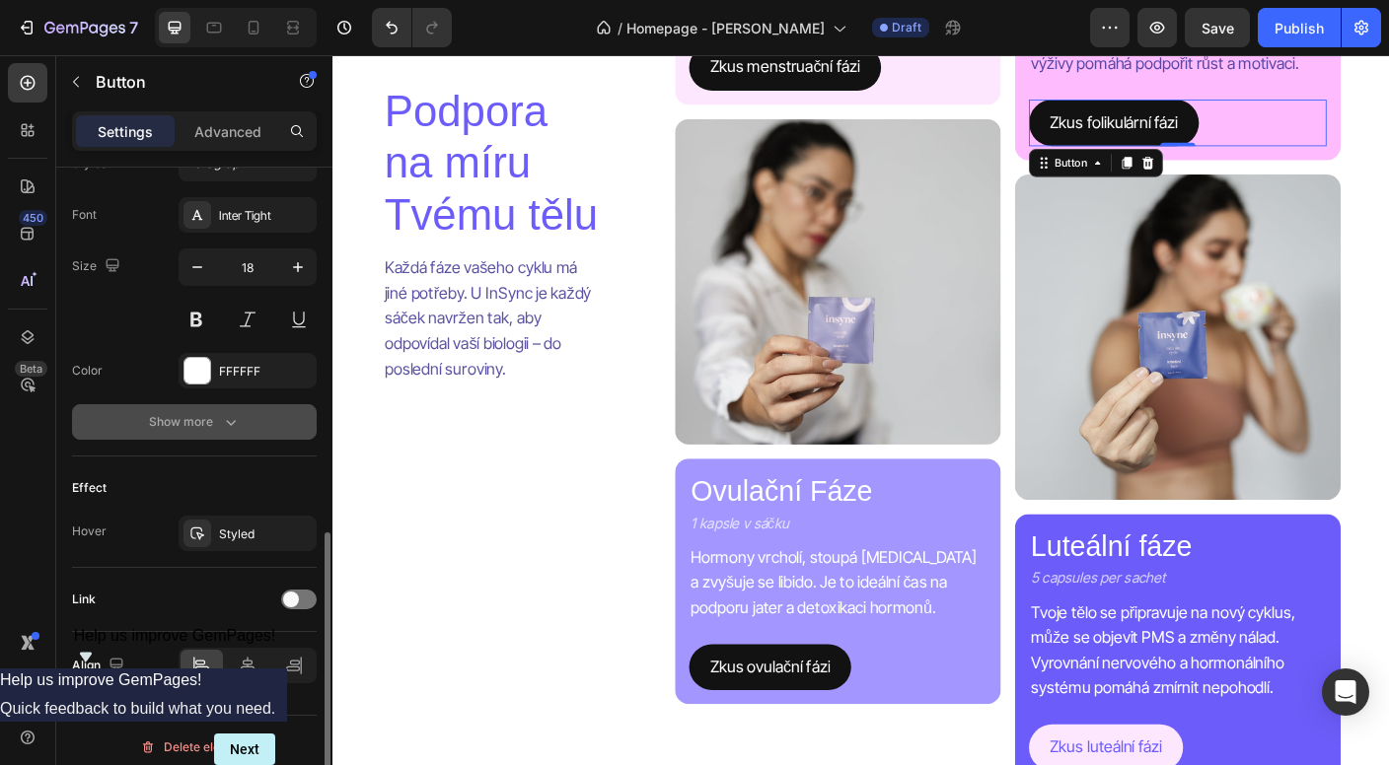
scroll to position [760, 0]
